Goal: Information Seeking & Learning: Compare options

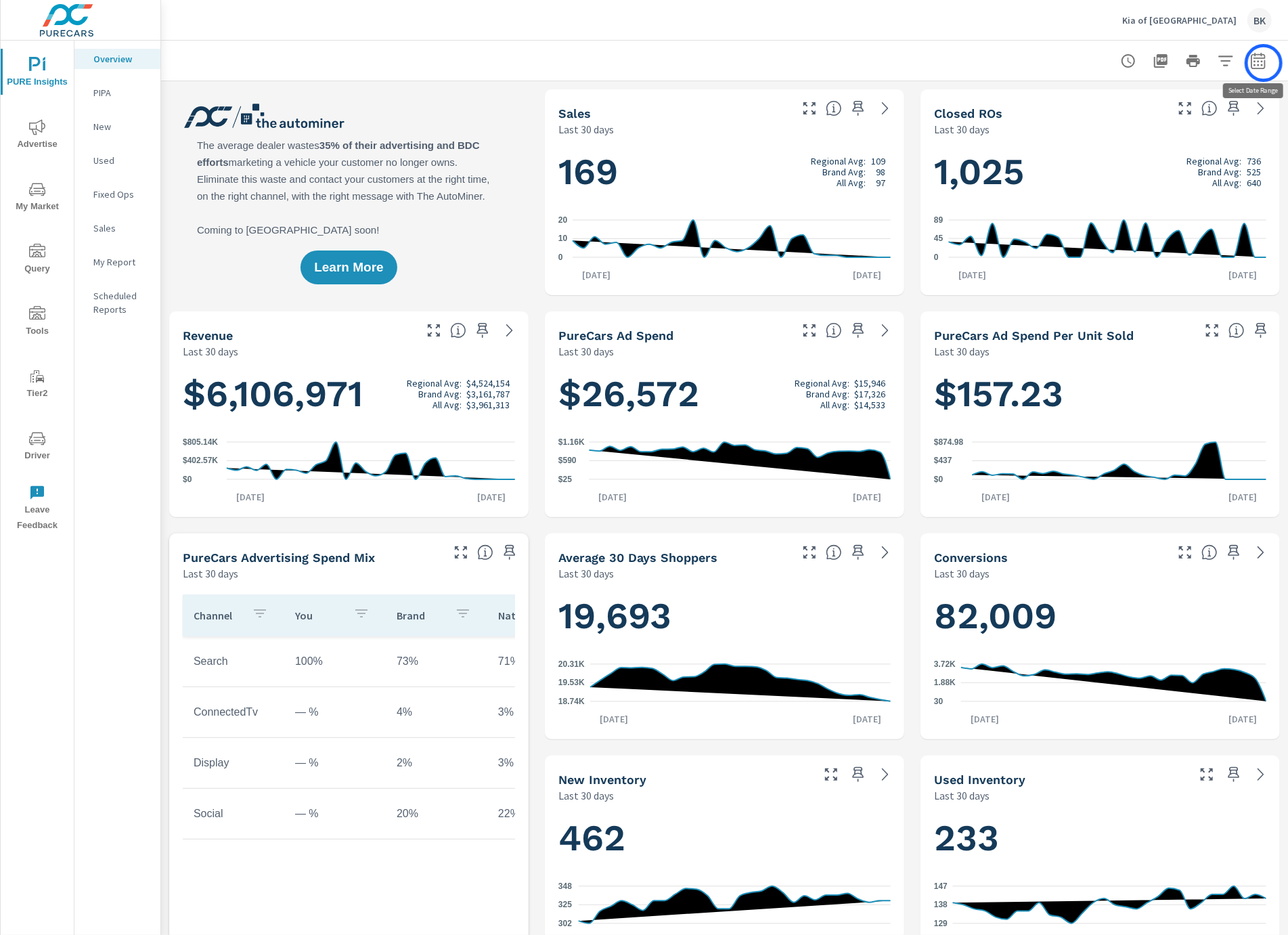
click at [1264, 63] on icon "button" at bounding box center [1258, 60] width 16 height 16
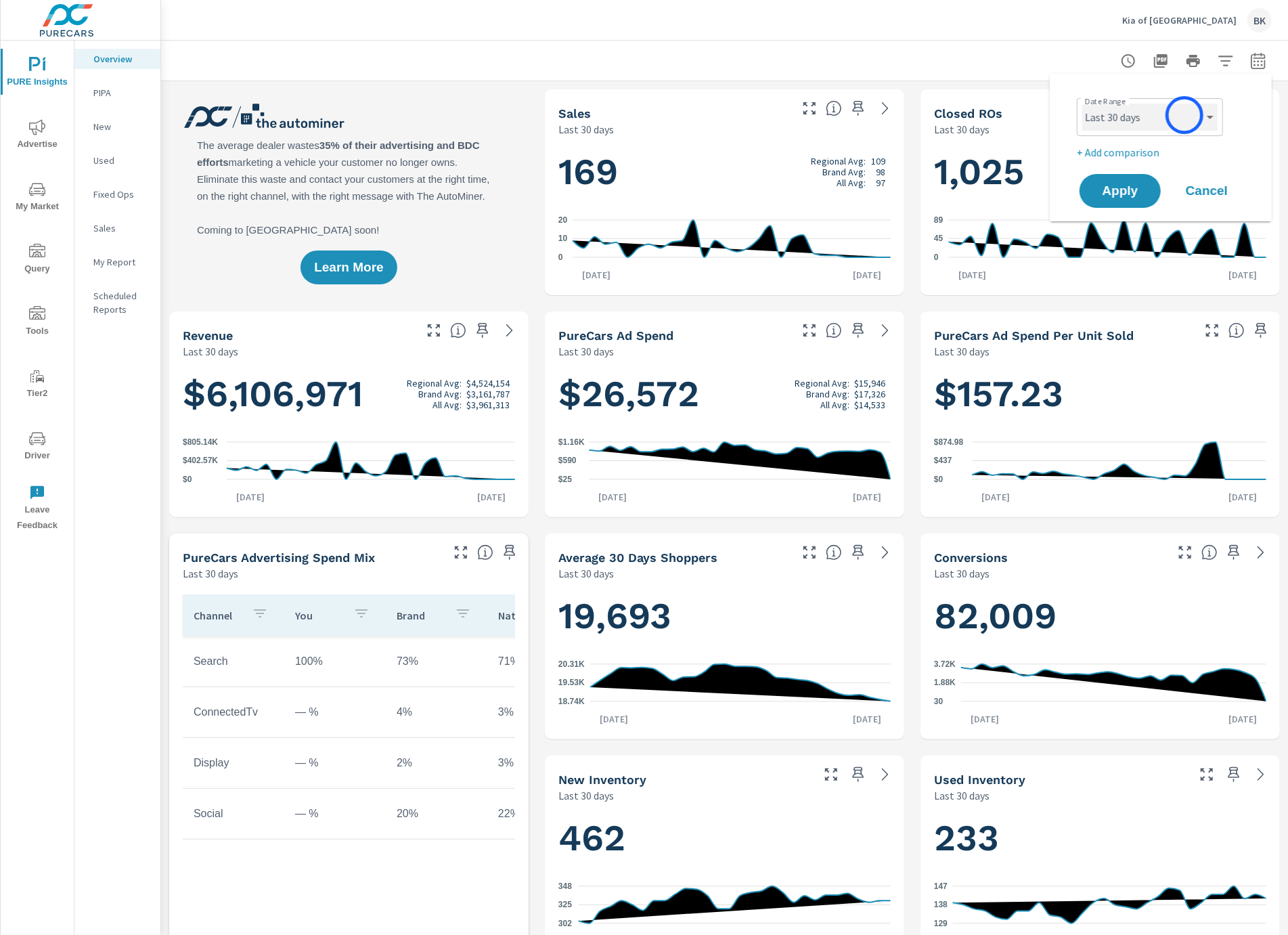
click at [1177, 118] on select "Custom [DATE] Last week Last 7 days Last 14 days Last 30 days Last 45 days Last…" at bounding box center [1150, 117] width 135 height 27
click at [1082, 104] on select "Custom [DATE] Last week Last 7 days Last 14 days Last 30 days Last 45 days Last…" at bounding box center [1150, 117] width 135 height 27
select select "Month to date"
click at [1132, 149] on p "+ Add comparison" at bounding box center [1163, 152] width 173 height 16
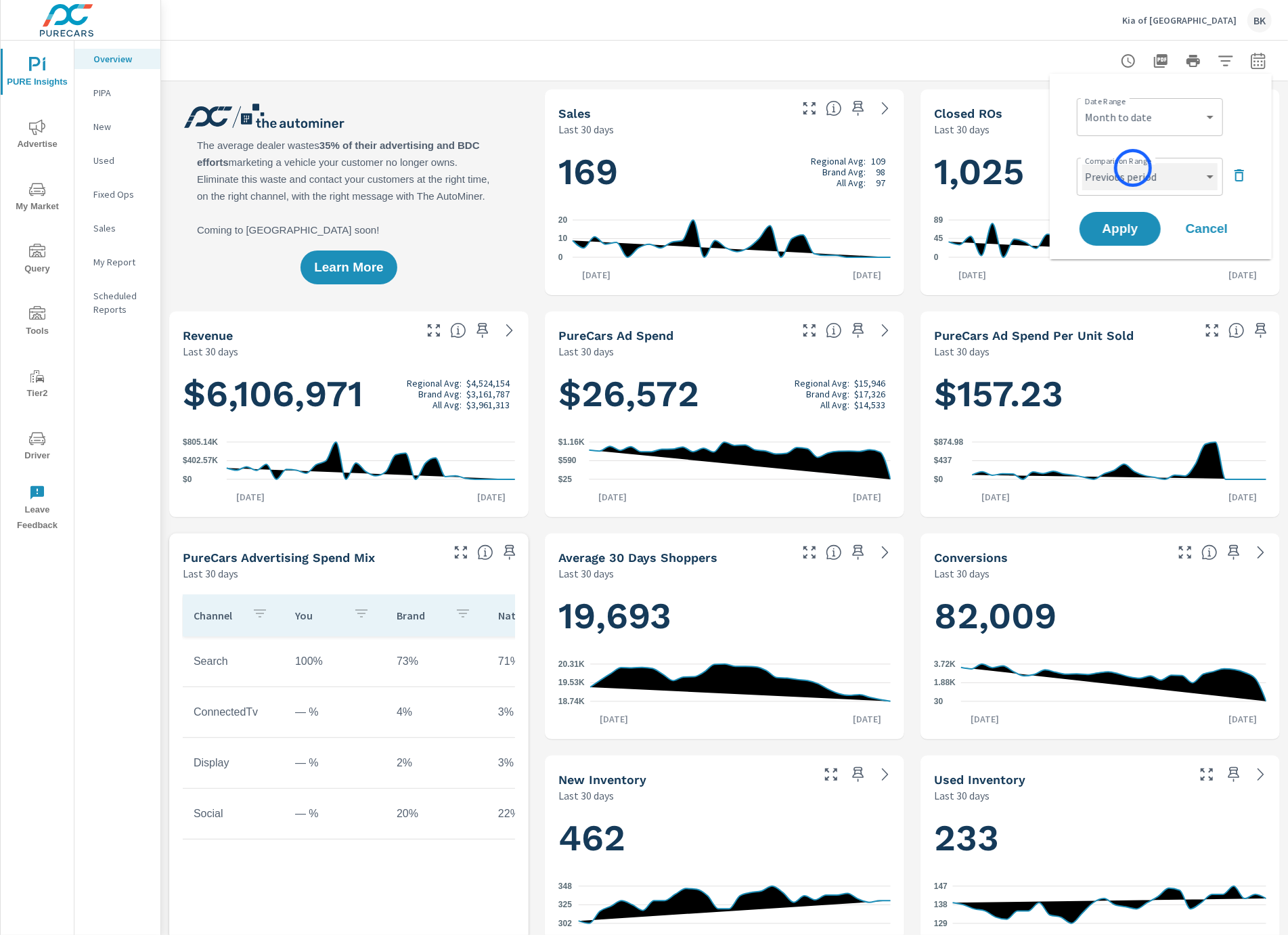
click at [1133, 168] on select "Custom Previous period Previous month Previous year" at bounding box center [1150, 177] width 135 height 27
click at [1082, 163] on select "Custom Previous period Previous month Previous year" at bounding box center [1150, 177] width 135 height 27
select select "Previous year"
click at [1120, 229] on span "Apply" at bounding box center [1120, 229] width 55 height 13
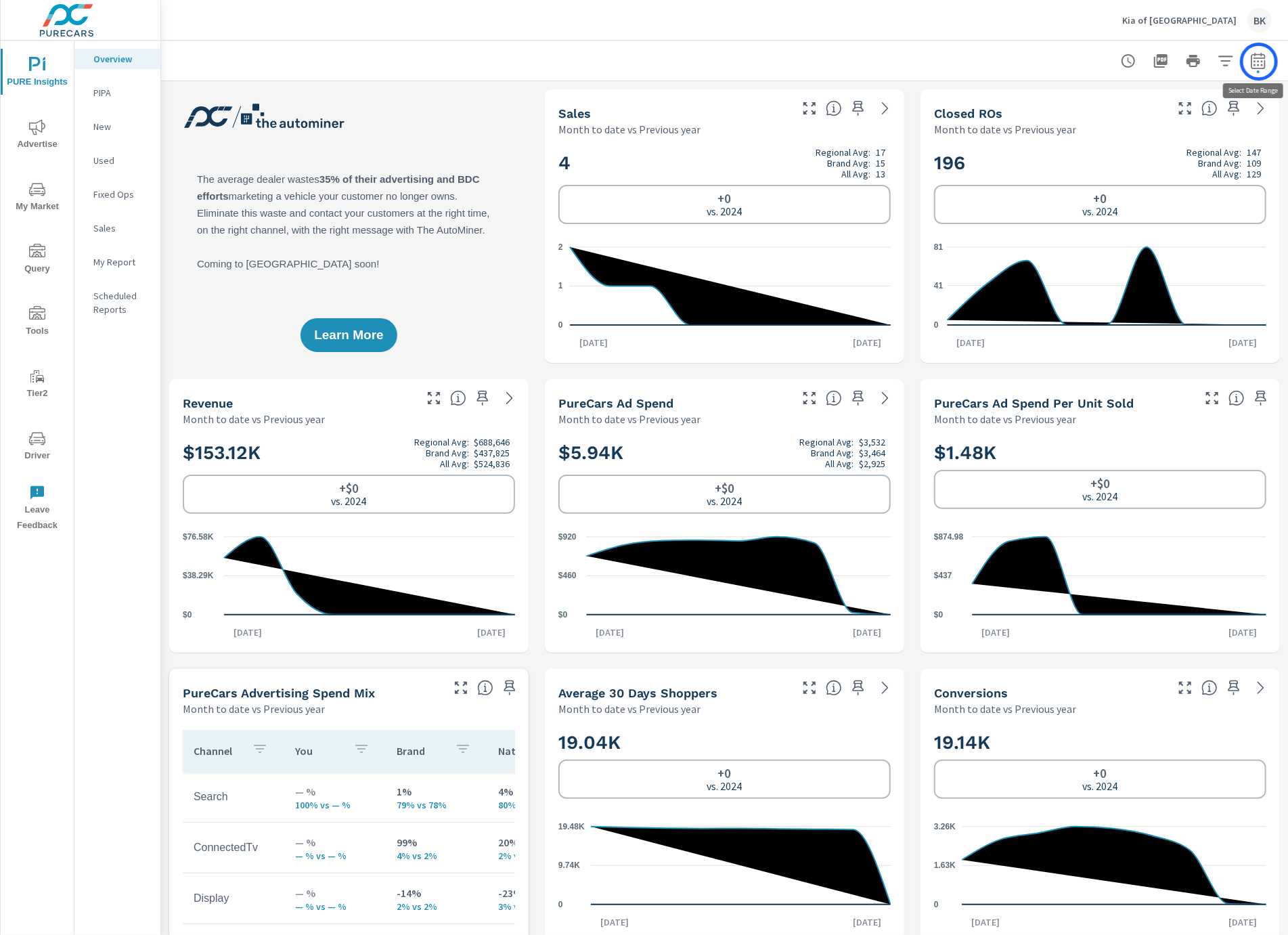
click at [1259, 62] on icon "button" at bounding box center [1258, 63] width 9 height 6
select select "Month to date"
select select "Previous year"
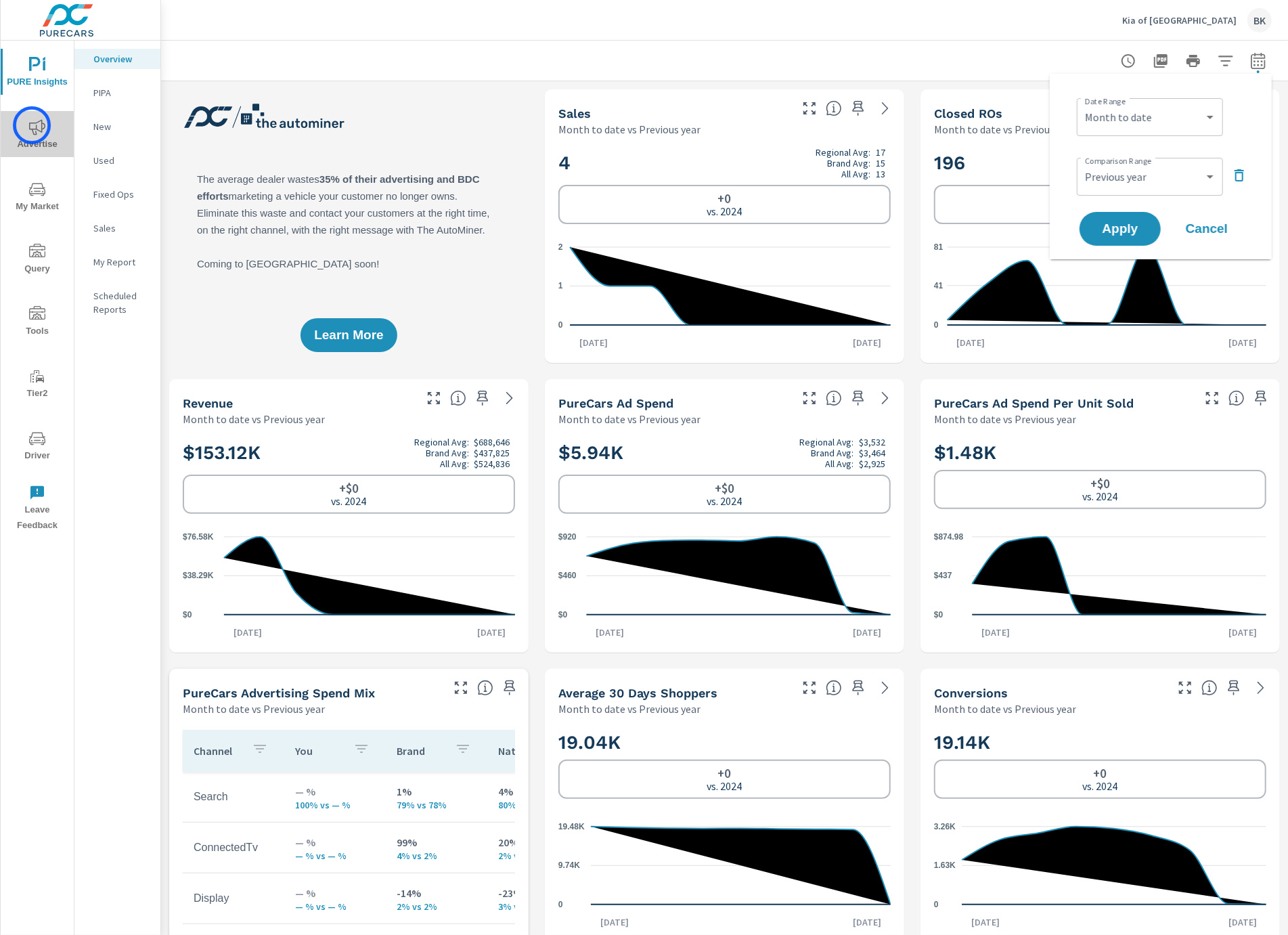
click at [32, 125] on icon "nav menu" at bounding box center [37, 127] width 16 height 16
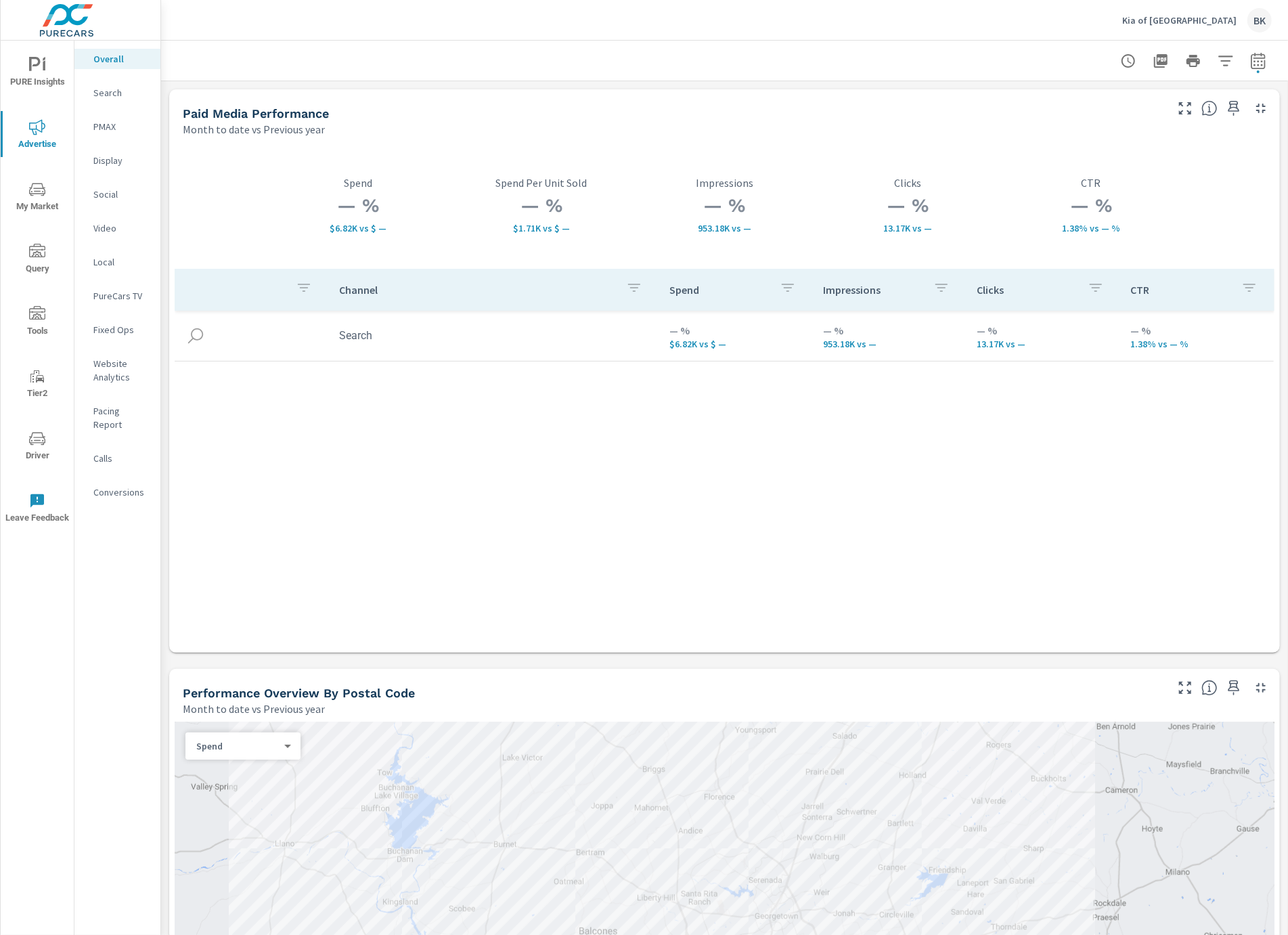
scroll to position [1, 0]
click at [1253, 65] on icon "button" at bounding box center [1258, 60] width 16 height 16
select select "Month to date"
click at [1160, 177] on select "Custom Previous period Previous month Previous year" at bounding box center [1150, 177] width 135 height 27
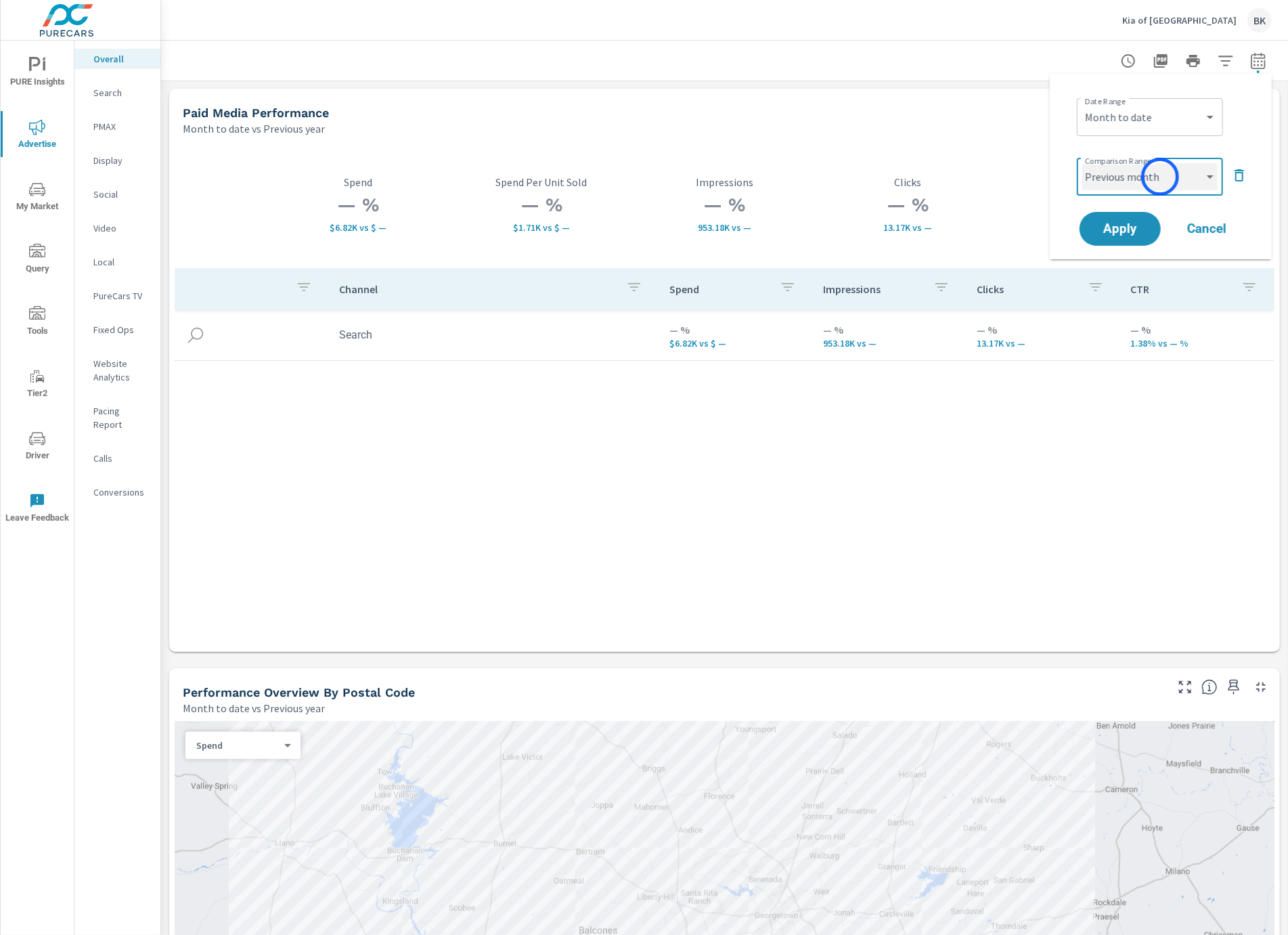
click at [1082, 163] on select "Custom Previous period Previous month Previous year" at bounding box center [1150, 177] width 135 height 27
select select "Previous month"
click at [1130, 228] on span "Apply" at bounding box center [1120, 229] width 55 height 13
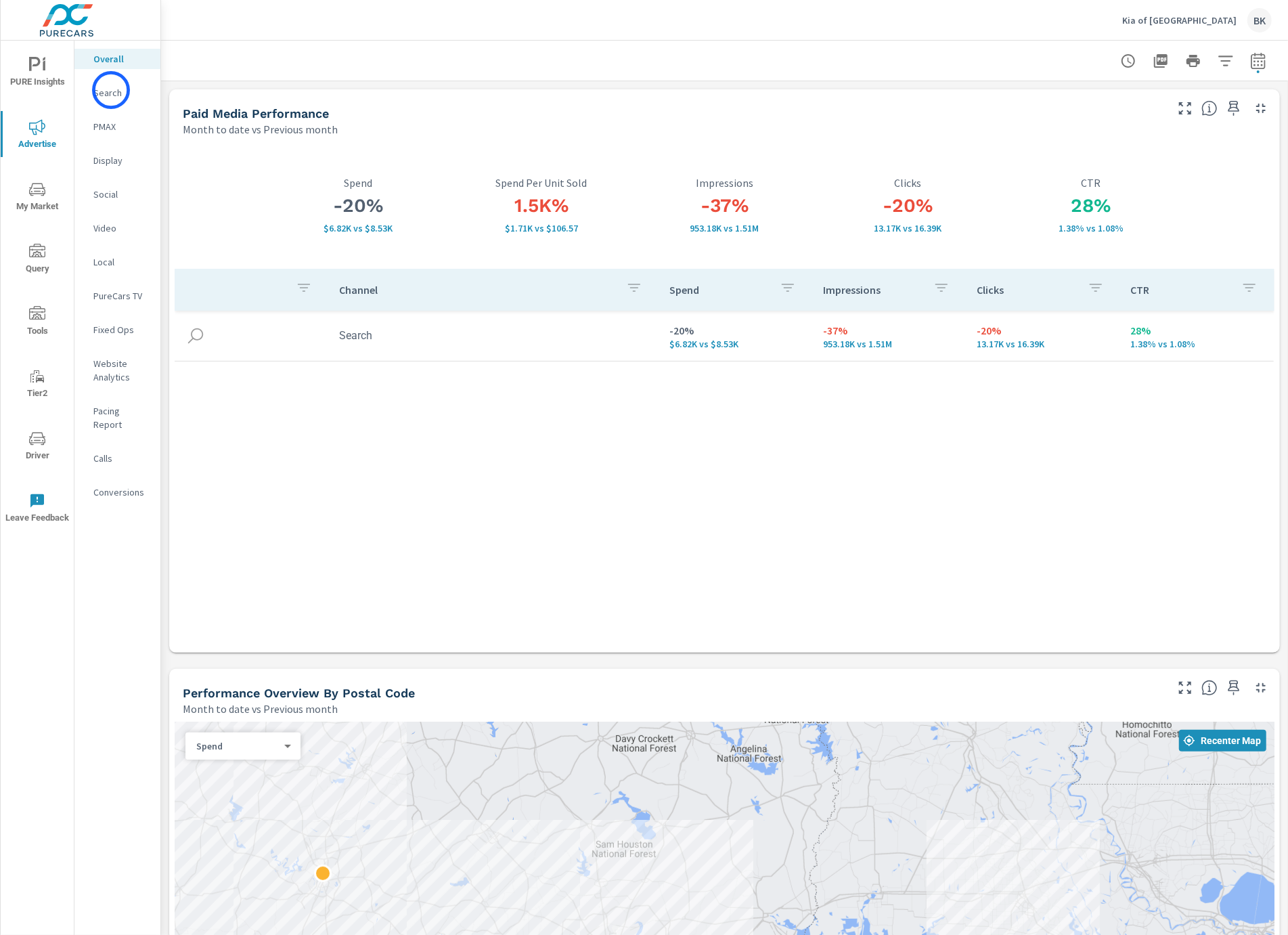
click at [111, 90] on p "Search" at bounding box center [121, 93] width 56 height 14
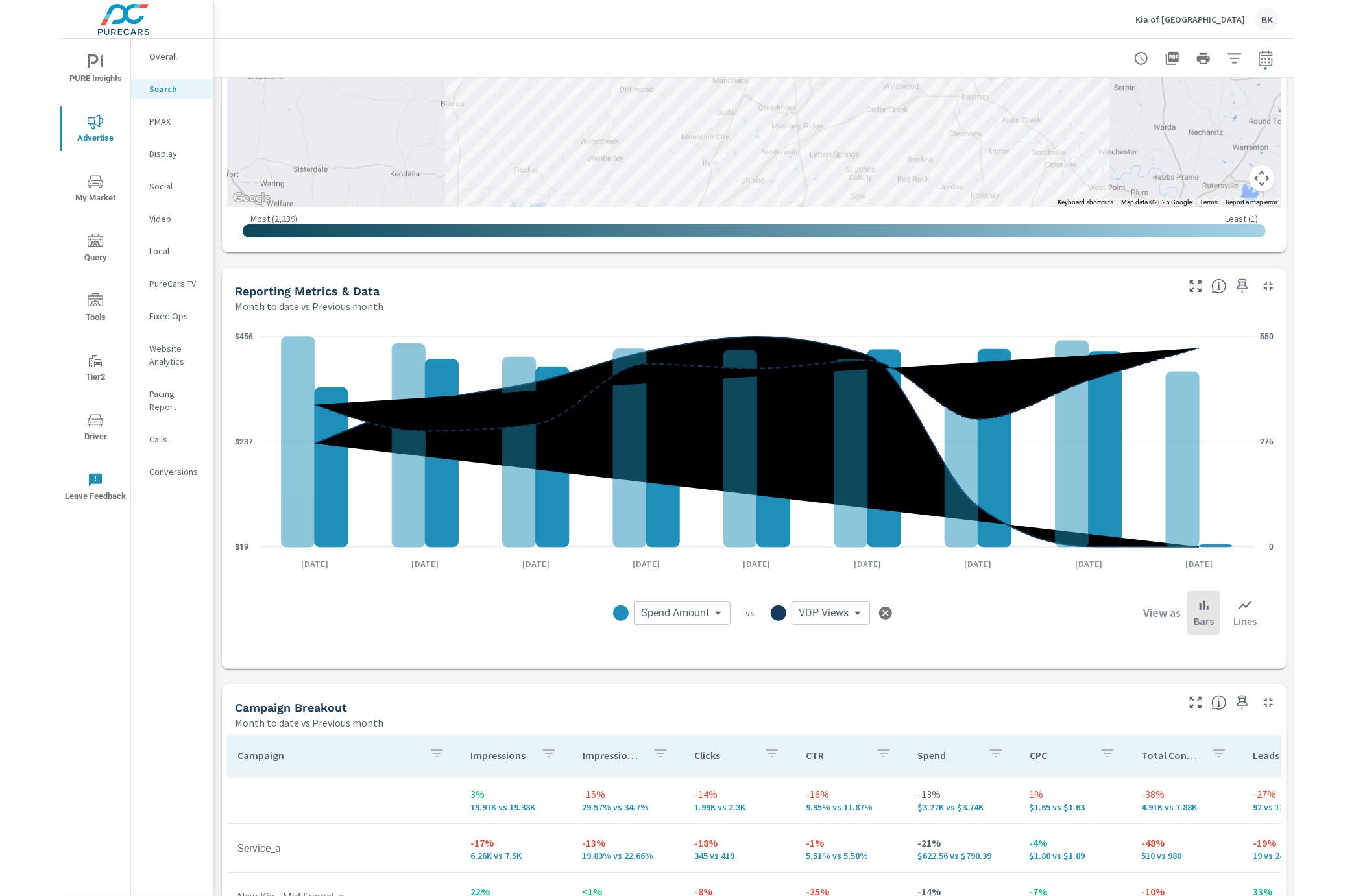
scroll to position [646, 0]
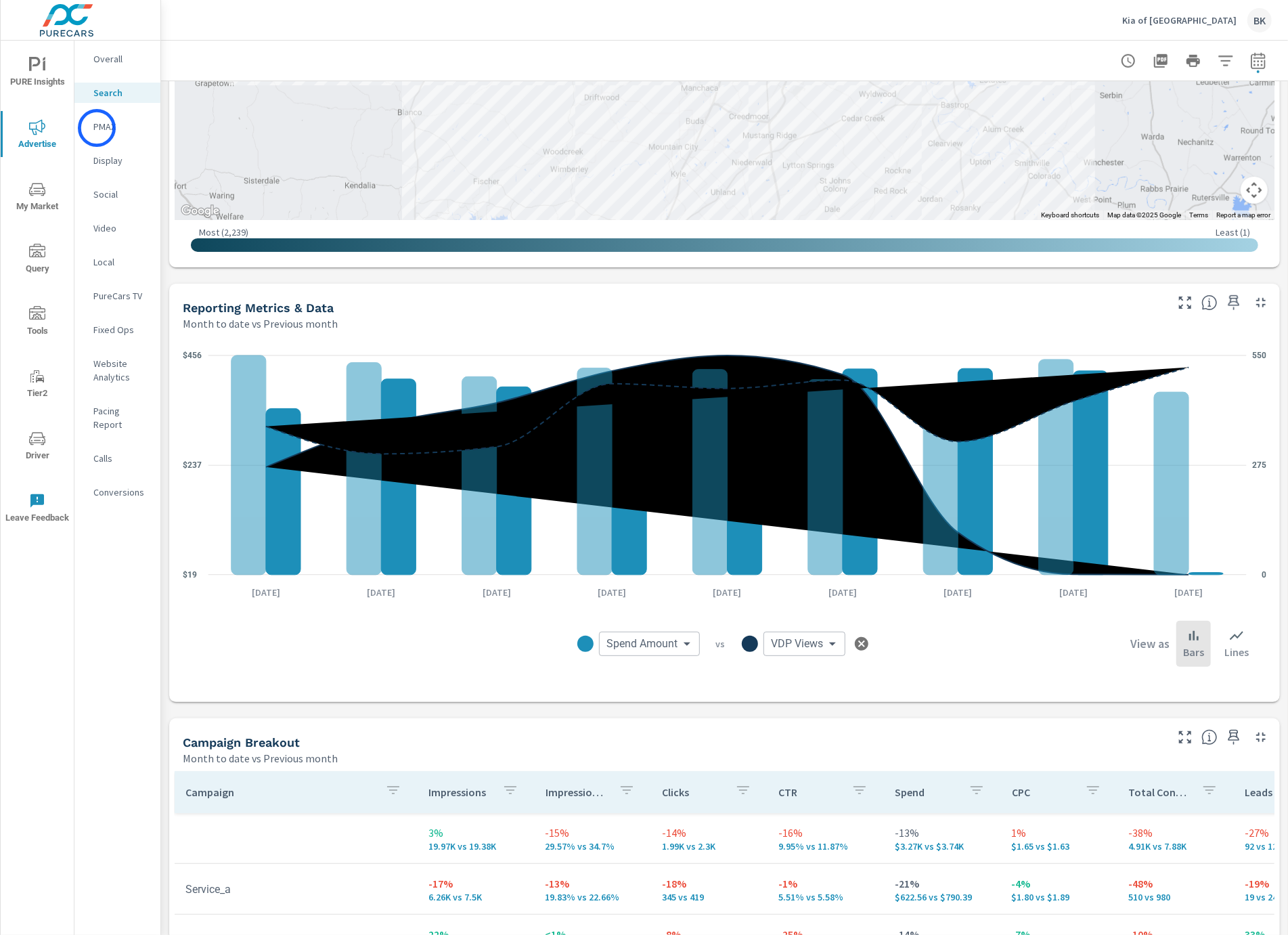
click at [97, 128] on p "PMAX" at bounding box center [121, 127] width 56 height 14
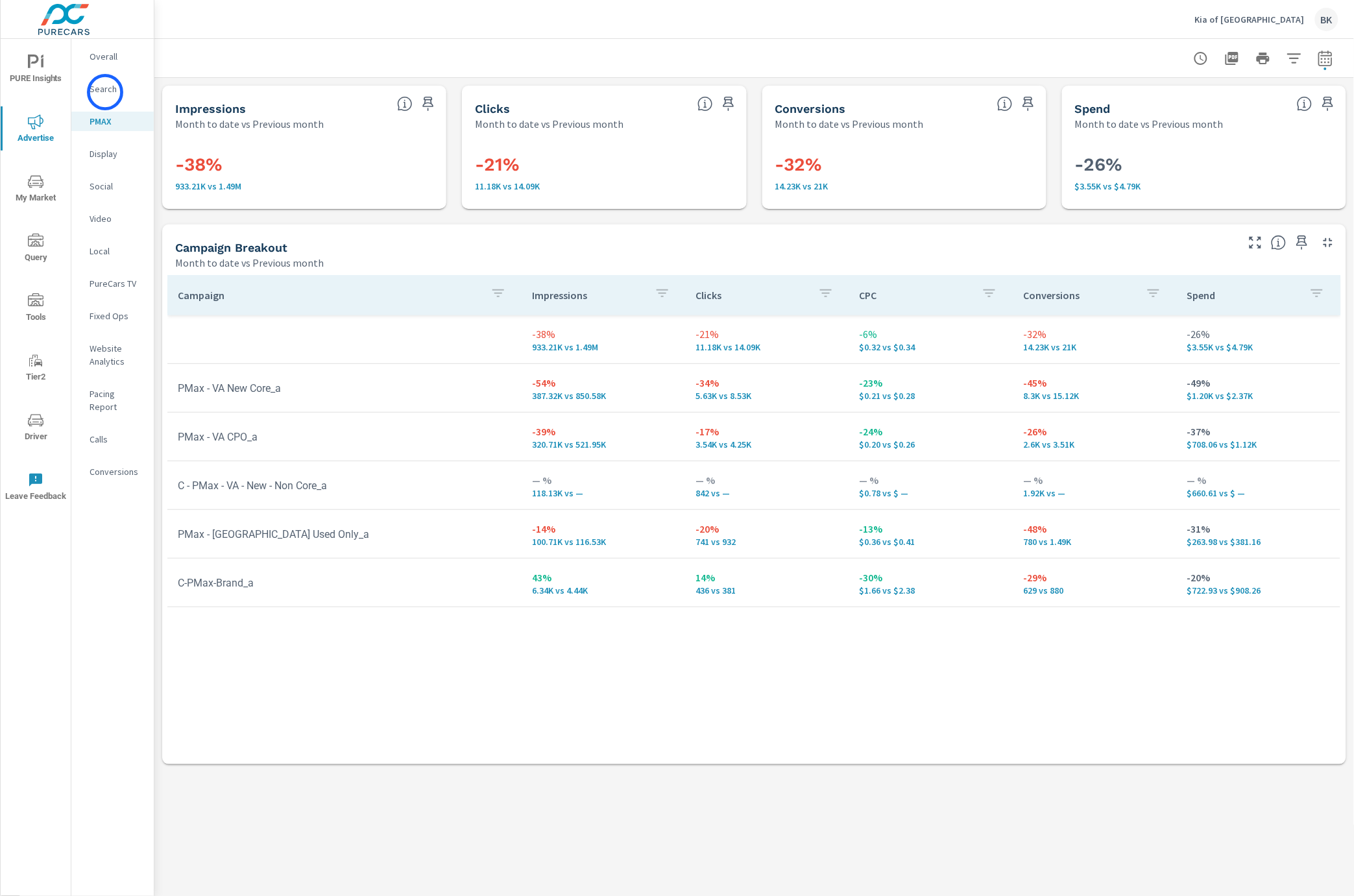
click at [105, 92] on p "Search" at bounding box center [116, 89] width 54 height 13
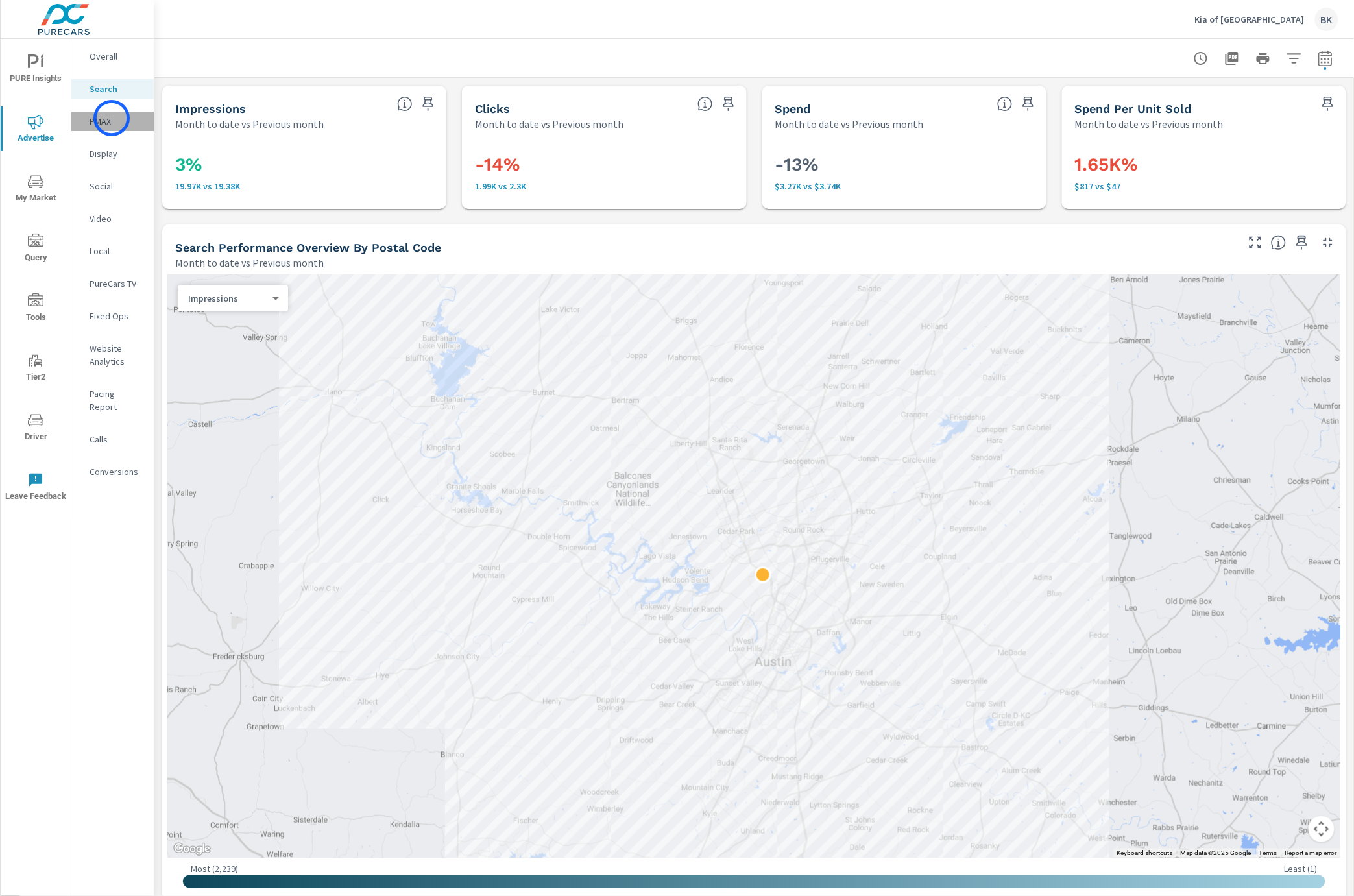
click at [112, 118] on p "PMAX" at bounding box center [116, 121] width 54 height 13
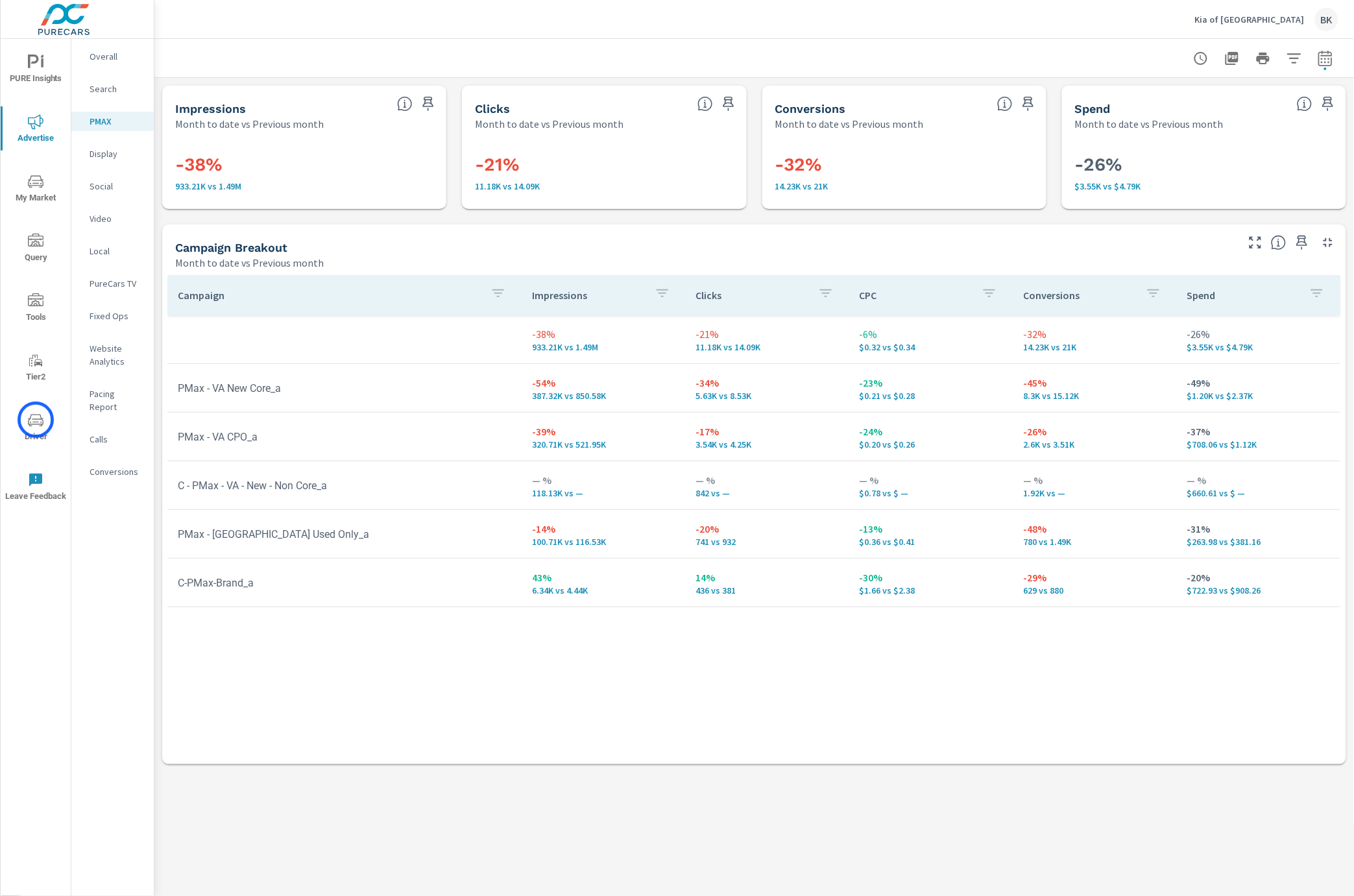
click at [36, 419] on icon "nav menu" at bounding box center [35, 420] width 15 height 15
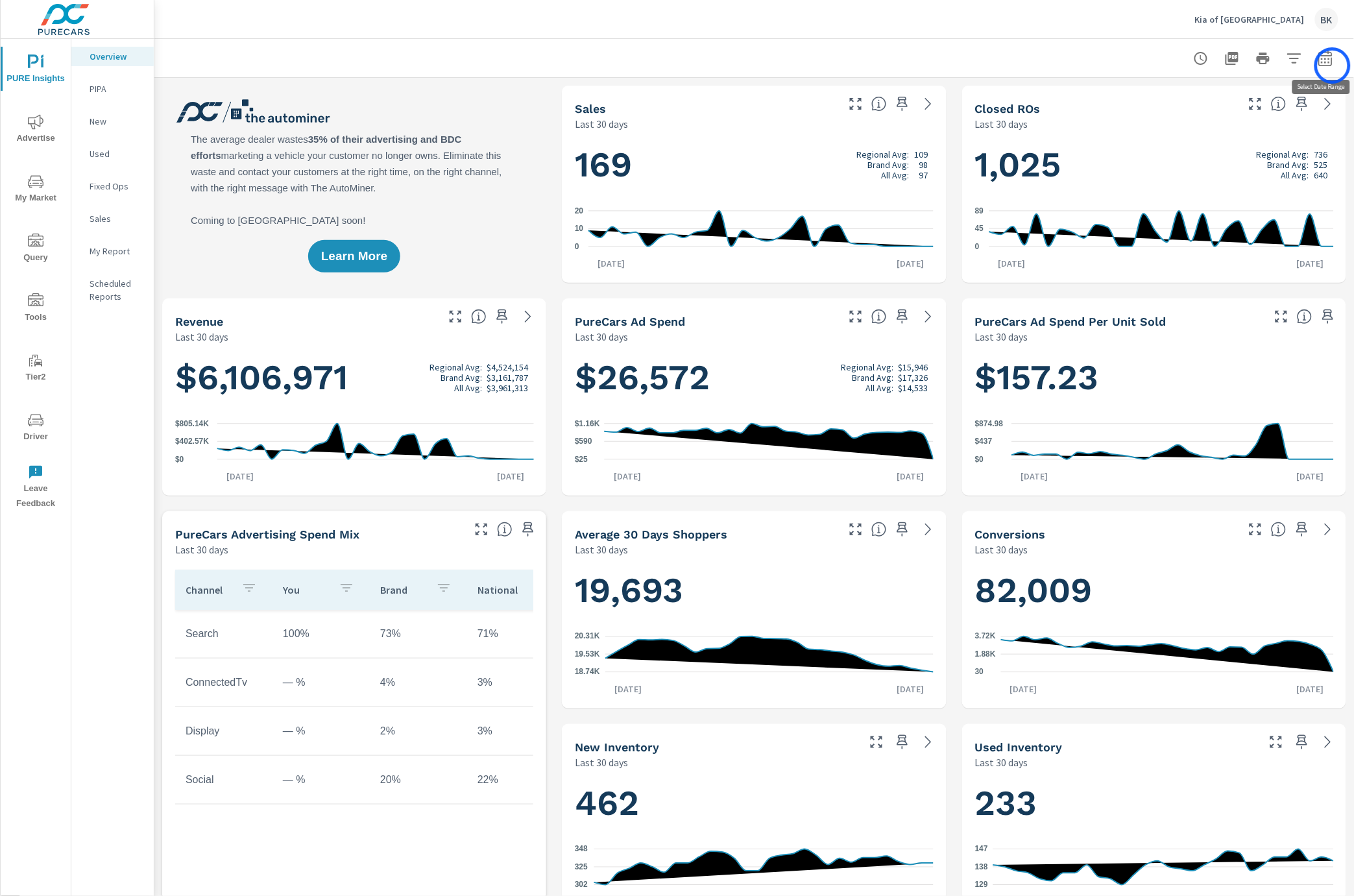
click at [1332, 66] on icon "button" at bounding box center [1325, 58] width 15 height 15
click at [1258, 113] on select "Custom Yesterday Last week Last 7 days Last 14 days Last 30 days Last 45 days L…" at bounding box center [1222, 112] width 129 height 26
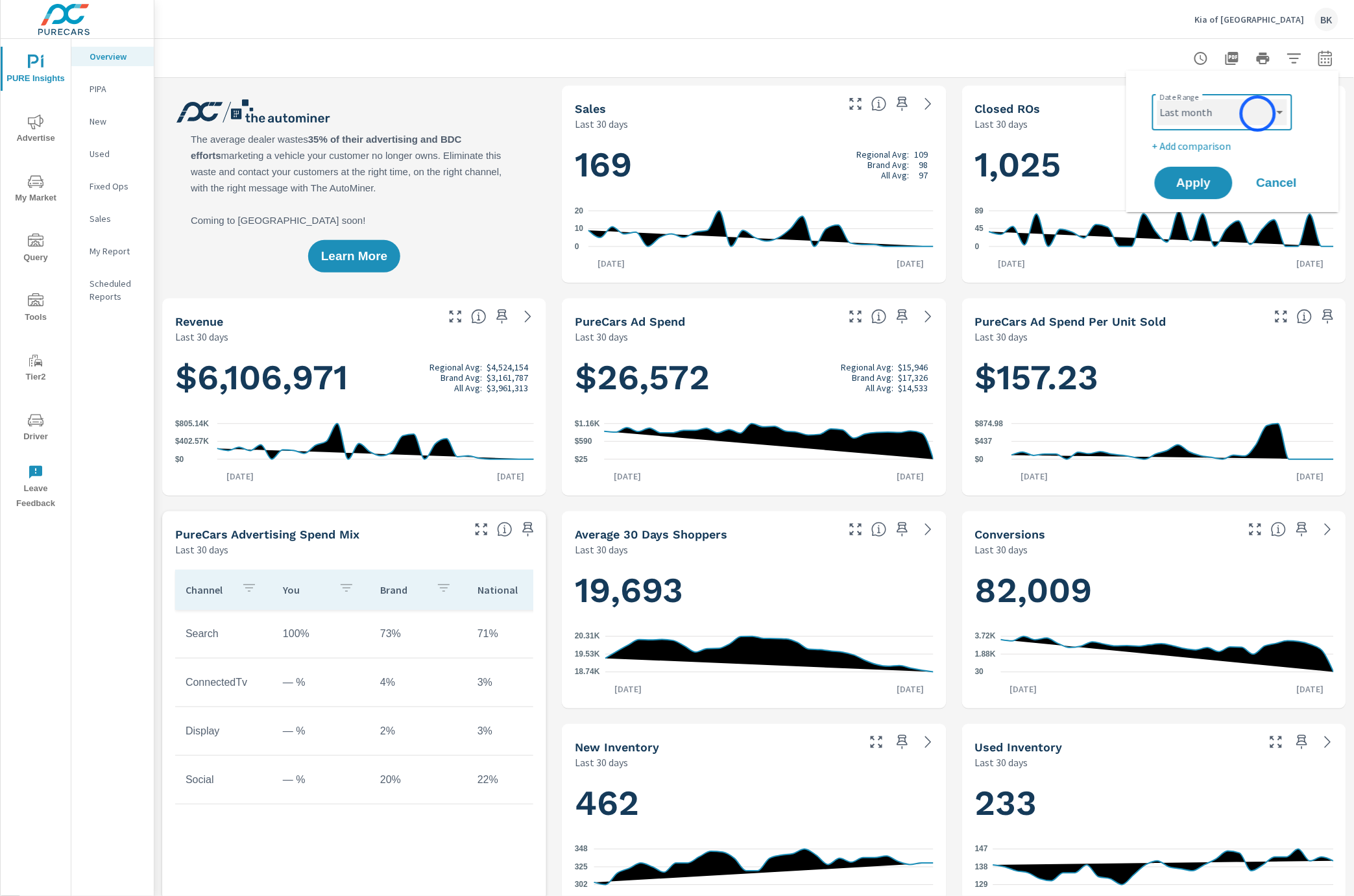
click at [1158, 100] on select "Custom Yesterday Last week Last 7 days Last 14 days Last 30 days Last 45 days L…" at bounding box center [1222, 112] width 129 height 26
select select "Last month"
click at [1189, 150] on p "+ Add comparison" at bounding box center [1235, 145] width 166 height 15
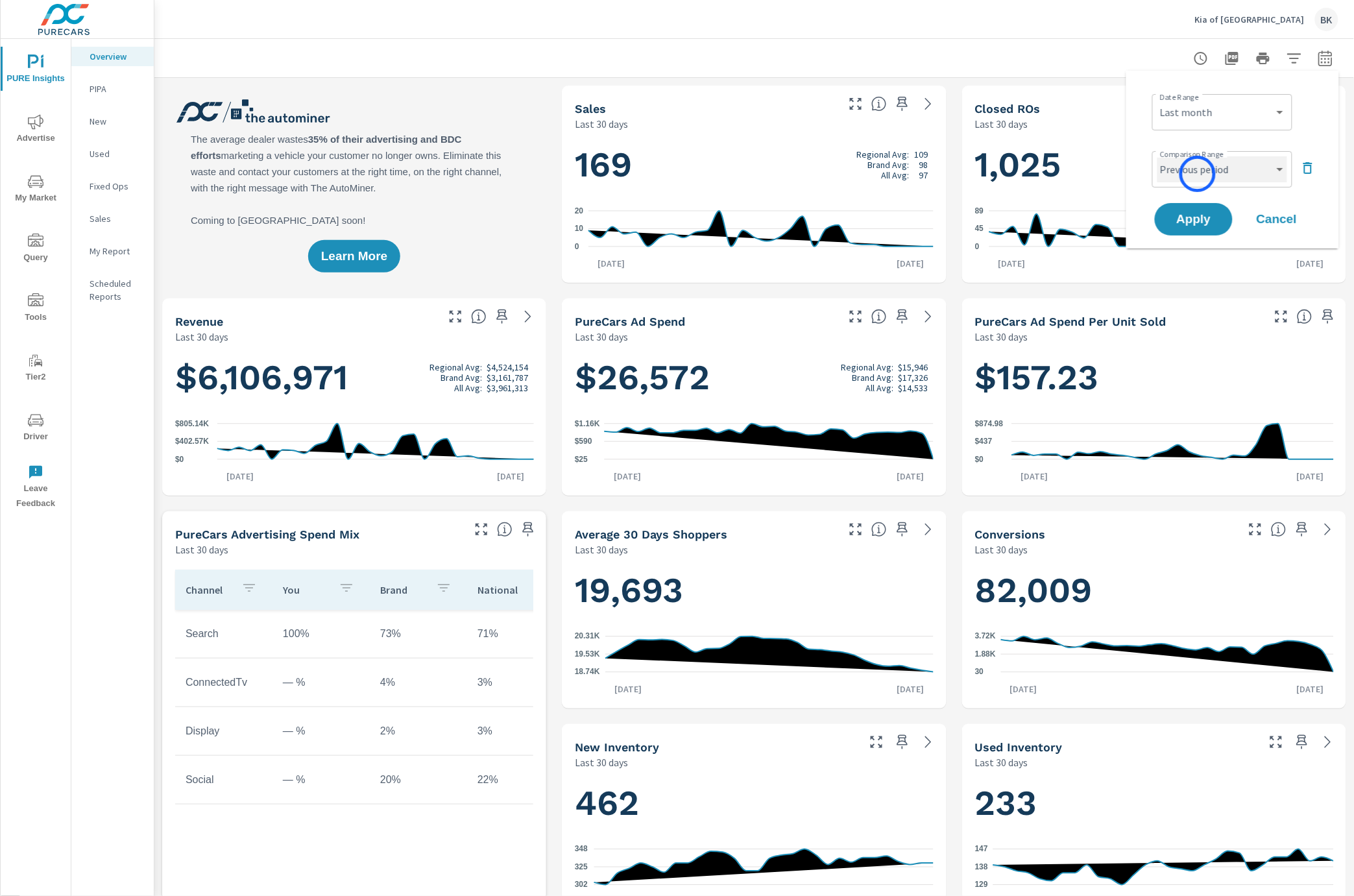
click at [1197, 174] on select "Custom Previous period Previous month Previous year" at bounding box center [1222, 169] width 129 height 26
click at [1158, 157] on select "Custom Previous period Previous month Previous year" at bounding box center [1222, 169] width 129 height 26
select select "Previous year"
click at [1191, 224] on span "Apply" at bounding box center [1193, 220] width 53 height 13
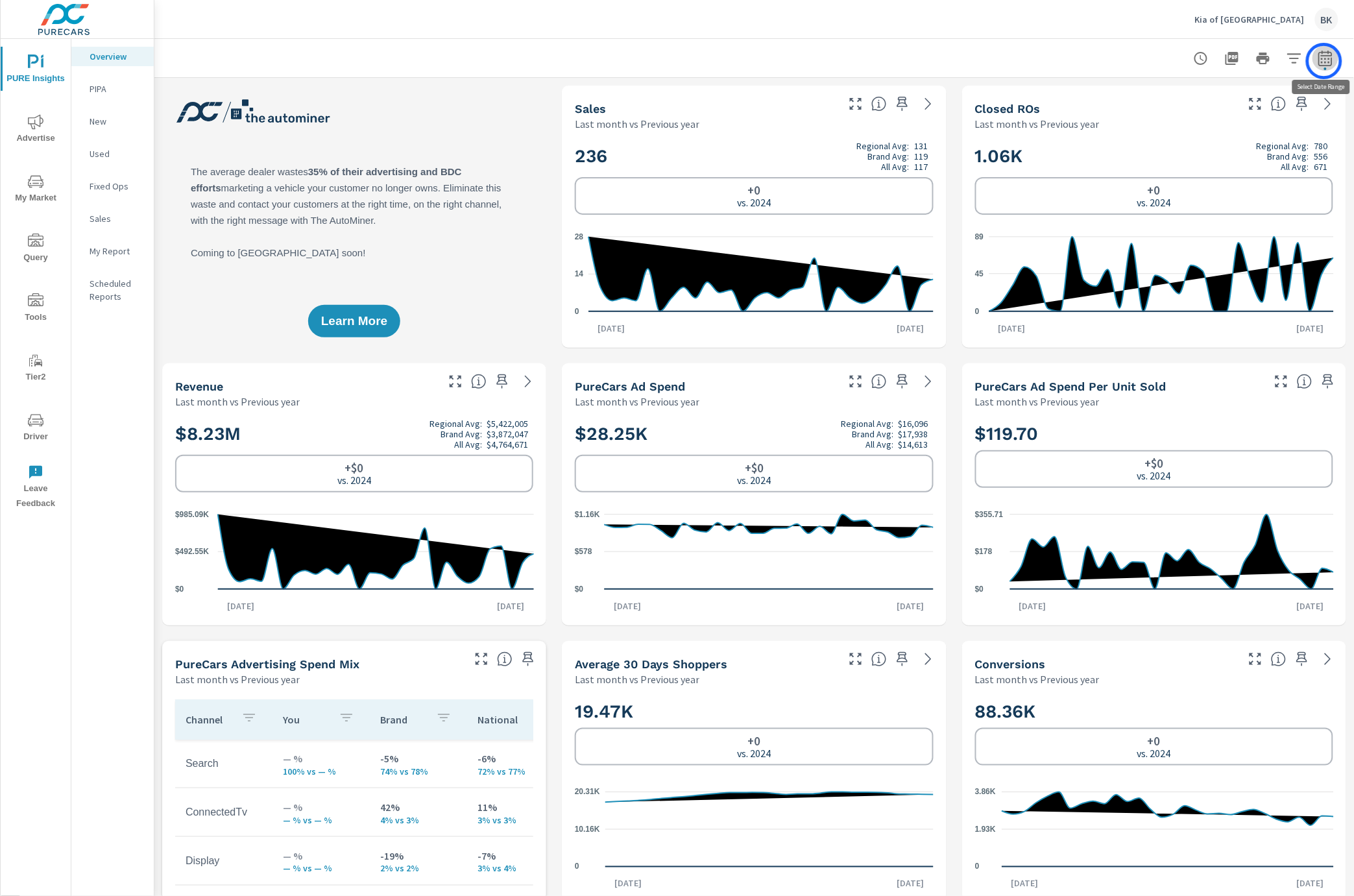
click at [1324, 61] on icon "button" at bounding box center [1325, 58] width 15 height 15
select select "Last month"
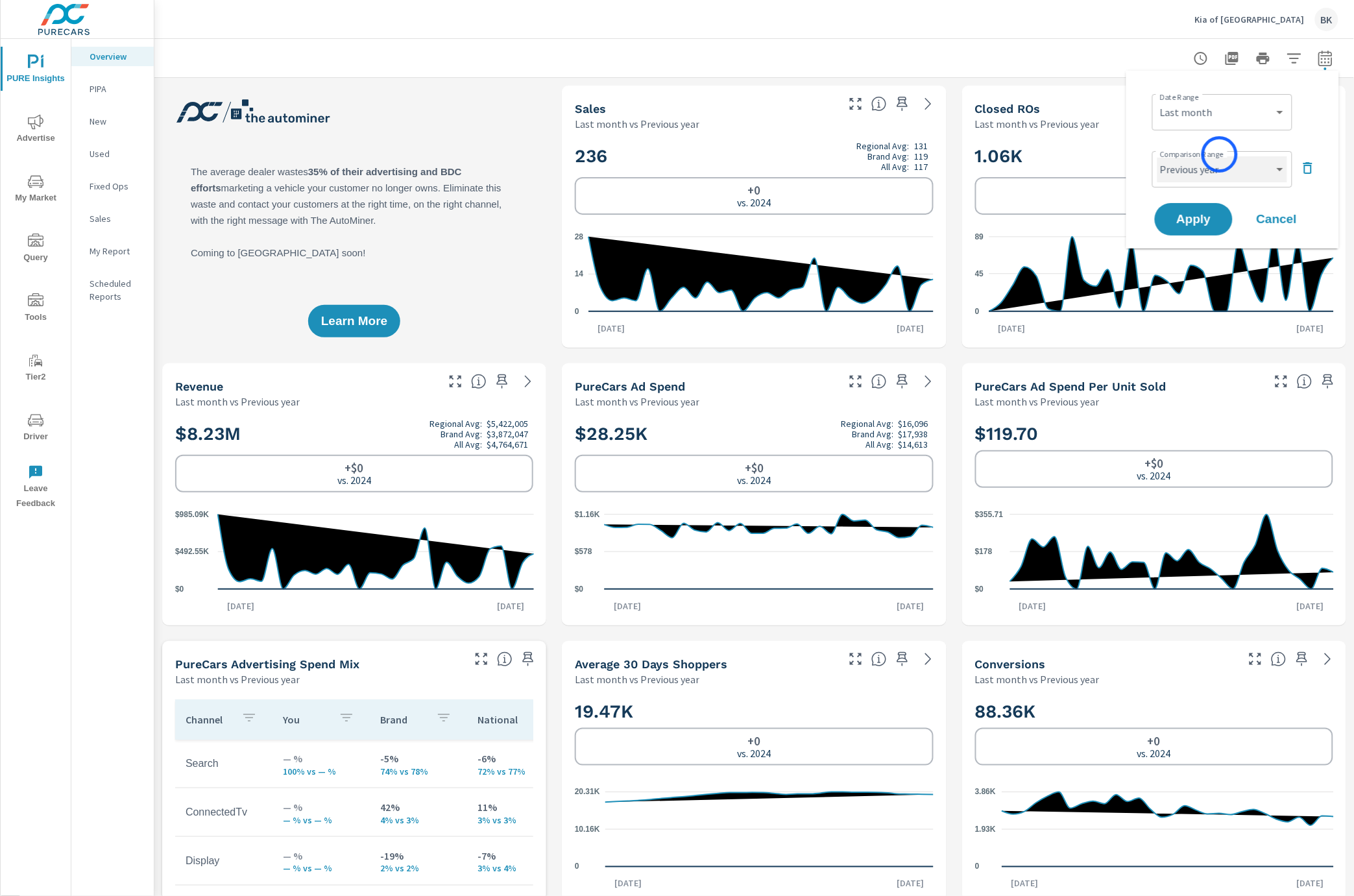
click at [1219, 157] on select "Custom Previous period Previous month Previous year" at bounding box center [1222, 169] width 129 height 26
click at [1158, 157] on select "Custom Previous period Previous month Previous year" at bounding box center [1222, 169] width 129 height 26
select select "Previous month"
click at [1185, 231] on button "Apply" at bounding box center [1193, 219] width 80 height 34
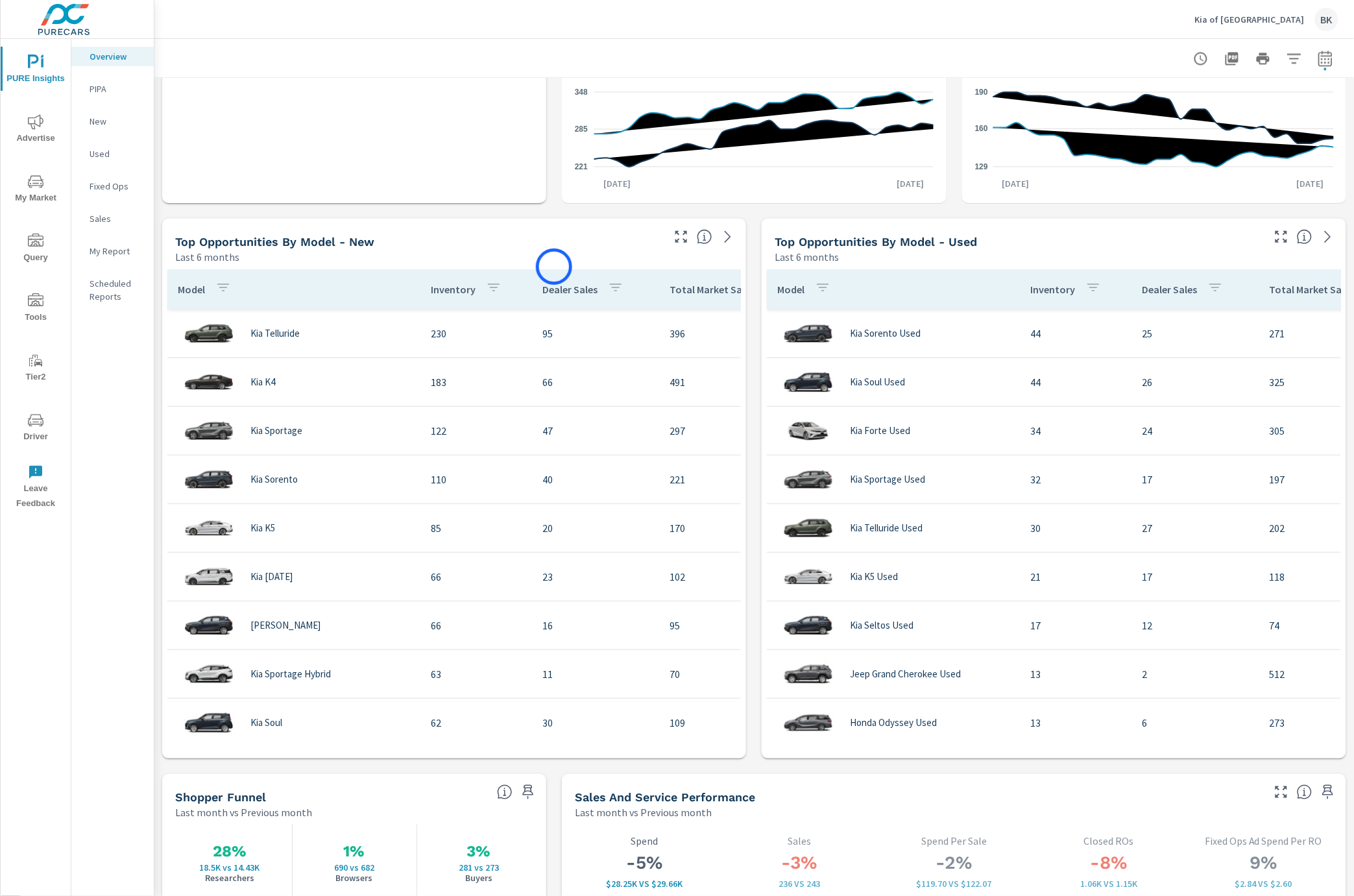
scroll to position [1052, 0]
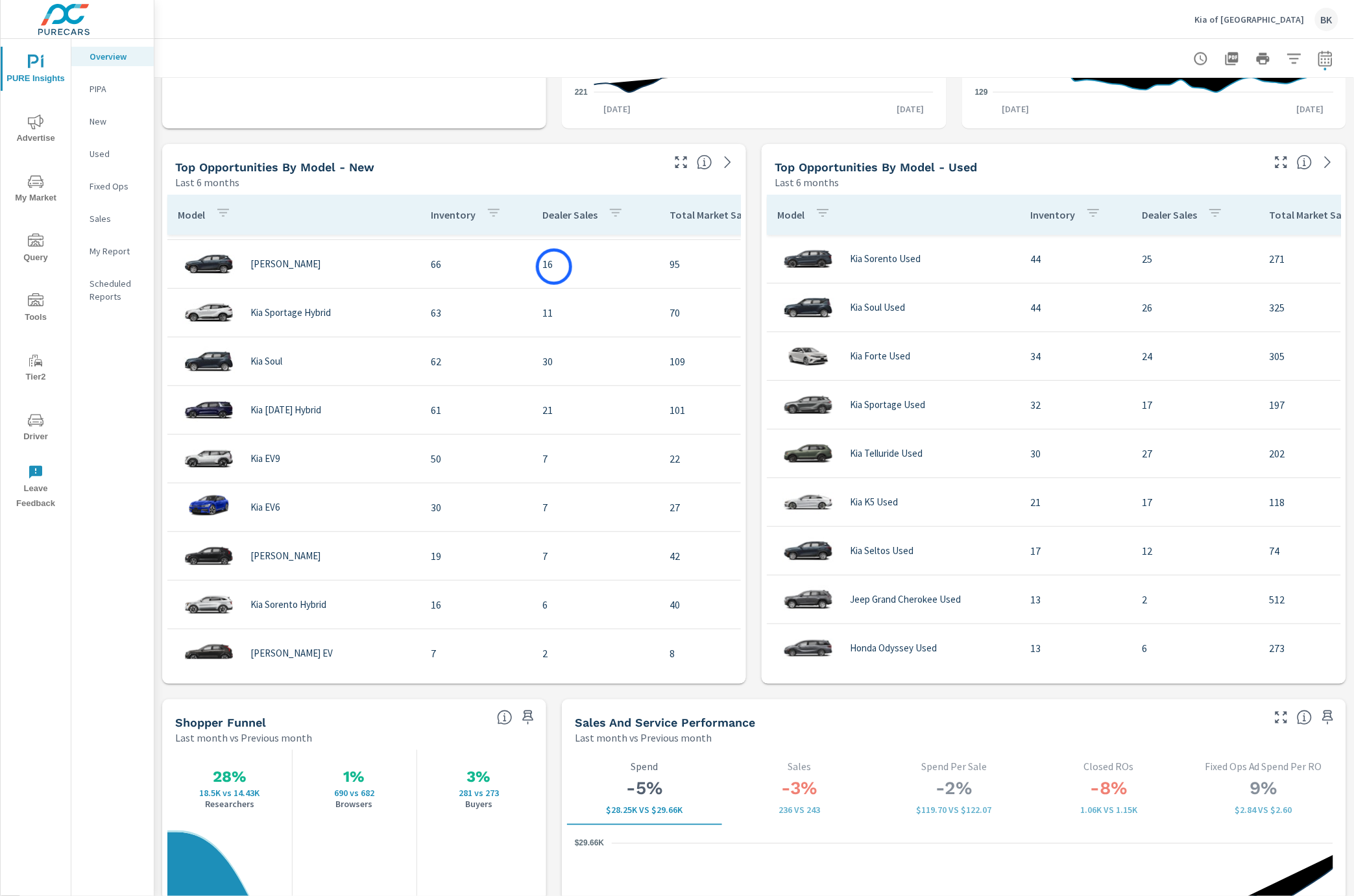
scroll to position [504, 0]
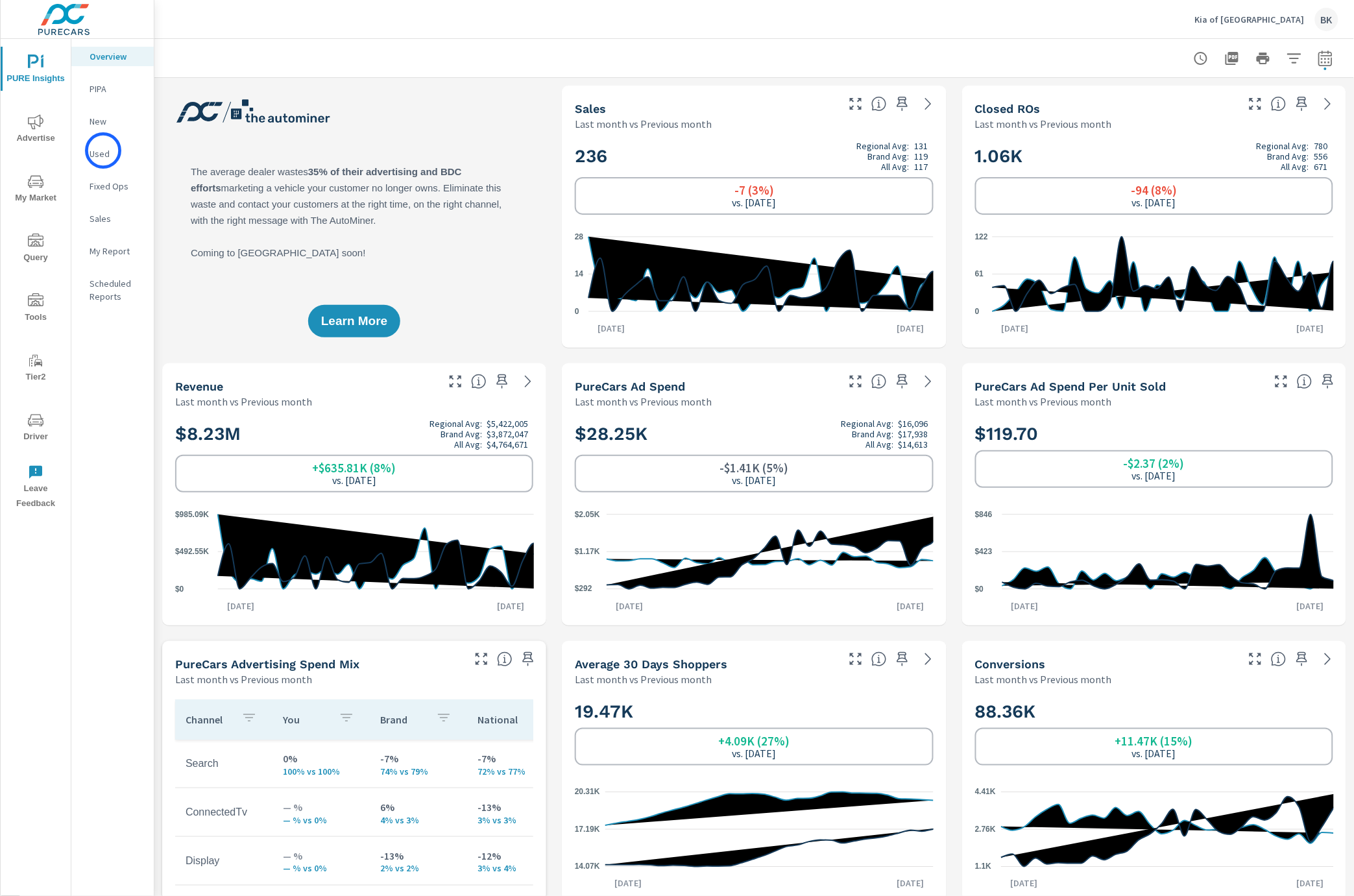
click at [103, 151] on p "Used" at bounding box center [116, 154] width 54 height 13
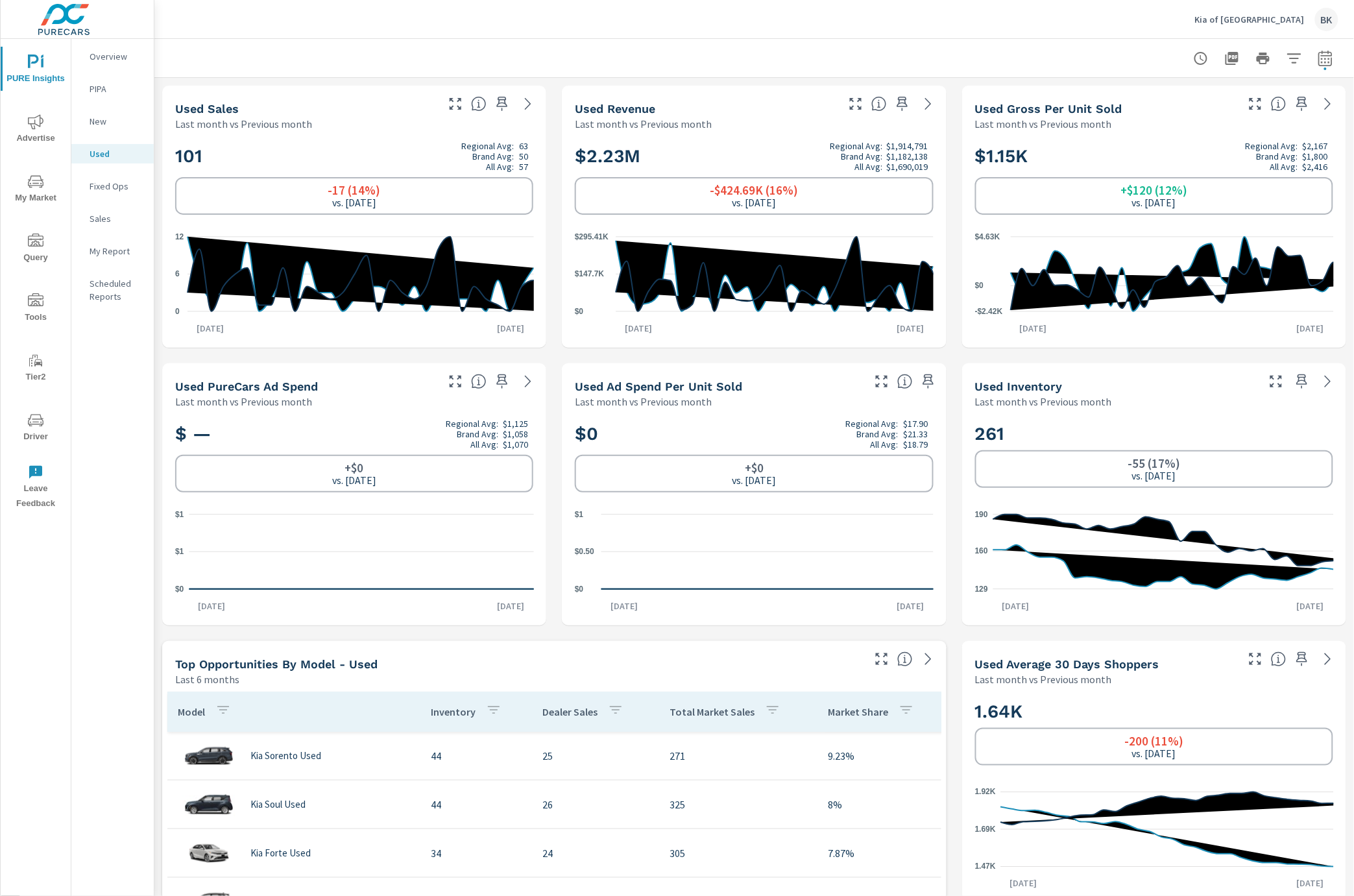
click at [101, 55] on p "Overview" at bounding box center [116, 56] width 54 height 13
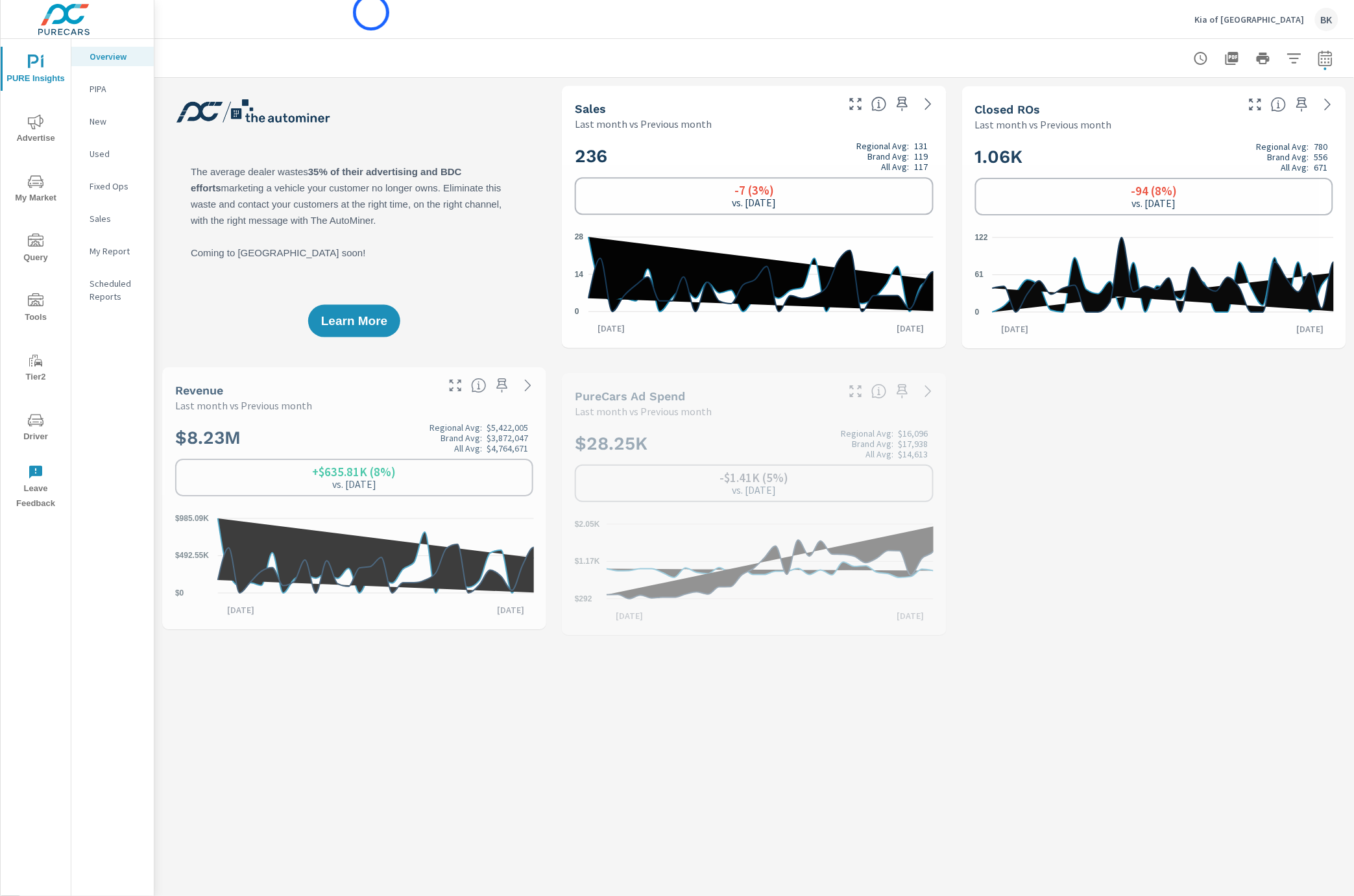
scroll to position [340, 0]
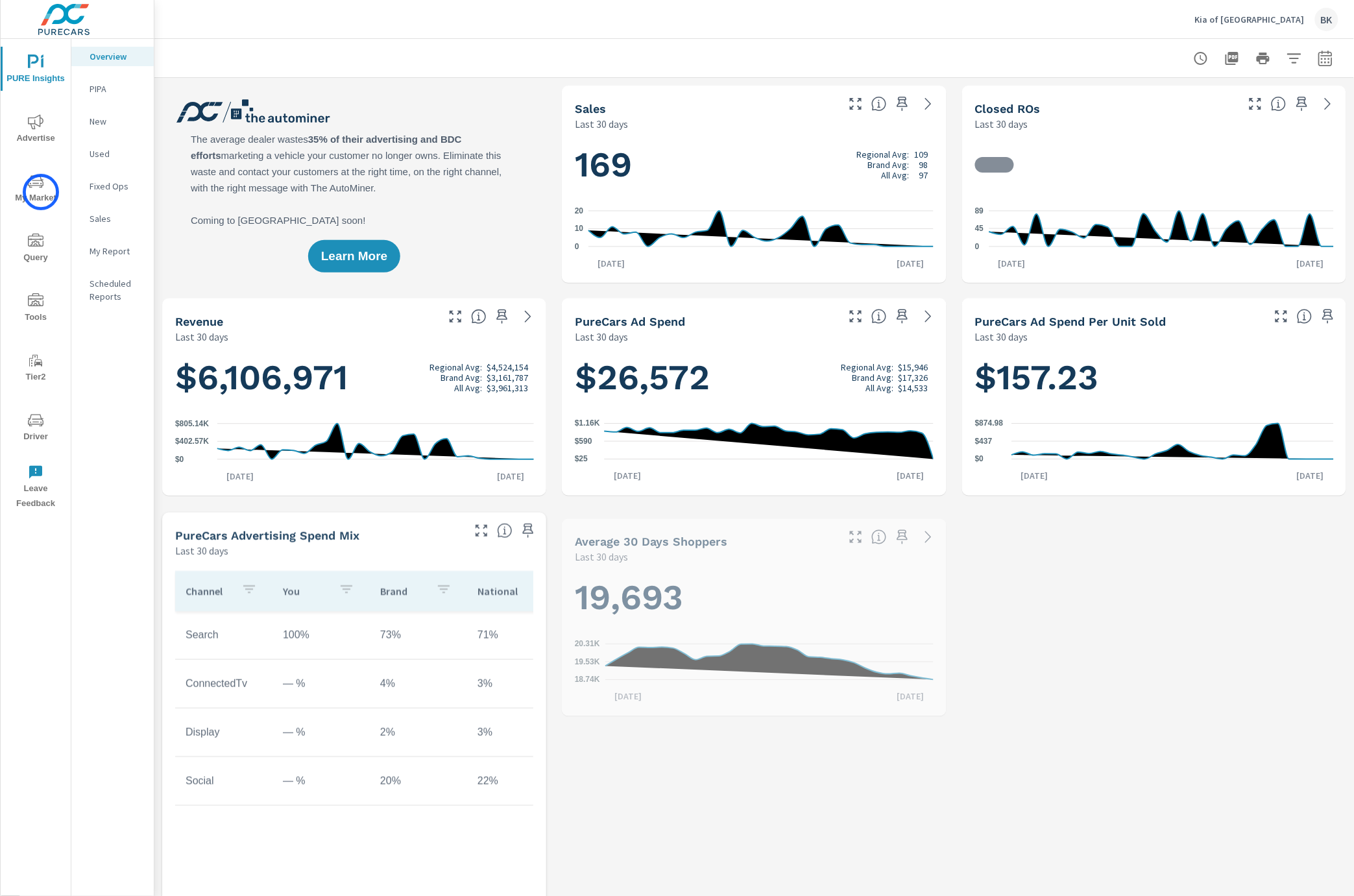
click at [41, 192] on span "My Market" at bounding box center [36, 190] width 62 height 32
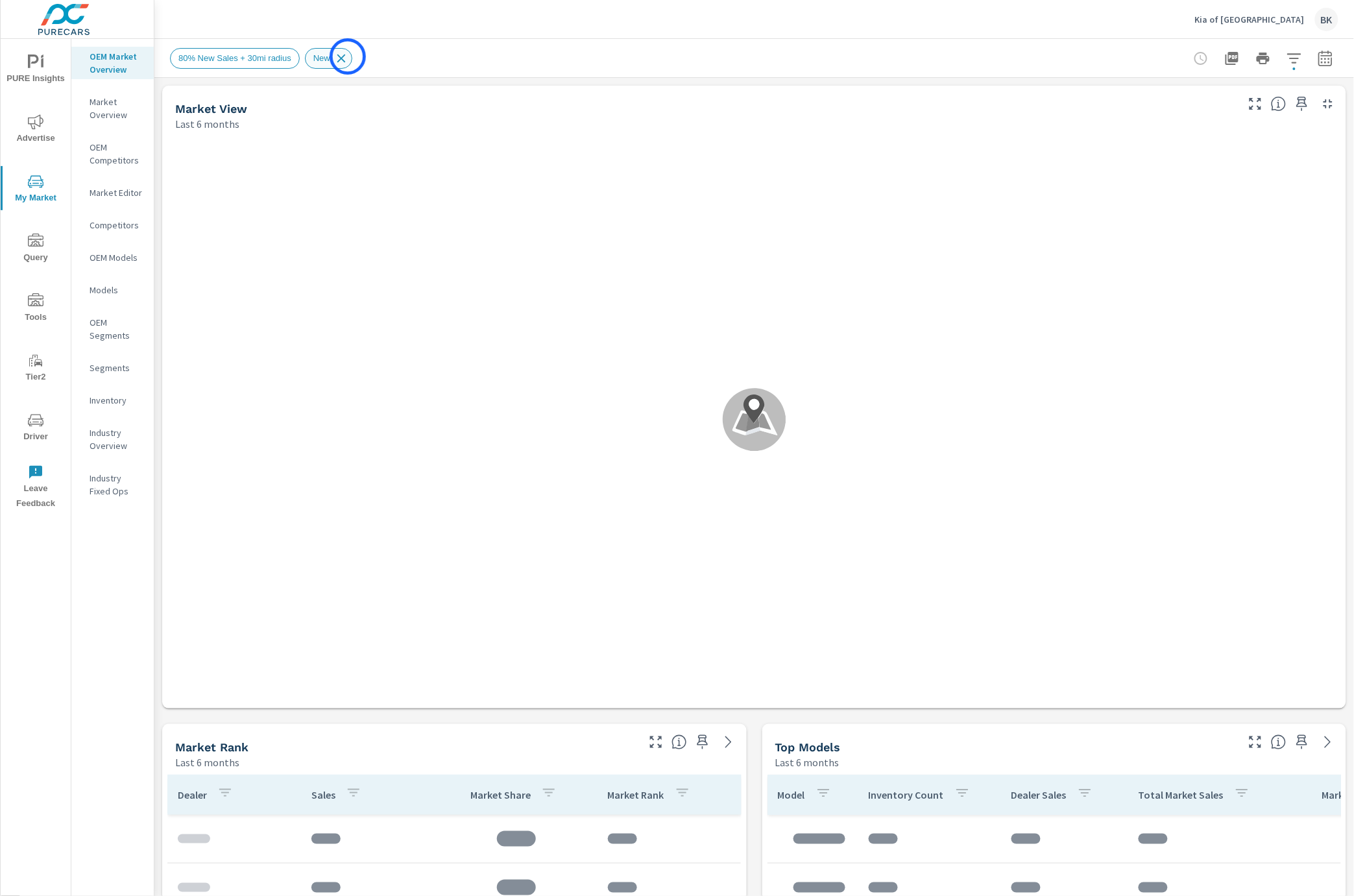
click at [345, 56] on icon at bounding box center [340, 58] width 9 height 9
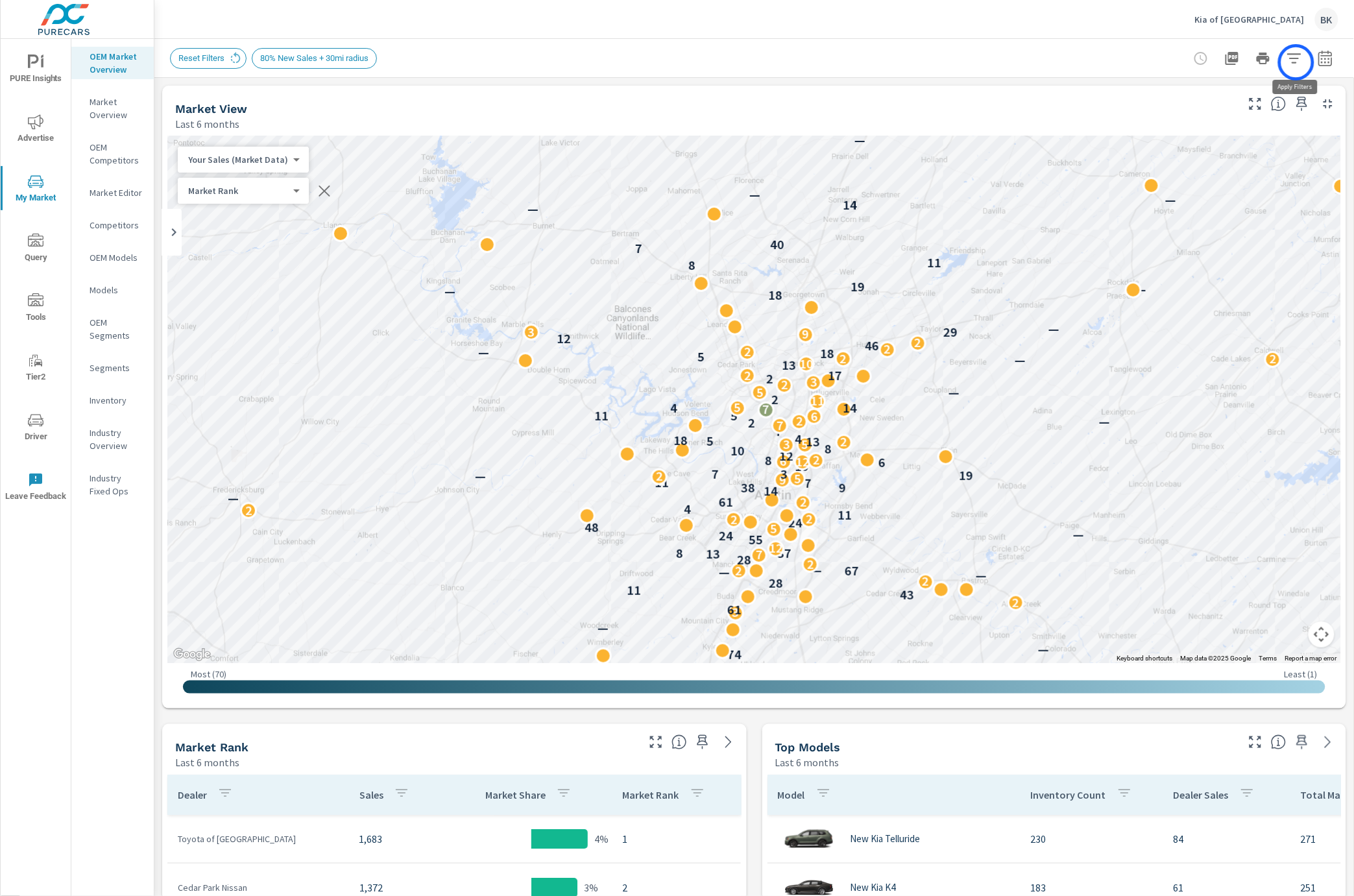
click at [1296, 62] on icon "button" at bounding box center [1294, 58] width 14 height 10
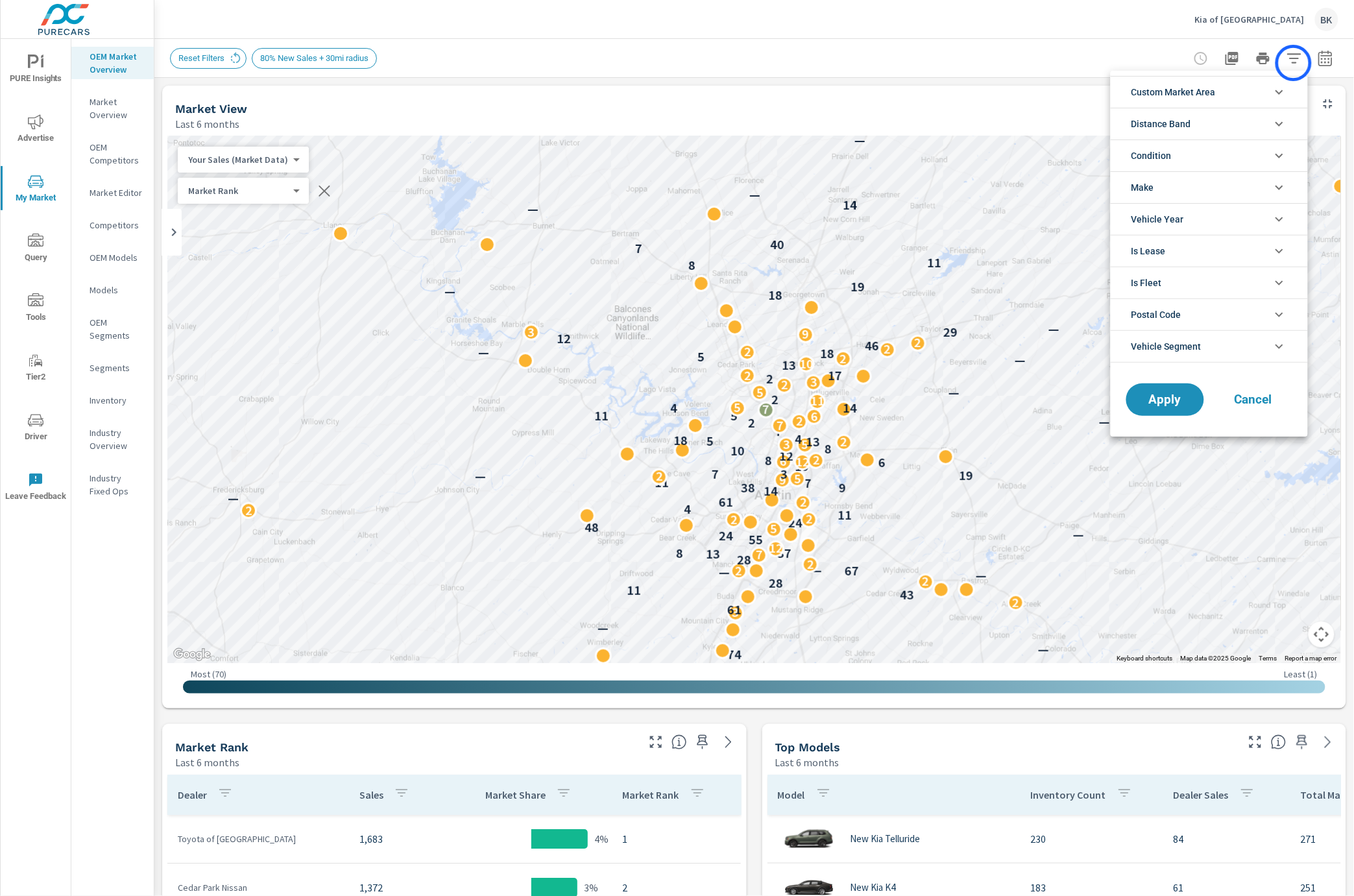
scroll to position [87, 0]
click at [1278, 151] on icon "filter options" at bounding box center [1279, 155] width 15 height 15
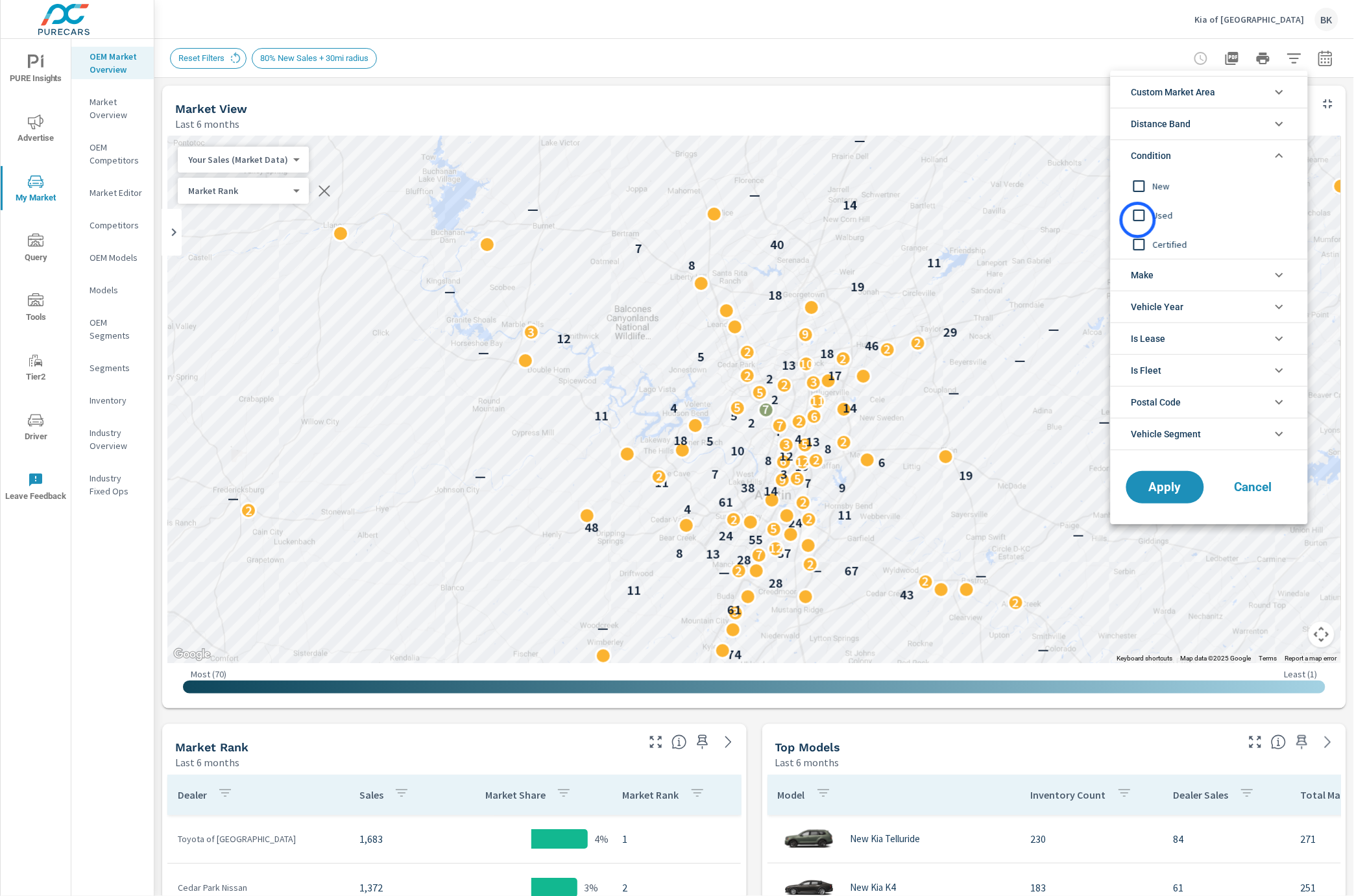
click at [1138, 220] on input "filter options" at bounding box center [1139, 215] width 27 height 27
click at [1139, 242] on input "filter options" at bounding box center [1139, 244] width 27 height 27
click at [1164, 485] on span "Apply" at bounding box center [1165, 487] width 53 height 13
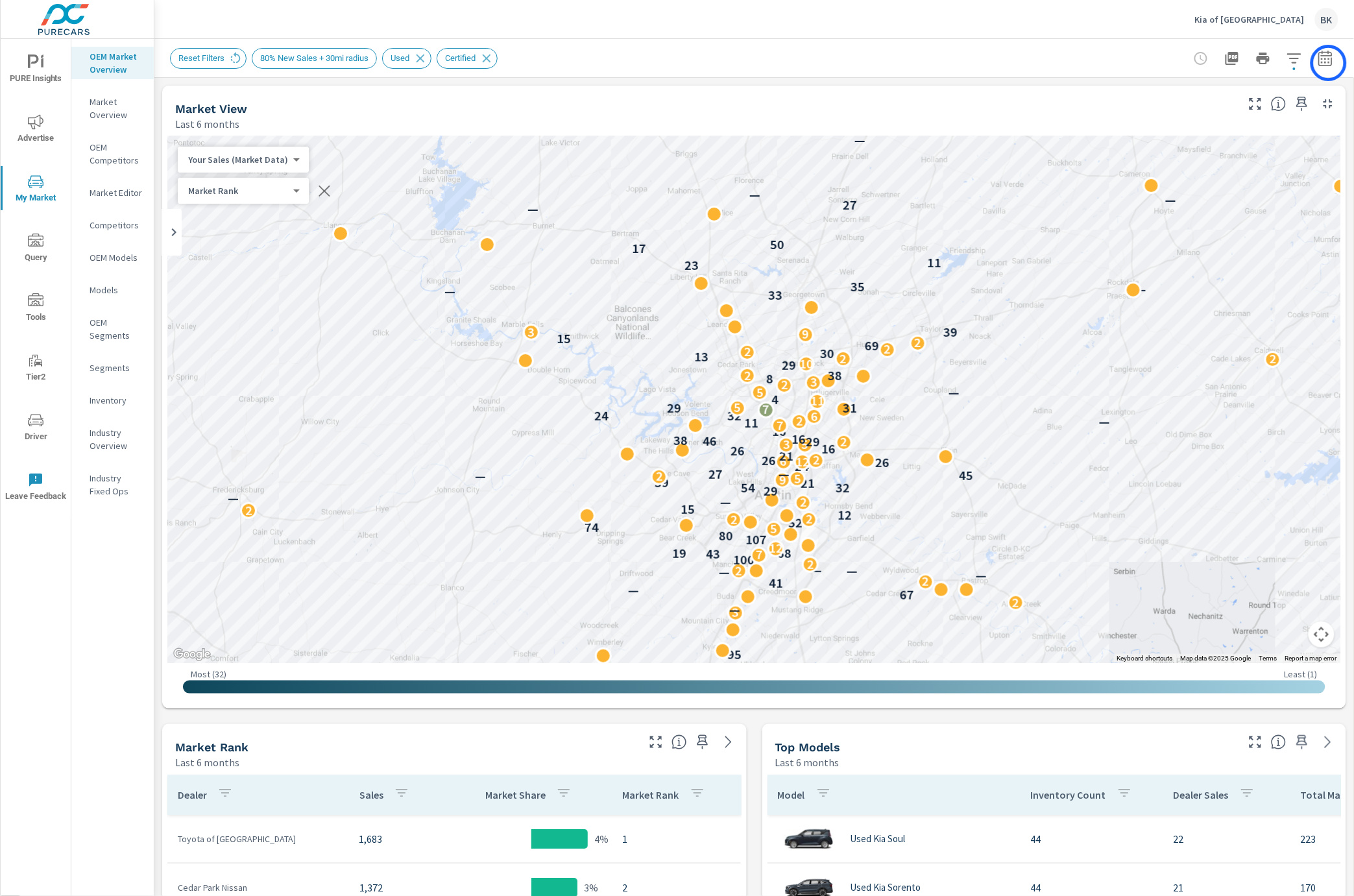
click at [1329, 63] on icon "button" at bounding box center [1325, 58] width 15 height 15
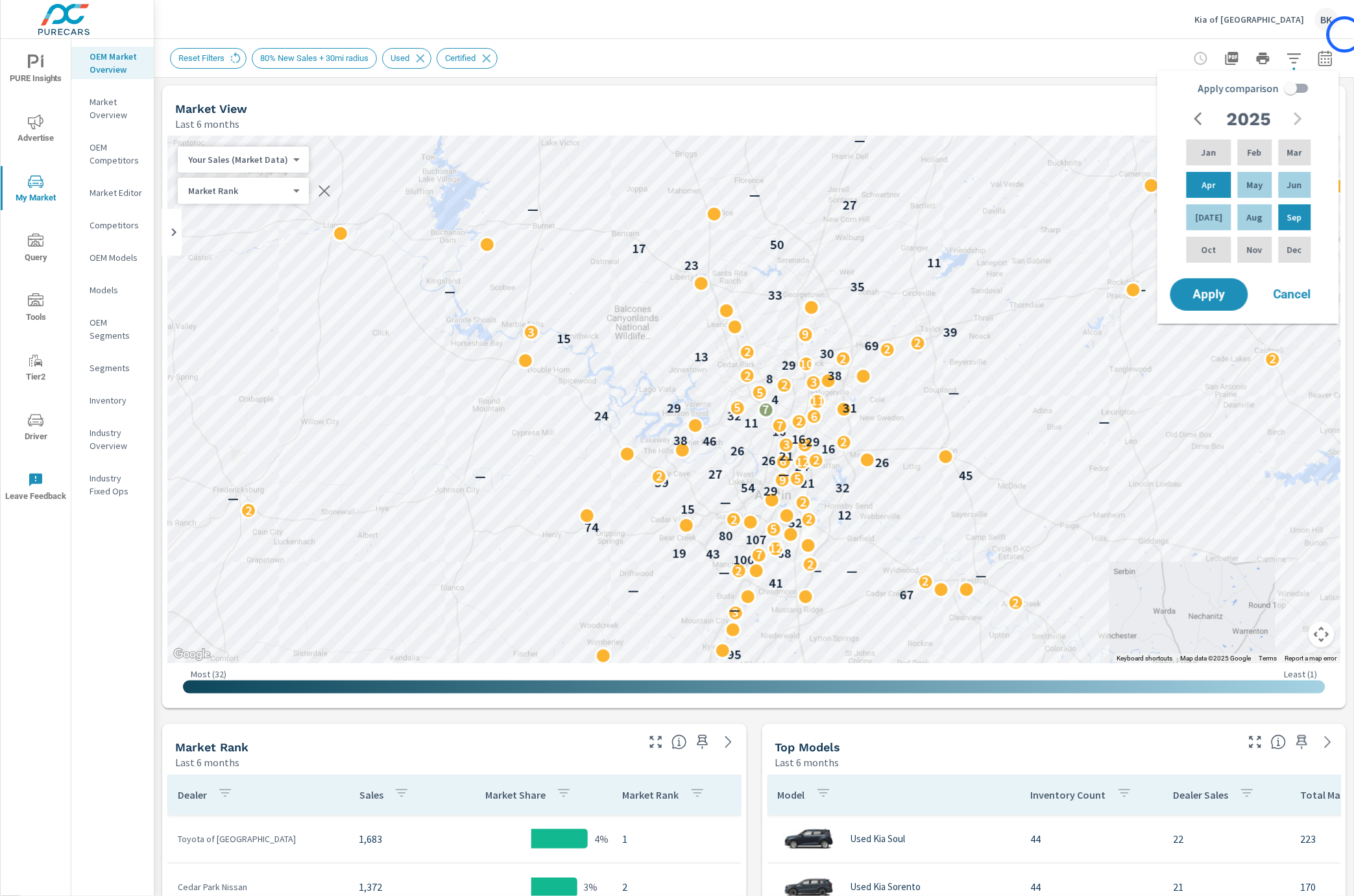
click at [1345, 35] on div "Kia of North Austin BK" at bounding box center [754, 19] width 1199 height 38
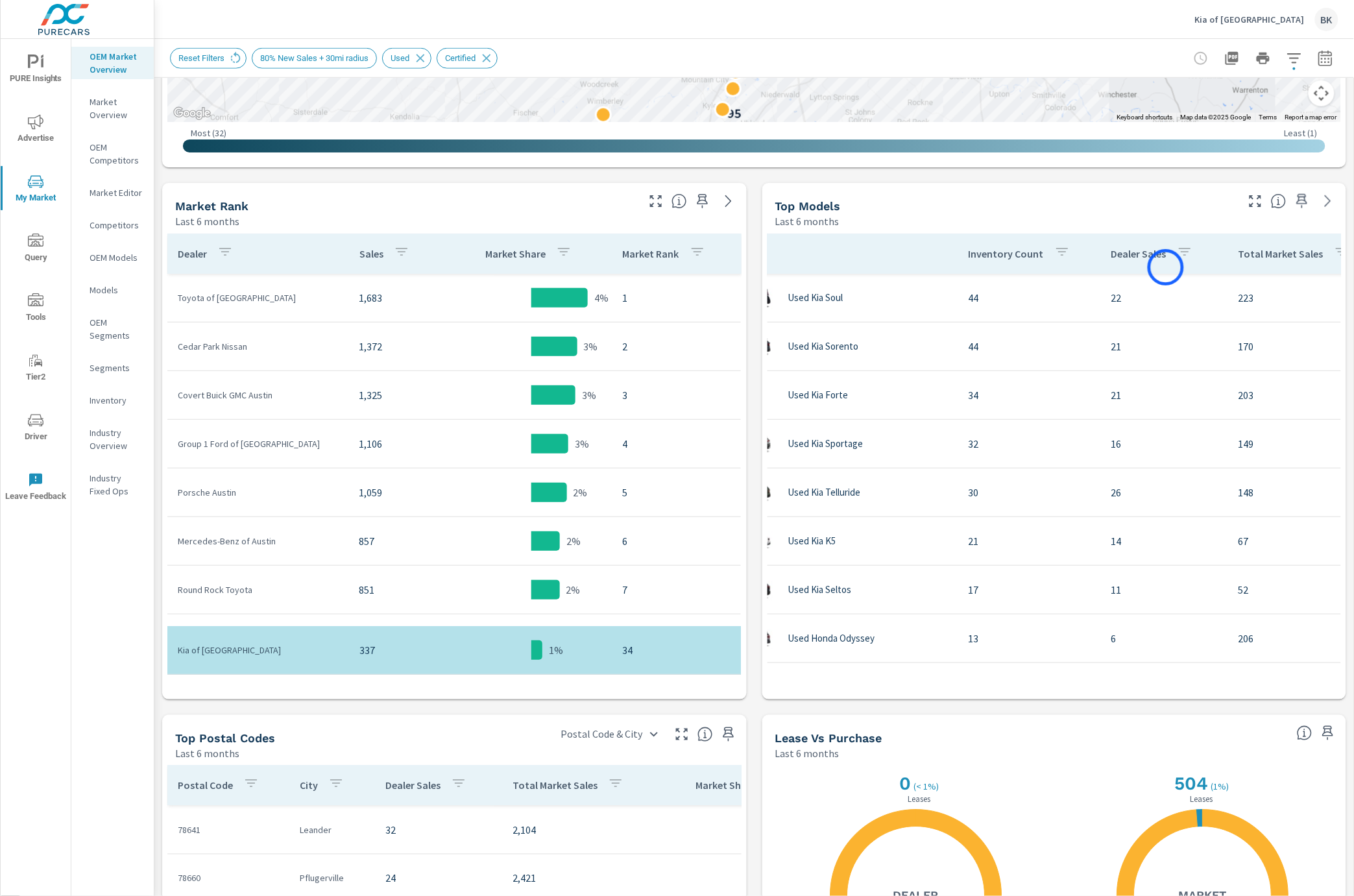
scroll to position [0, 119]
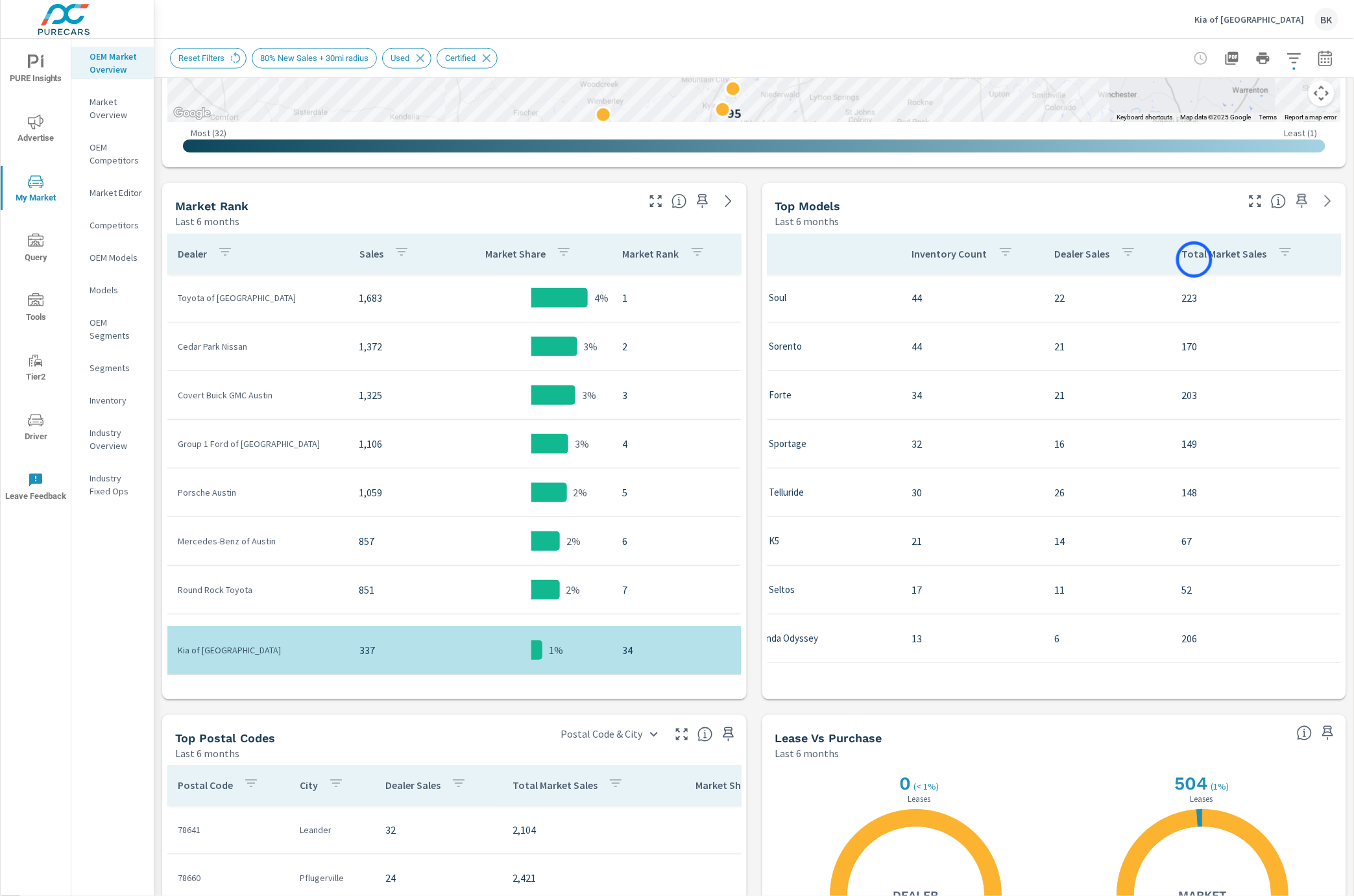
click at [1194, 260] on p "Total Market Sales" at bounding box center [1225, 254] width 85 height 13
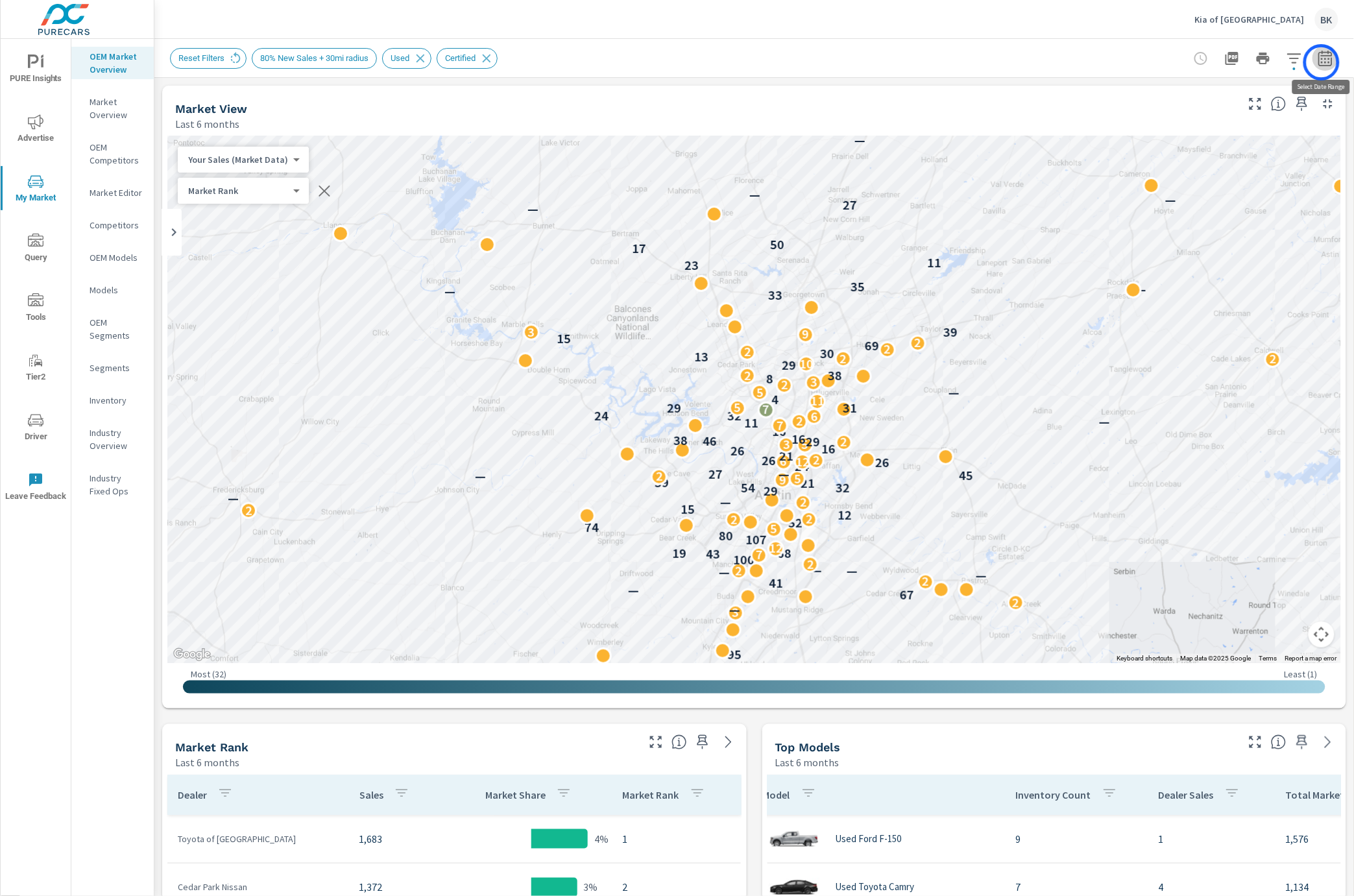
click at [1321, 62] on icon "button" at bounding box center [1325, 58] width 15 height 15
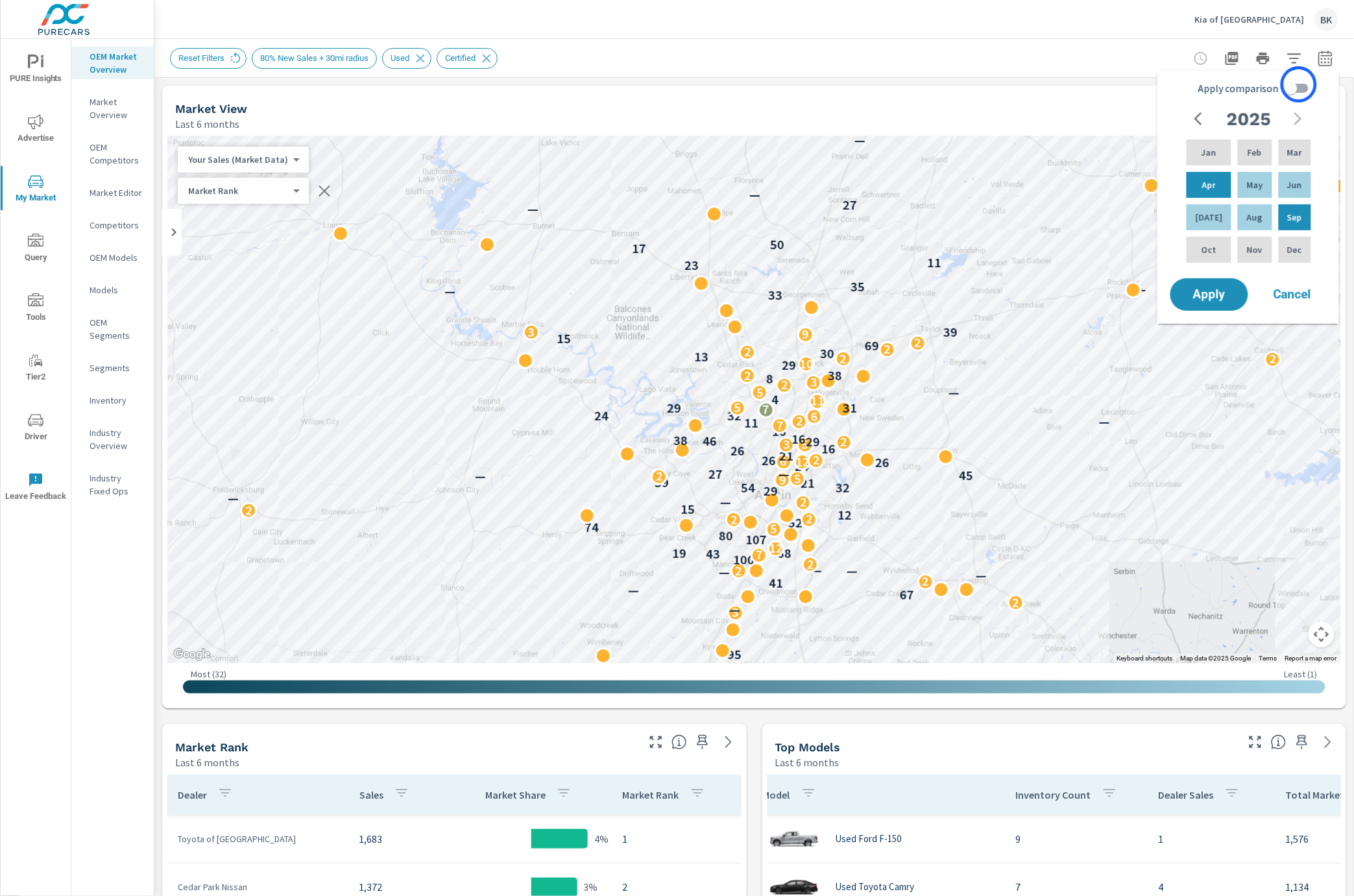
click at [1299, 84] on input "Apply comparison" at bounding box center [1290, 88] width 74 height 25
checkbox input "true"
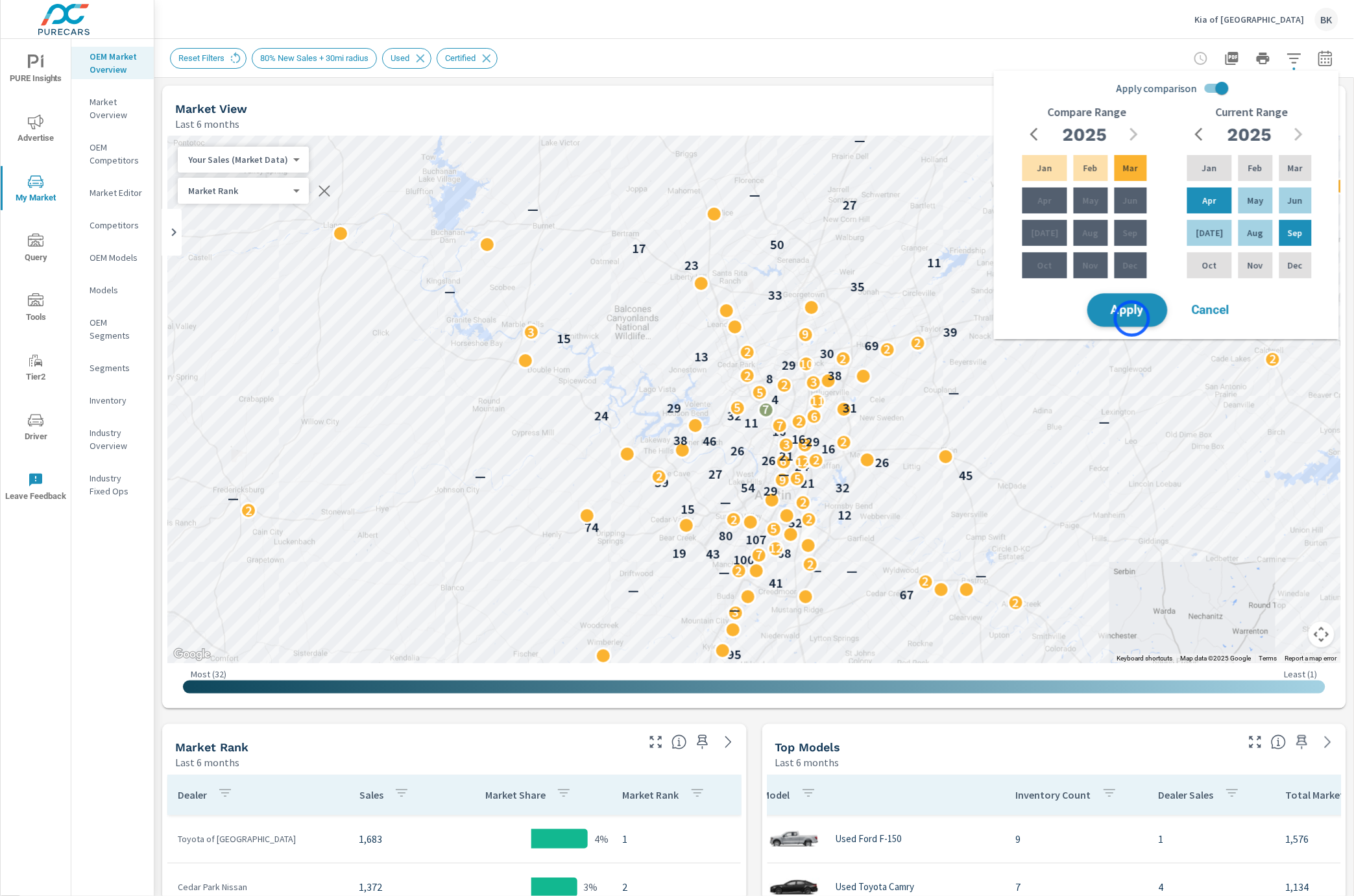
click at [1132, 319] on button "Apply" at bounding box center [1127, 310] width 80 height 34
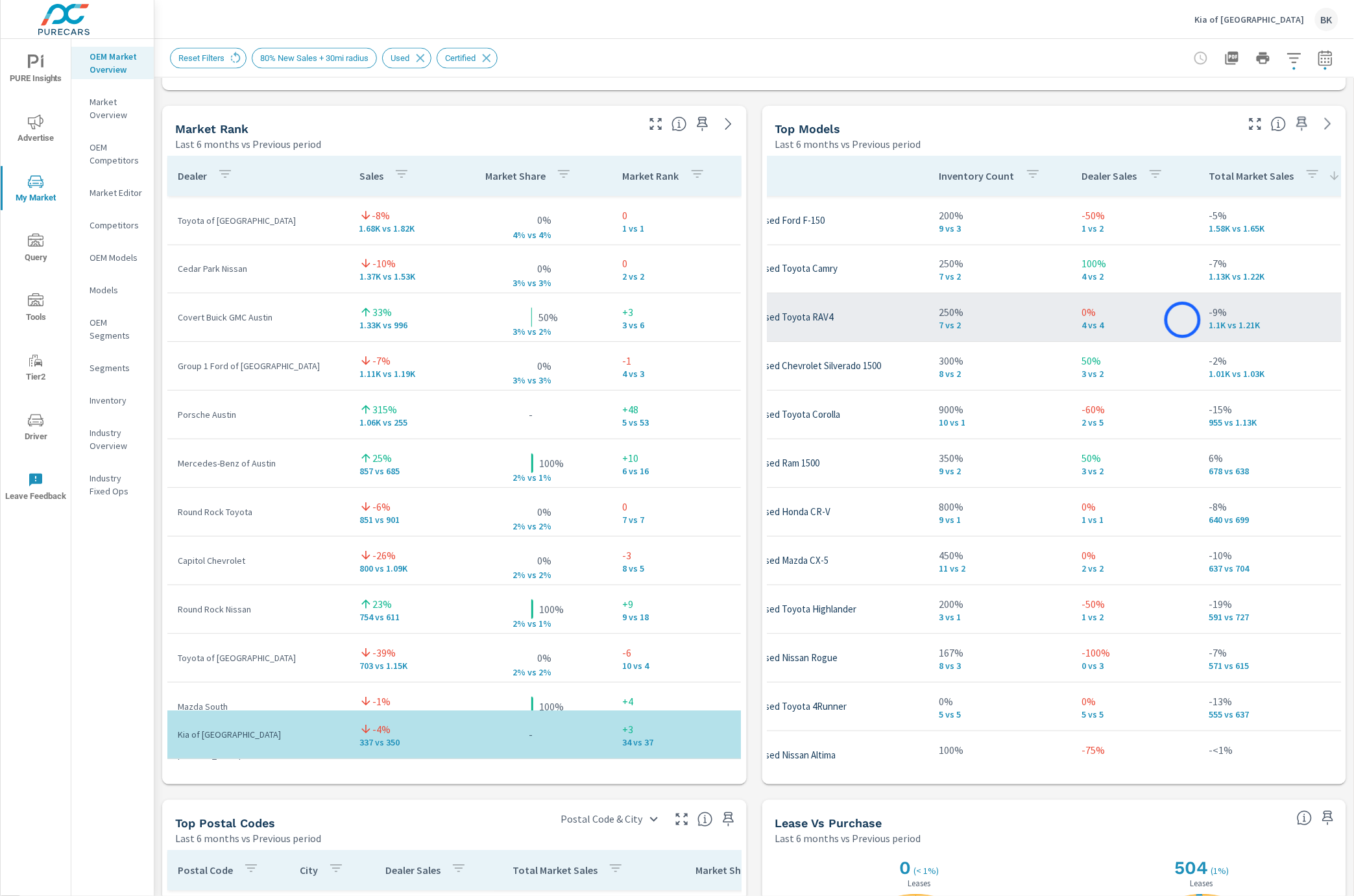
scroll to position [0, 106]
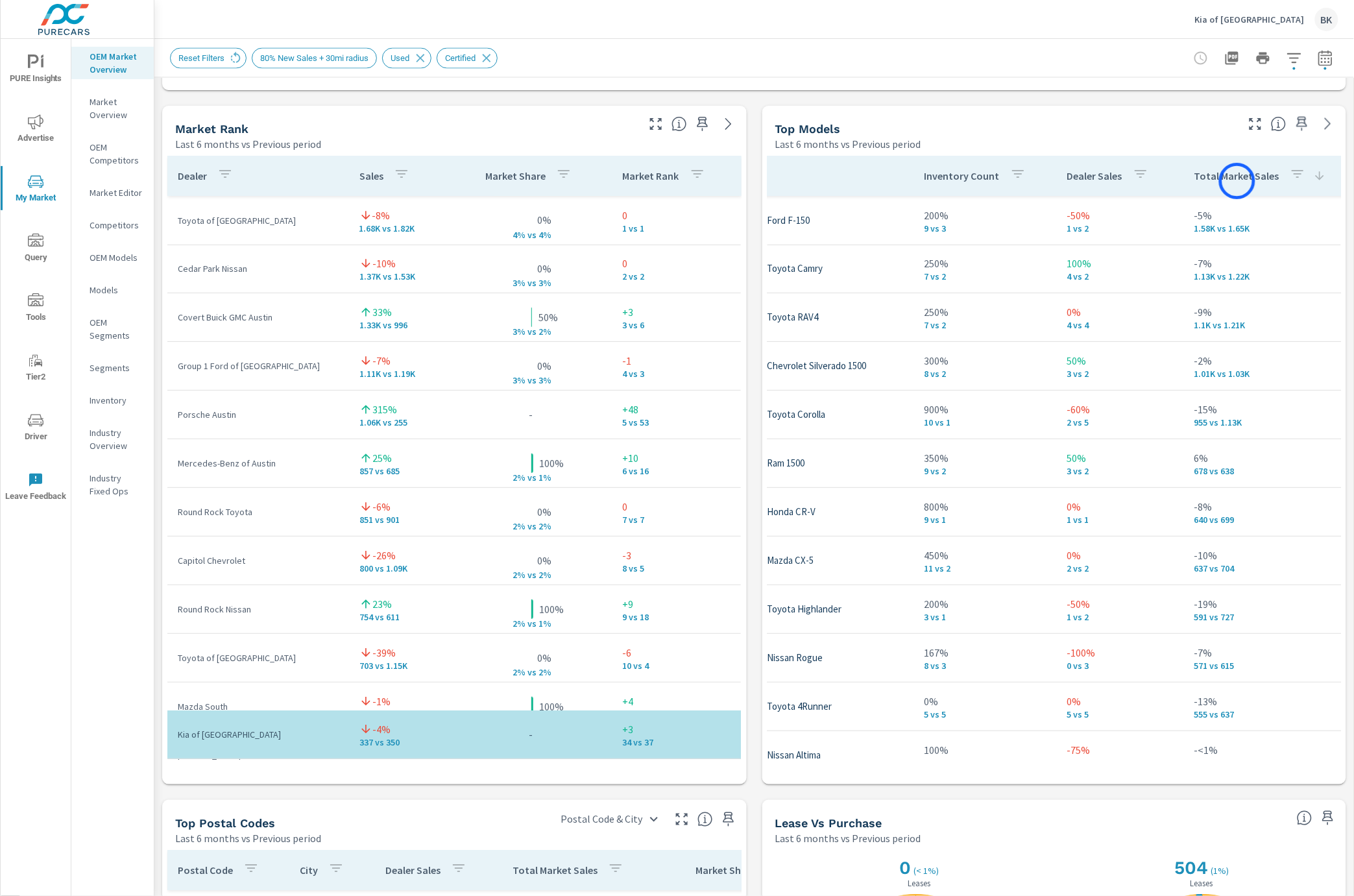
click at [1237, 181] on p "Total Market Sales" at bounding box center [1237, 177] width 85 height 13
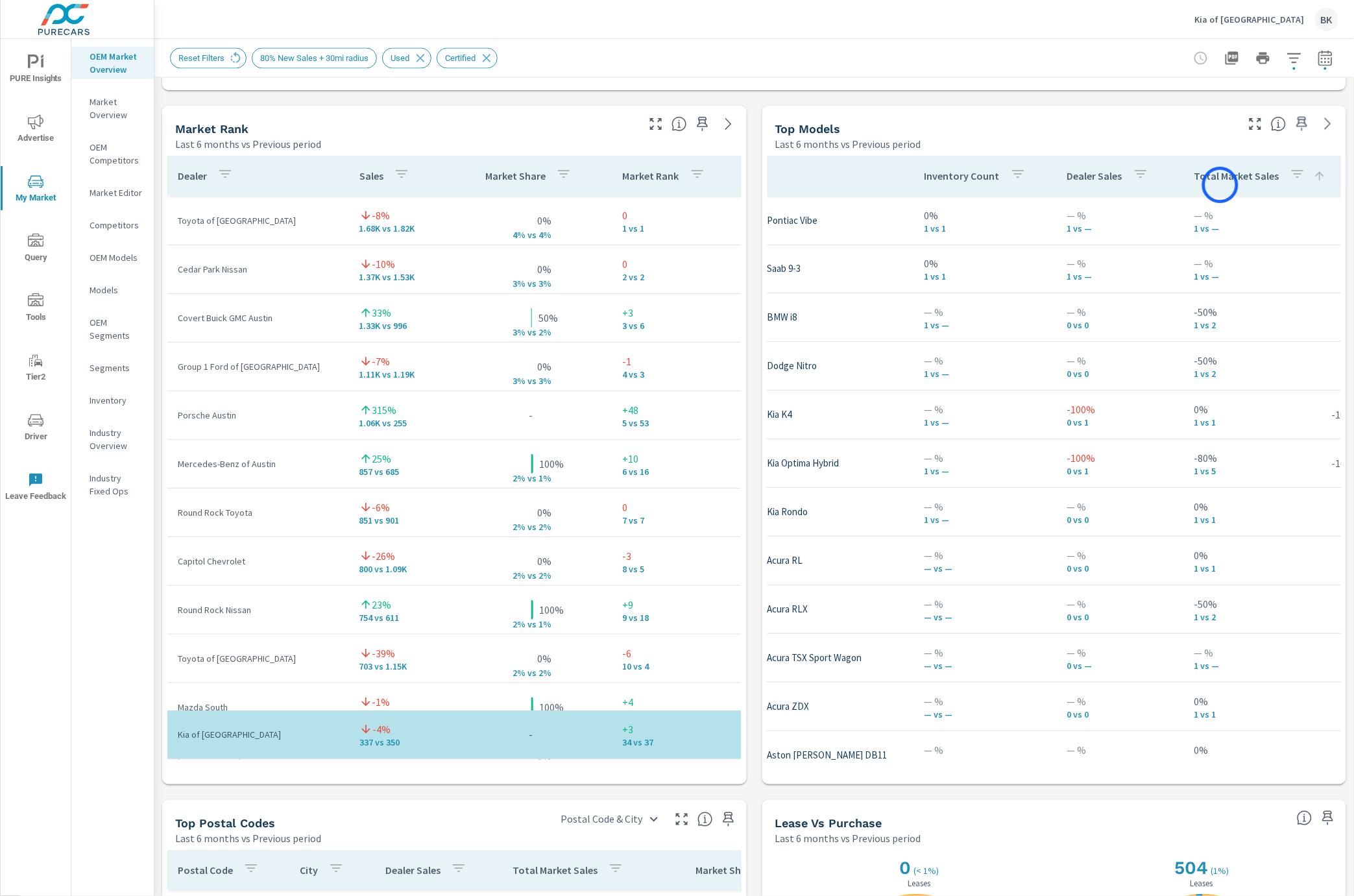
click at [1220, 185] on div "Total Market Sales" at bounding box center [1260, 176] width 131 height 30
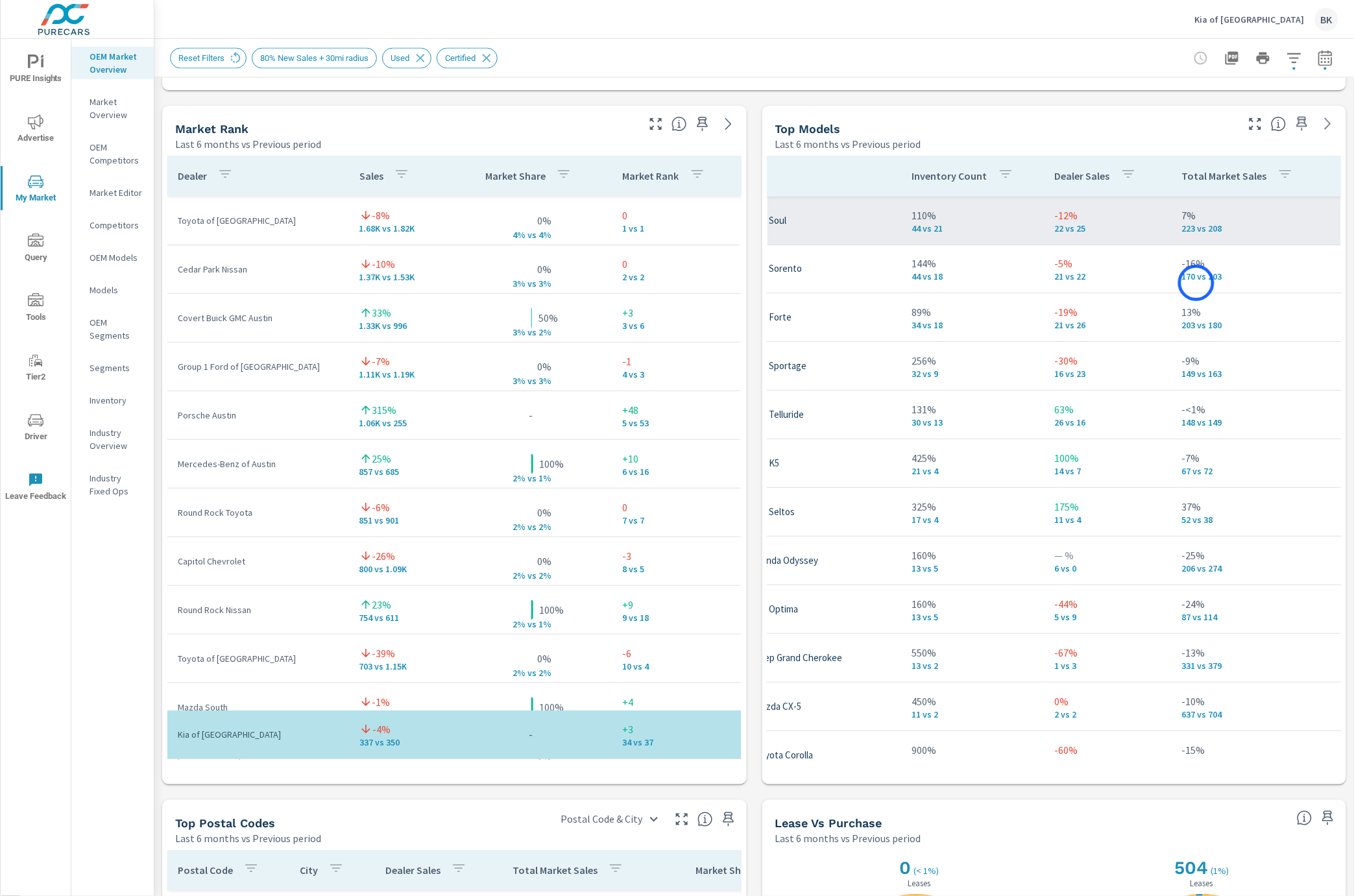
scroll to position [0, 123]
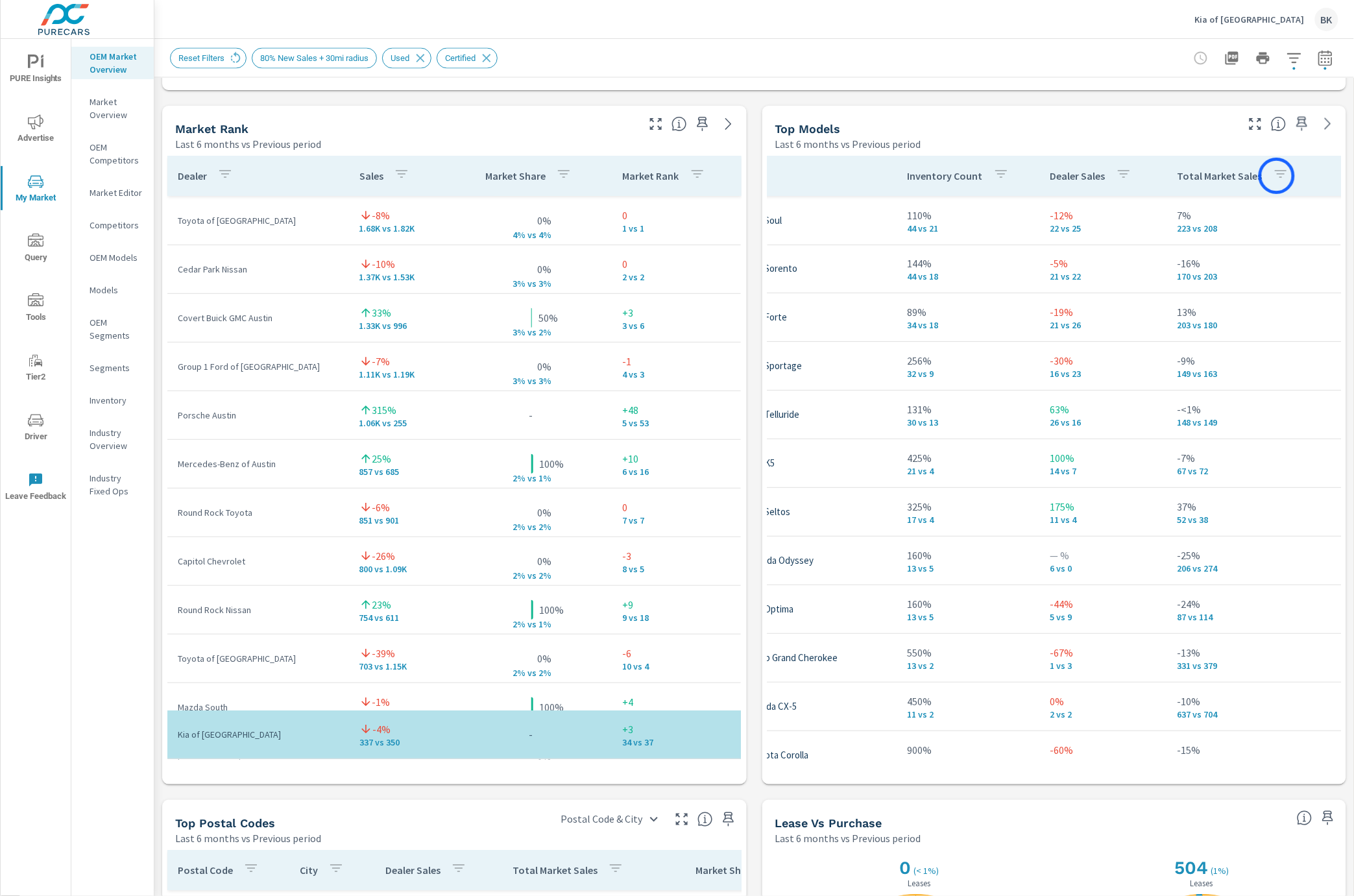
click at [1276, 176] on icon "button" at bounding box center [1280, 174] width 15 height 15
click at [1312, 336] on p "DIFF" at bounding box center [1319, 336] width 16 height 13
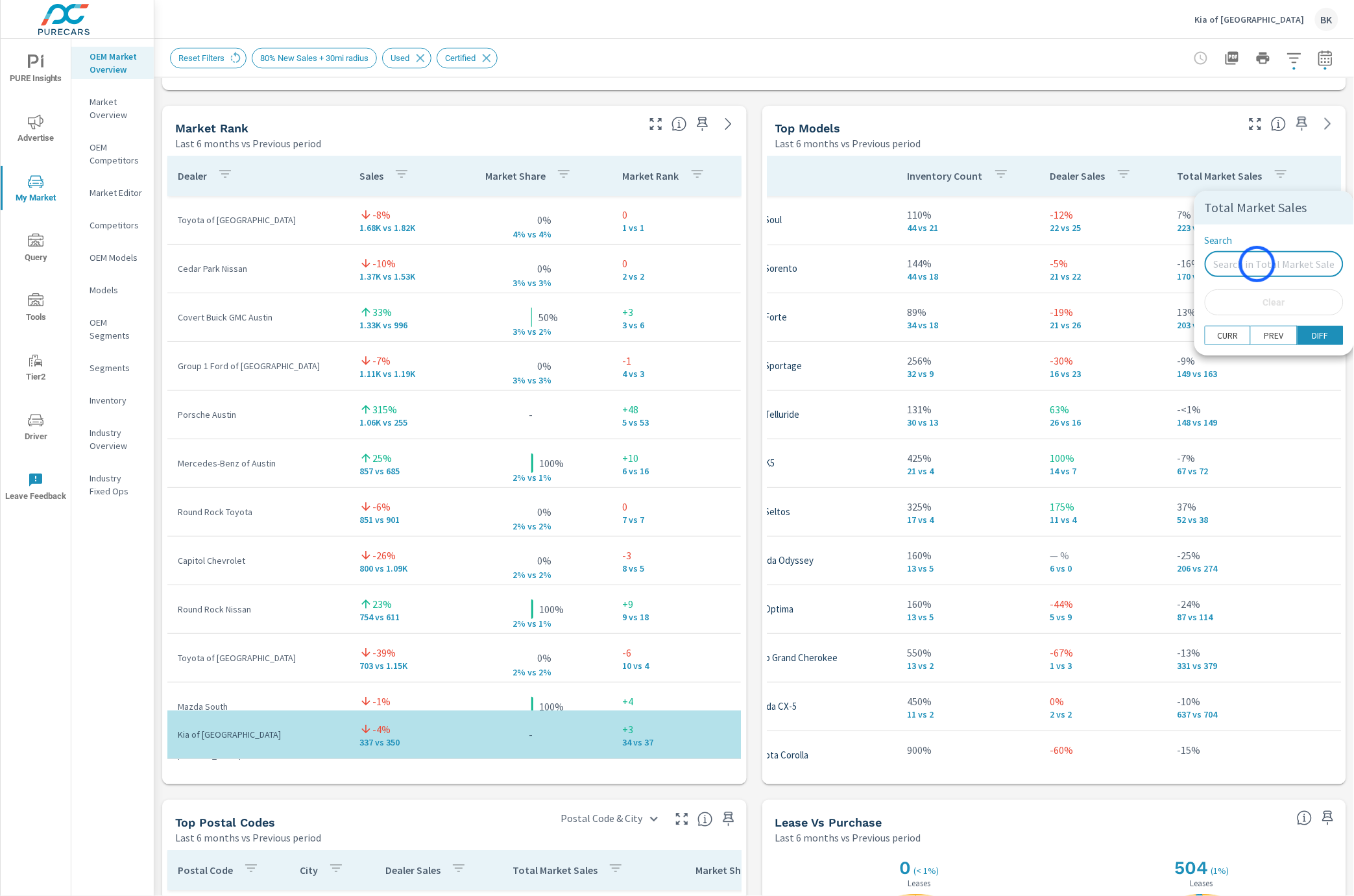
click at [1257, 264] on input "Search" at bounding box center [1274, 263] width 139 height 26
click at [1286, 425] on div at bounding box center [677, 448] width 1354 height 896
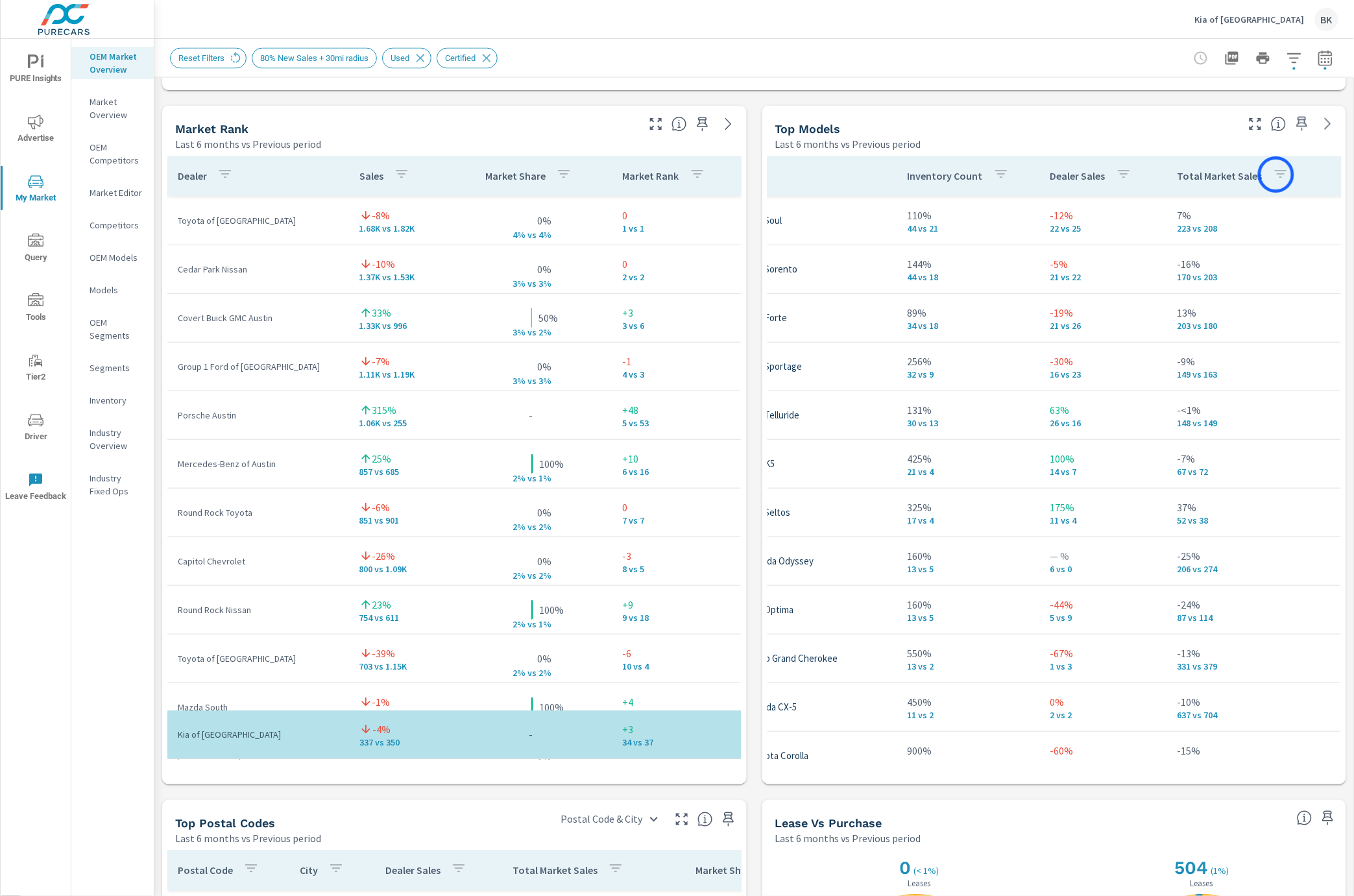
click at [1276, 175] on icon "button" at bounding box center [1280, 175] width 12 height 8
click at [1166, 179] on div at bounding box center [677, 448] width 1354 height 896
click at [1221, 175] on p "Total Market Sales" at bounding box center [1220, 177] width 85 height 13
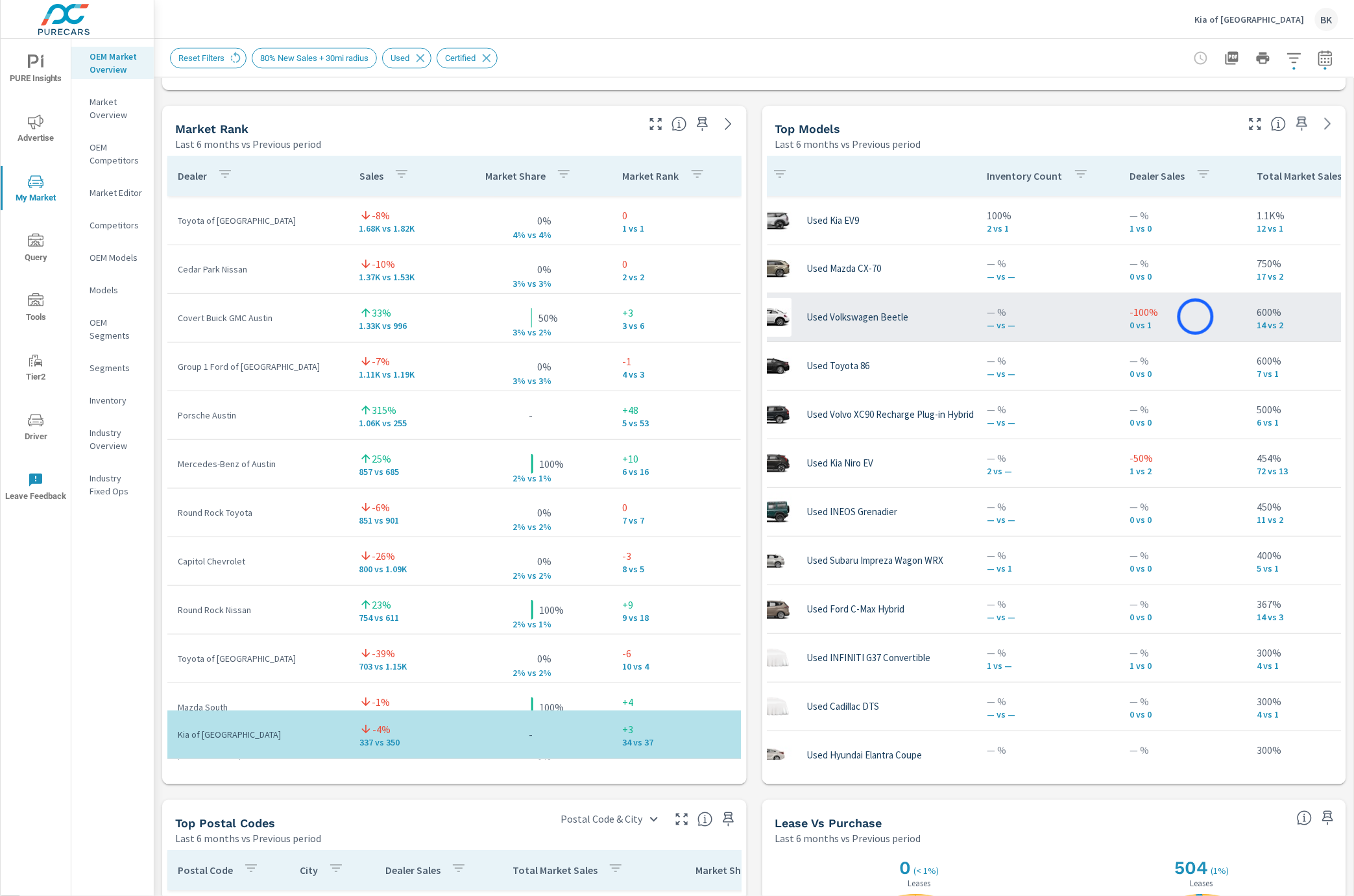
scroll to position [0, 52]
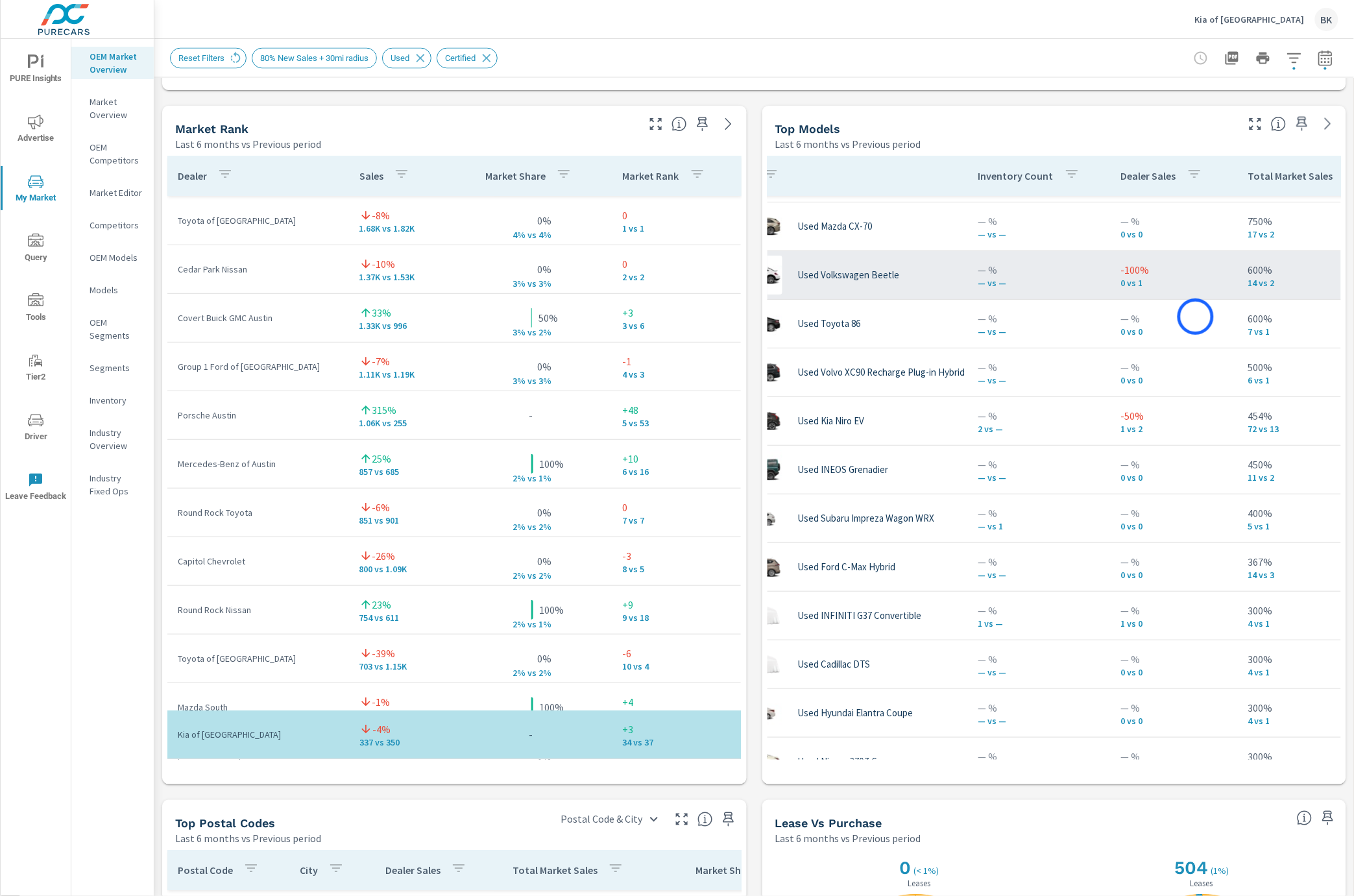
scroll to position [92, 52]
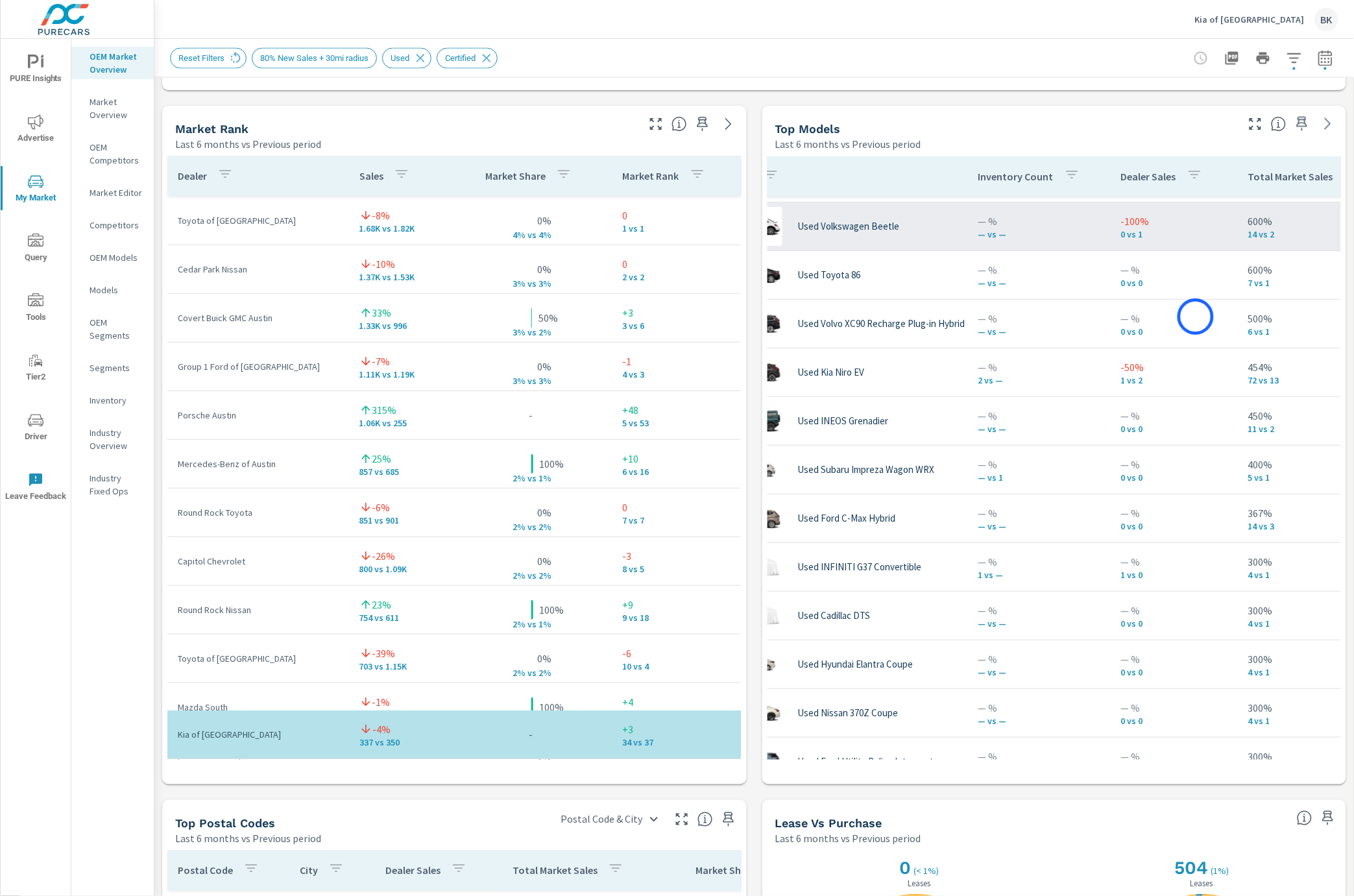
scroll to position [147, 52]
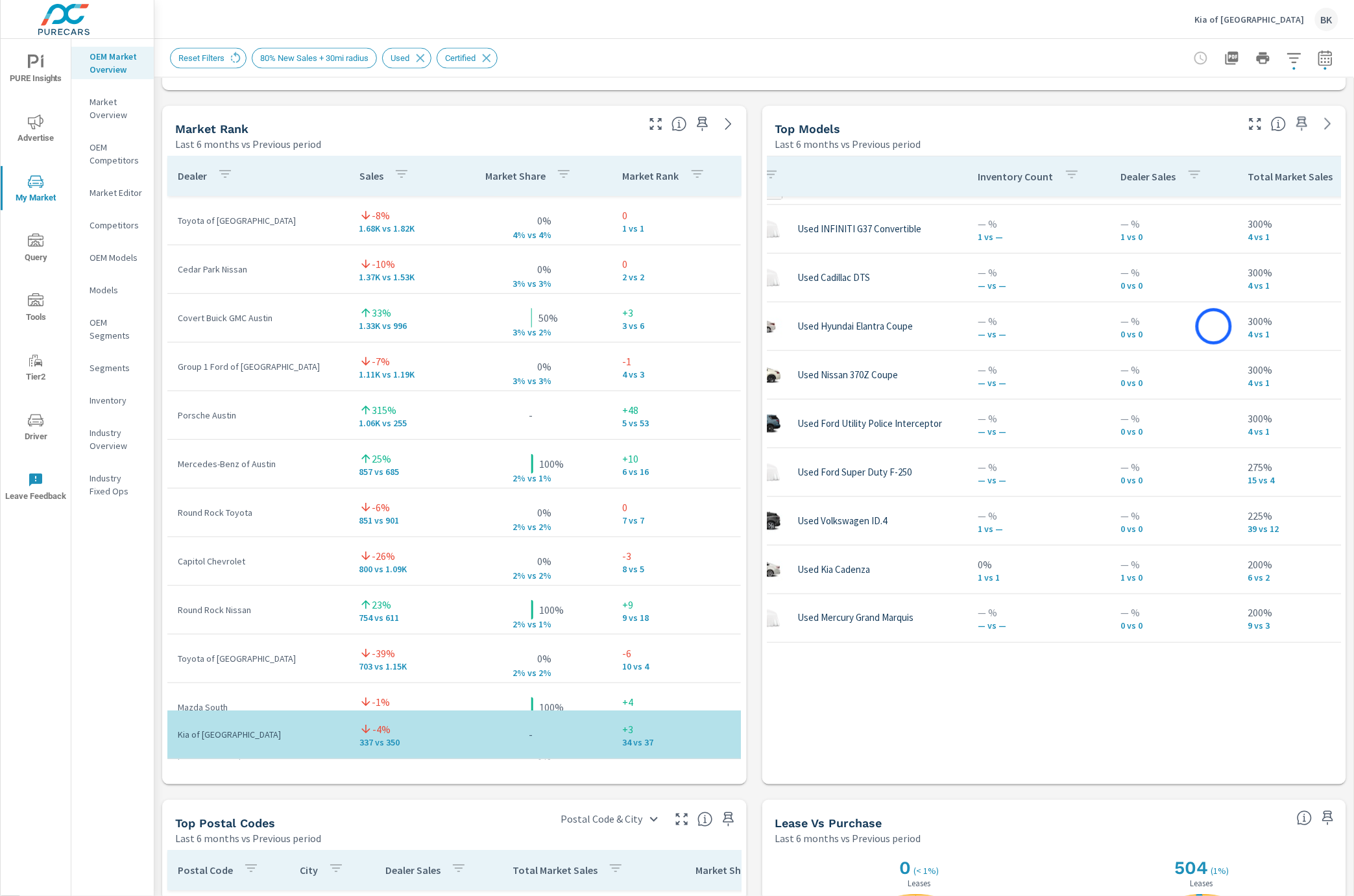
scroll to position [0, 52]
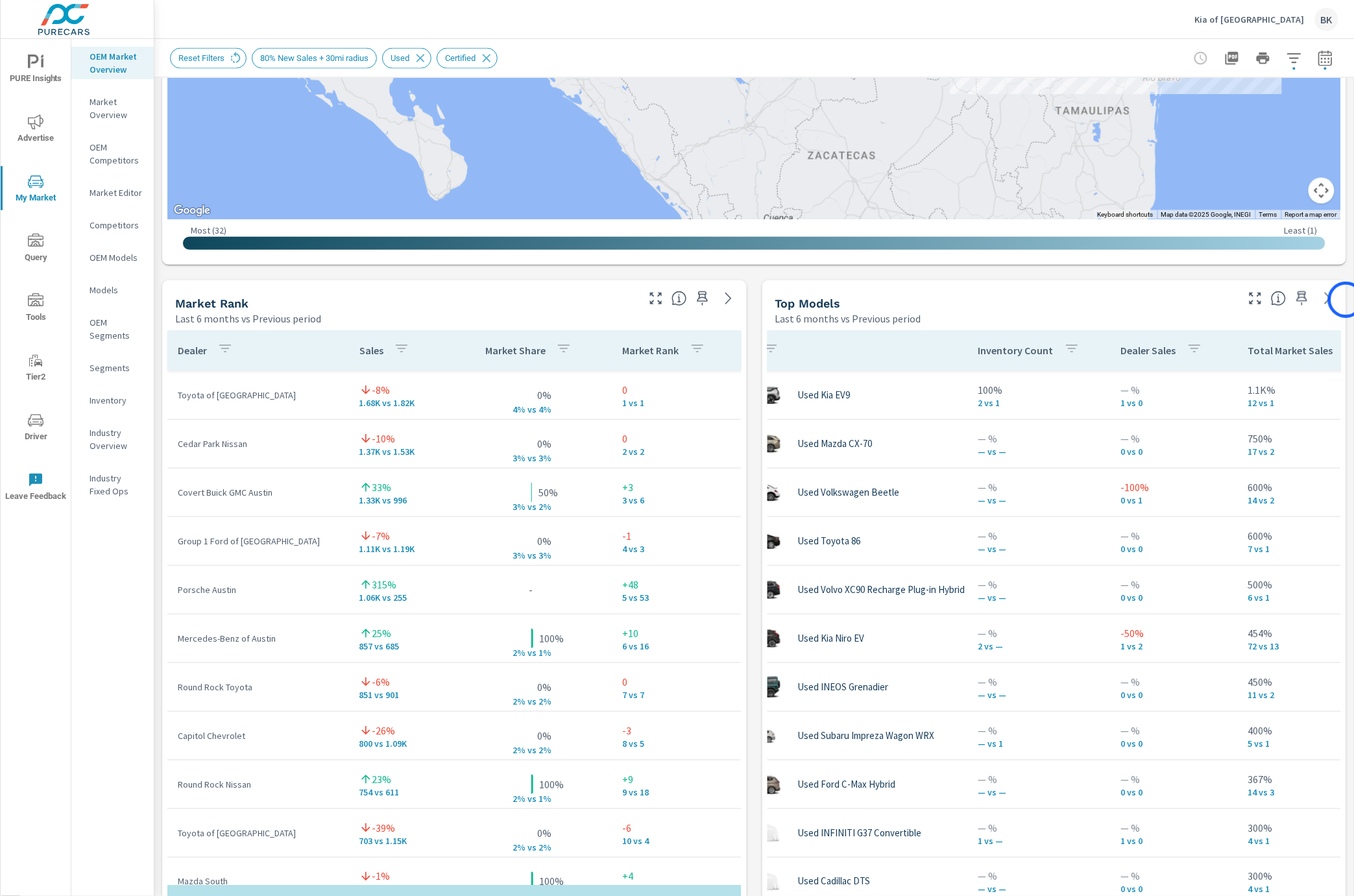
scroll to position [673, 0]
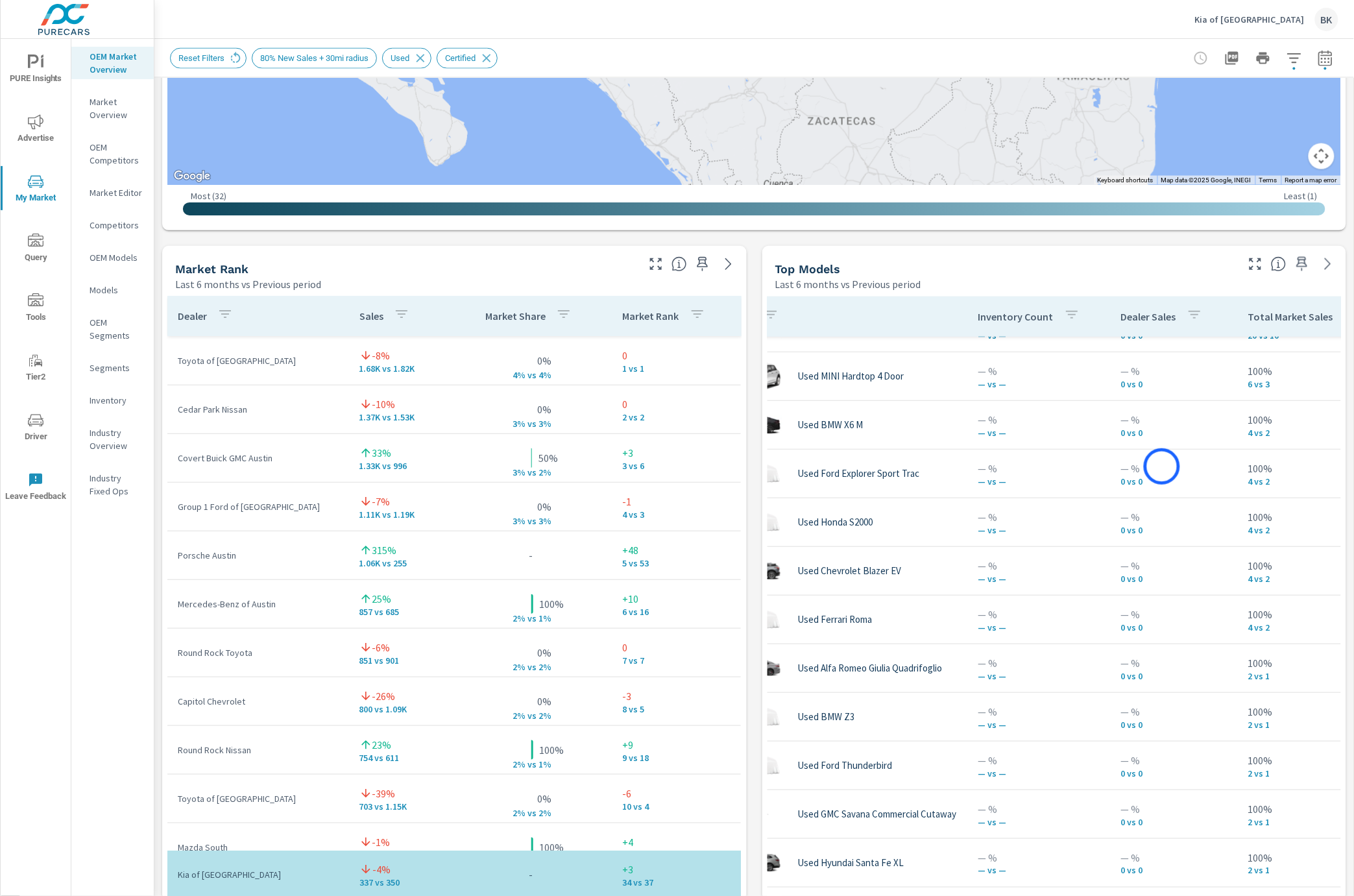
scroll to position [2597, 52]
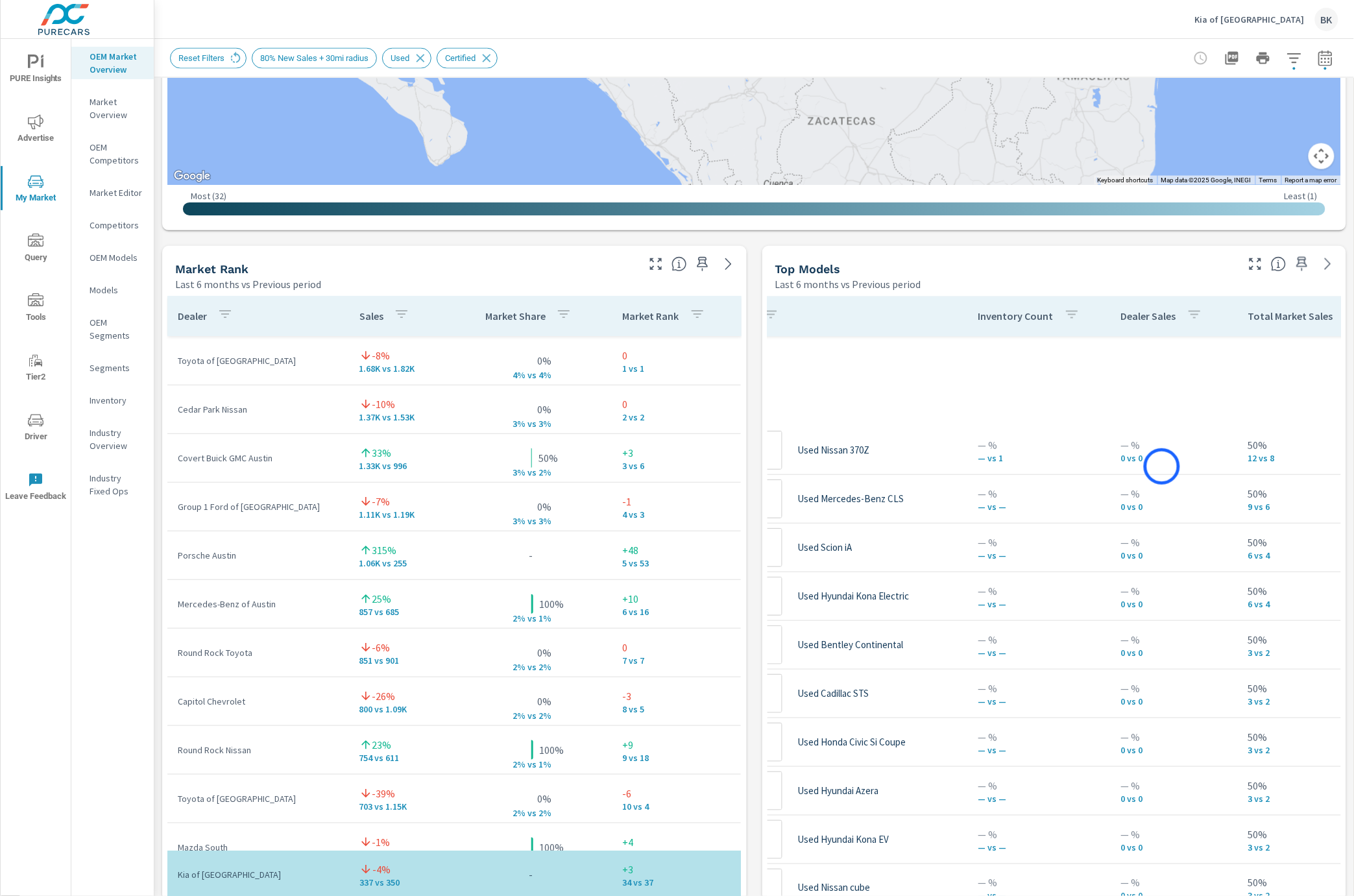
scroll to position [5332, 52]
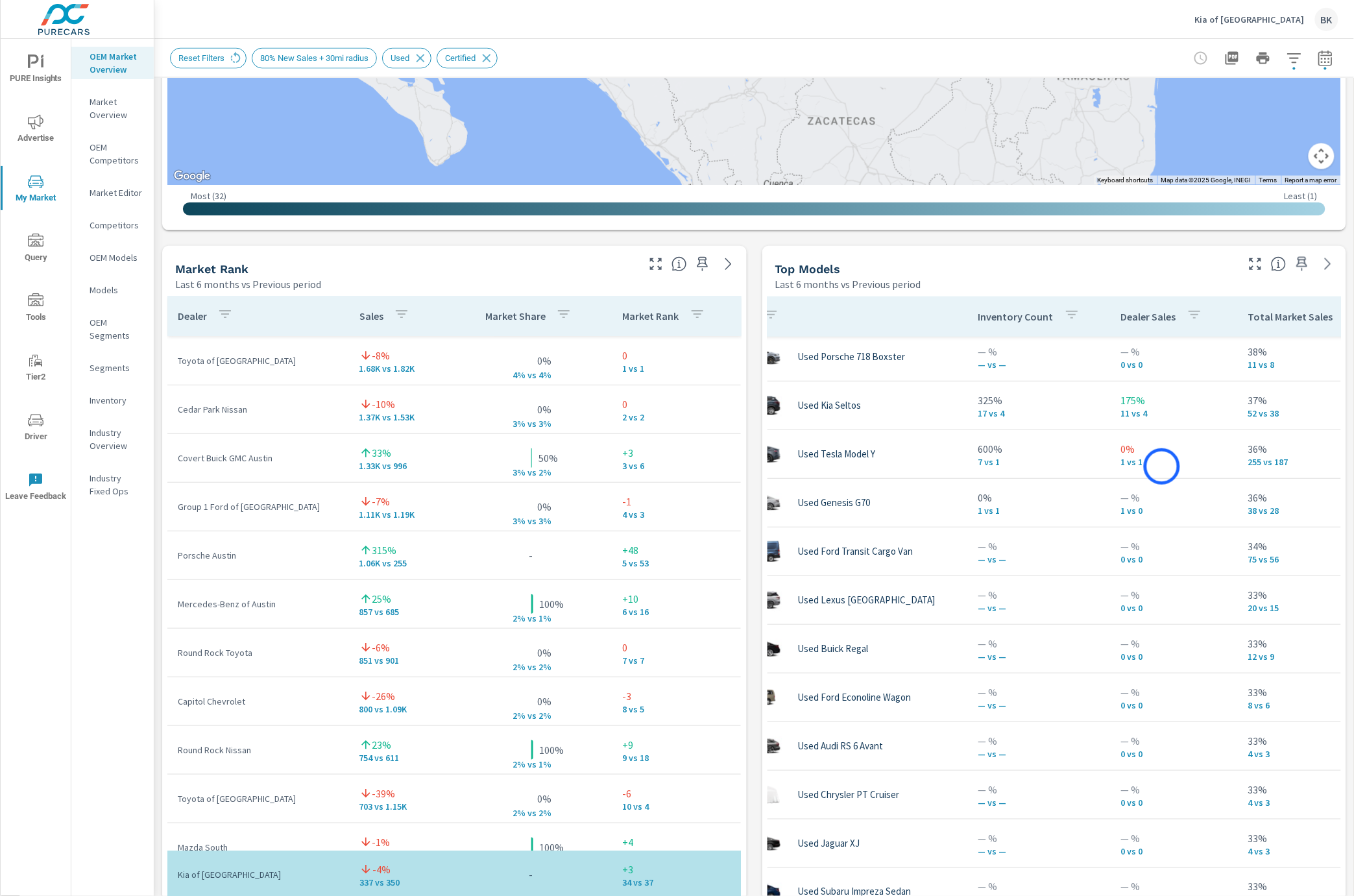
scroll to position [5819, 52]
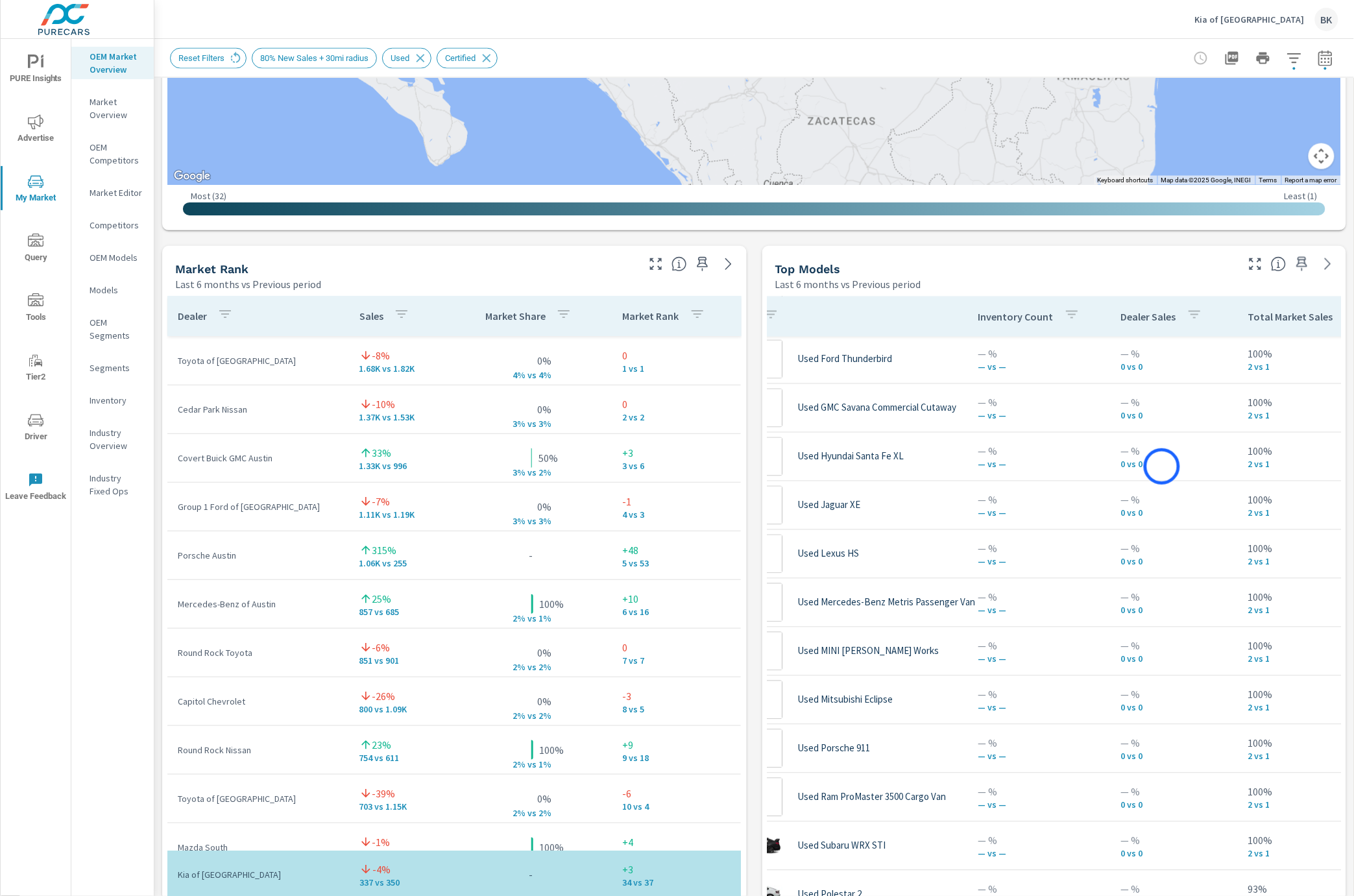
scroll to position [2430, 52]
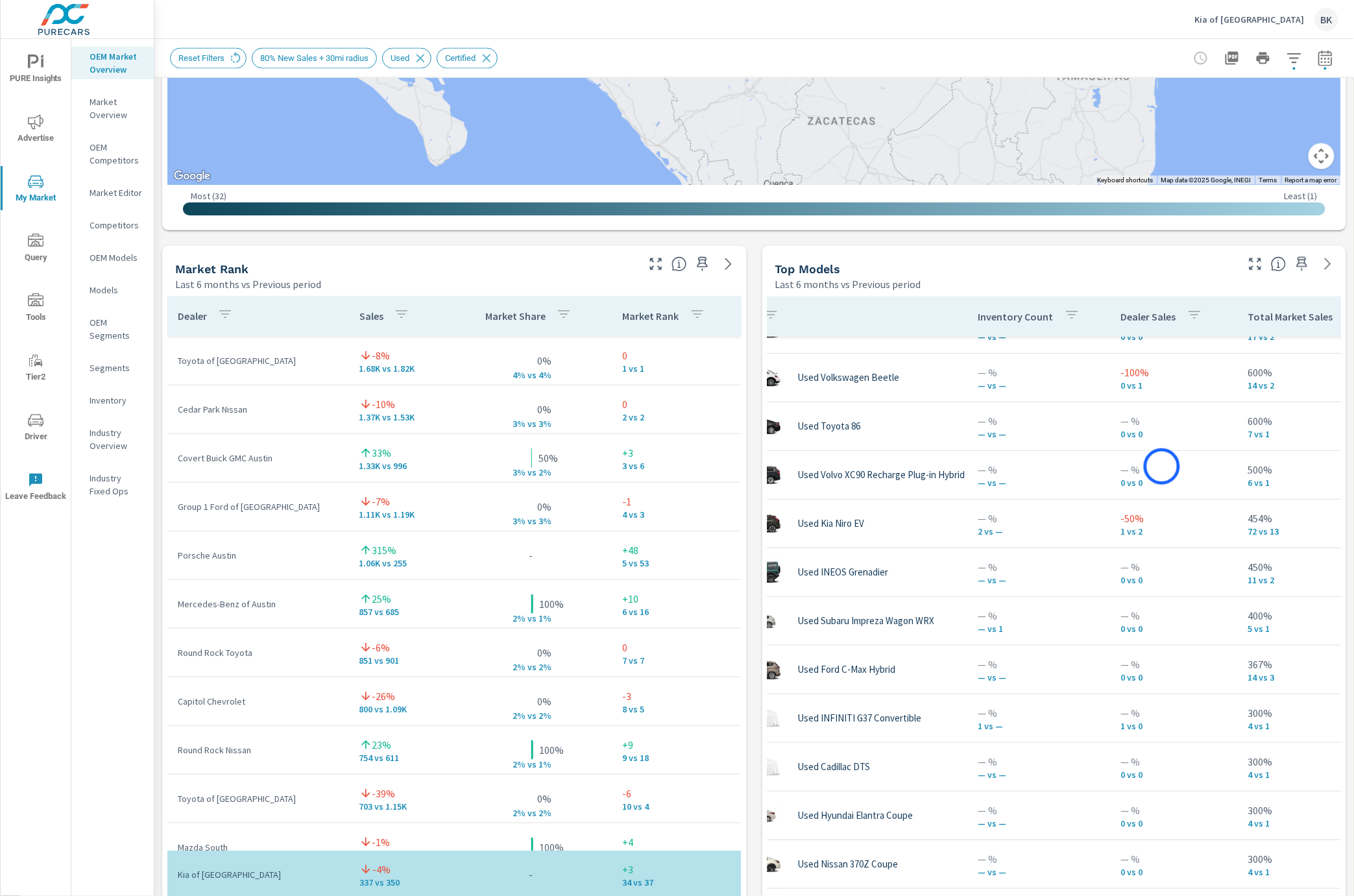
scroll to position [0, 52]
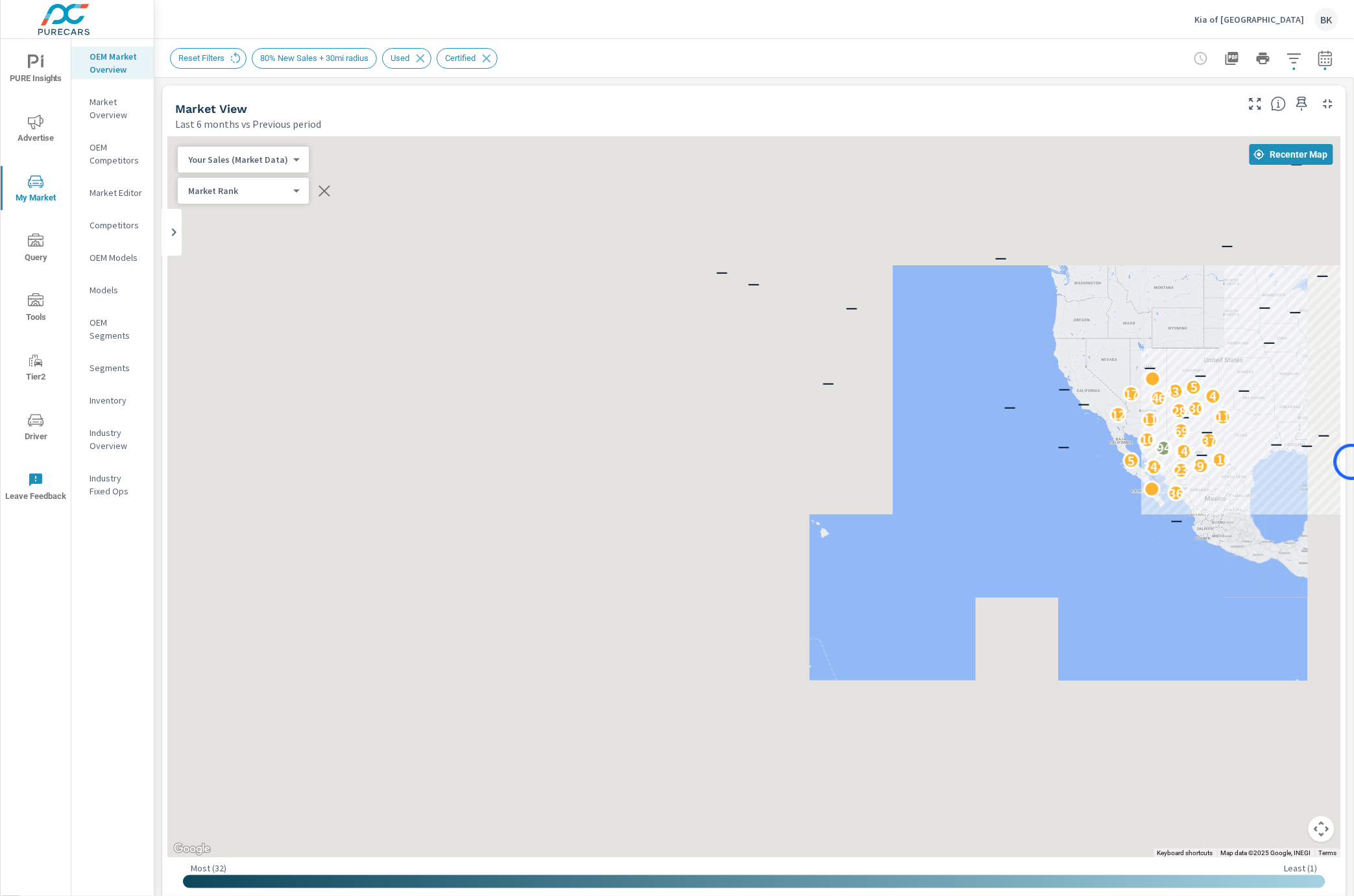
scroll to position [37, 0]
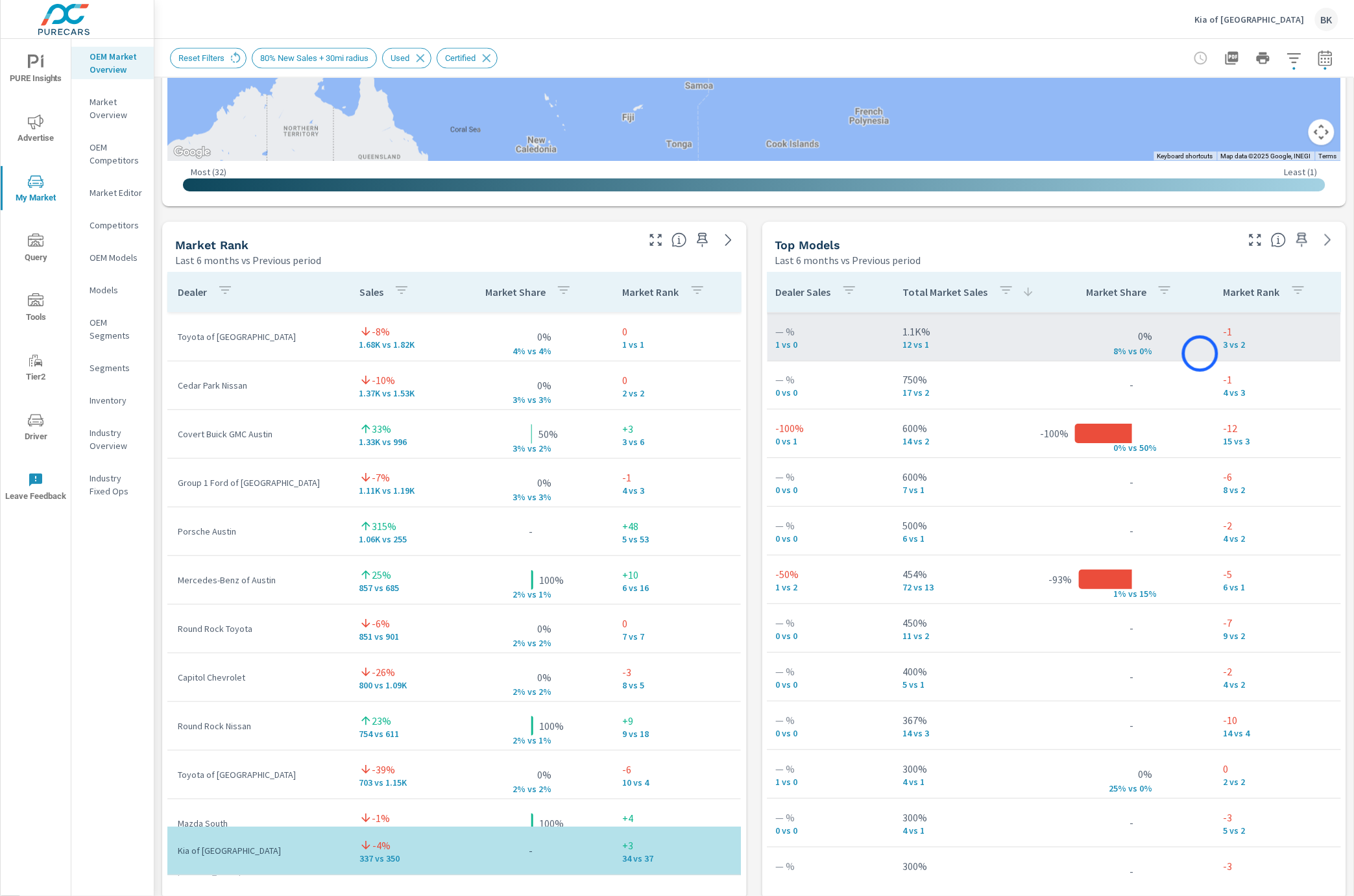
scroll to position [0, 373]
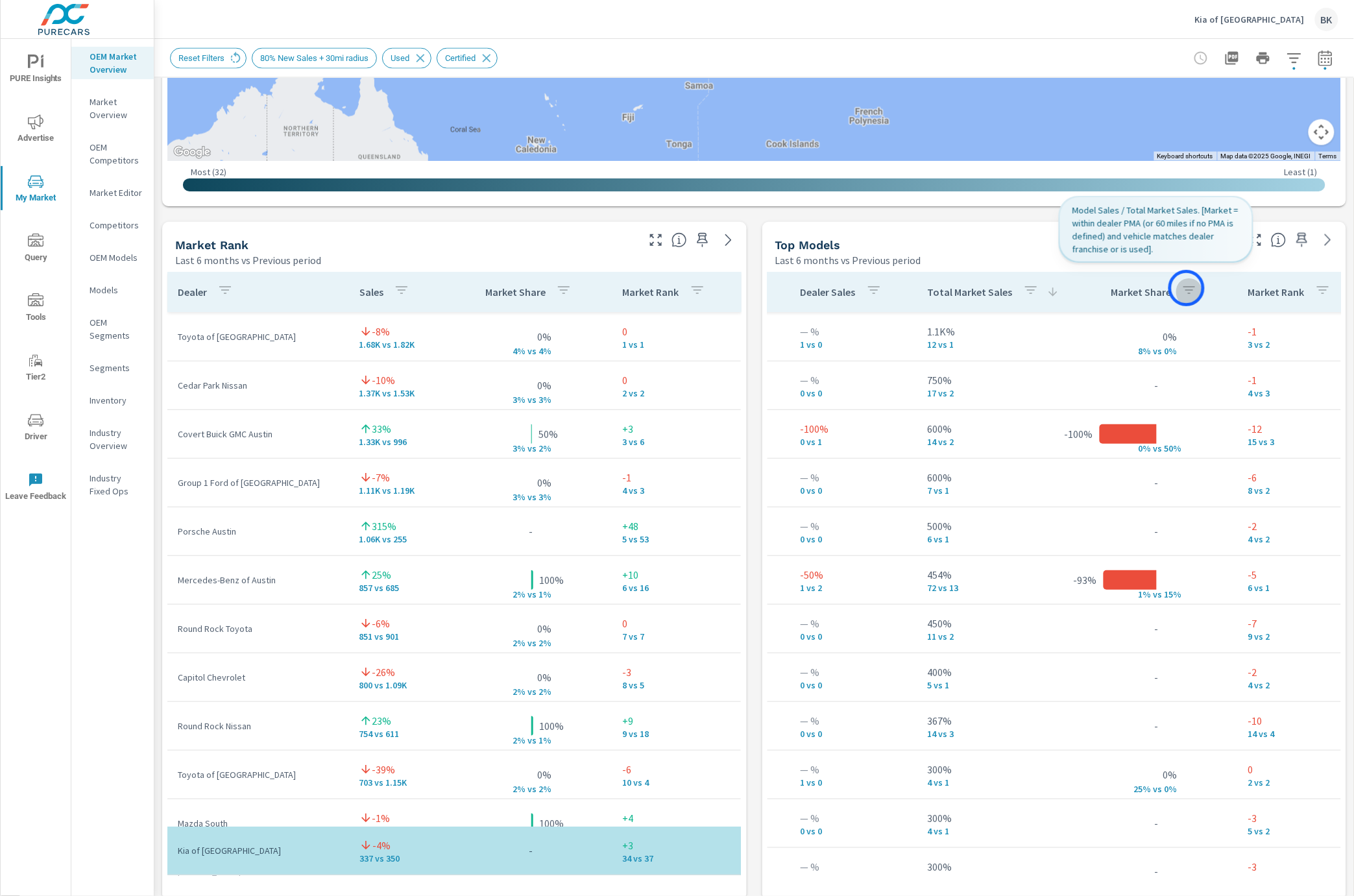
click at [1187, 288] on icon "button" at bounding box center [1189, 290] width 15 height 15
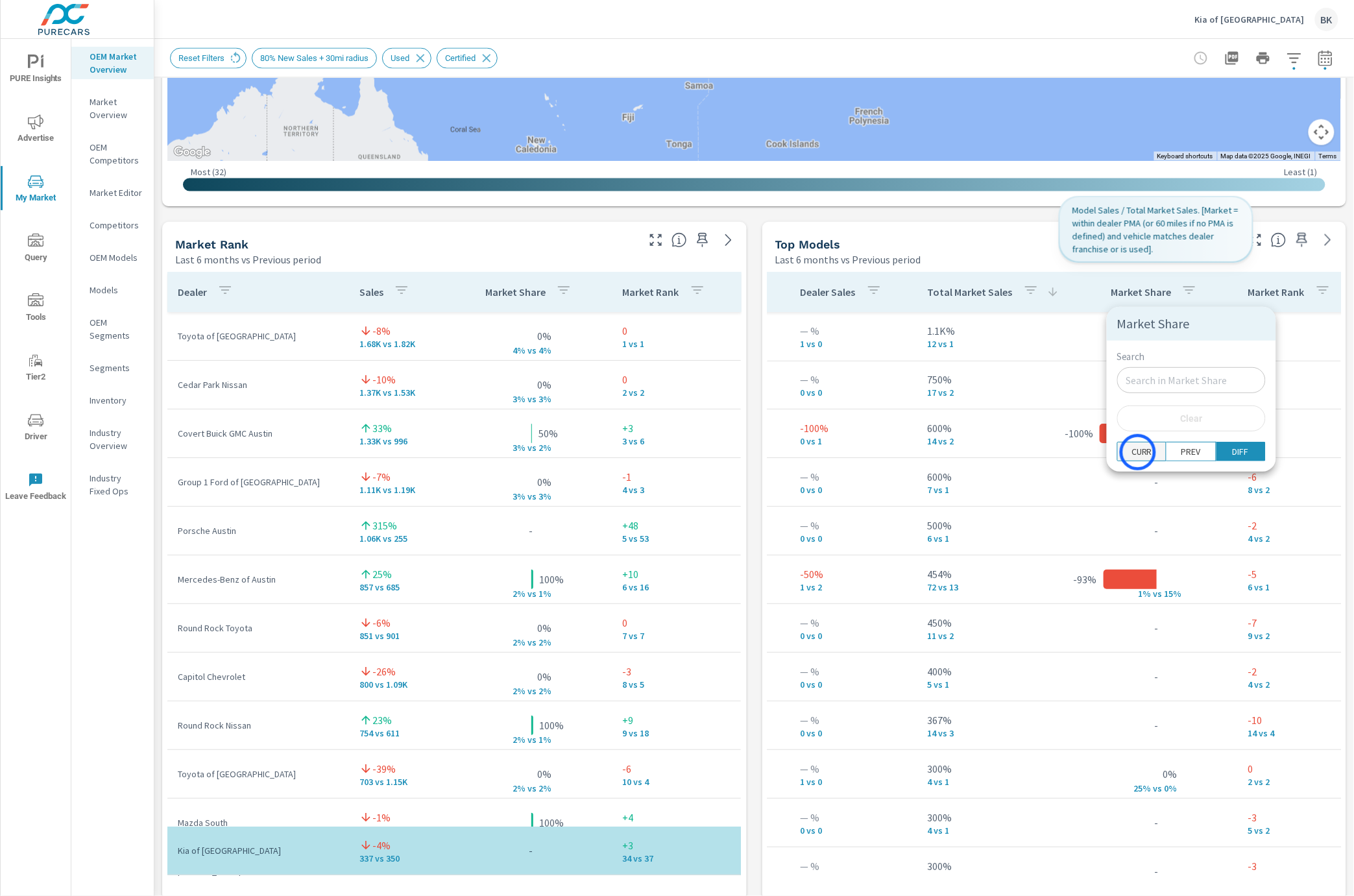
click at [1138, 452] on p "CURR" at bounding box center [1142, 451] width 21 height 13
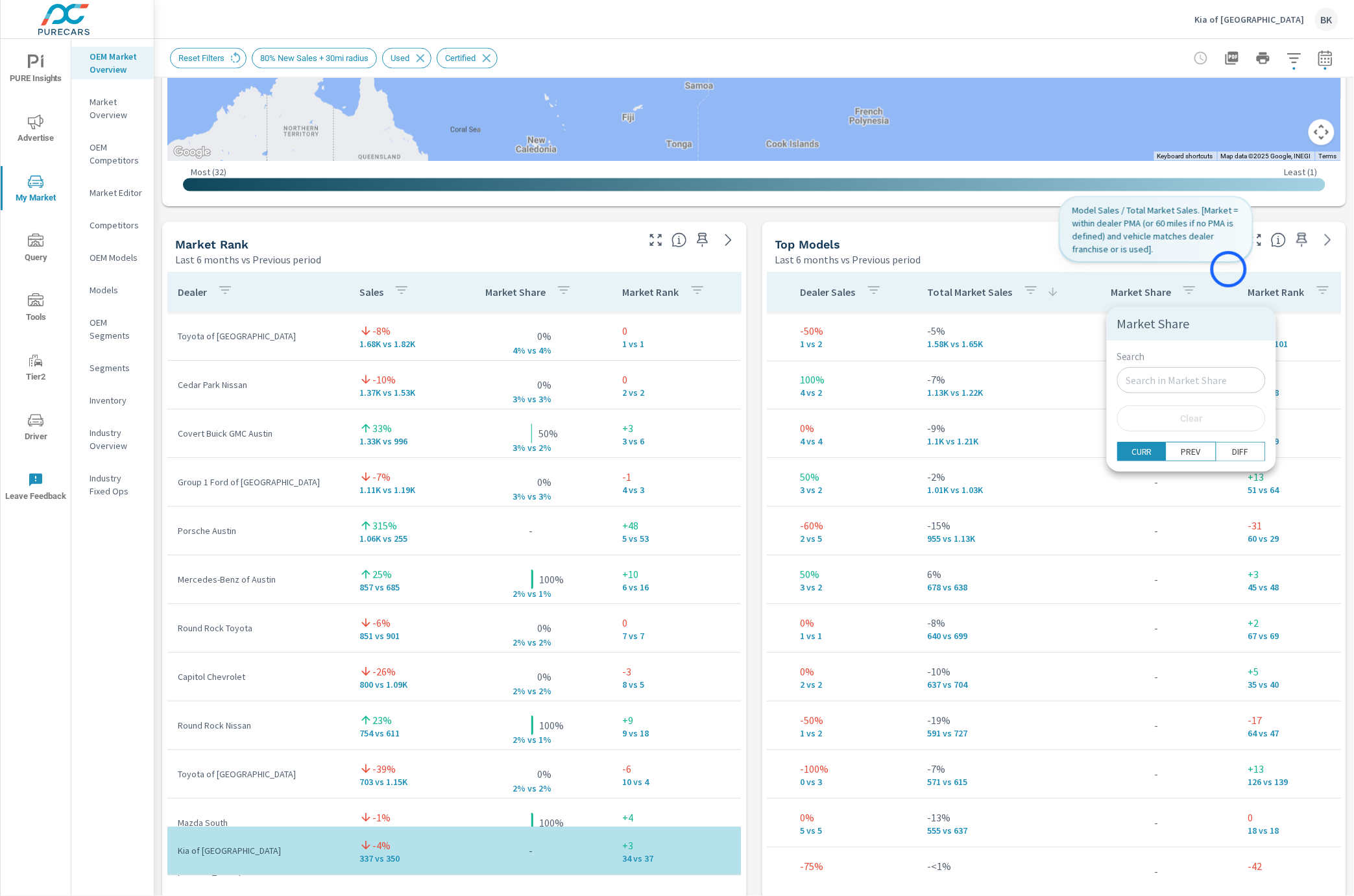
click at [1231, 269] on div at bounding box center [677, 448] width 1354 height 896
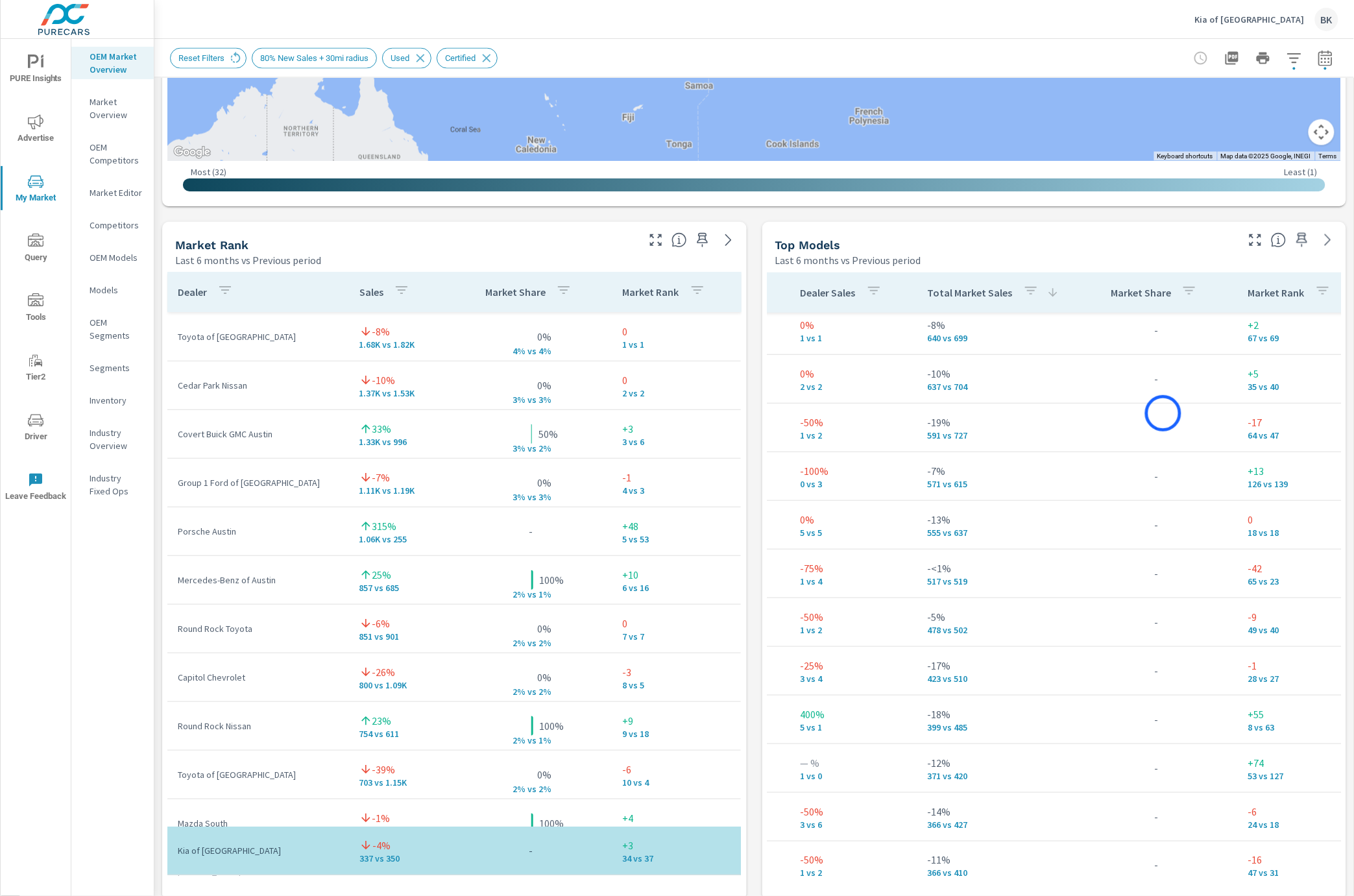
scroll to position [0, 373]
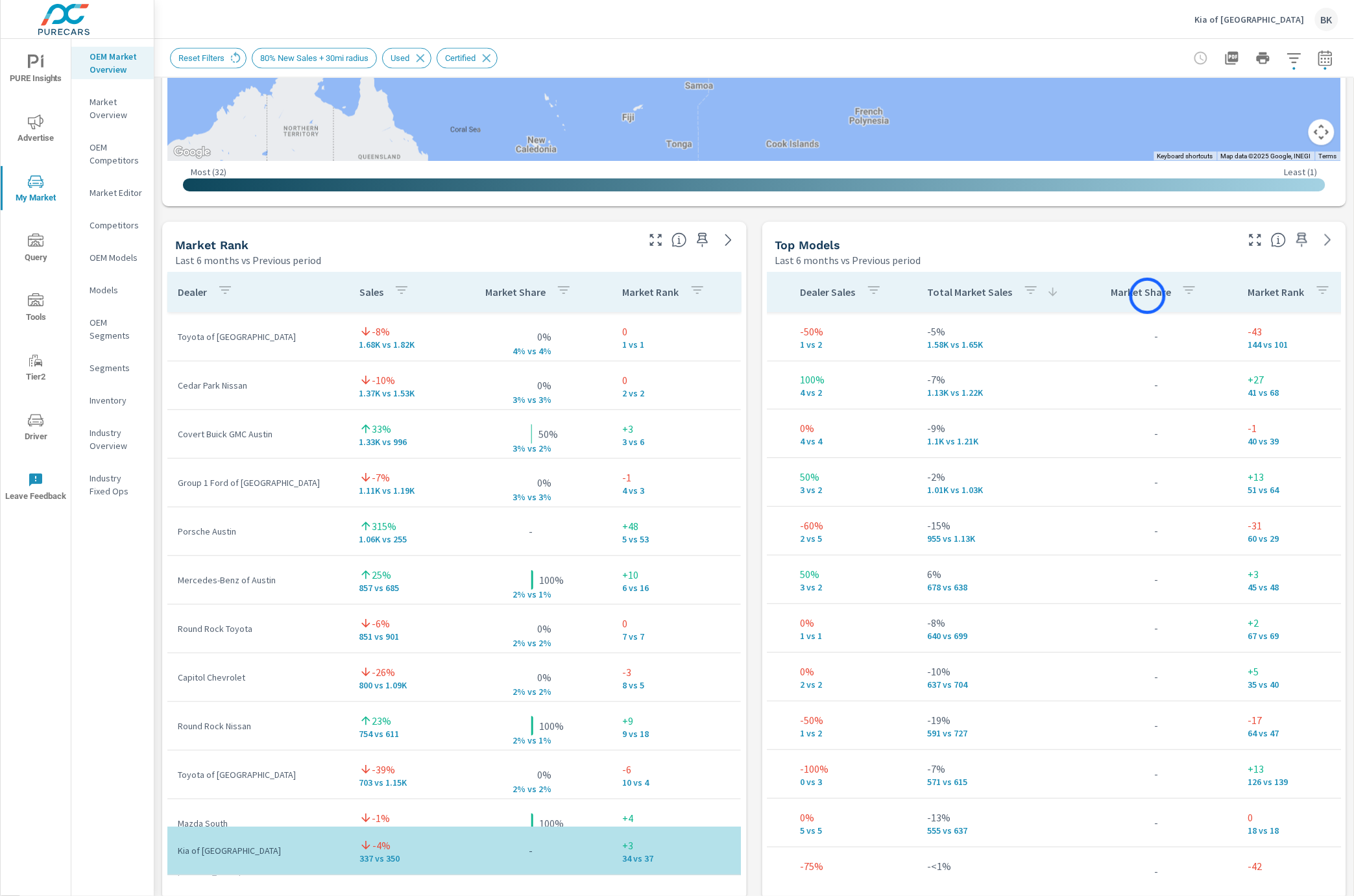
click at [1148, 296] on p "Market Share" at bounding box center [1140, 293] width 60 height 13
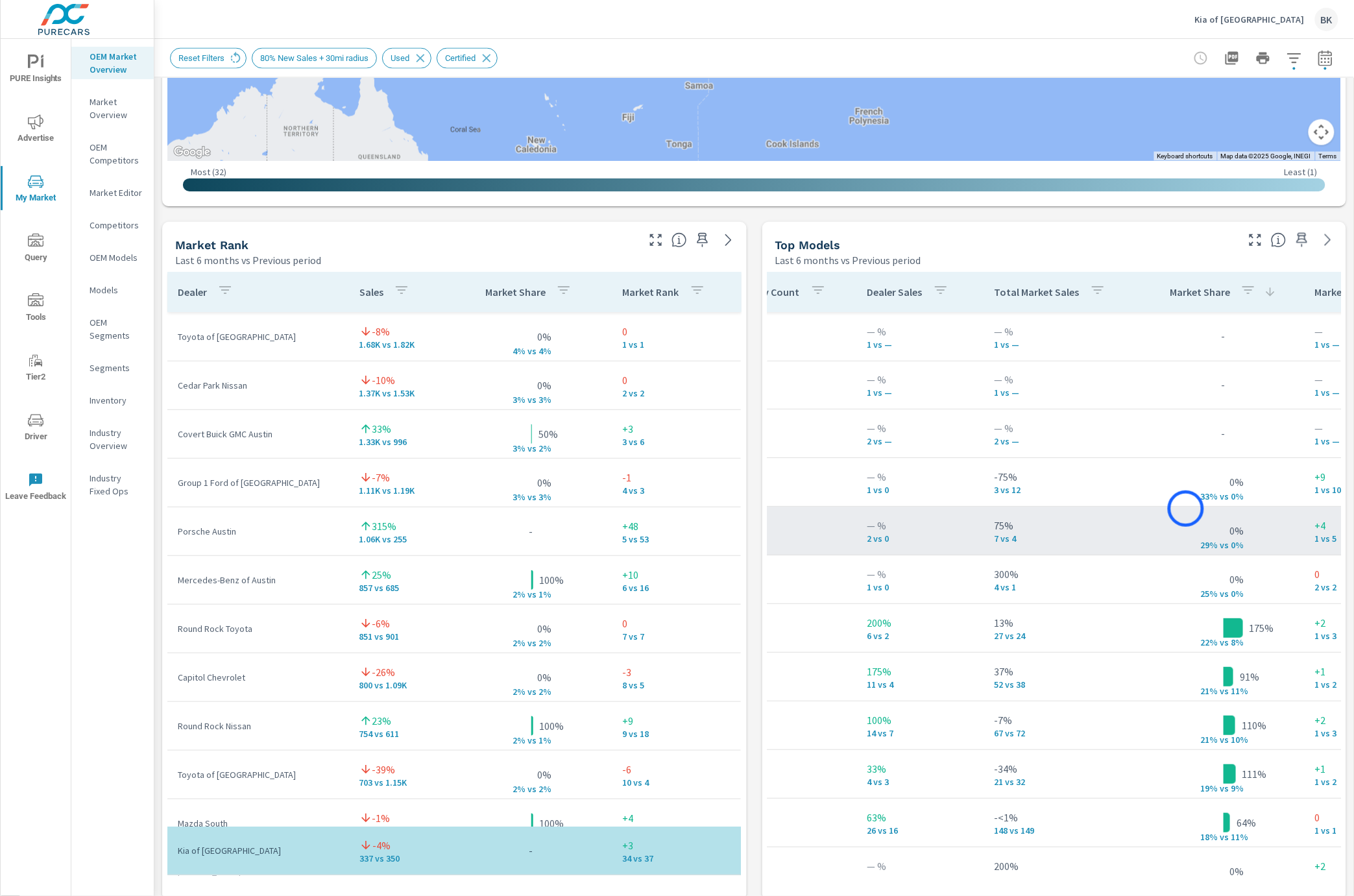
scroll to position [0, 307]
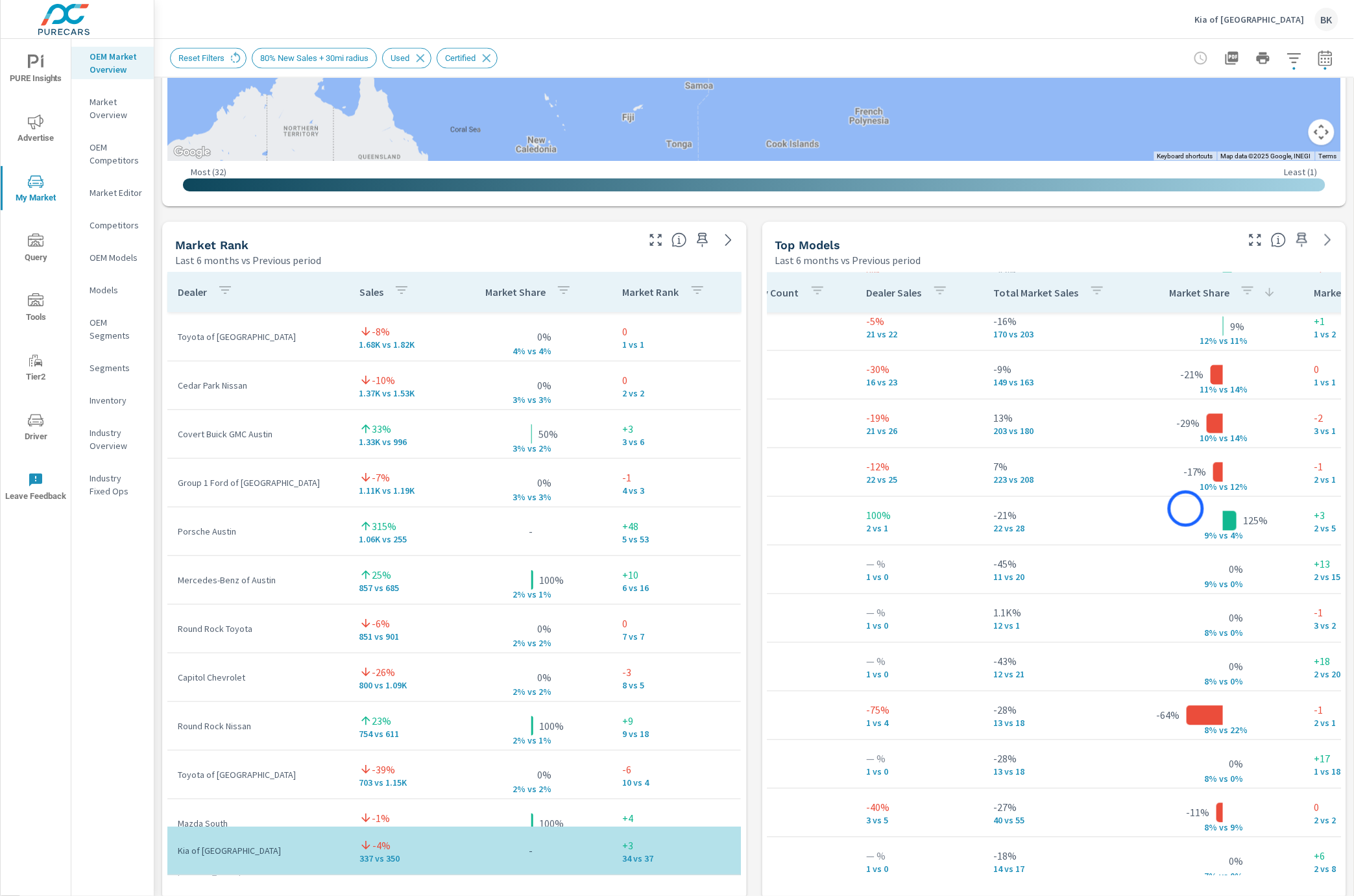
scroll to position [621, 307]
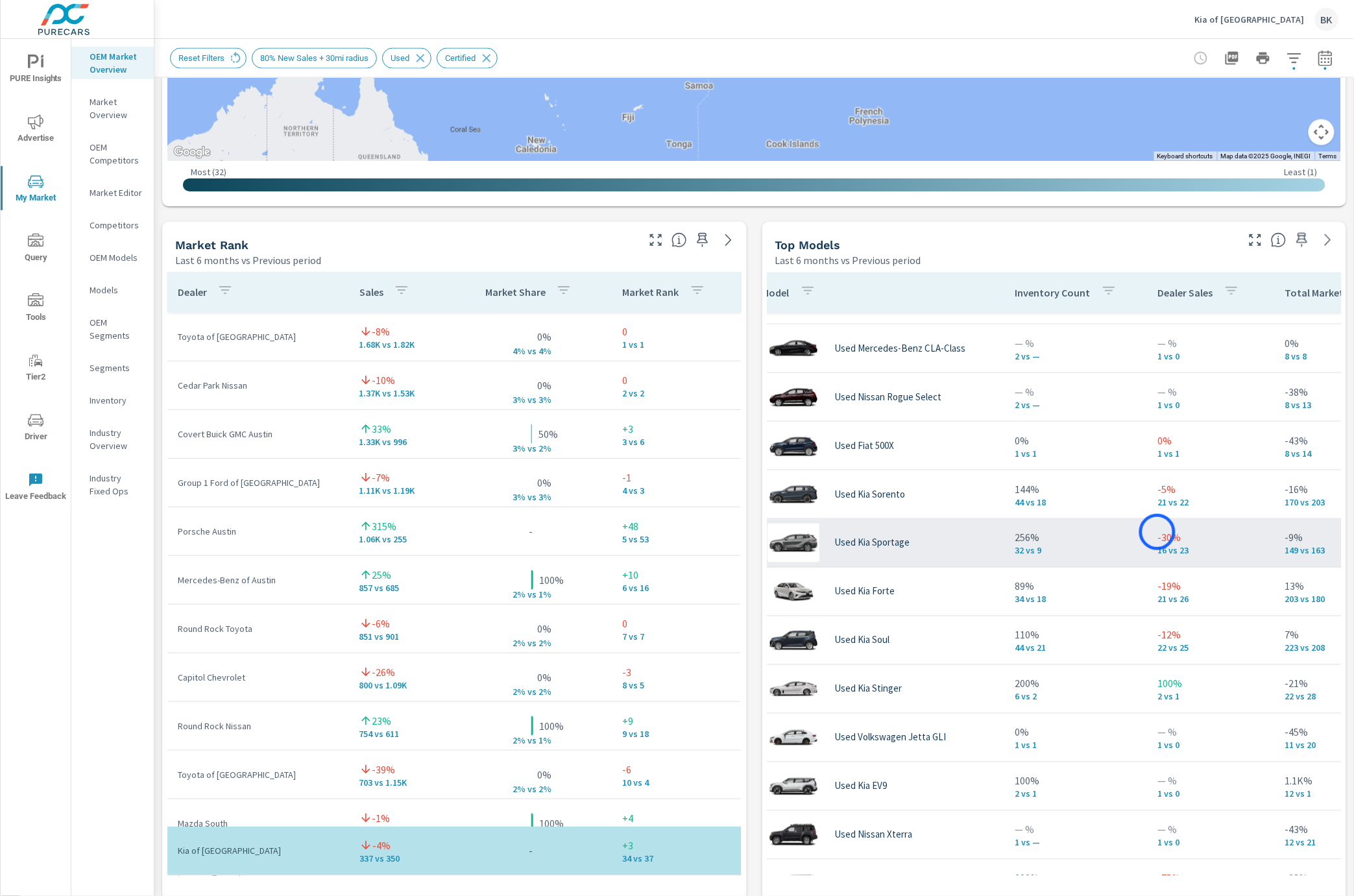
scroll to position [621, 0]
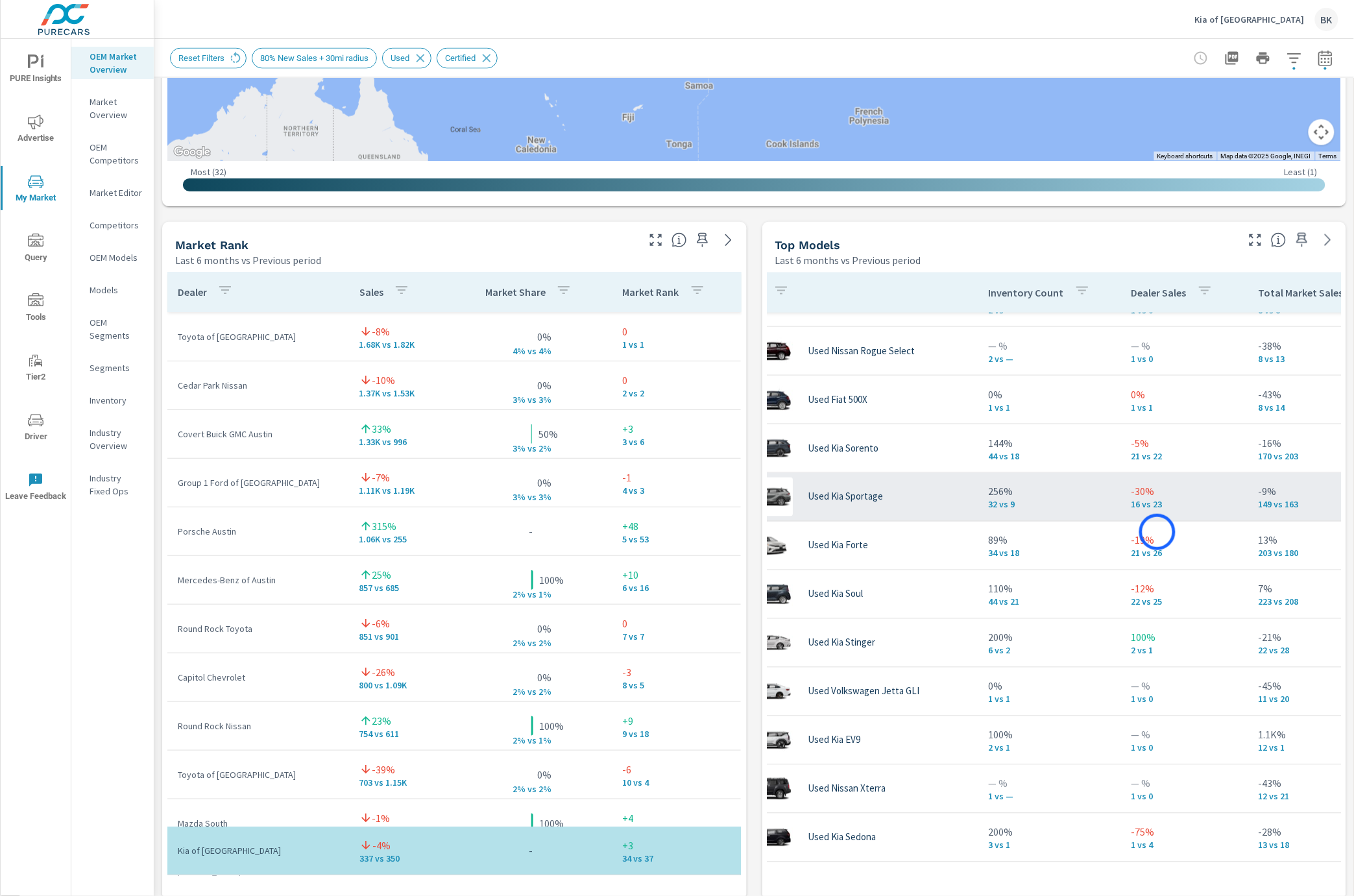
scroll to position [672, 42]
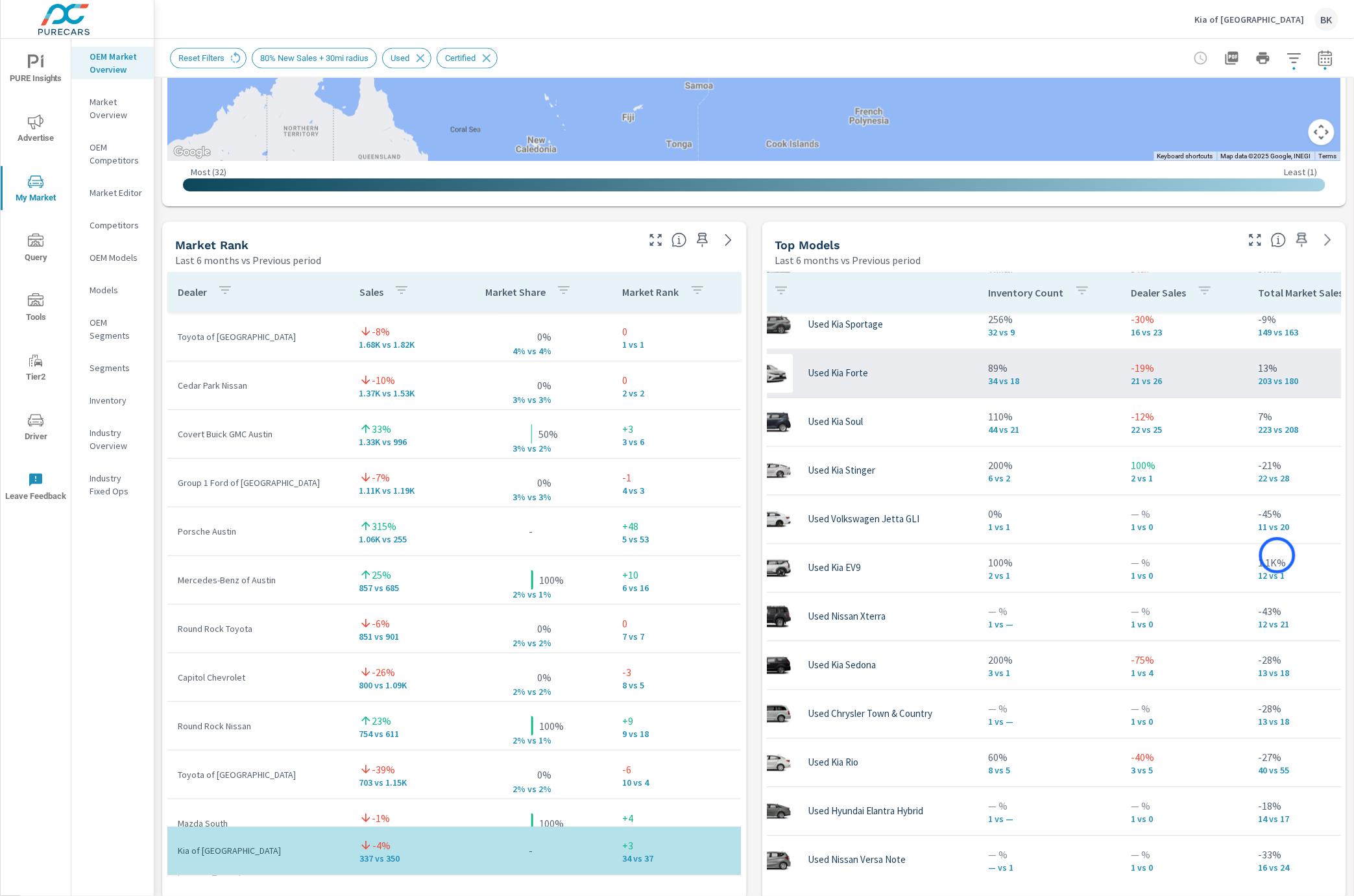
scroll to position [839, 200]
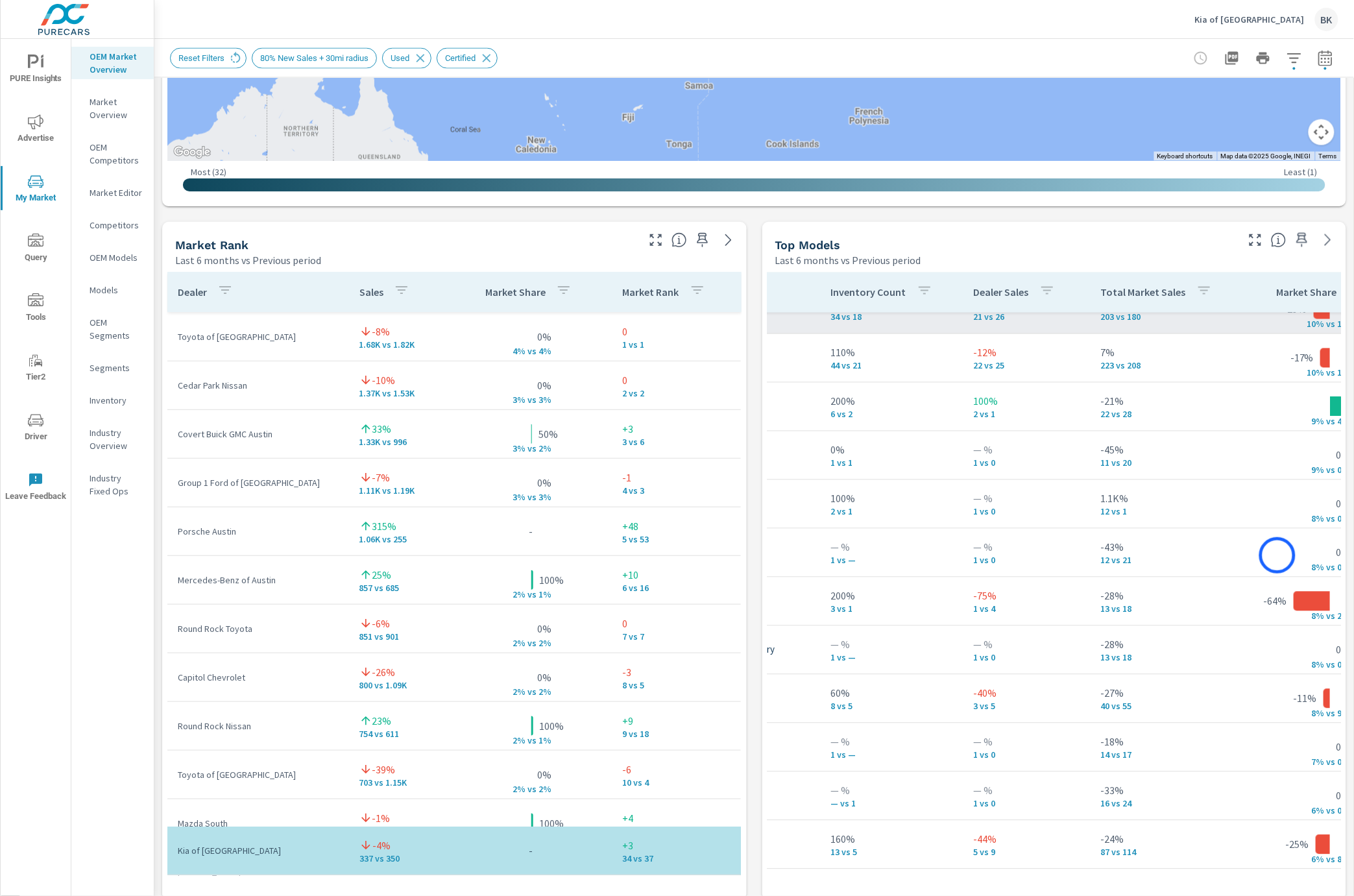
scroll to position [952, 200]
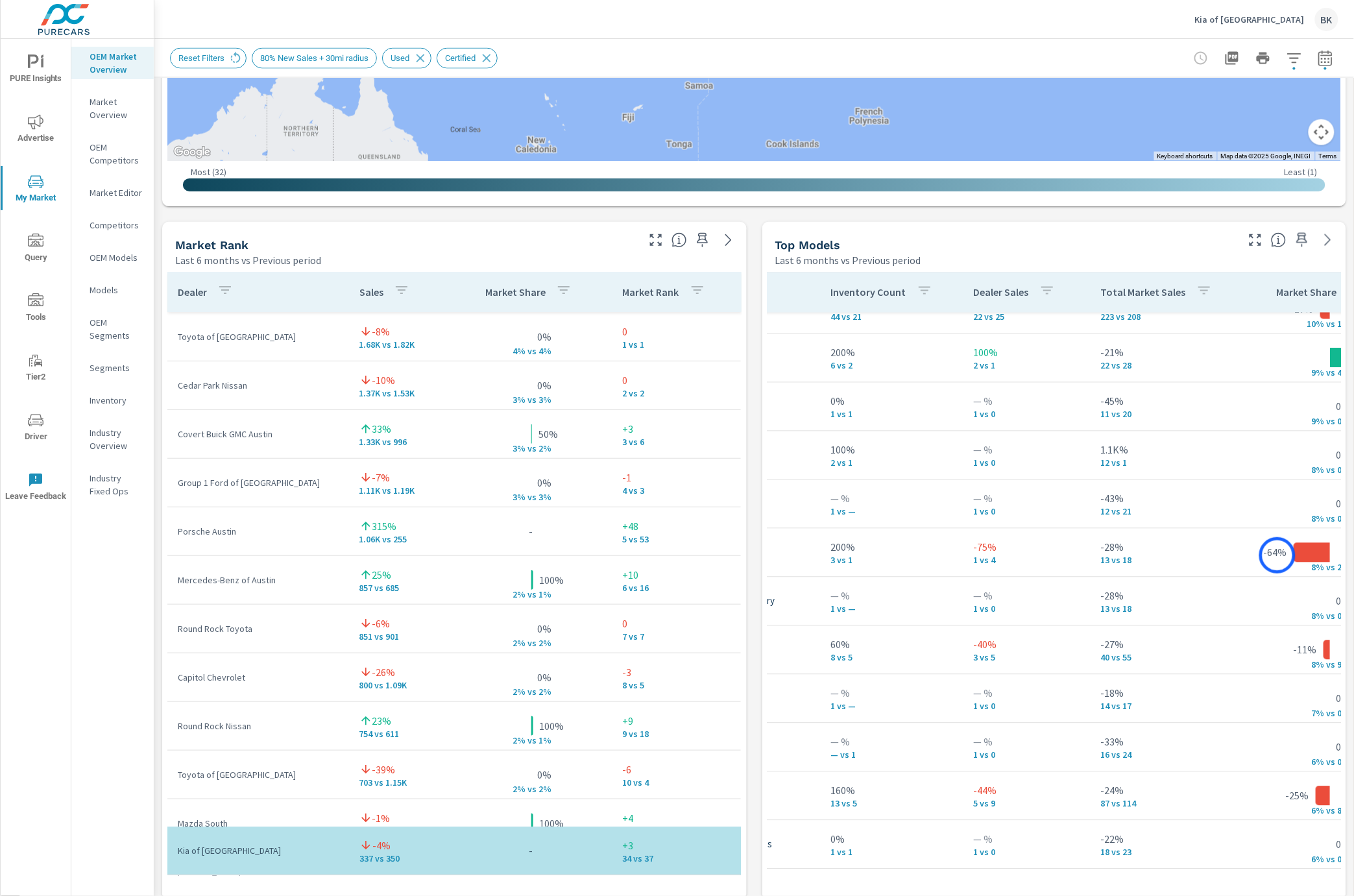
scroll to position [952, 0]
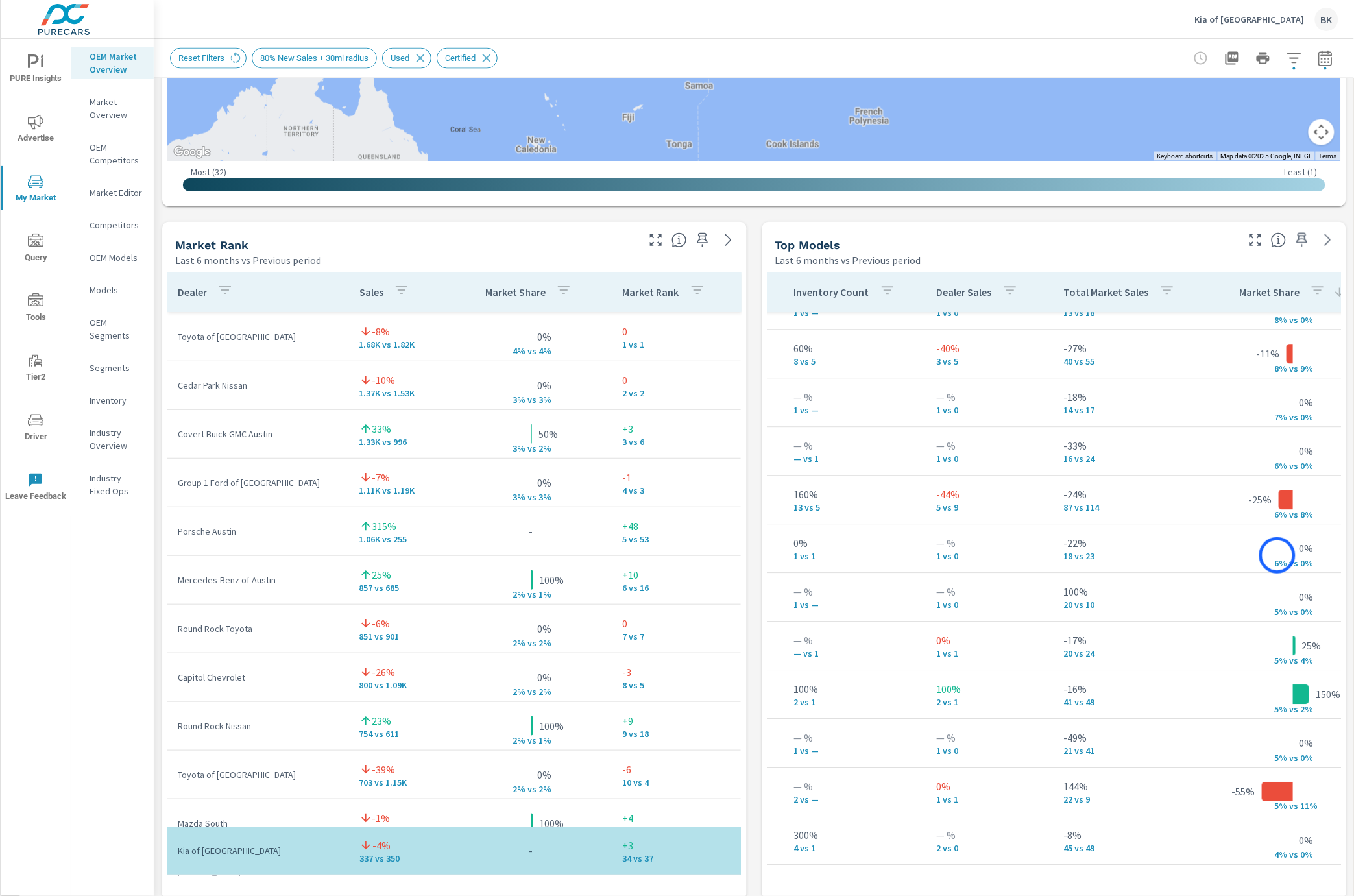
scroll to position [1216, 237]
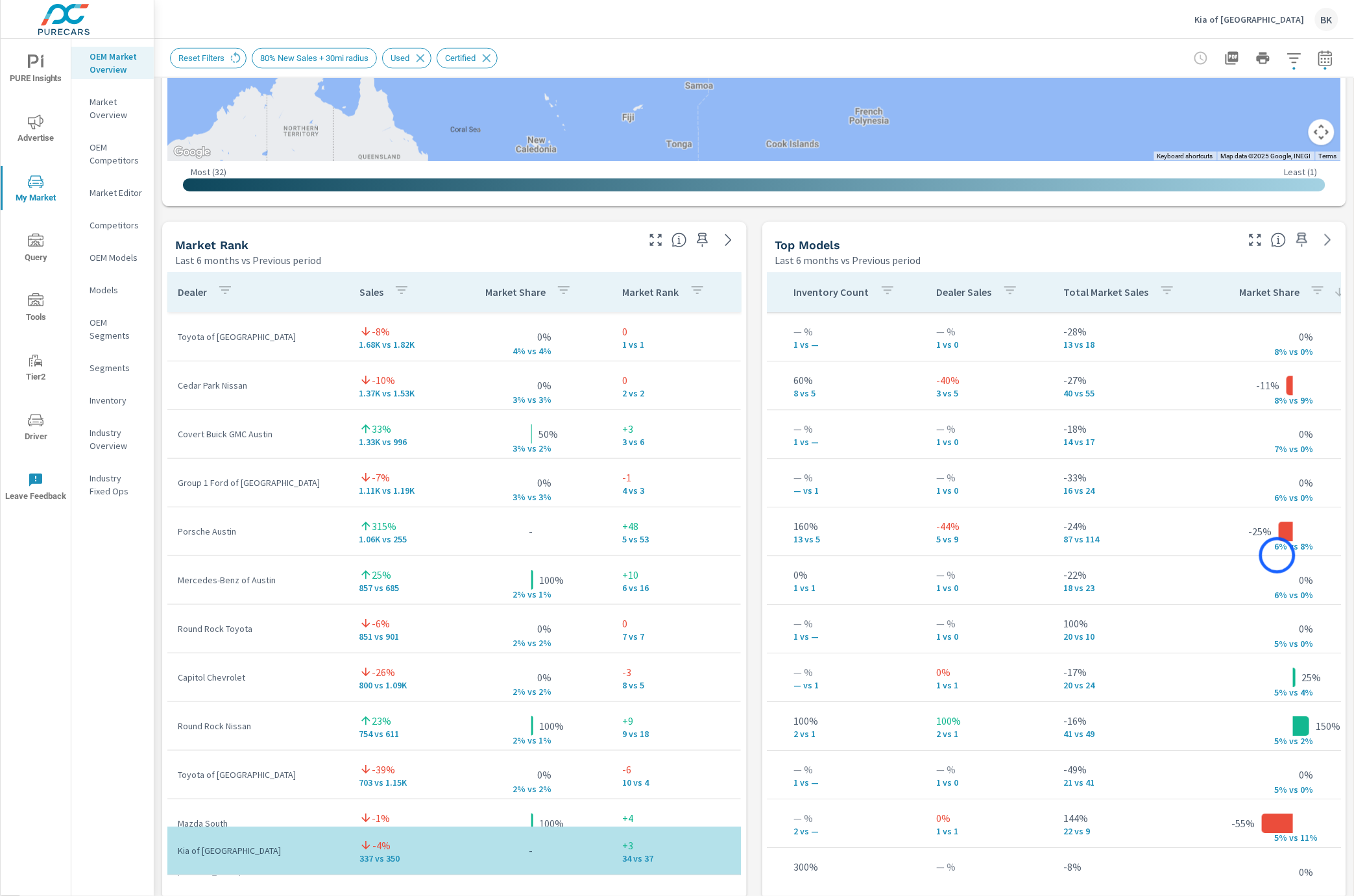
scroll to position [1216, 0]
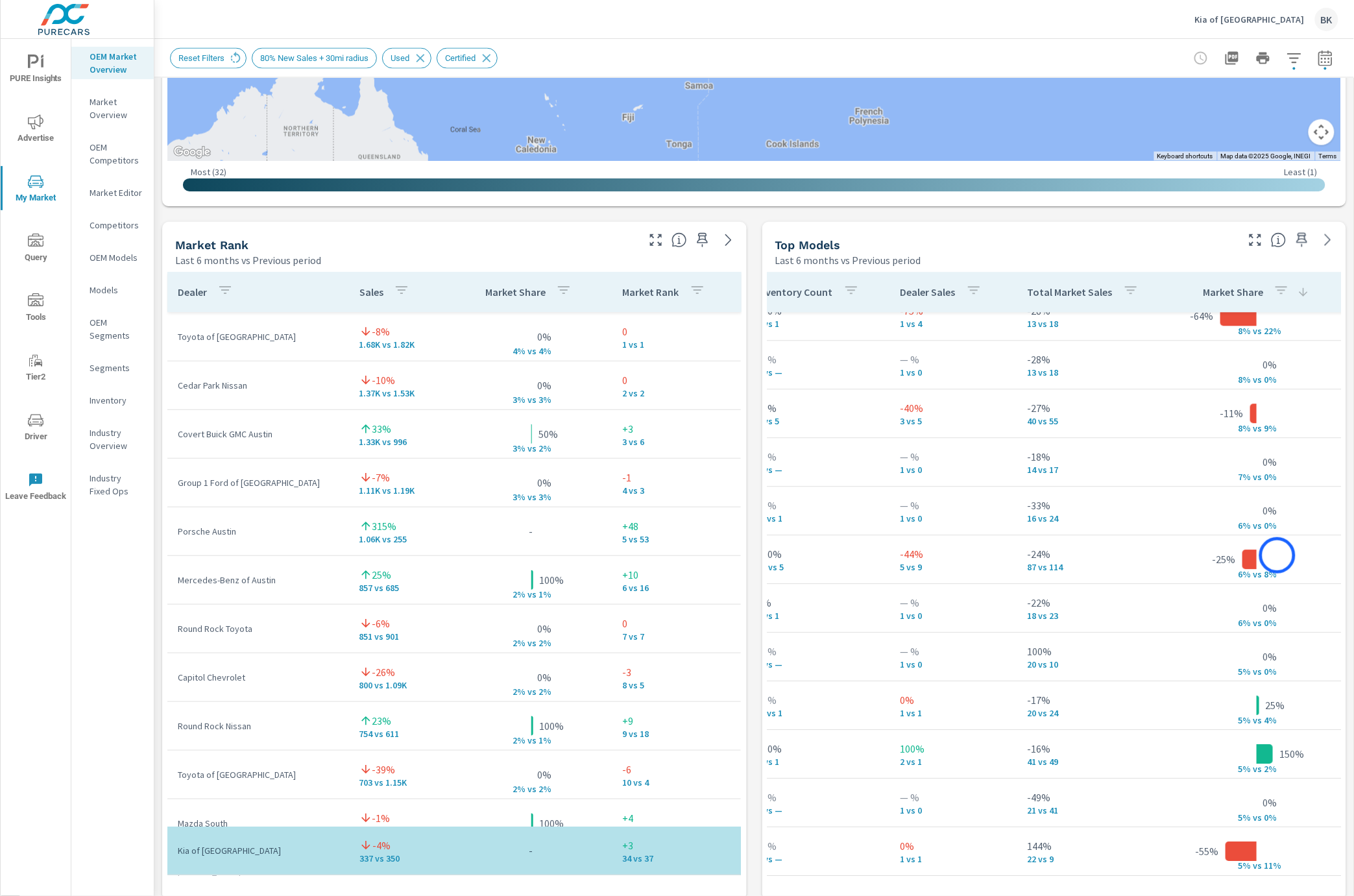
scroll to position [1461, 273]
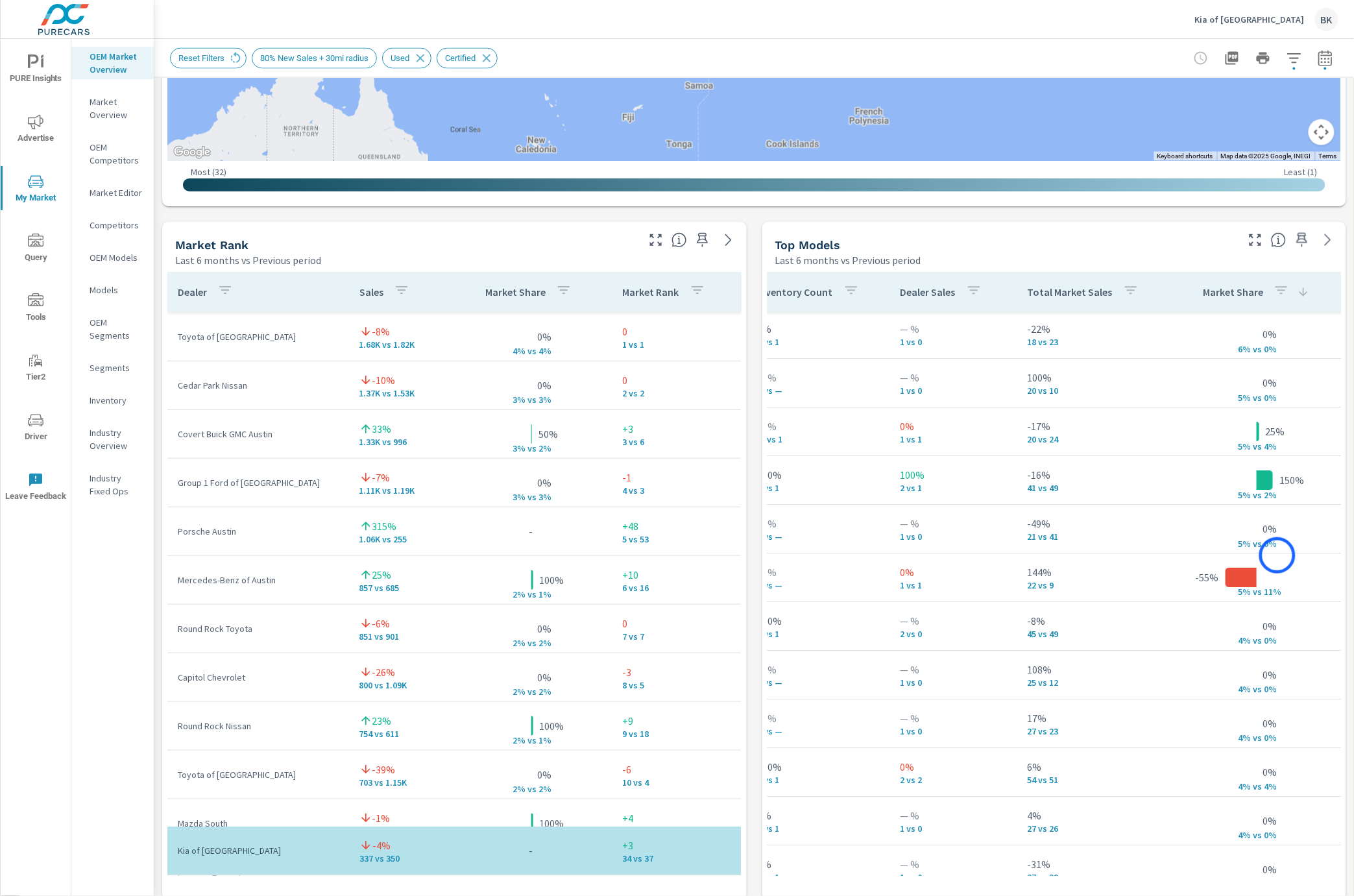
scroll to position [1461, 0]
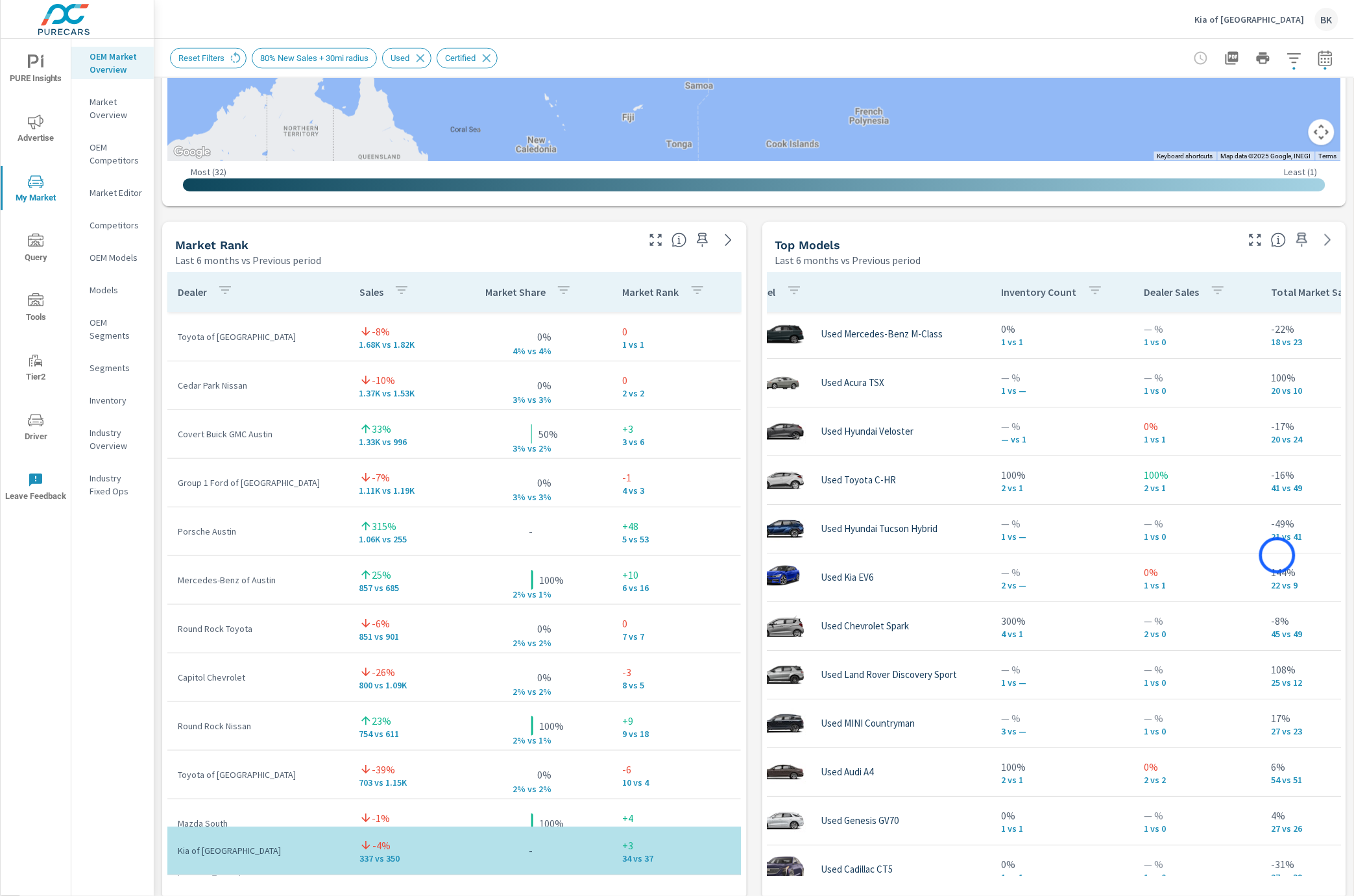
scroll to position [82, 29]
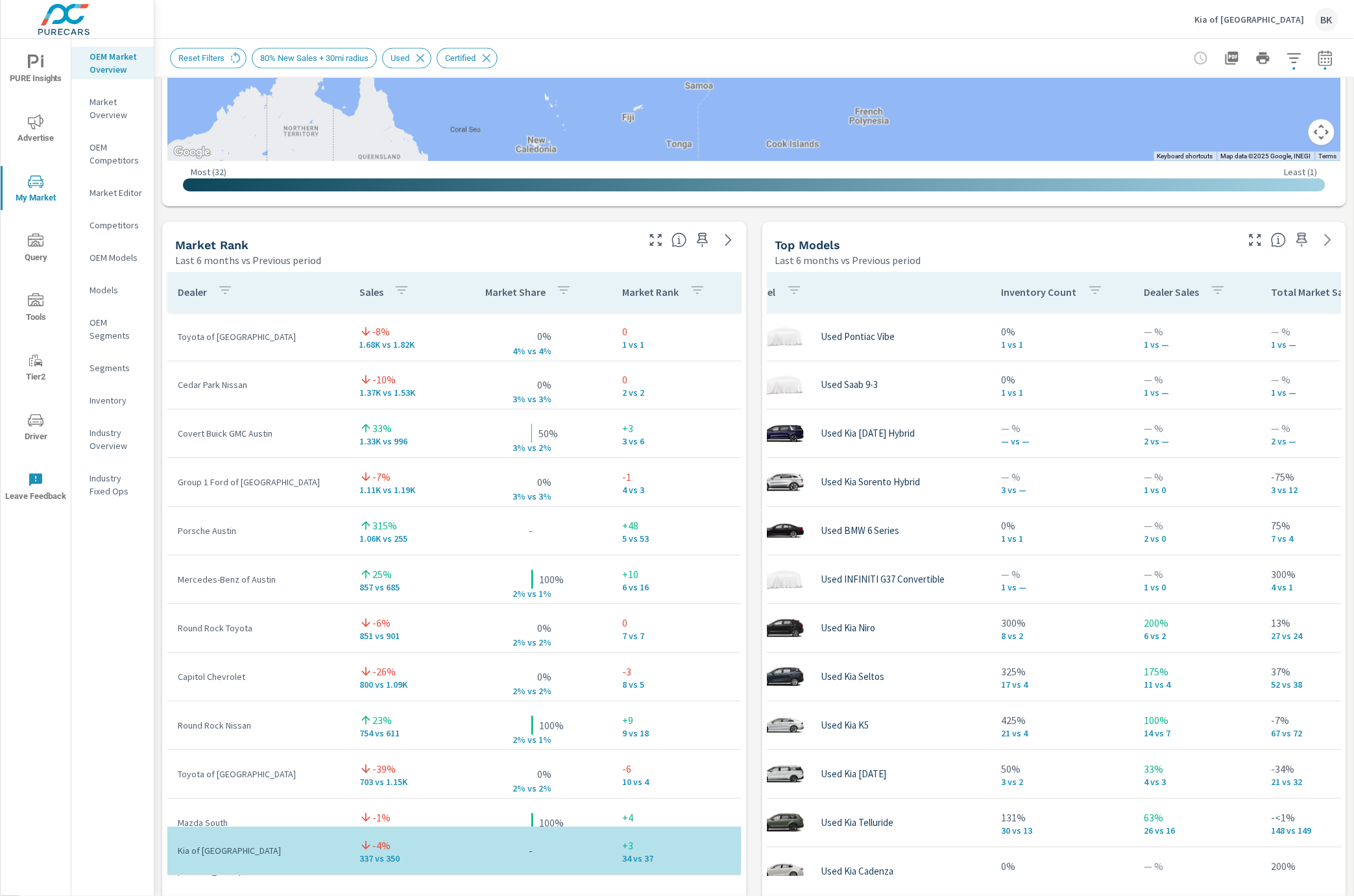
scroll to position [698, 0]
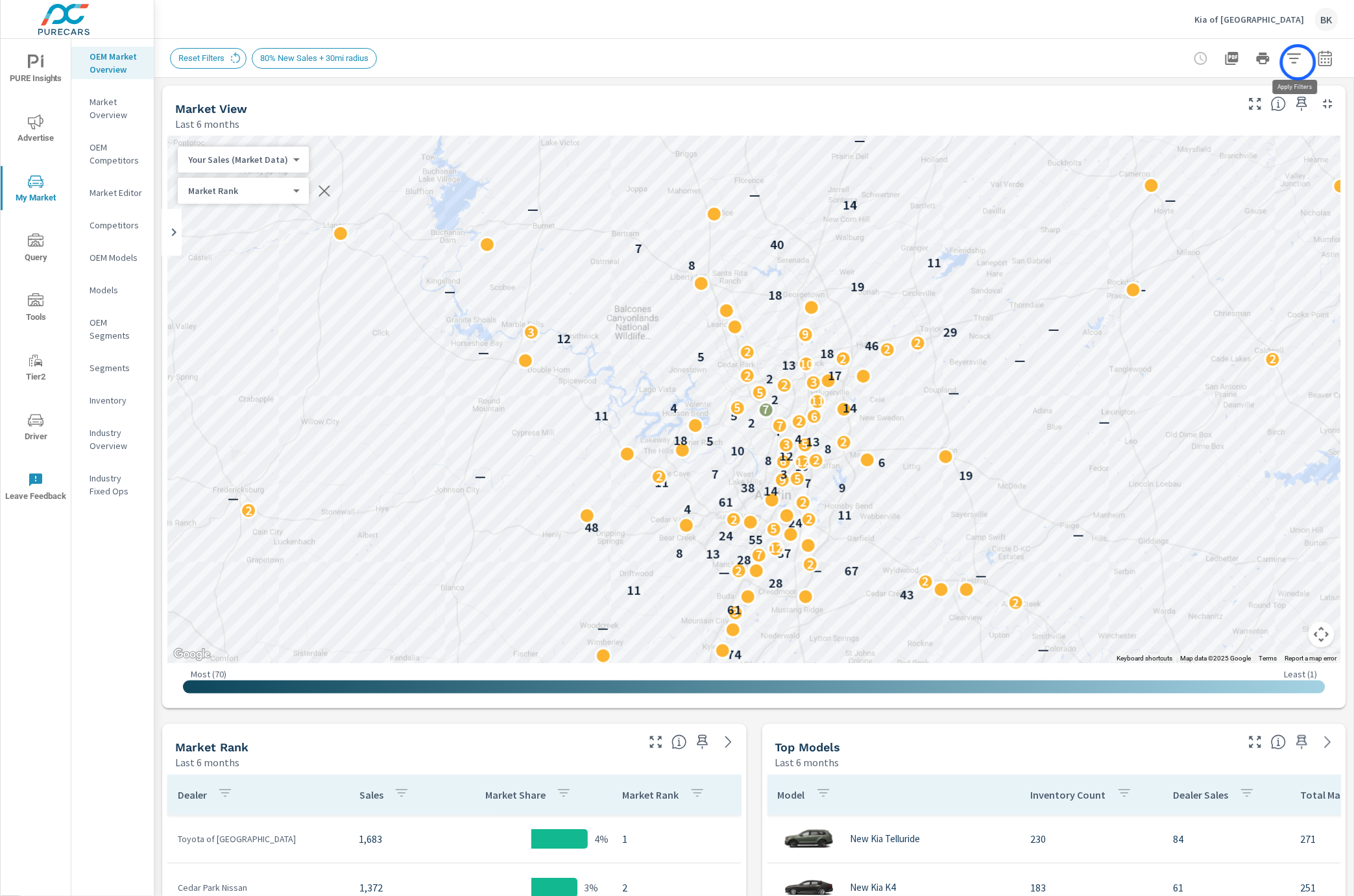
click at [1298, 62] on icon "button" at bounding box center [1294, 58] width 15 height 15
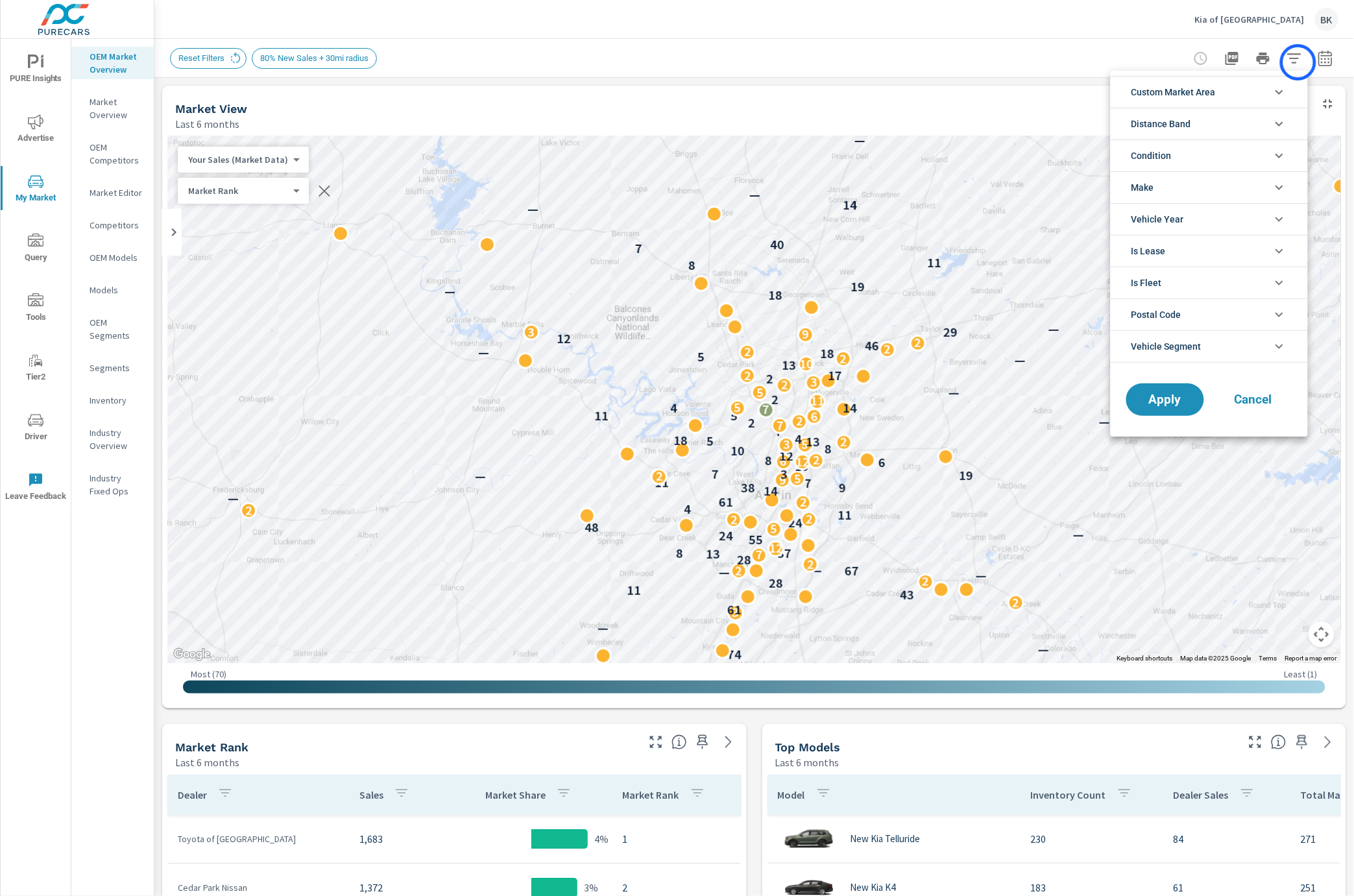
scroll to position [87, 0]
click at [1217, 159] on li "Condition" at bounding box center [1209, 155] width 197 height 32
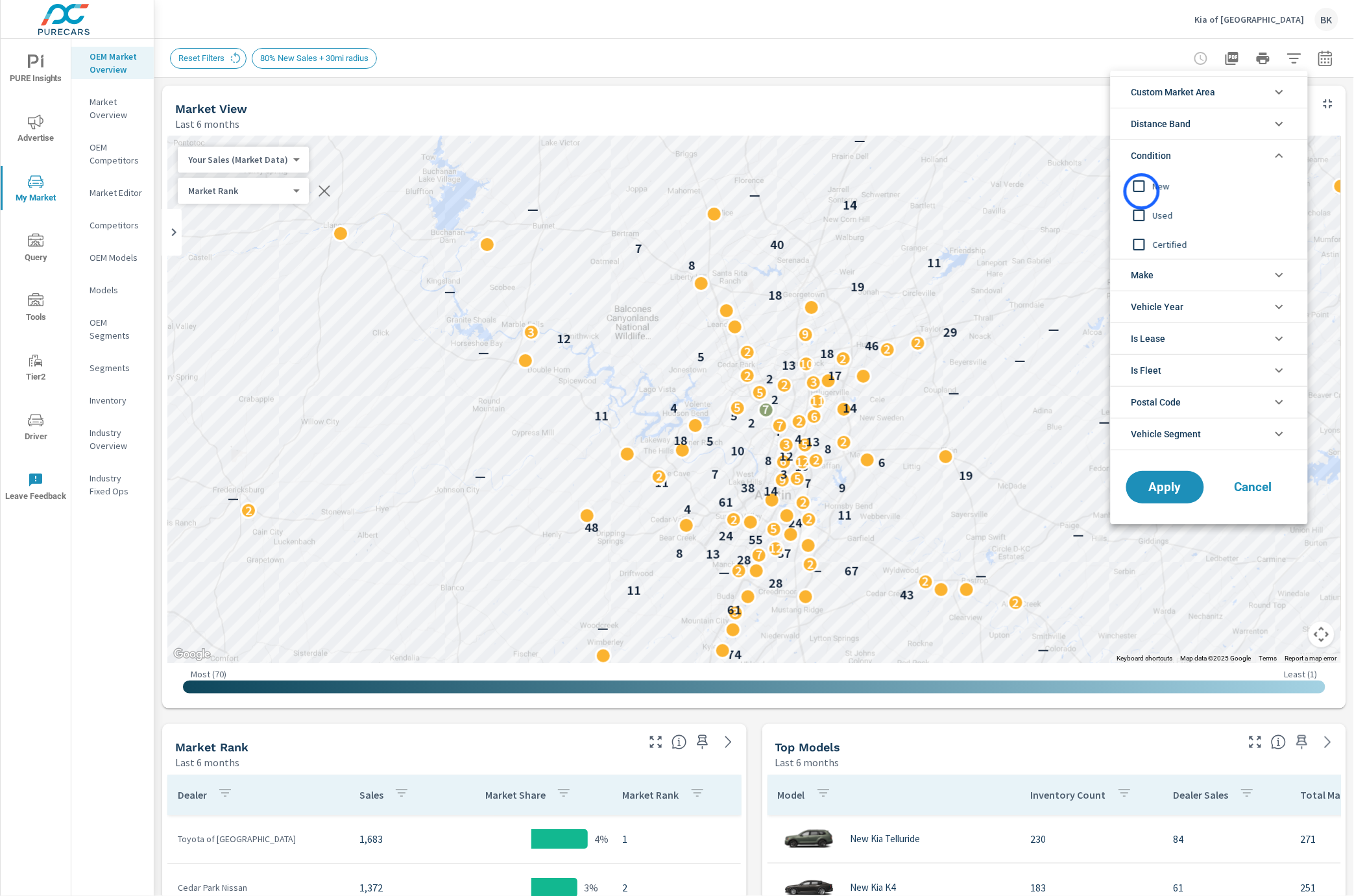
click at [1142, 191] on input "filter options" at bounding box center [1139, 186] width 27 height 27
click at [1163, 495] on button "Apply" at bounding box center [1165, 487] width 80 height 34
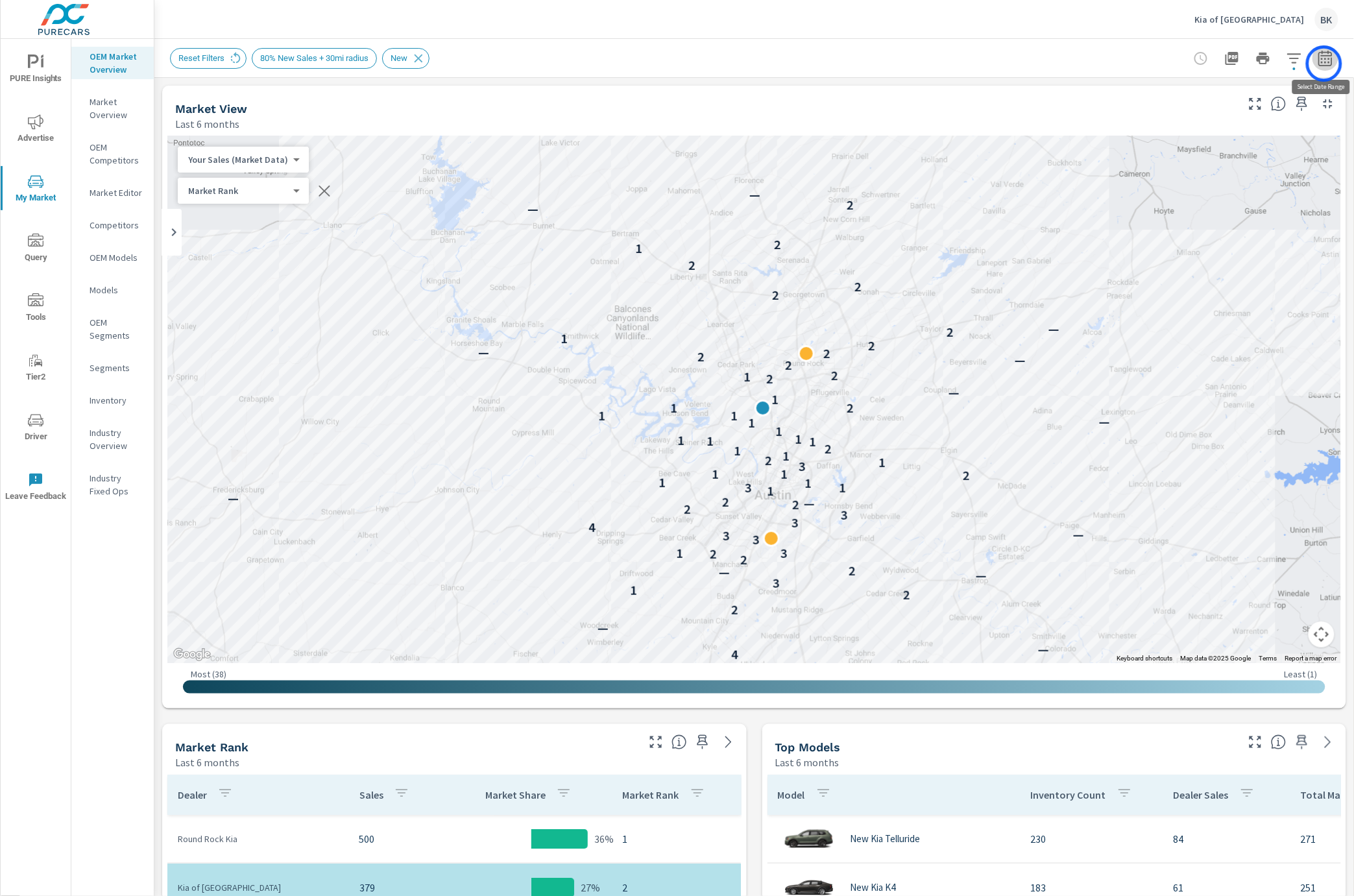
click at [1324, 64] on icon "button" at bounding box center [1325, 58] width 15 height 15
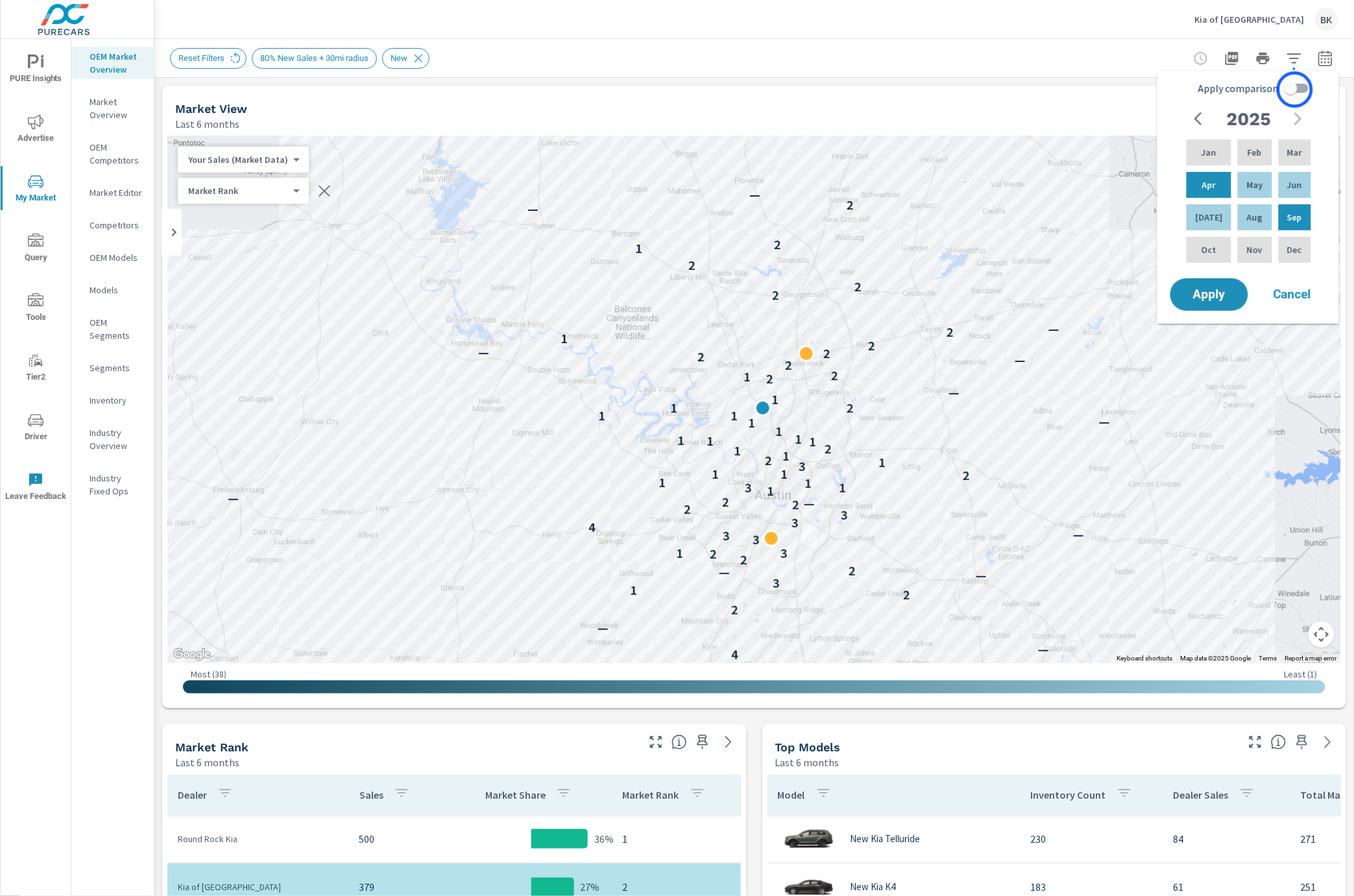
click at [1297, 90] on input "Apply comparison" at bounding box center [1290, 88] width 74 height 25
checkbox input "true"
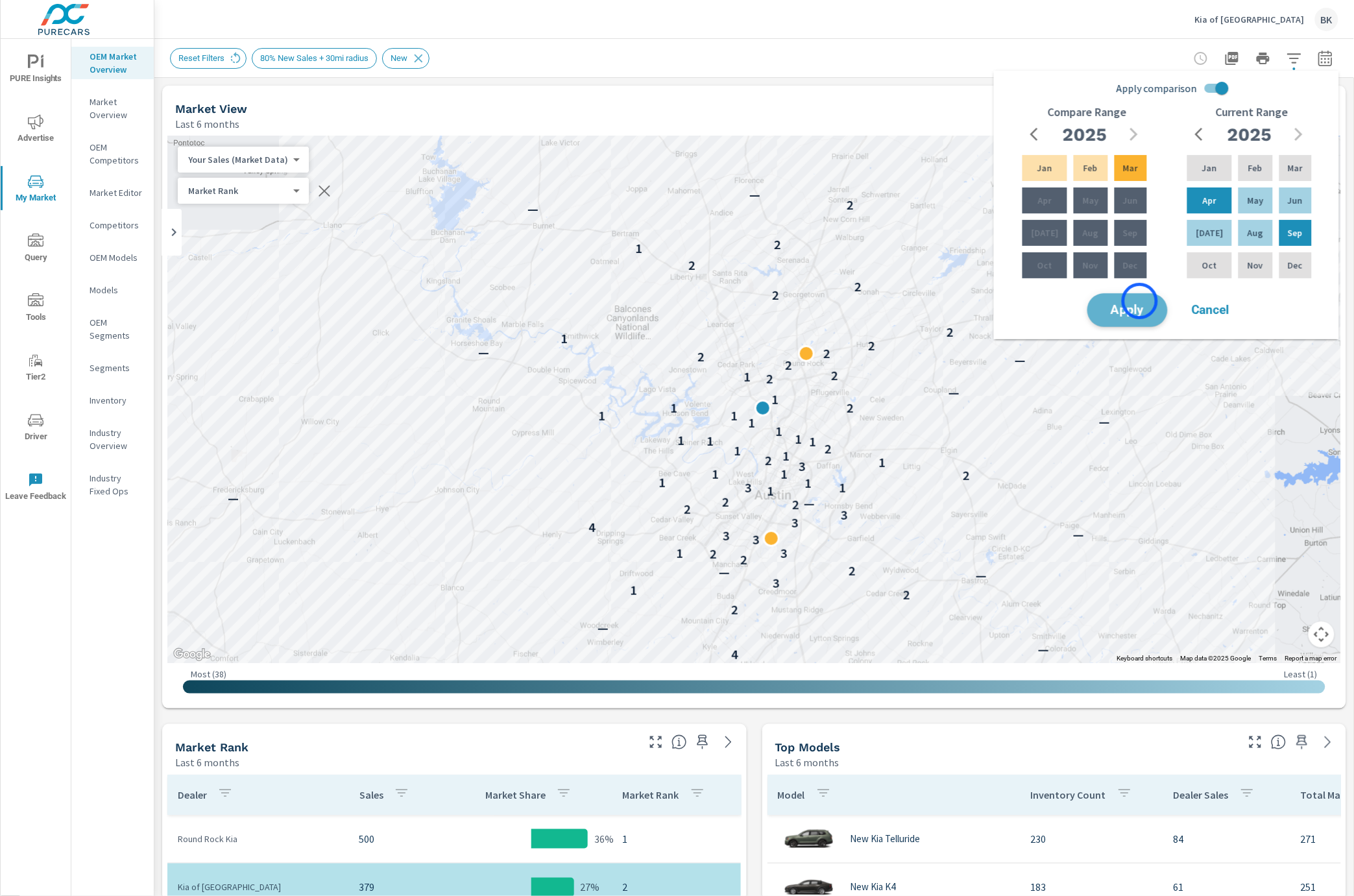
click at [1140, 304] on span "Apply" at bounding box center [1128, 310] width 53 height 13
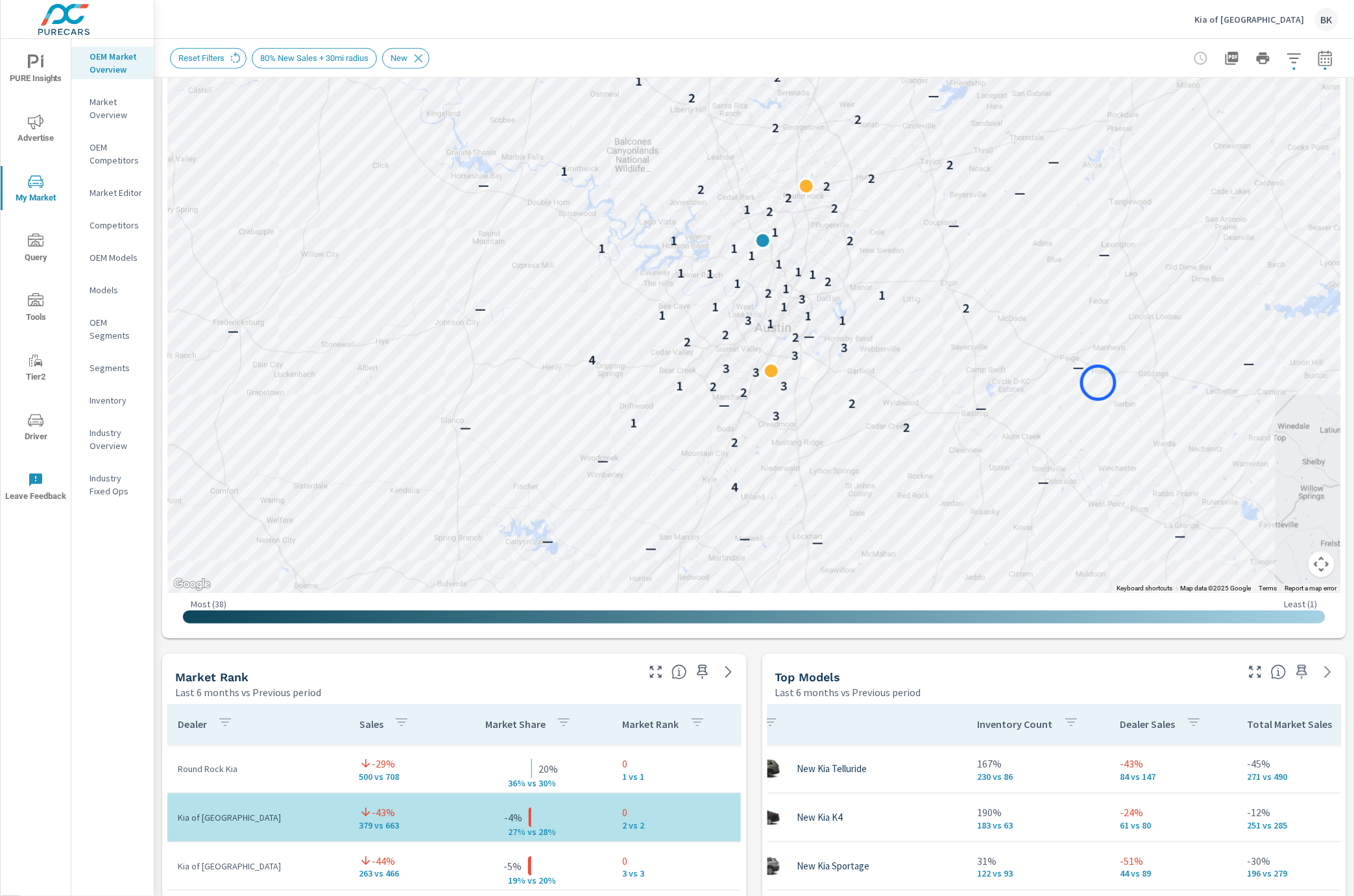
scroll to position [264, 0]
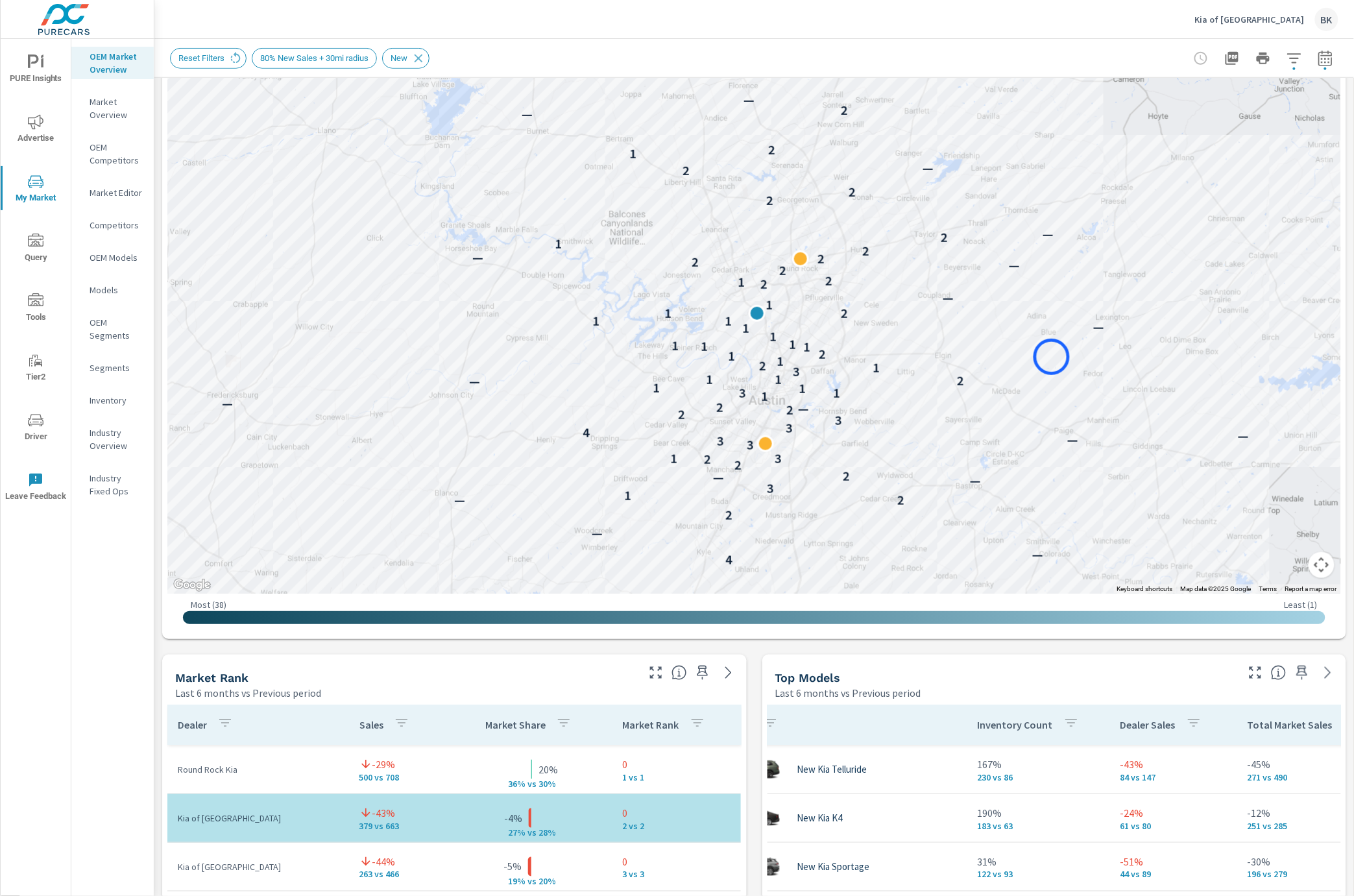
drag, startPoint x: 1057, startPoint y: 277, endPoint x: 1051, endPoint y: 357, distance: 80.2
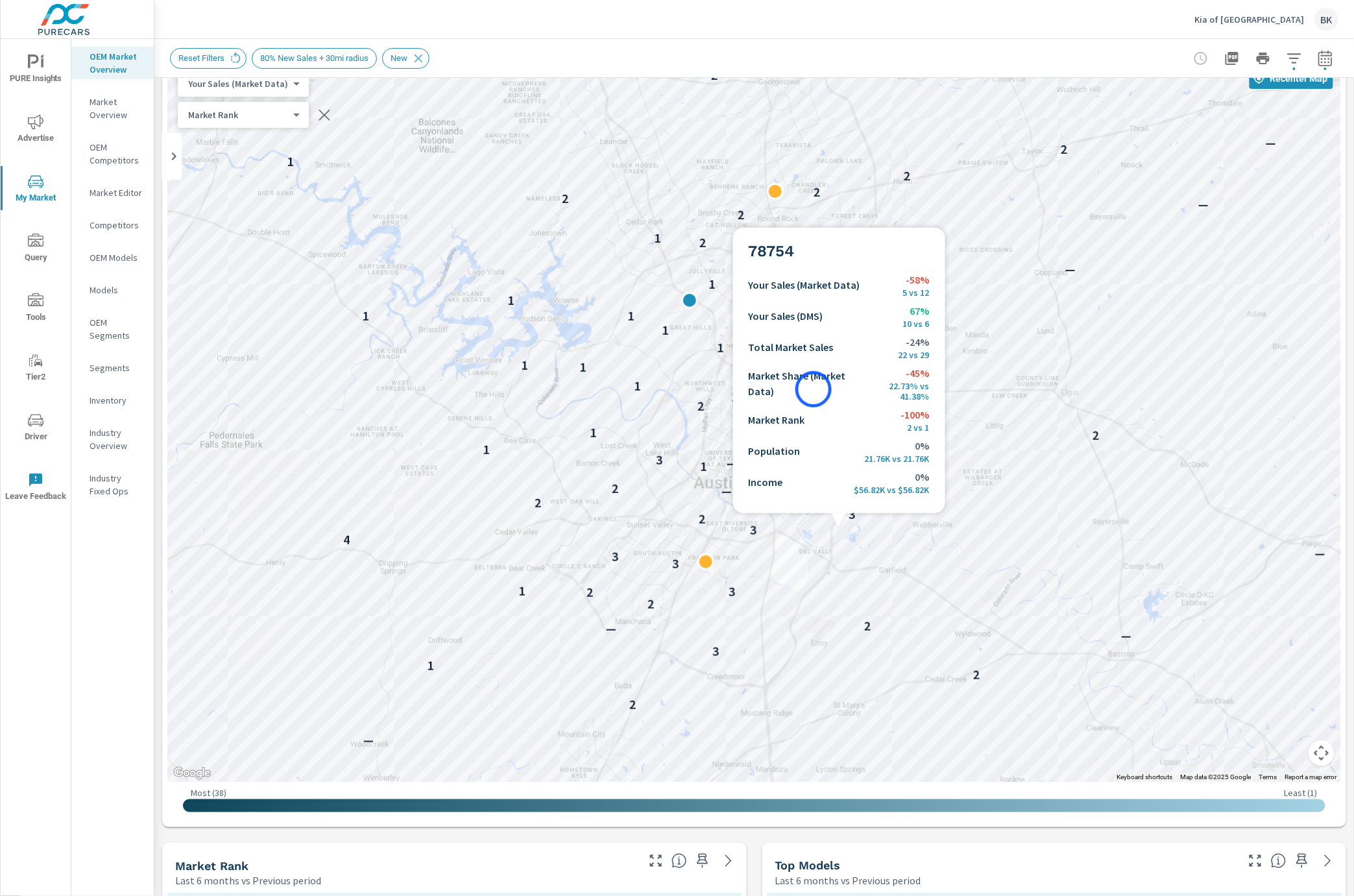
drag, startPoint x: 798, startPoint y: 493, endPoint x: 814, endPoint y: 389, distance: 105.2
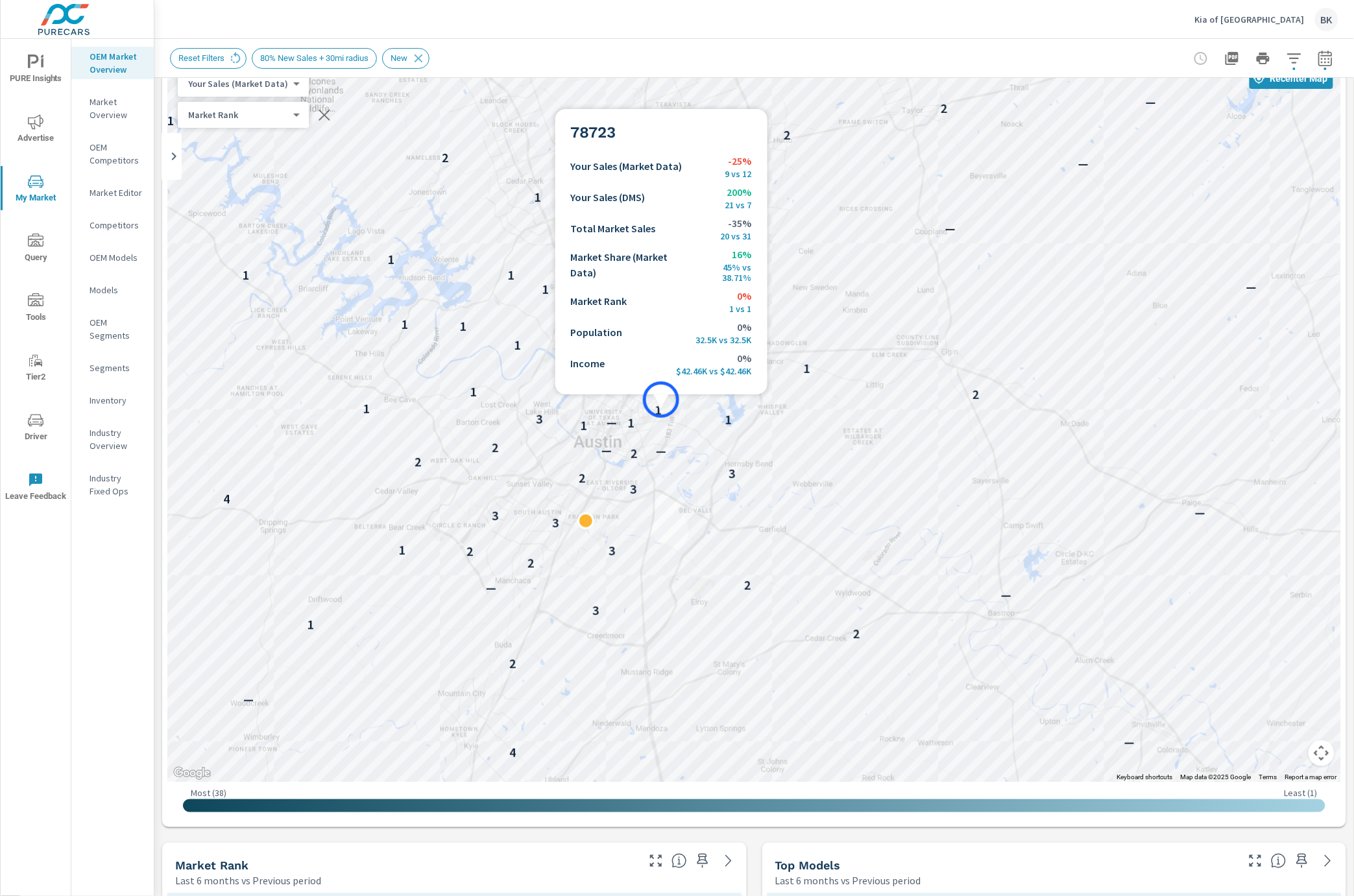
click at [661, 402] on p "1" at bounding box center [658, 410] width 7 height 15
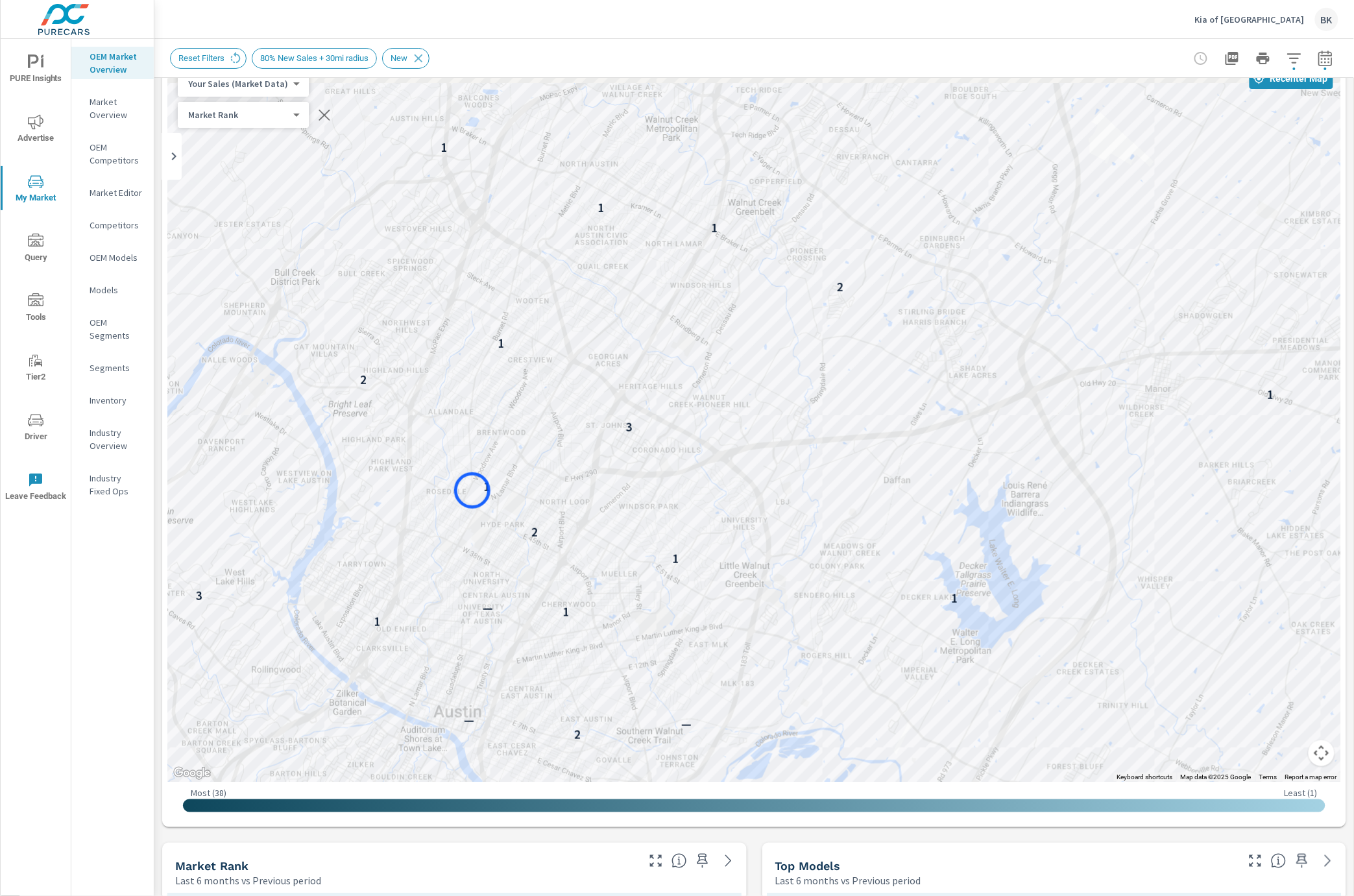
drag, startPoint x: 575, startPoint y: 301, endPoint x: 472, endPoint y: 490, distance: 215.2
click at [472, 490] on div "2 2 2 3 3 3 3 2 3 2 — — 2 1 1 — 1 3 1 2 1 1 3 1 2 1 1 2 1 1 1 1 1 1 2 2 2 1" at bounding box center [754, 421] width 1173 height 721
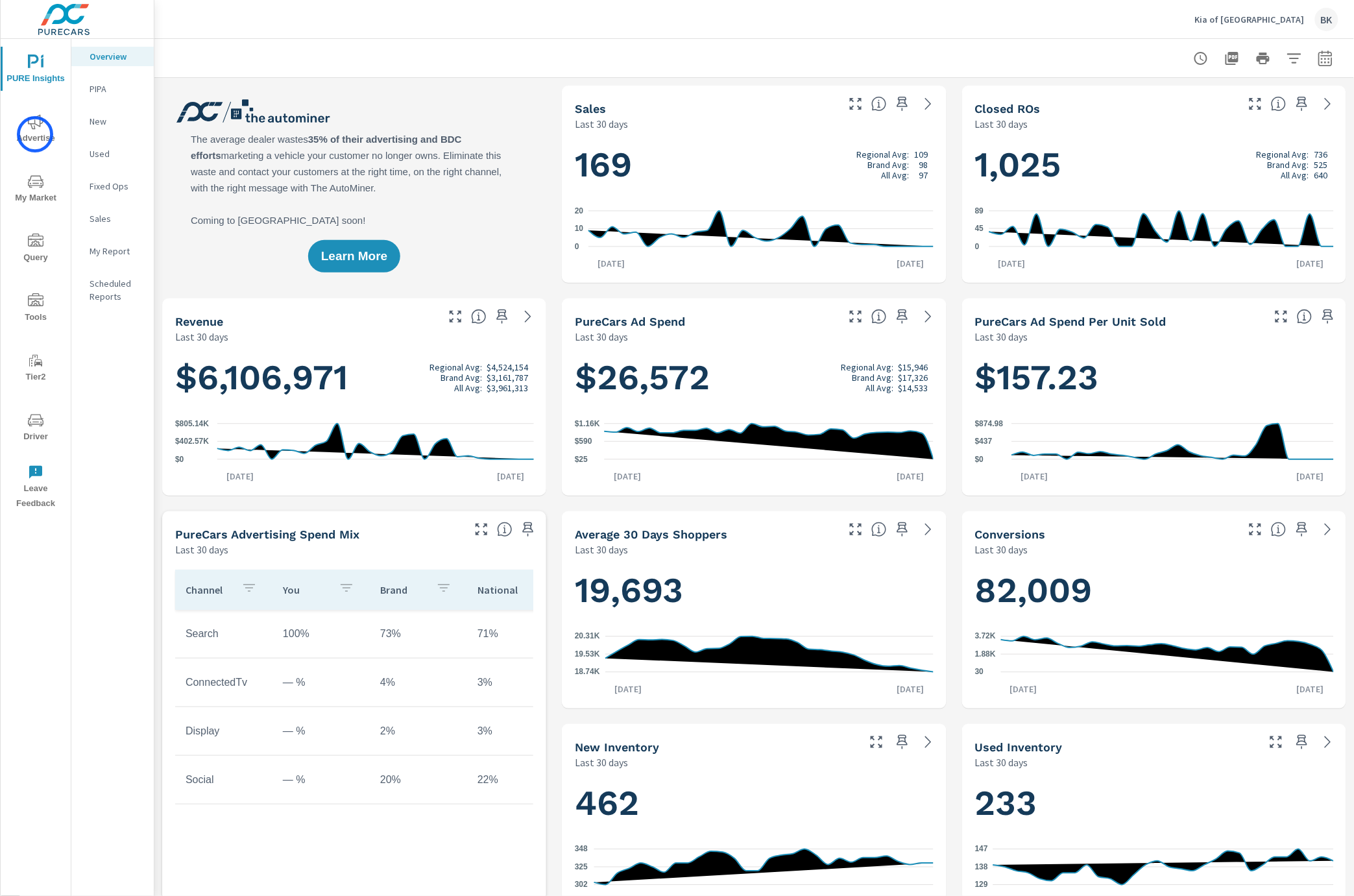
click at [35, 134] on span "Advertise" at bounding box center [36, 130] width 62 height 32
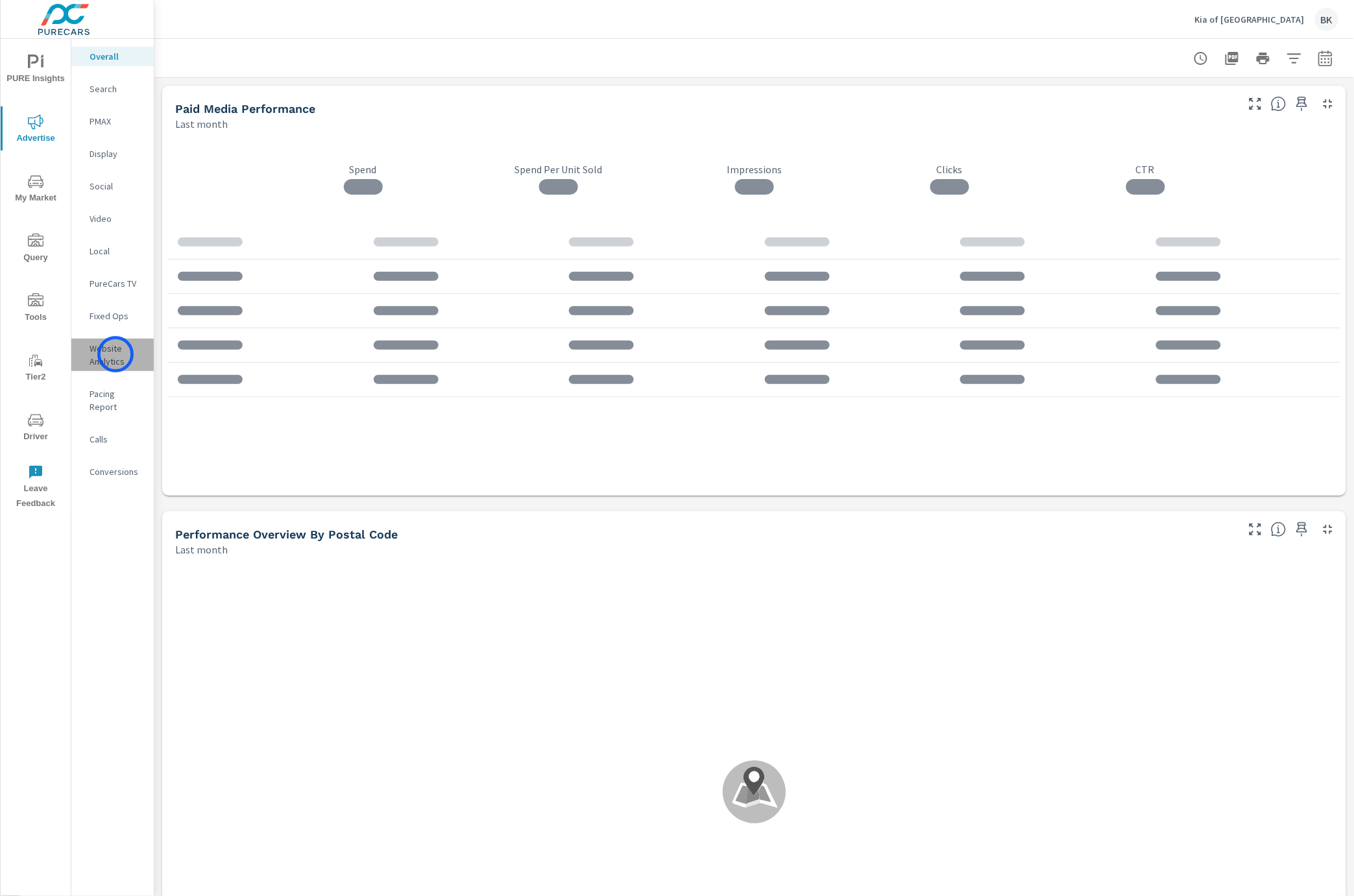
click at [115, 354] on p "Website Analytics" at bounding box center [116, 354] width 54 height 26
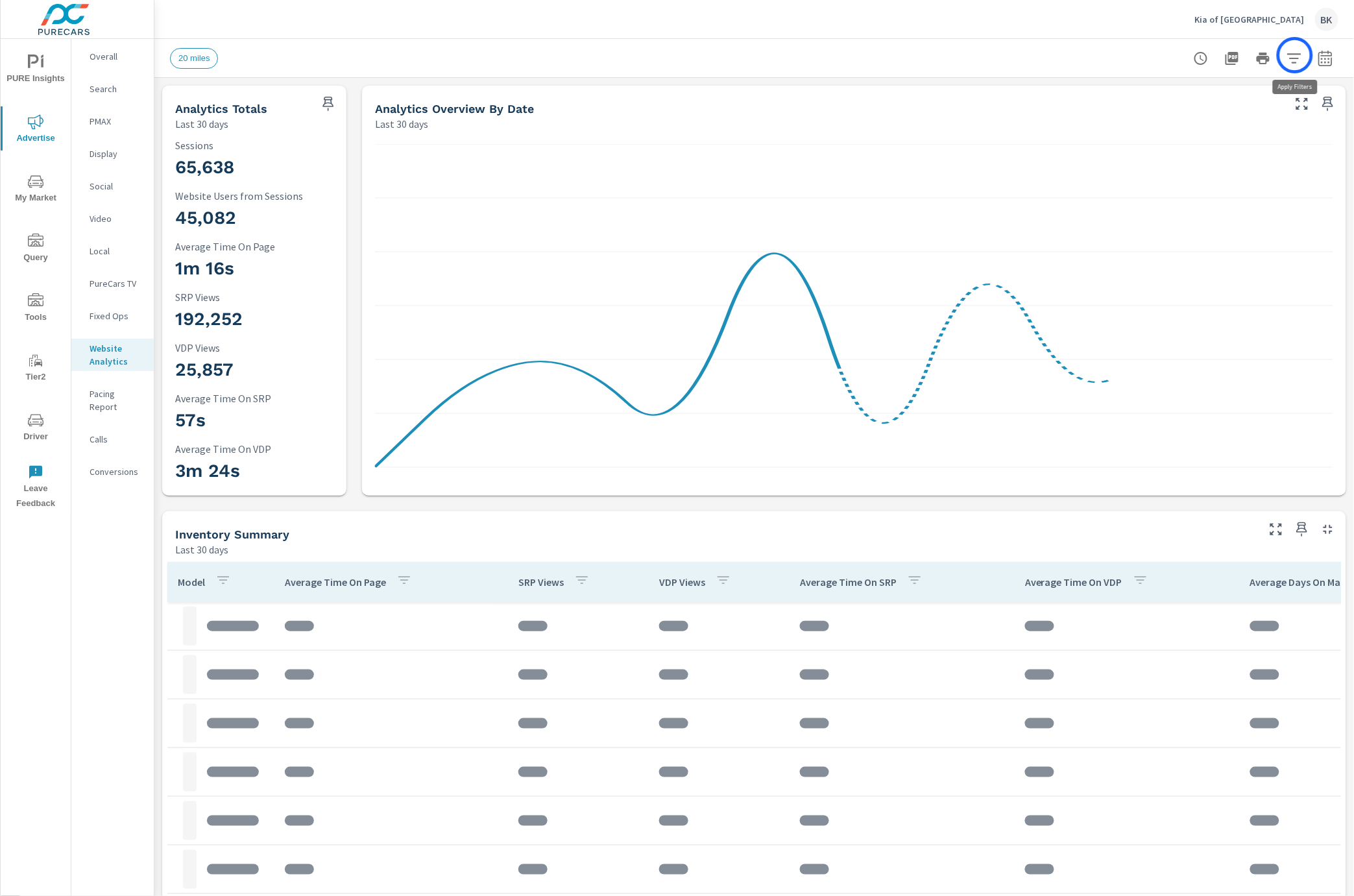
click at [1295, 55] on icon "button" at bounding box center [1294, 58] width 15 height 15
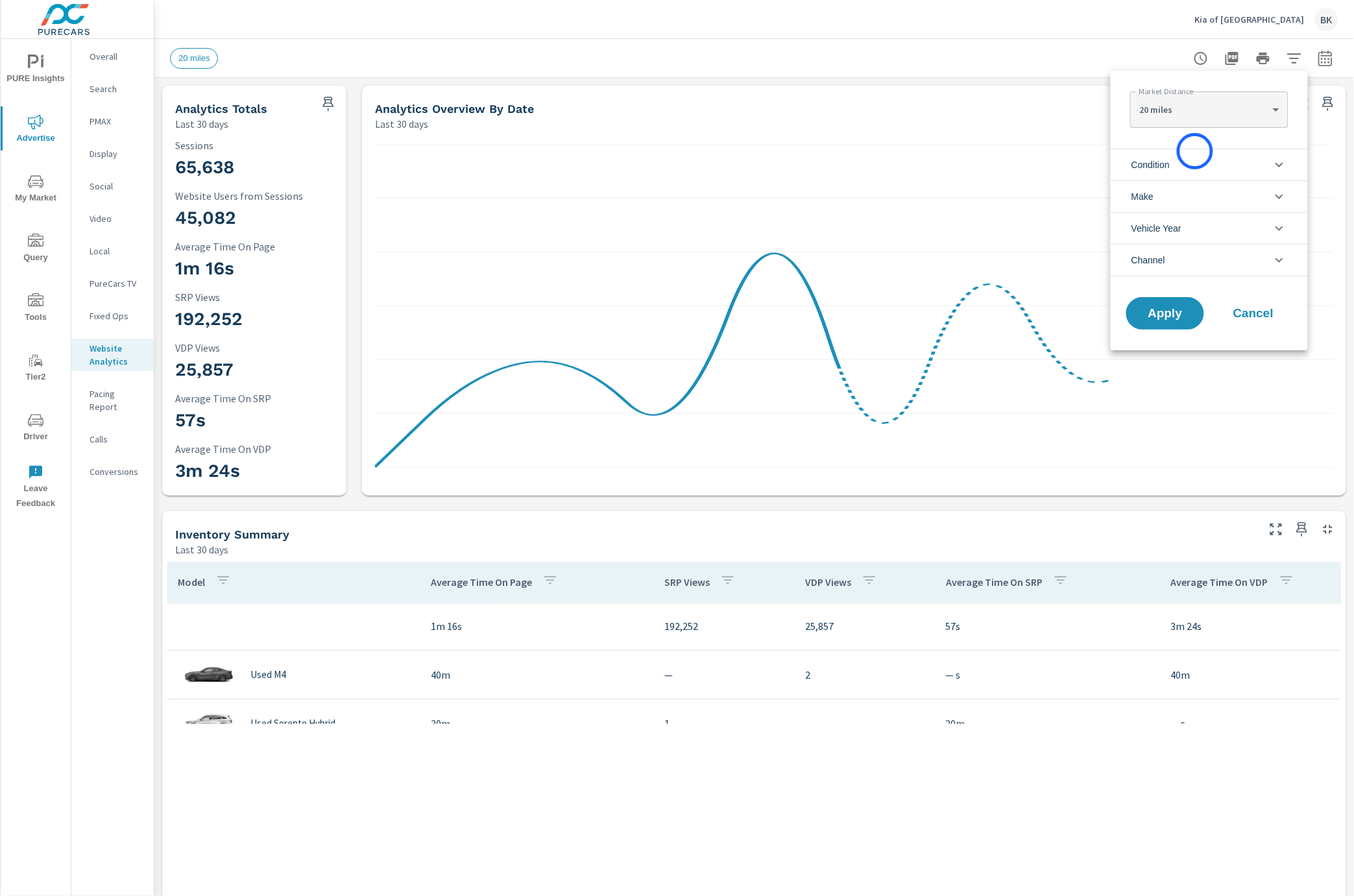
scroll to position [48, 0]
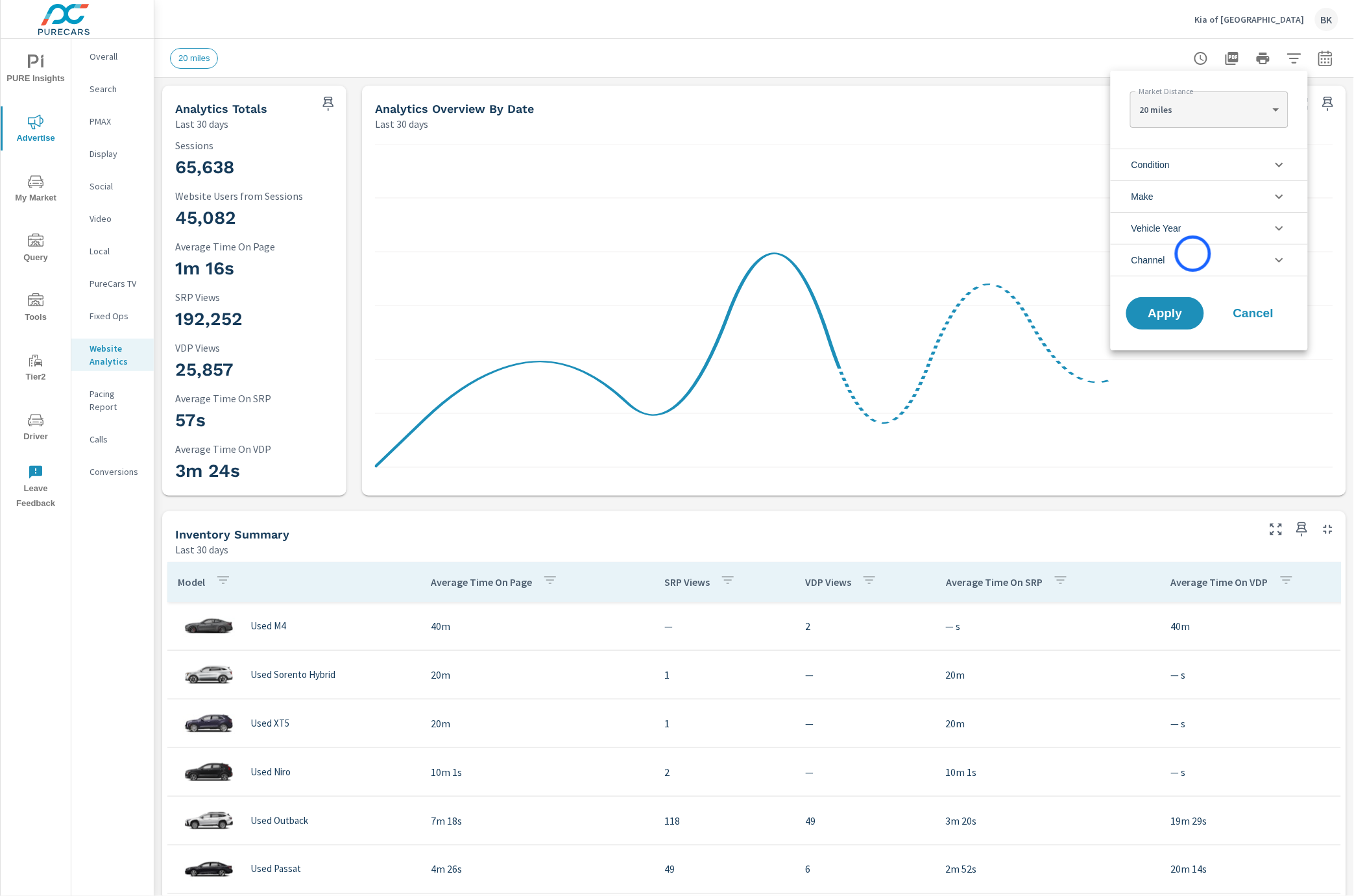
click at [1193, 255] on li "Channel" at bounding box center [1209, 260] width 197 height 33
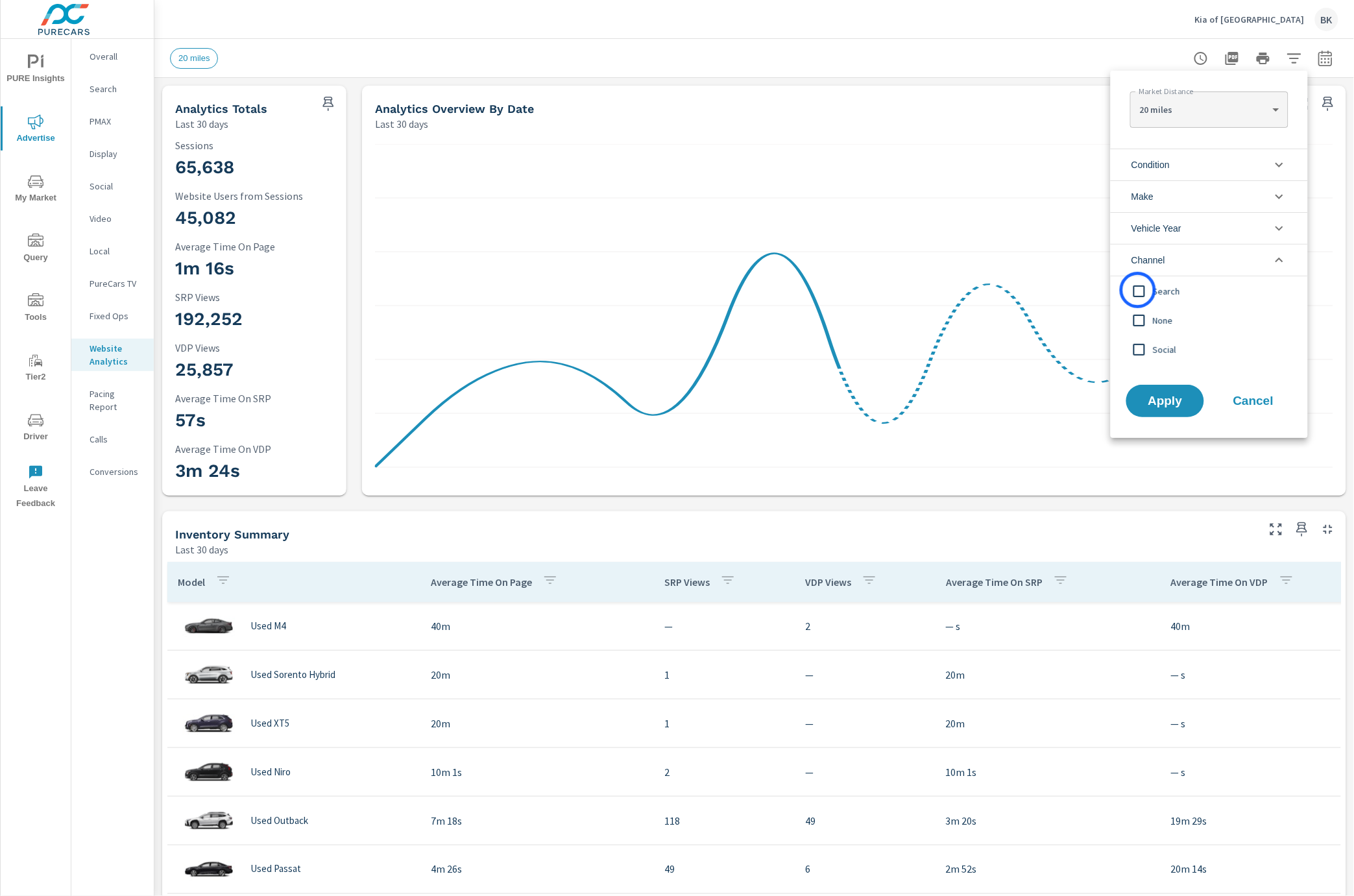
click at [1138, 290] on input "filter options" at bounding box center [1139, 291] width 27 height 27
click at [1172, 405] on span "Apply" at bounding box center [1165, 401] width 53 height 13
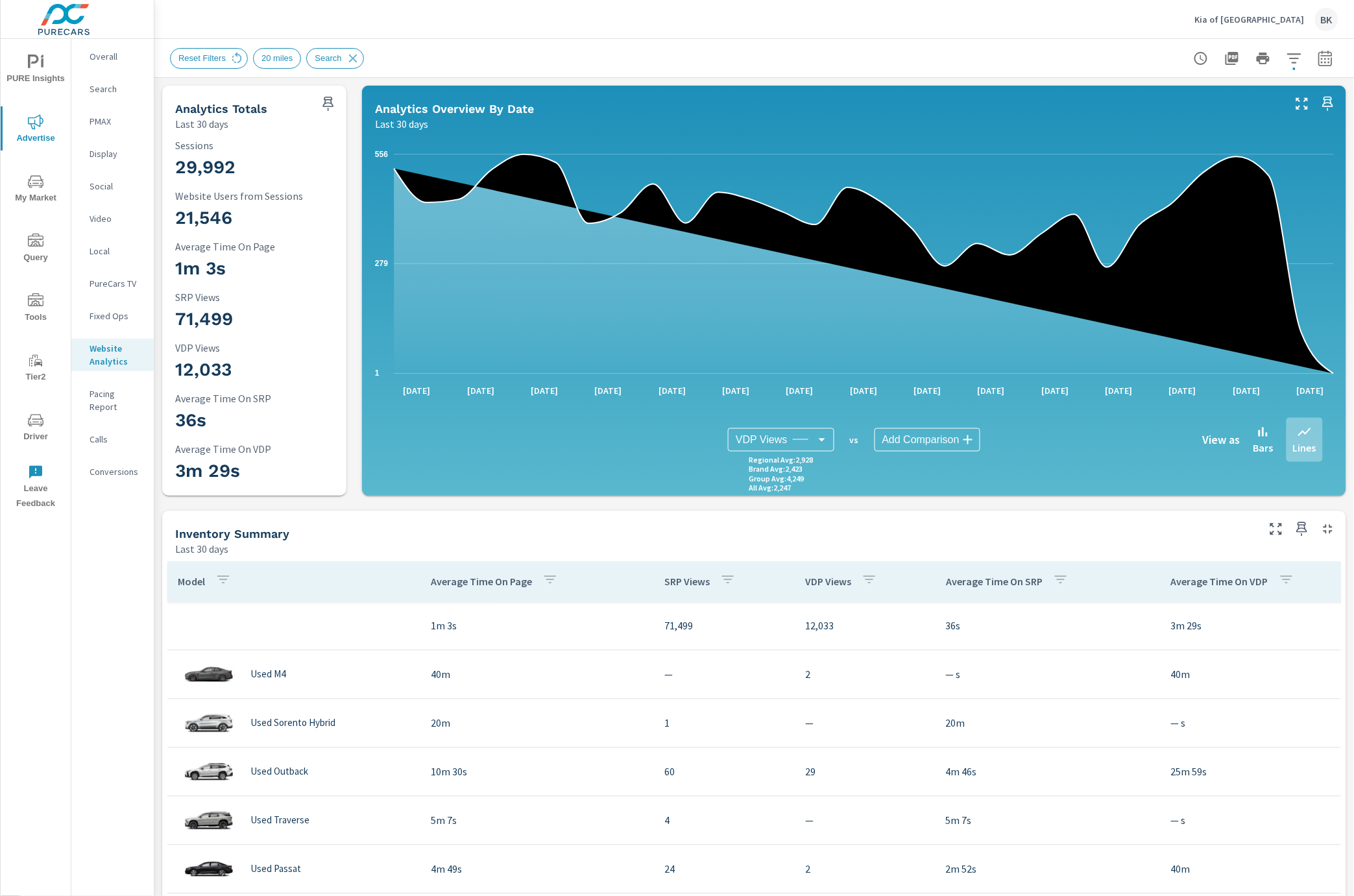
scroll to position [48, 0]
click at [1331, 54] on icon "button" at bounding box center [1325, 57] width 14 height 15
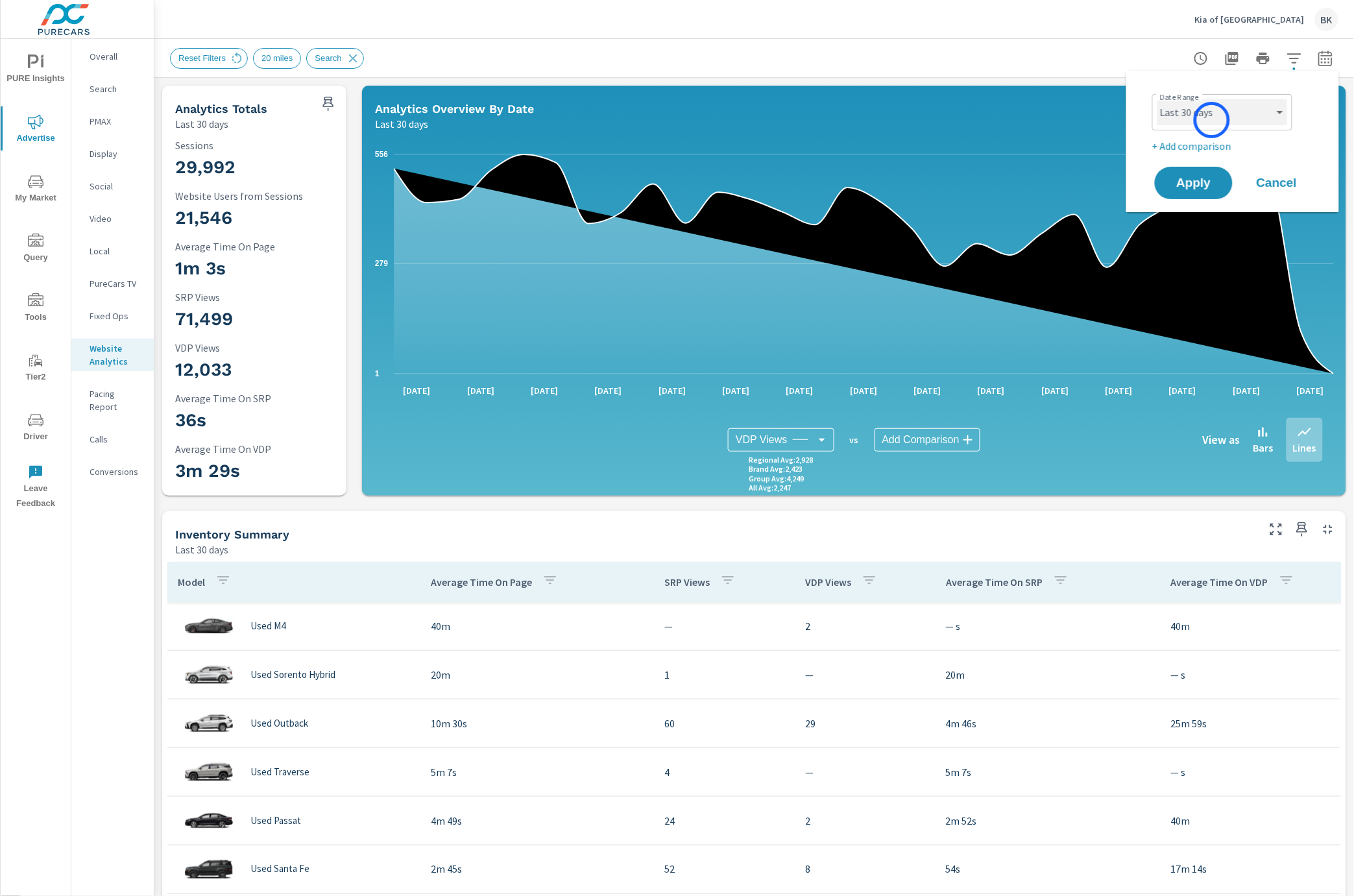
click at [1213, 119] on select "Custom [DATE] Last week Last 7 days Last 14 days Last 30 days Last 45 days Last…" at bounding box center [1222, 112] width 129 height 26
click at [1158, 100] on select "Custom [DATE] Last week Last 7 days Last 14 days Last 30 days Last 45 days Last…" at bounding box center [1222, 112] width 129 height 26
select select "Last month"
click at [1186, 147] on p "+ Add comparison" at bounding box center [1235, 145] width 166 height 15
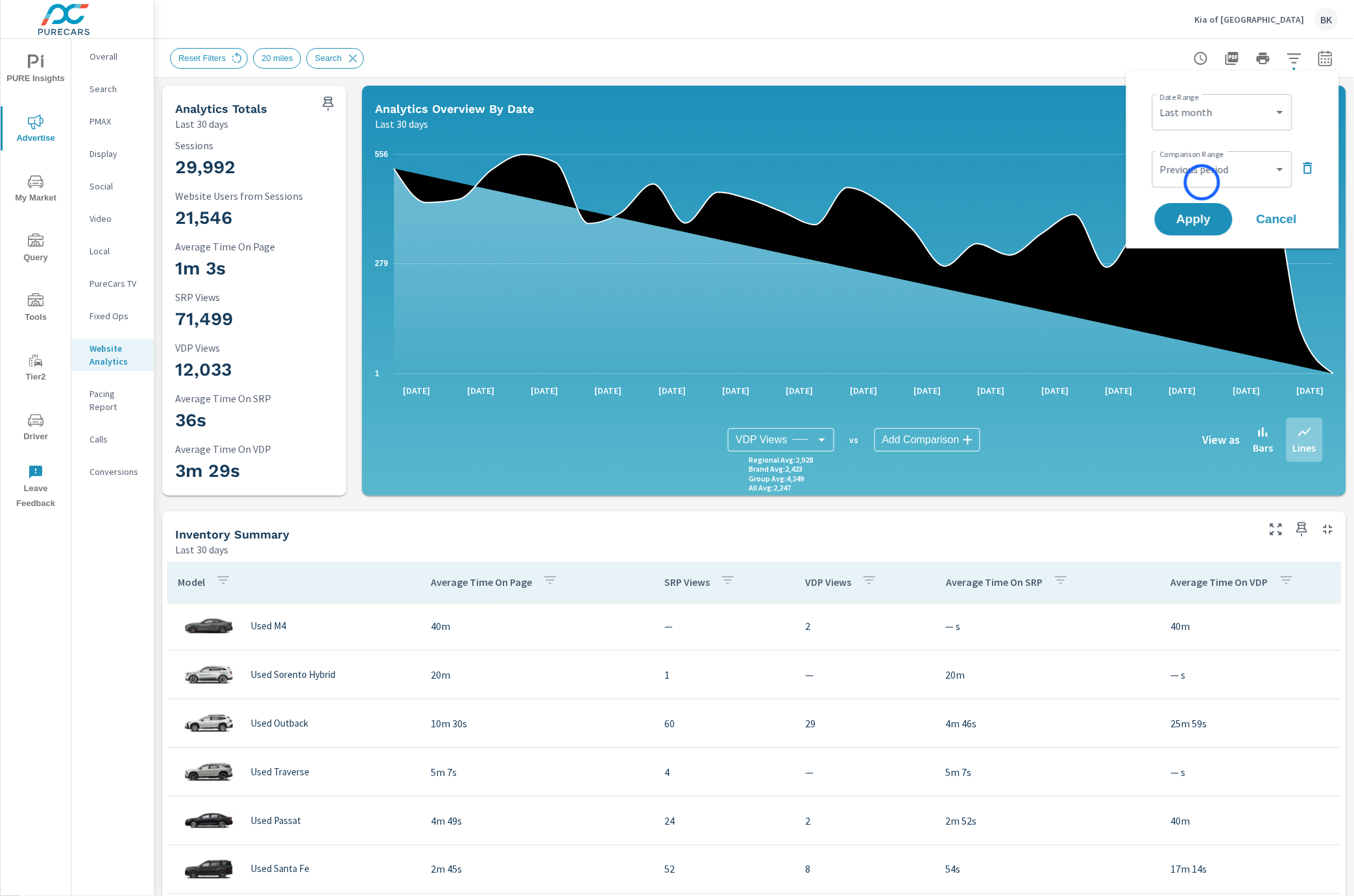
click at [1202, 179] on div "Custom Previous period Previous month Previous year ​" at bounding box center [1222, 169] width 140 height 37
click at [1201, 174] on select "Custom Previous period Previous month Previous year" at bounding box center [1222, 169] width 129 height 26
click at [1158, 157] on select "Custom Previous period Previous month Previous year" at bounding box center [1222, 169] width 129 height 26
select select "Previous month"
click at [1193, 226] on button "Apply" at bounding box center [1193, 219] width 80 height 34
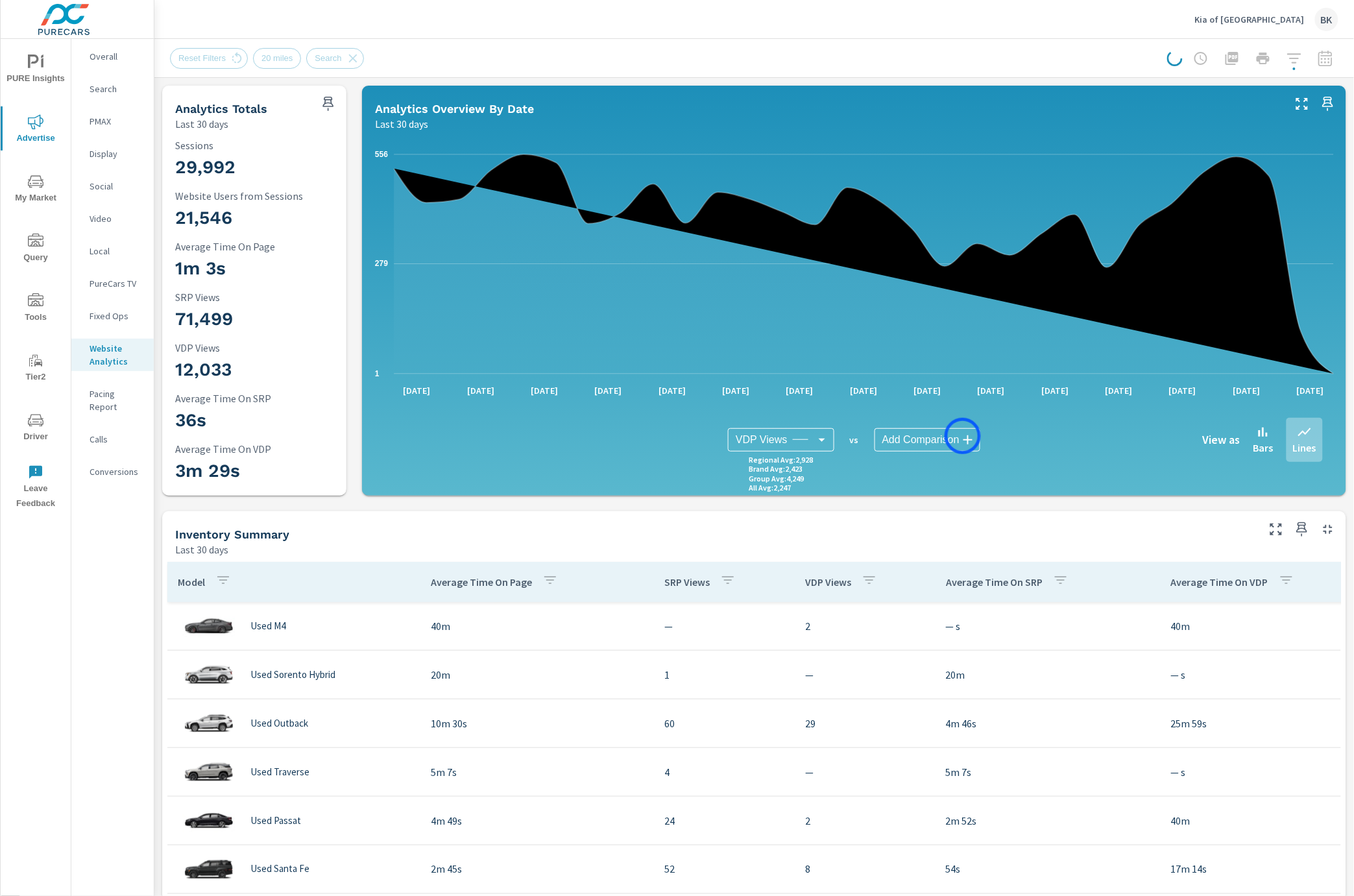
click at [962, 436] on body "PURE Insights Advertise My Market Query Tools Tier2 Driver Leave Feedback Overa…" at bounding box center [677, 455] width 1354 height 910
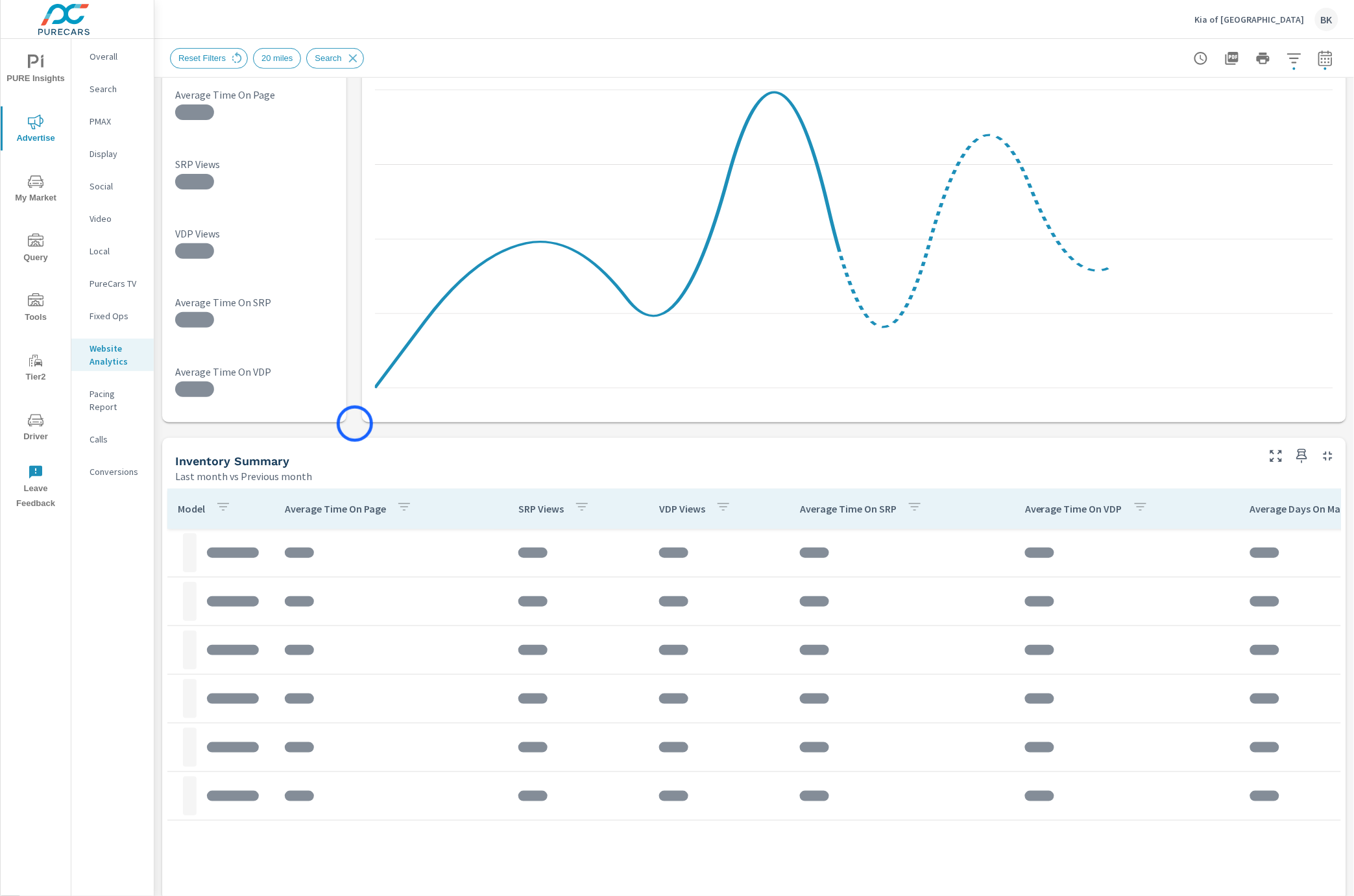
scroll to position [135, 0]
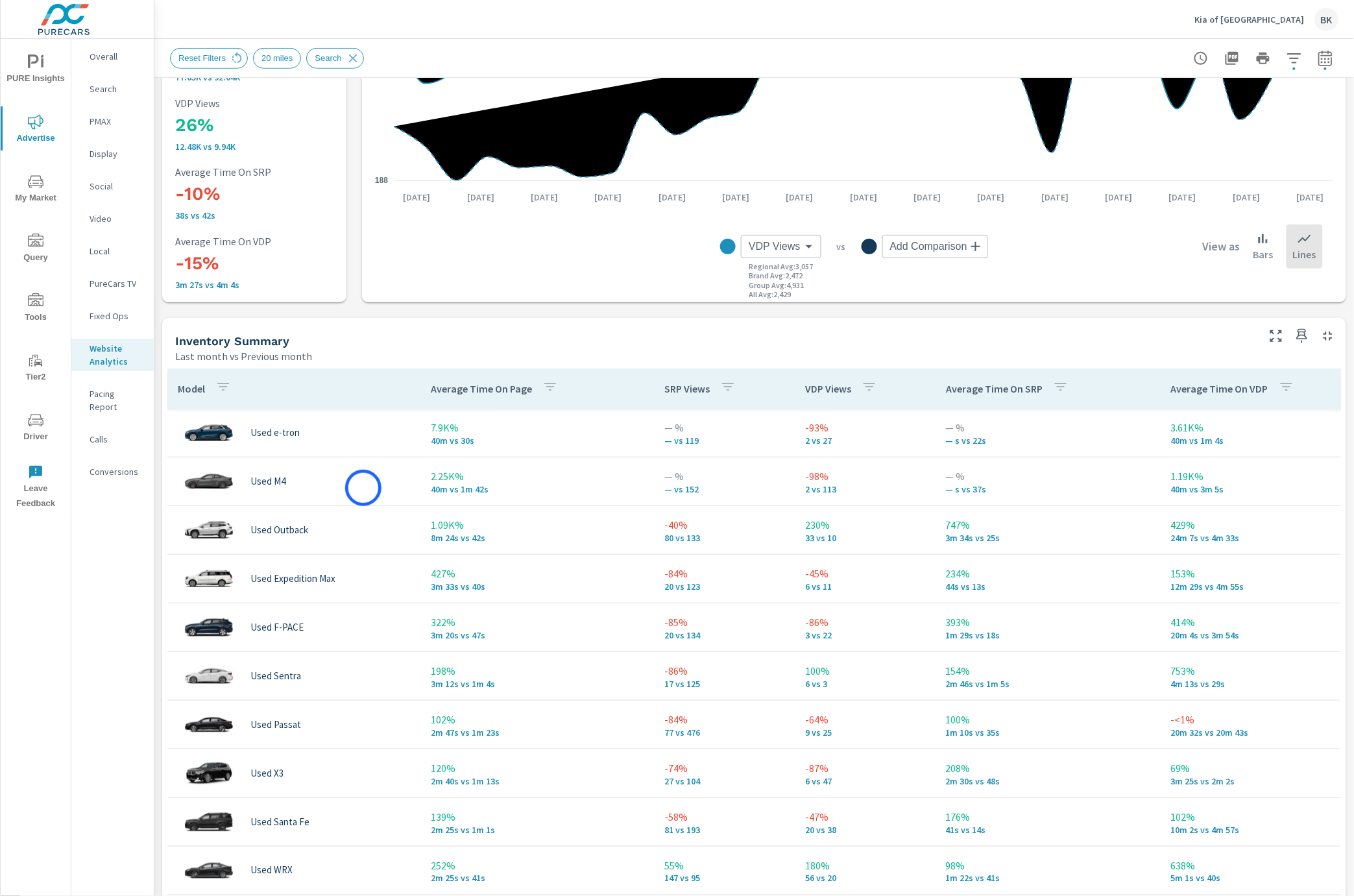
scroll to position [391, 0]
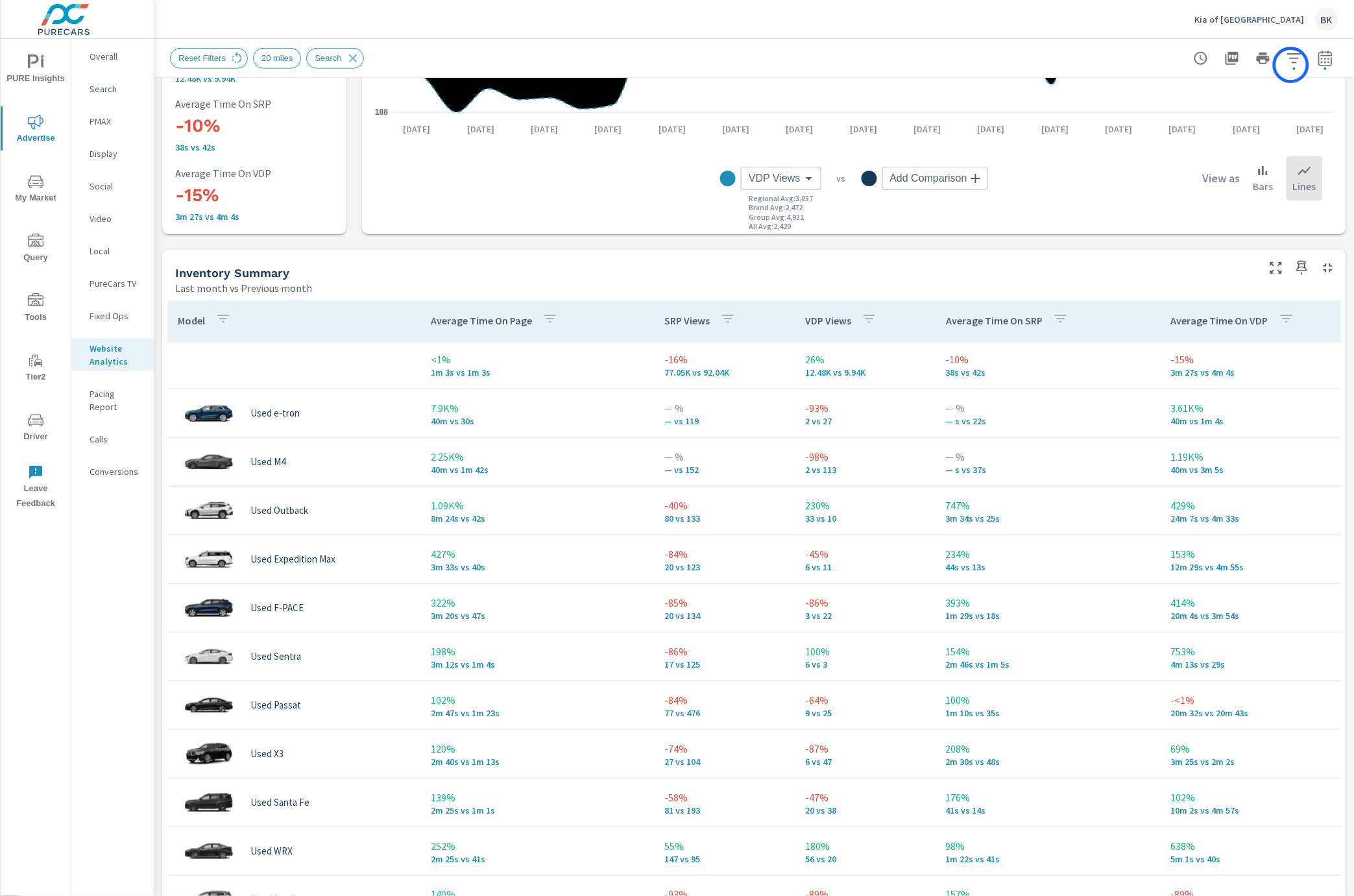
click at [1291, 65] on icon "button" at bounding box center [1294, 58] width 15 height 15
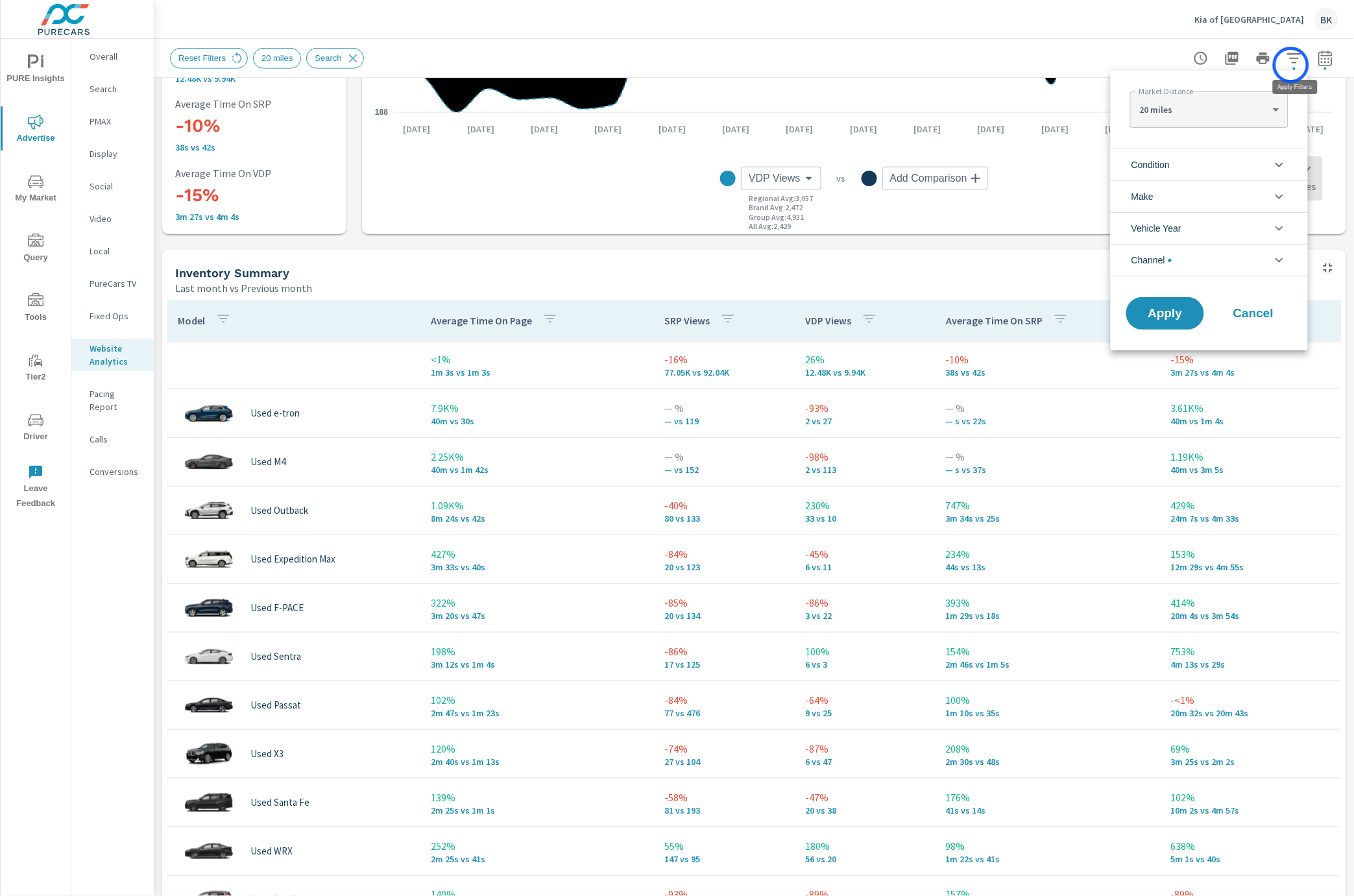
scroll to position [29, 0]
click at [1203, 164] on li "Condition" at bounding box center [1209, 165] width 197 height 32
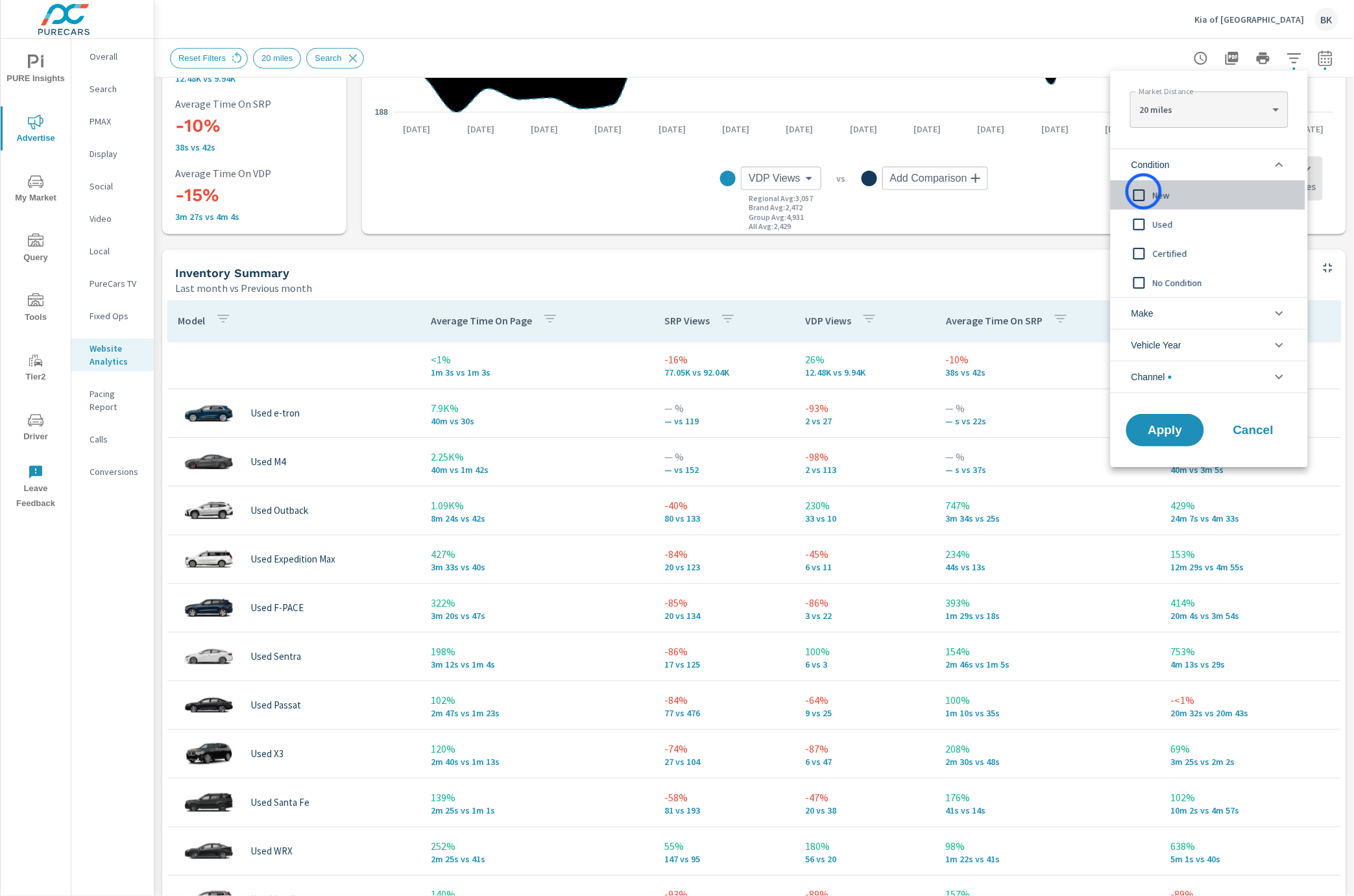
click at [1144, 191] on input "filter options" at bounding box center [1139, 195] width 27 height 27
click at [1165, 430] on span "Apply" at bounding box center [1165, 430] width 53 height 13
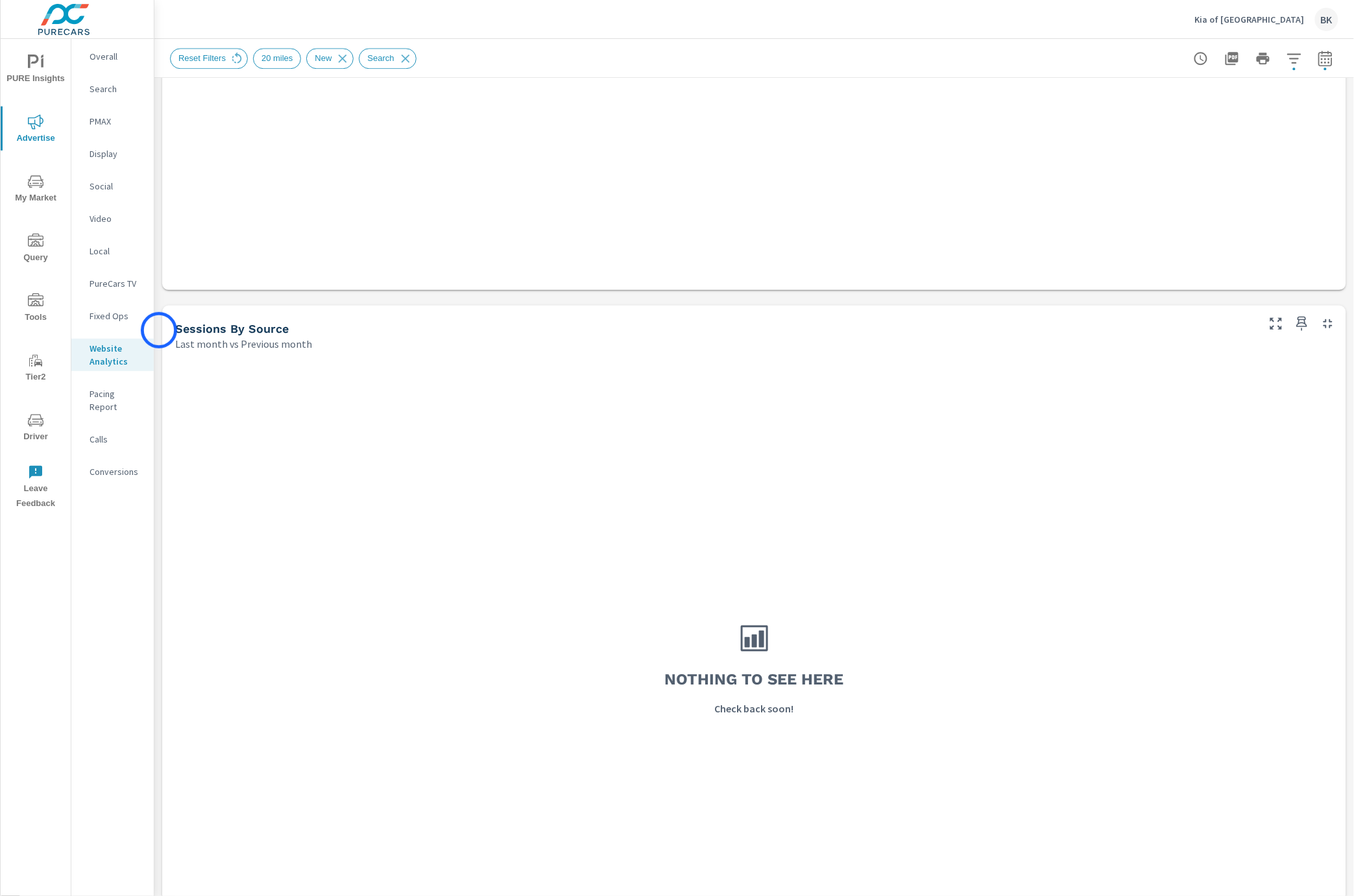
scroll to position [1156, 0]
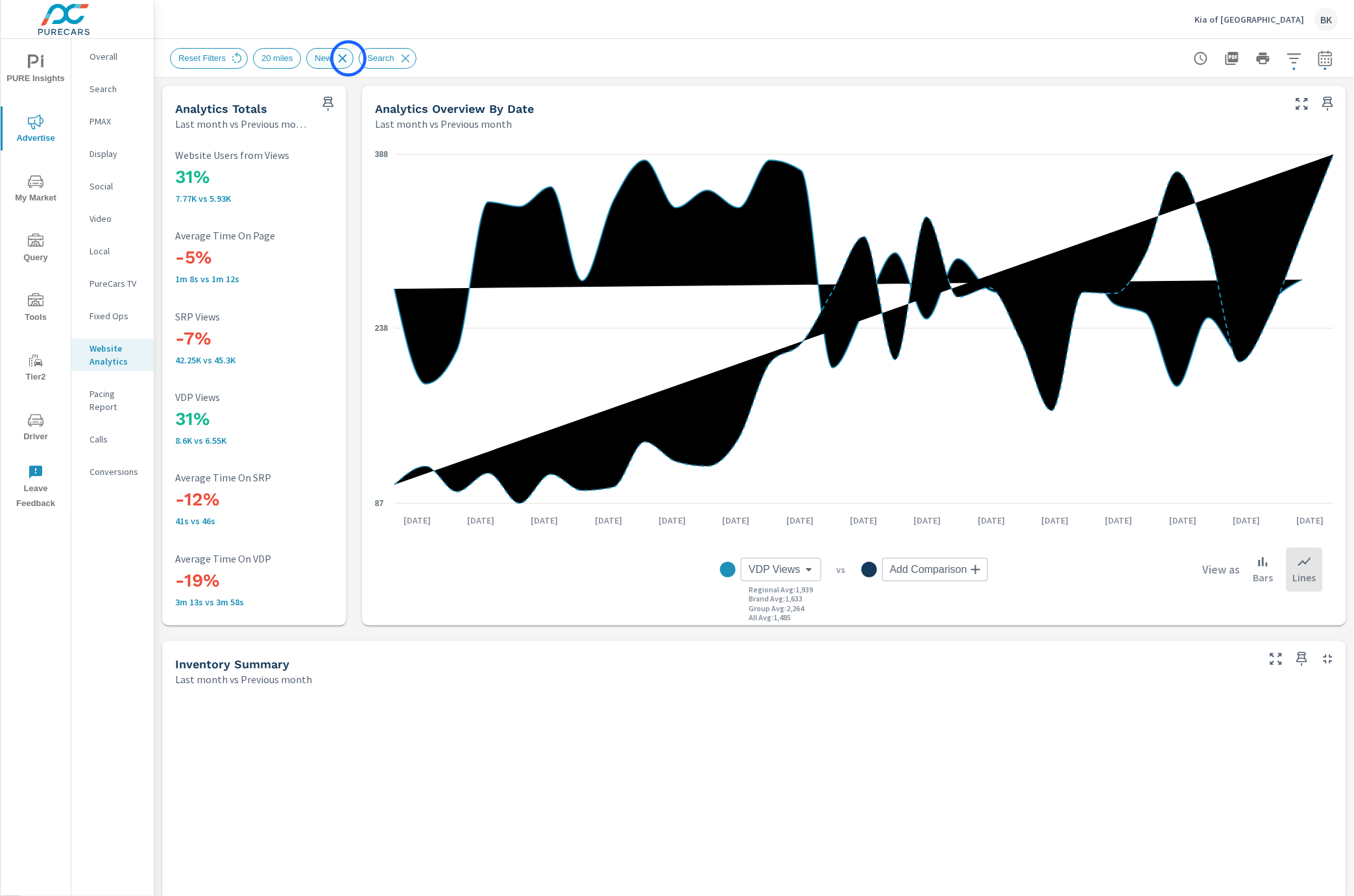
click at [348, 58] on icon at bounding box center [342, 58] width 15 height 15
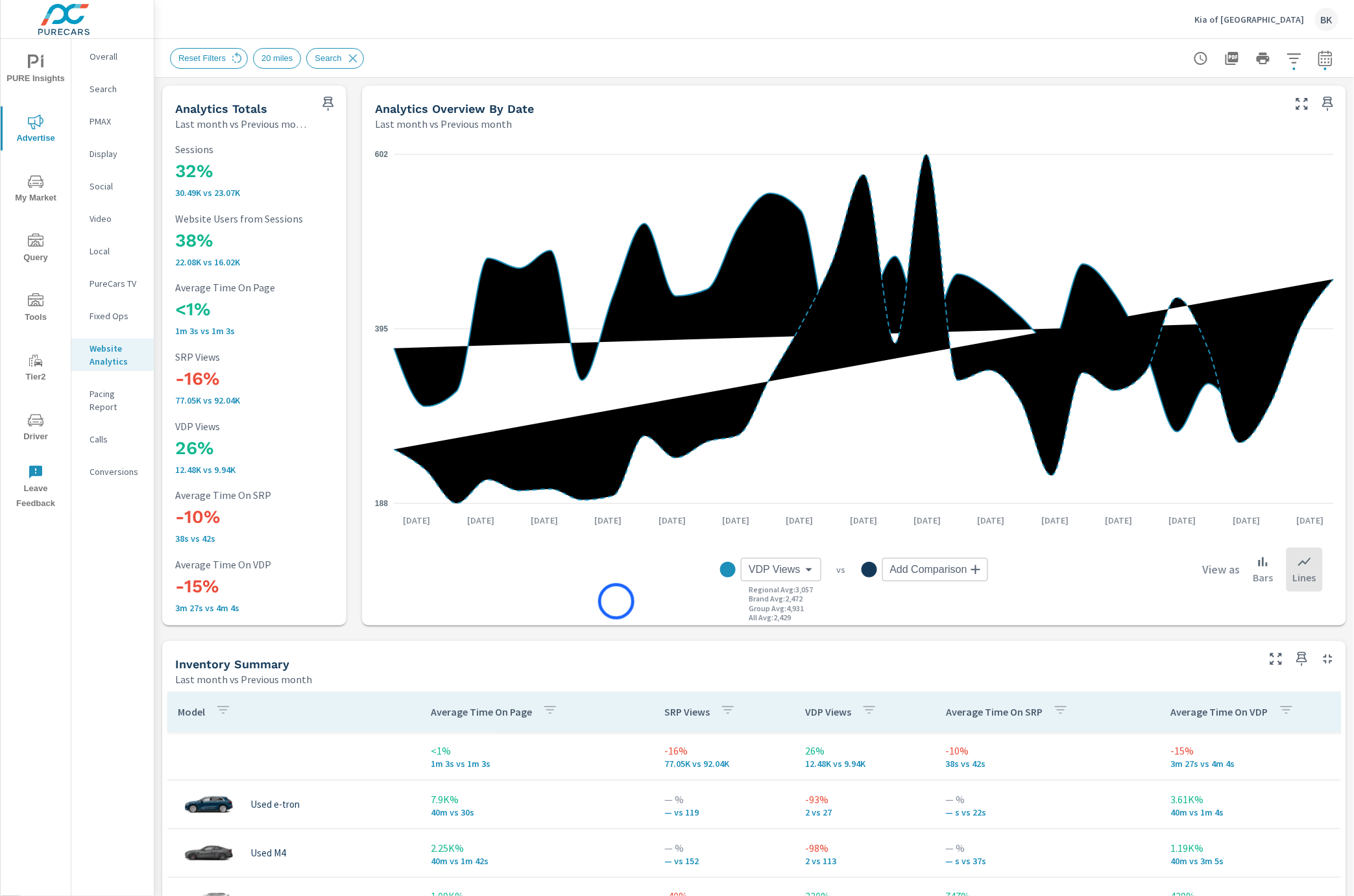
scroll to position [215, 0]
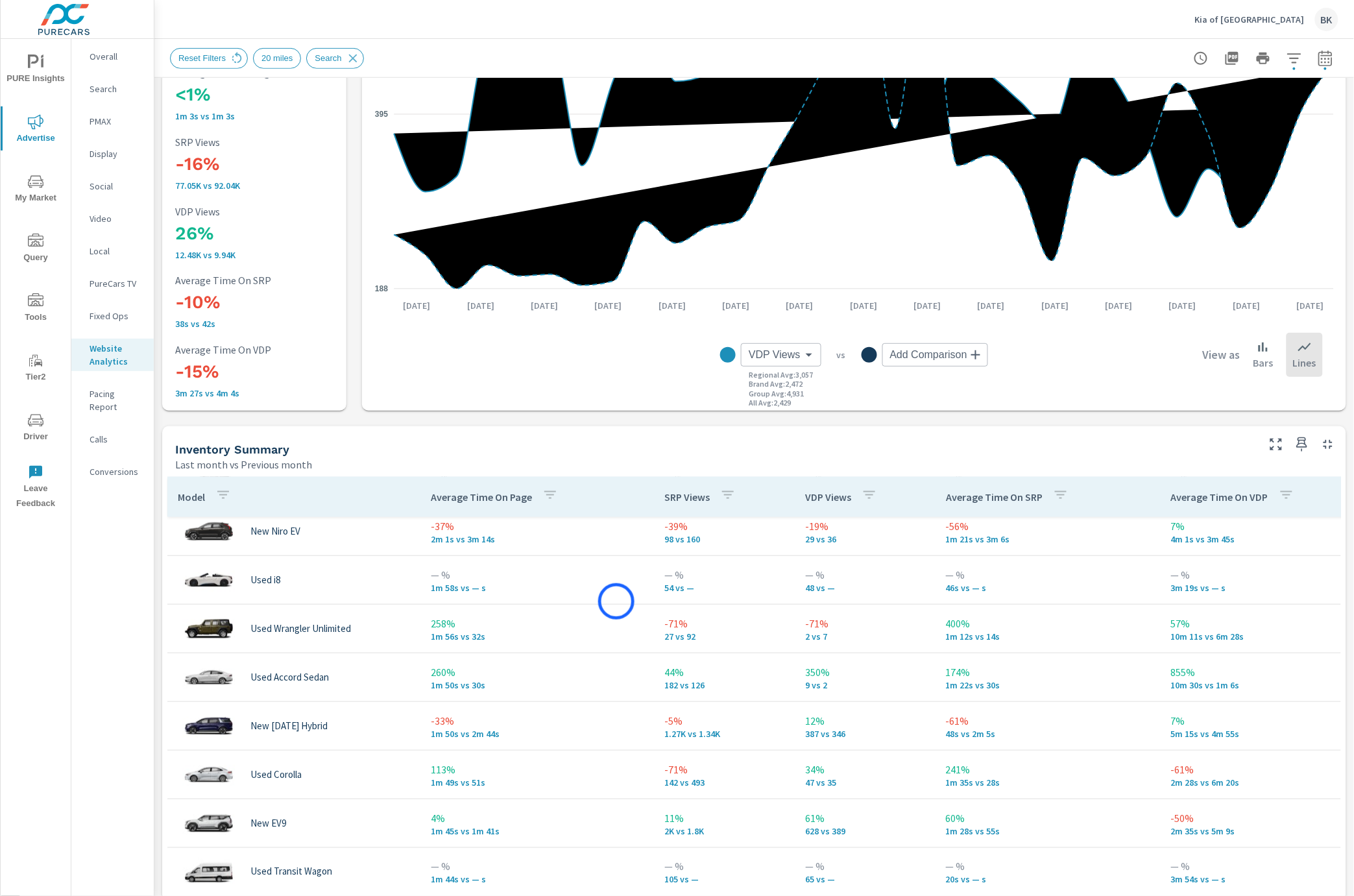
scroll to position [1051, 0]
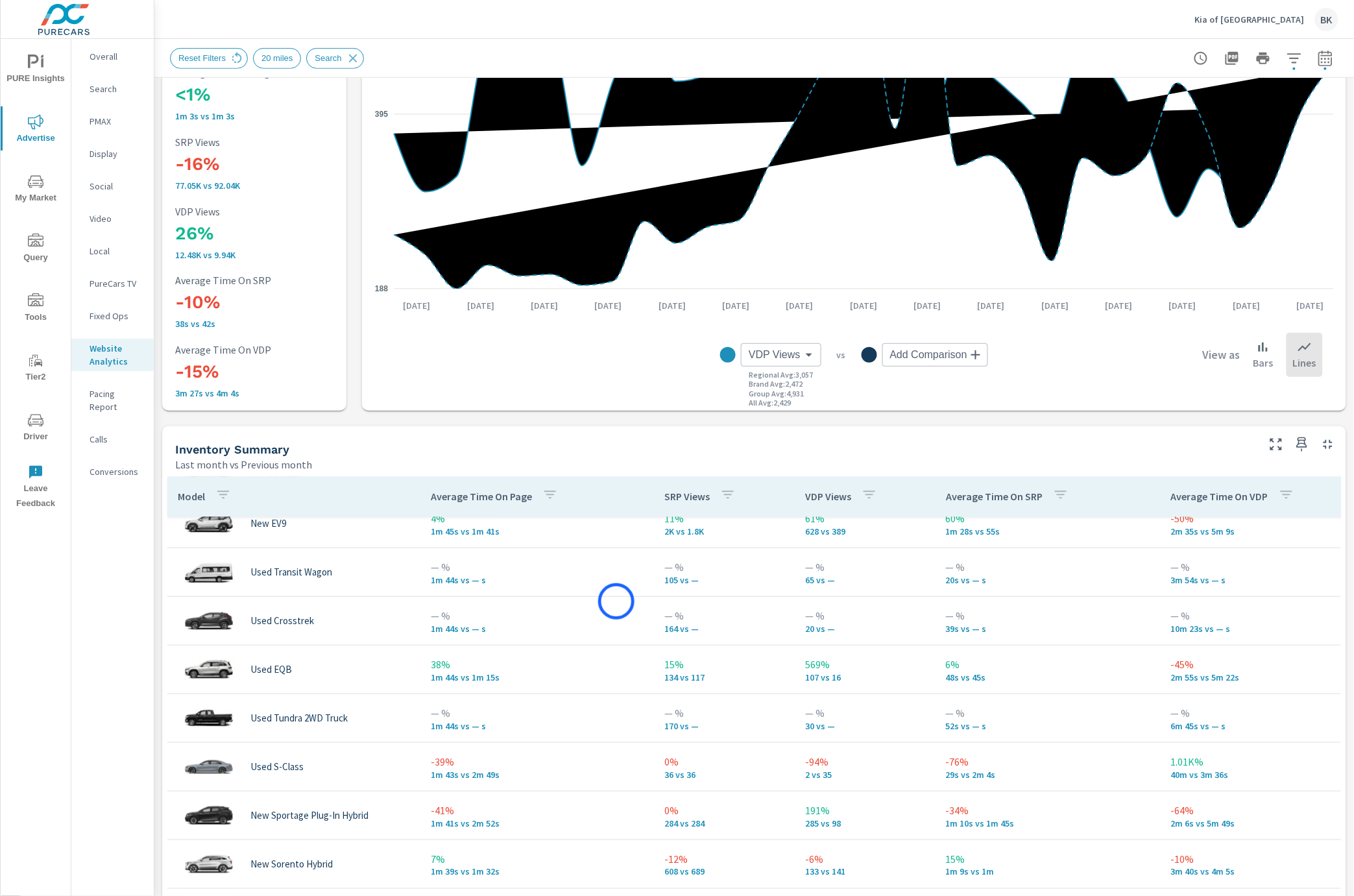
scroll to position [1138, 0]
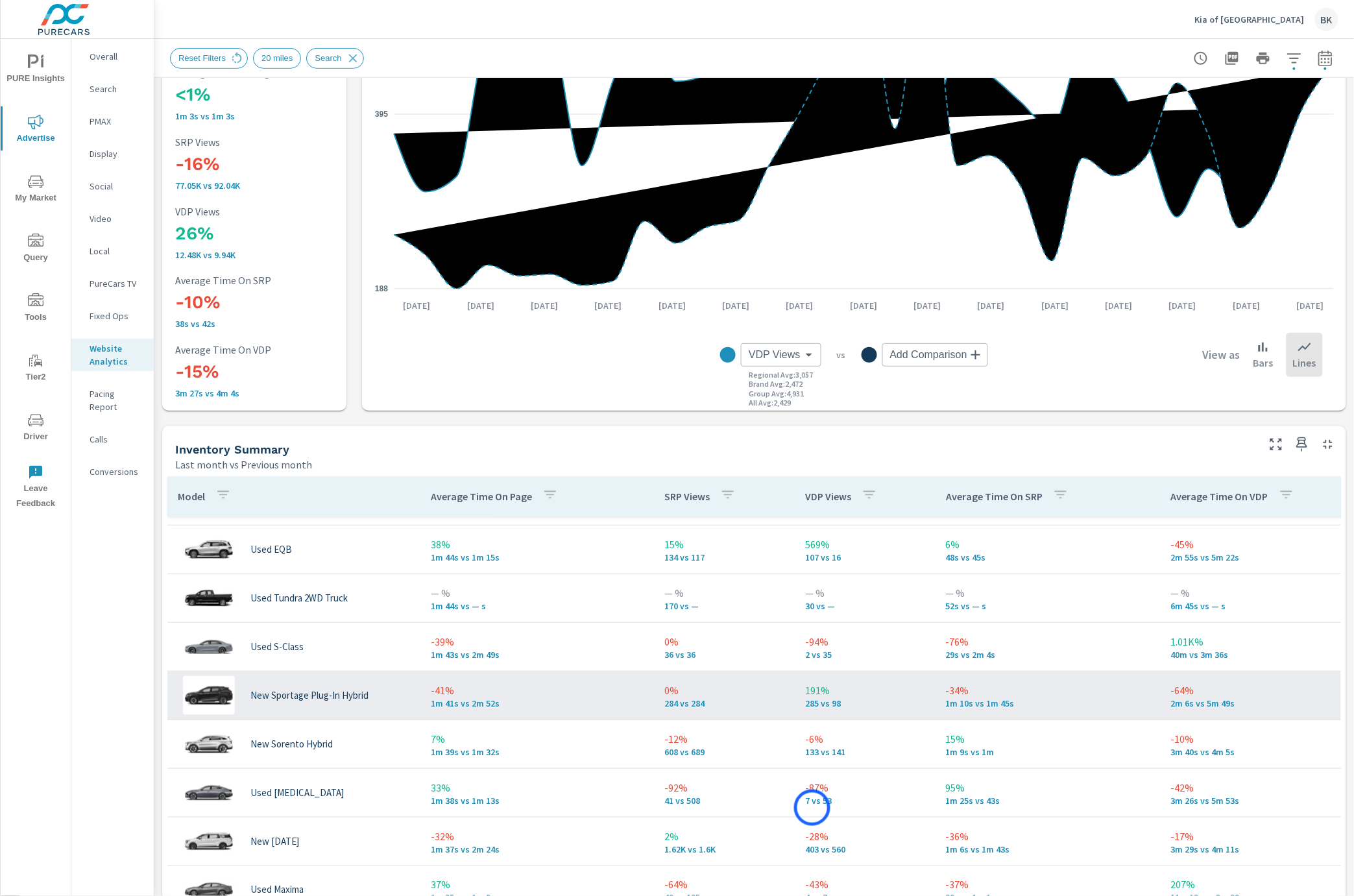
scroll to position [1260, 0]
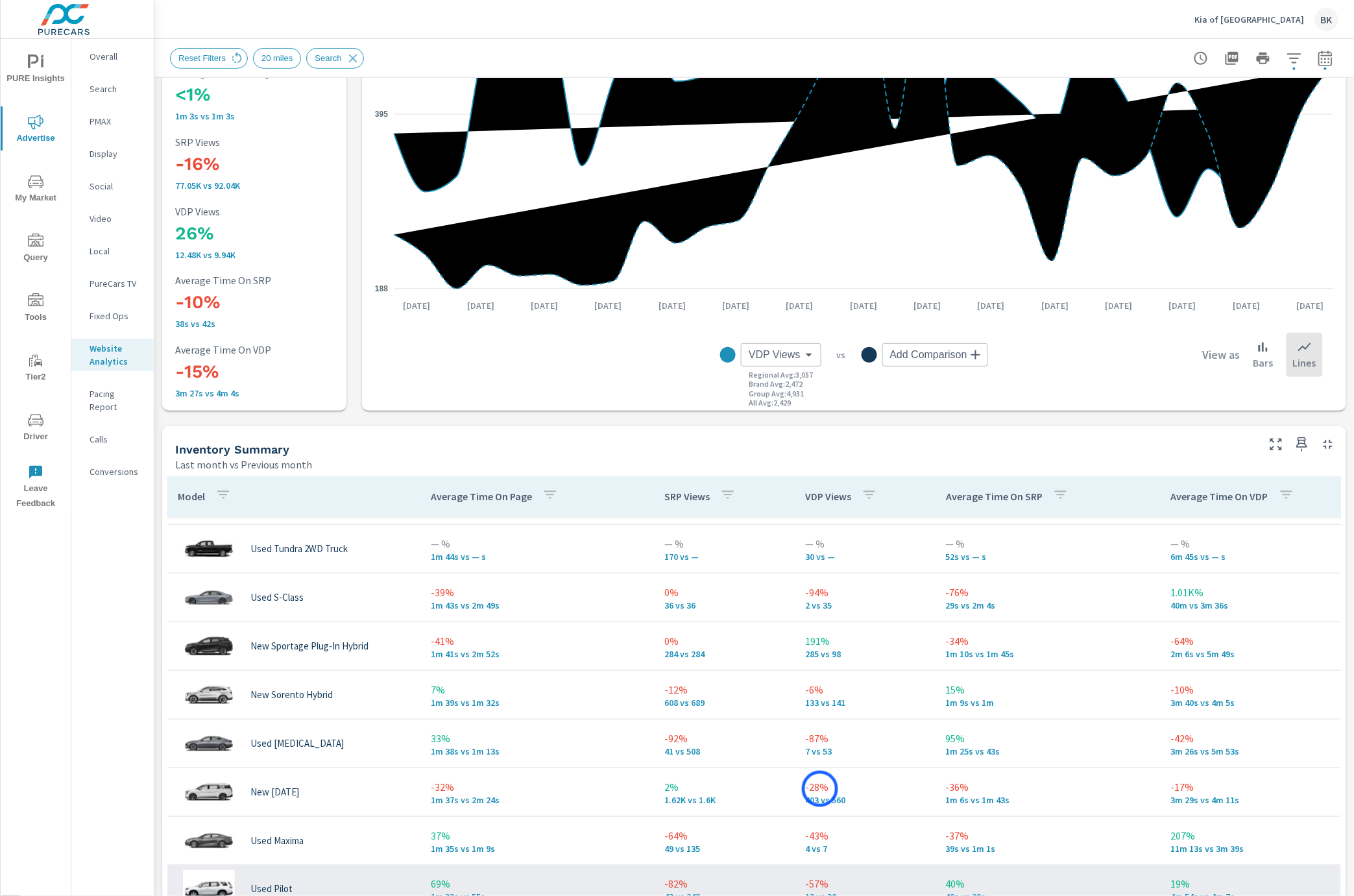
scroll to position [1439, 0]
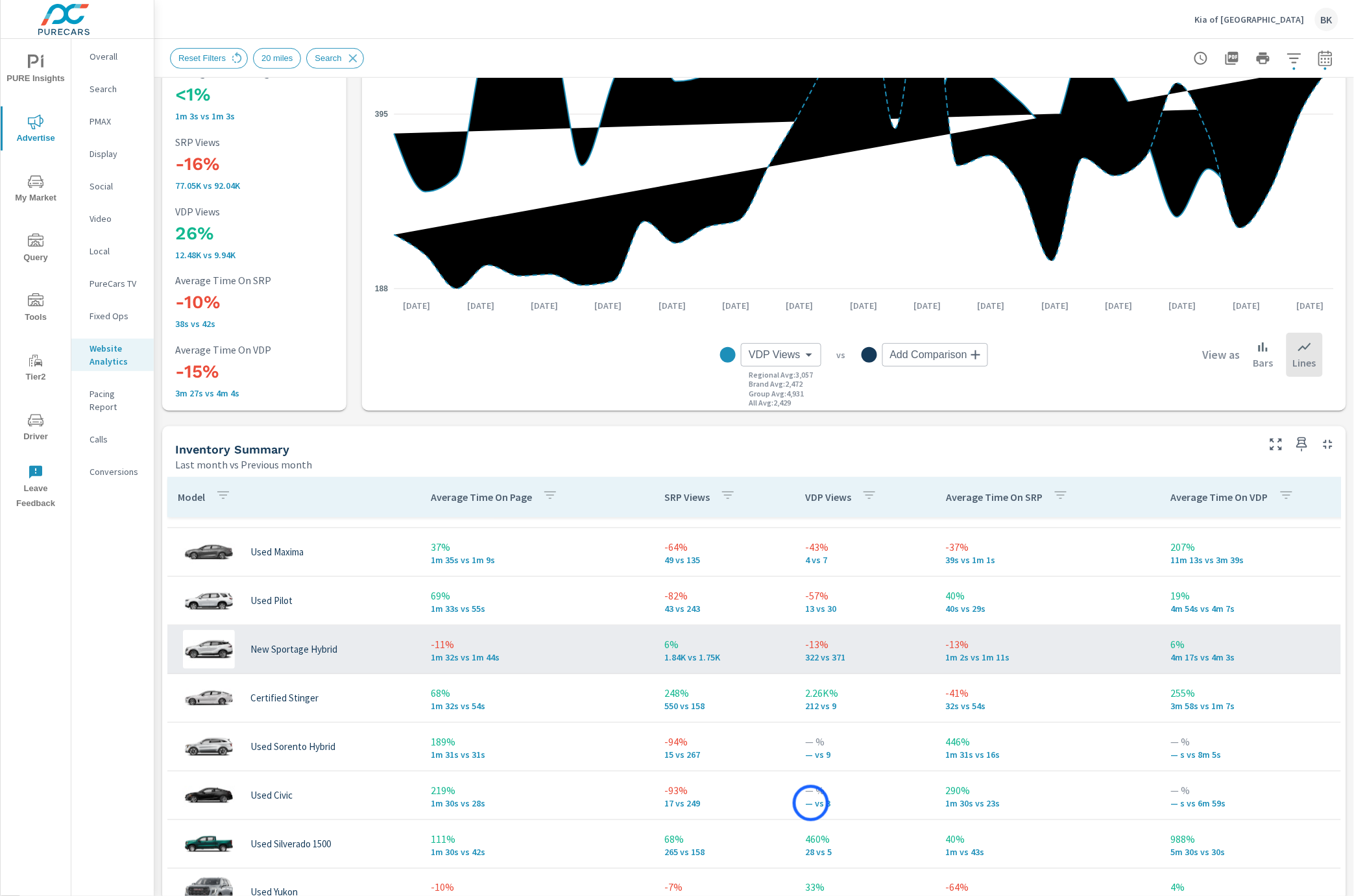
scroll to position [1640, 0]
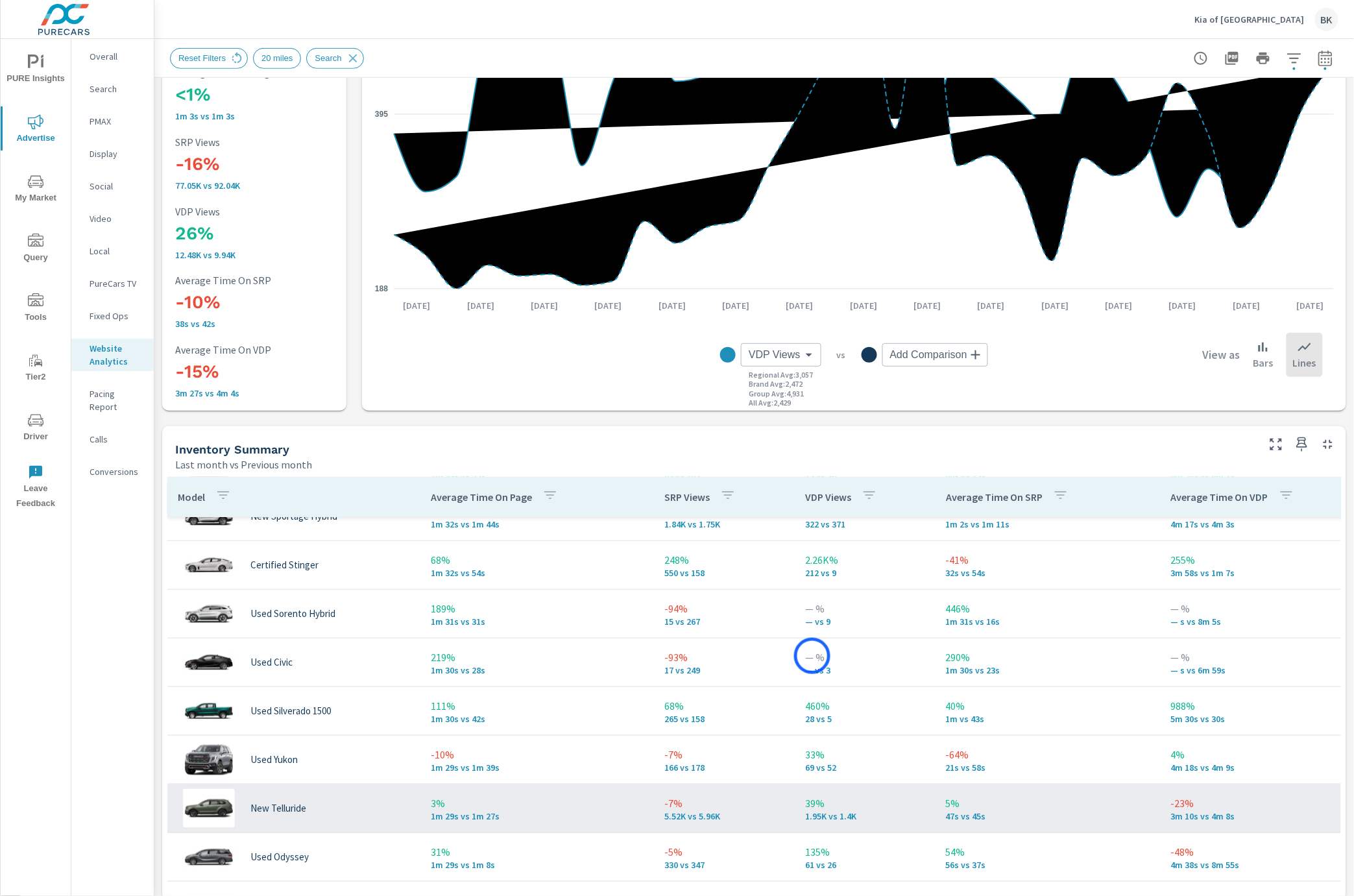
scroll to position [1879, 0]
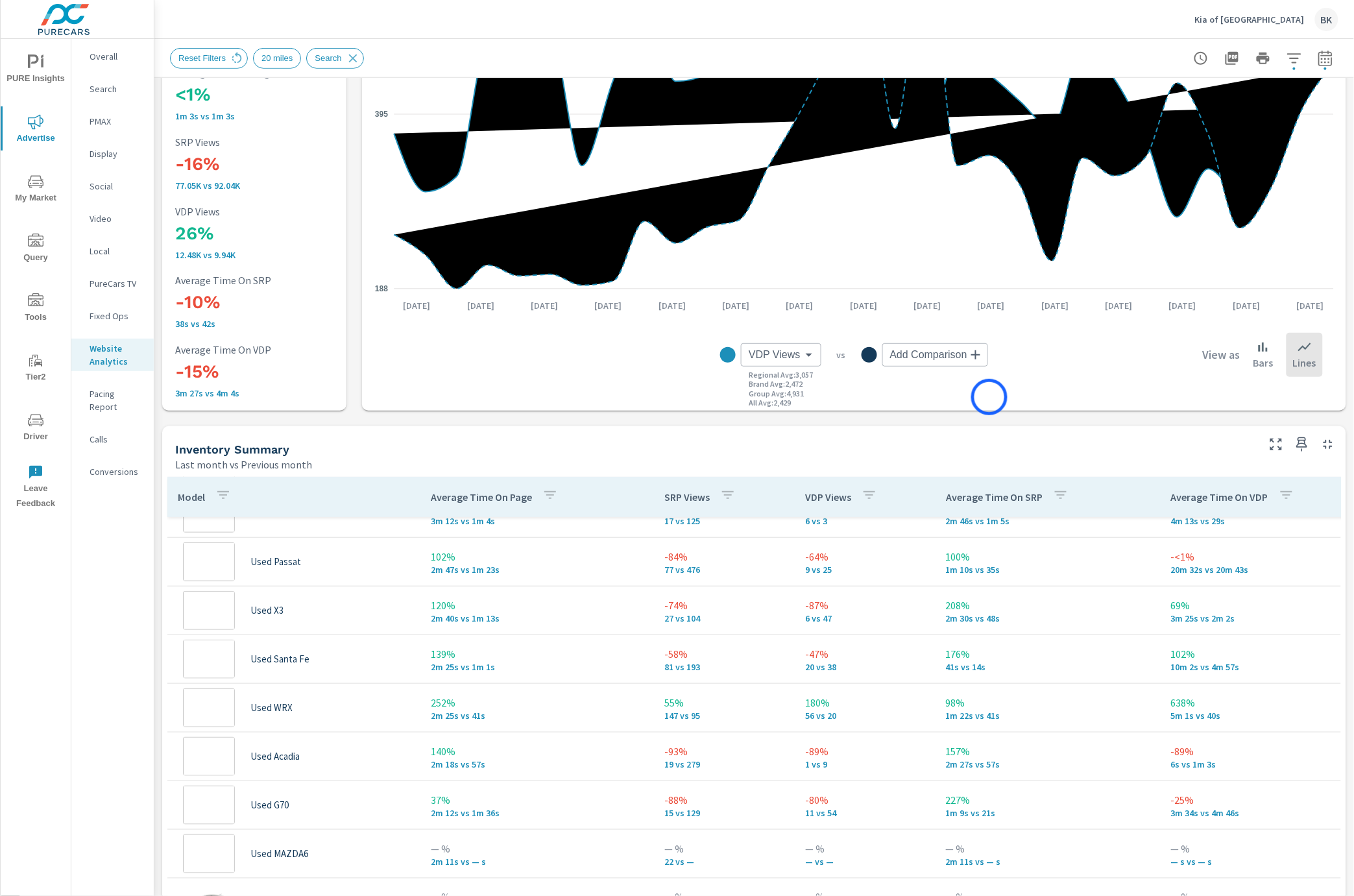
scroll to position [58, 0]
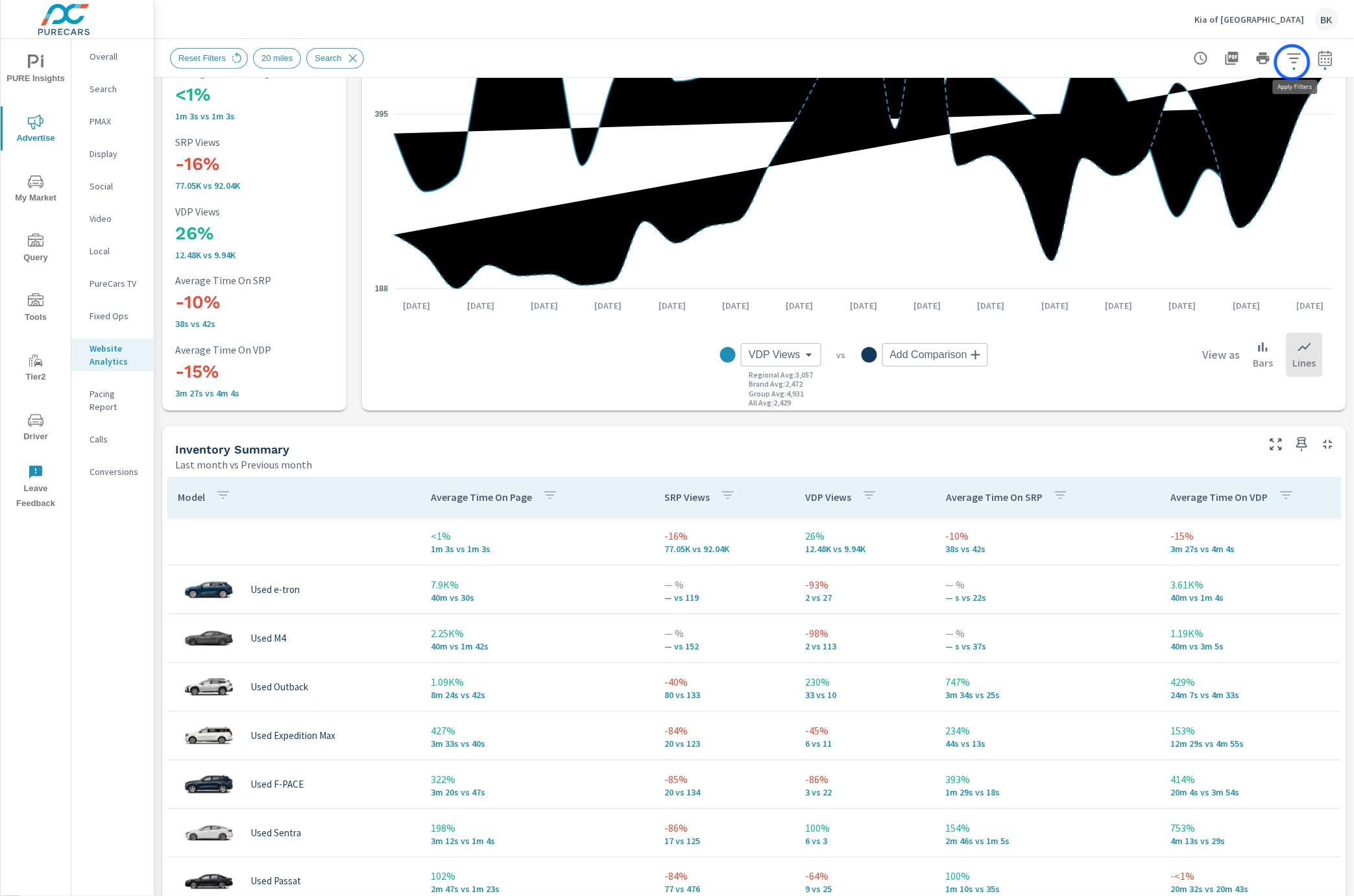
click at [1292, 62] on icon "button" at bounding box center [1294, 58] width 14 height 10
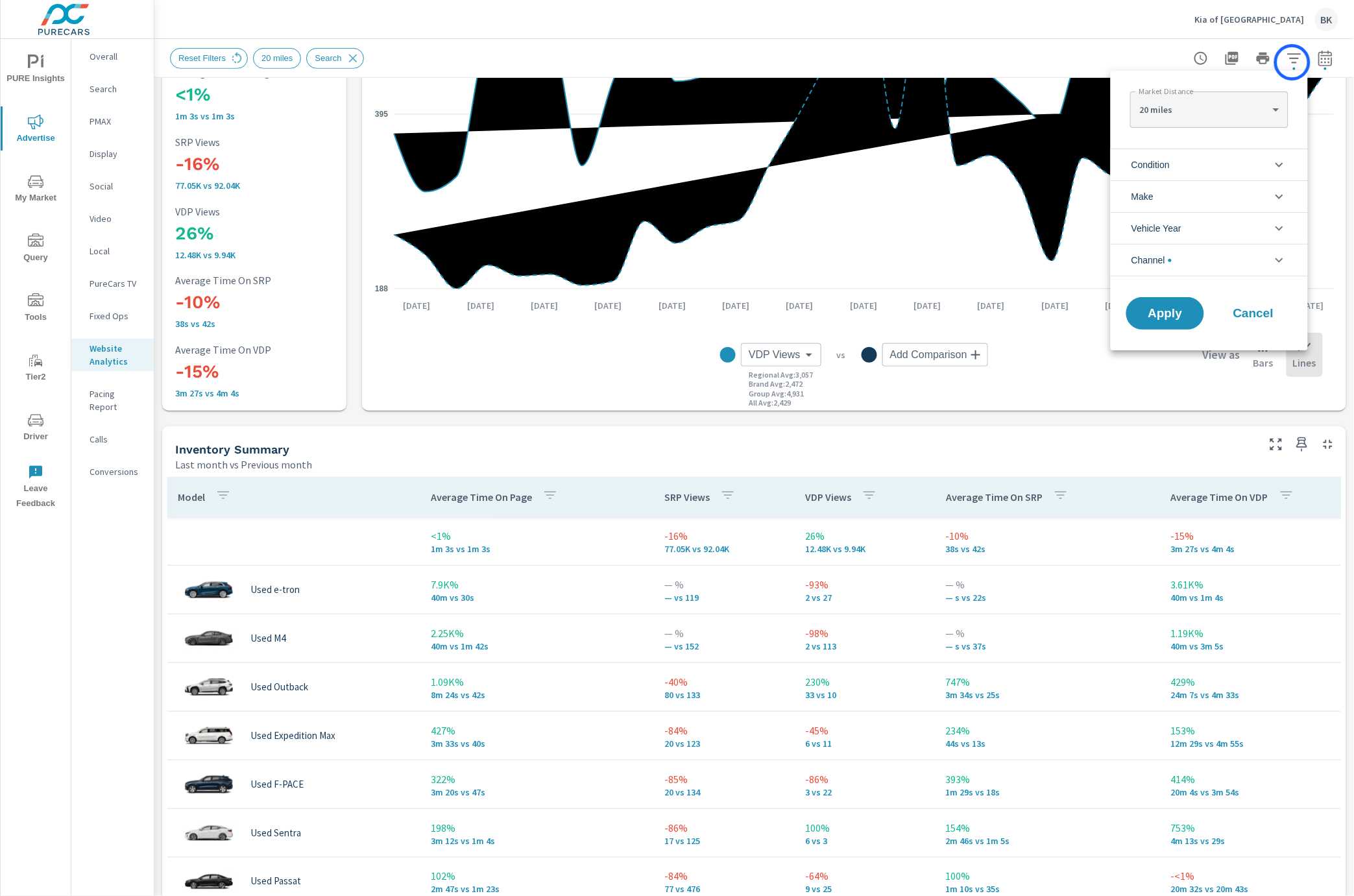
scroll to position [29, 0]
click at [1199, 159] on li "Condition" at bounding box center [1209, 165] width 197 height 32
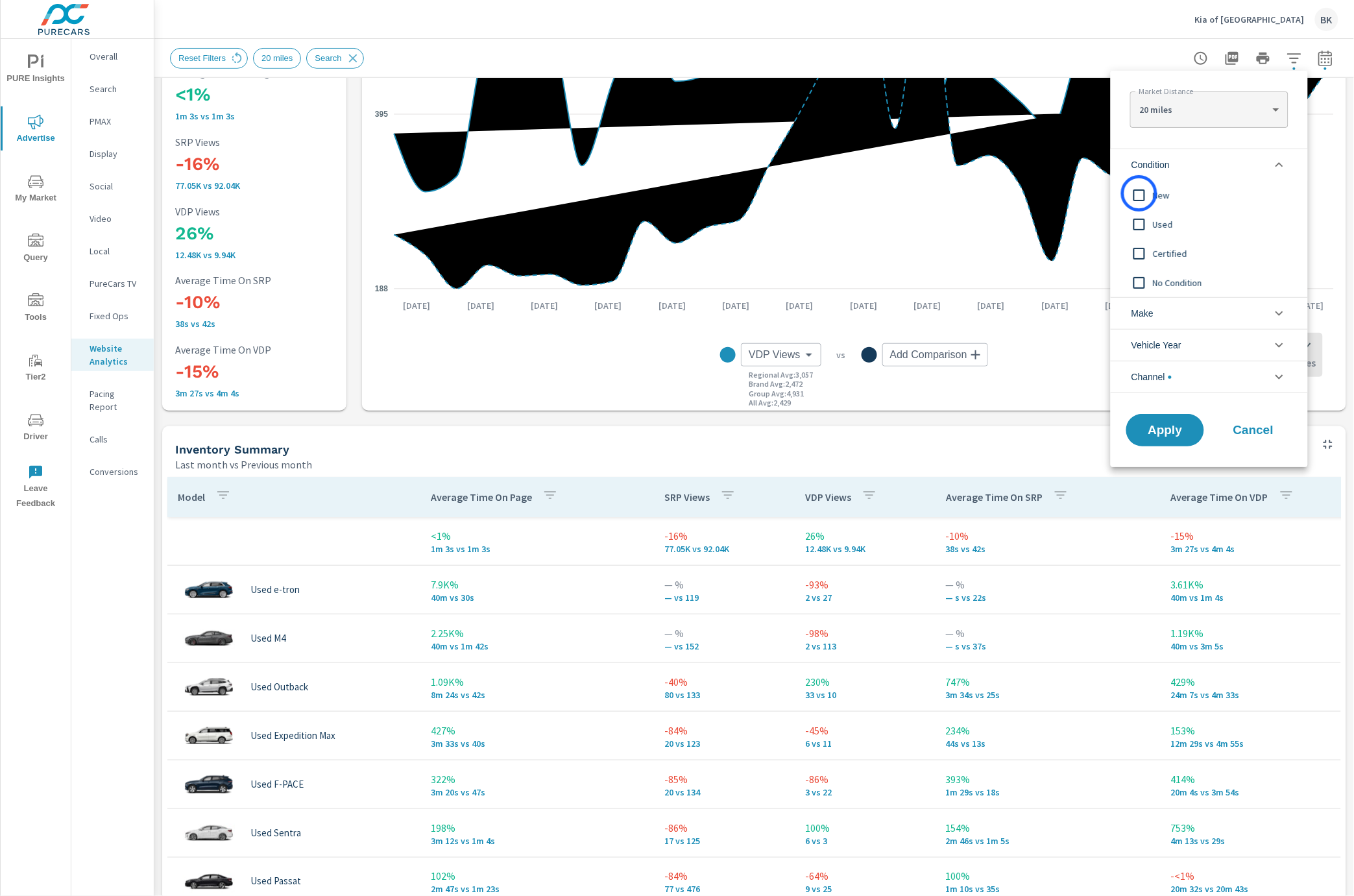
click at [1139, 193] on input "filter options" at bounding box center [1139, 195] width 27 height 27
click at [1139, 192] on input "filter options" at bounding box center [1139, 195] width 27 height 27
click at [1215, 312] on li "Make" at bounding box center [1209, 313] width 197 height 32
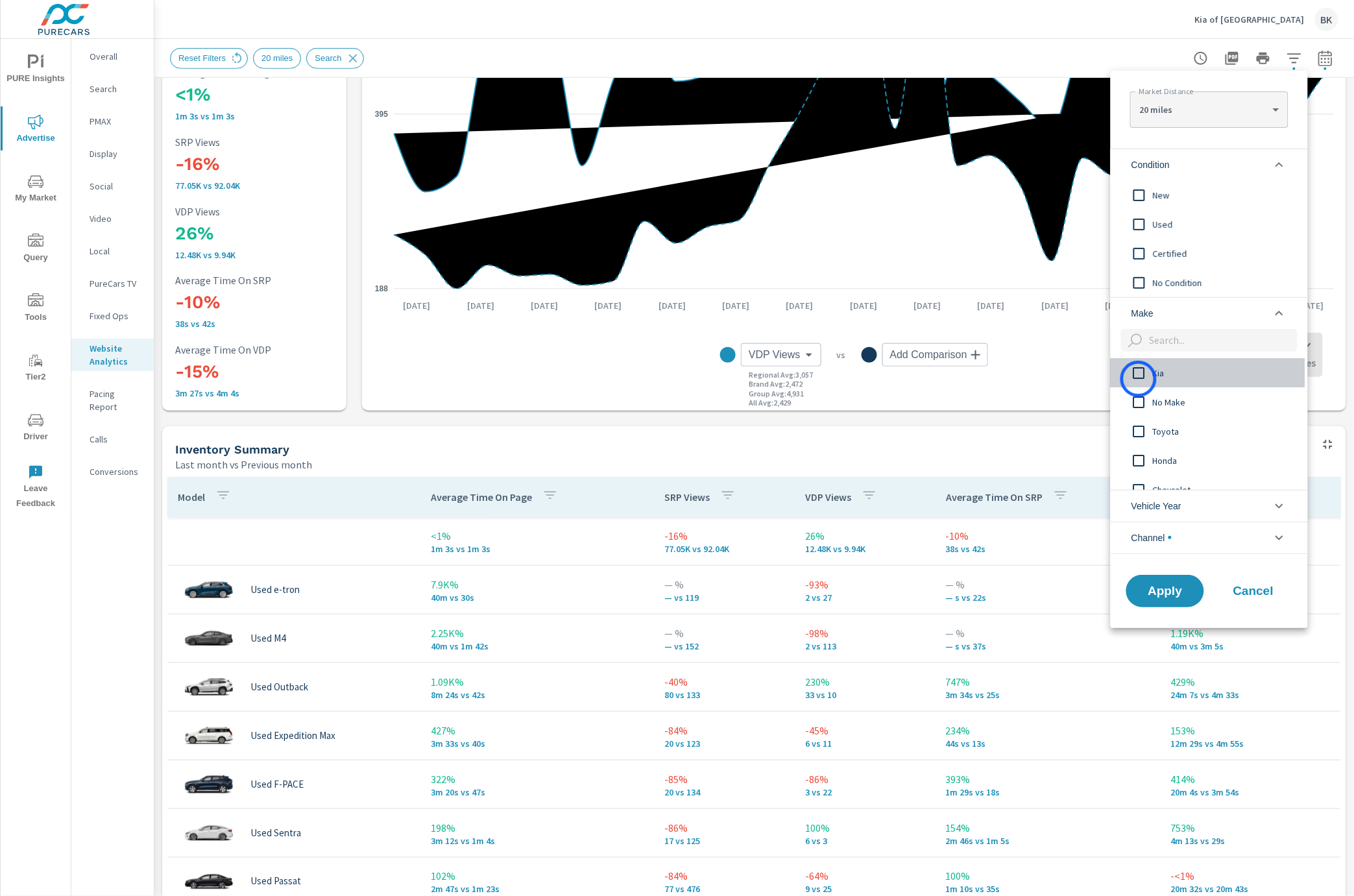
click at [1138, 379] on input "filter options" at bounding box center [1139, 372] width 27 height 27
click at [1166, 595] on span "Apply" at bounding box center [1165, 591] width 53 height 13
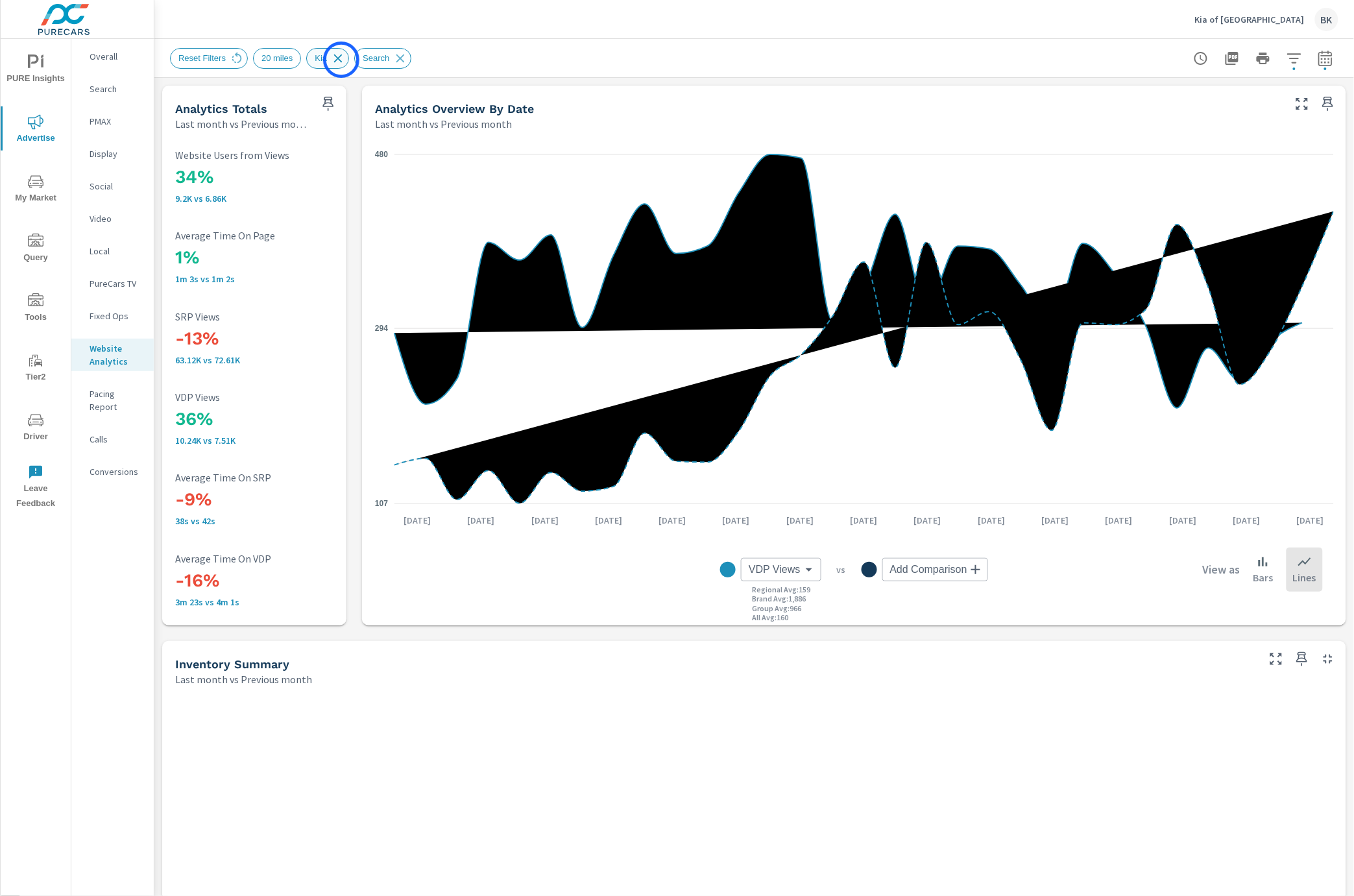
click at [341, 60] on icon at bounding box center [338, 58] width 15 height 15
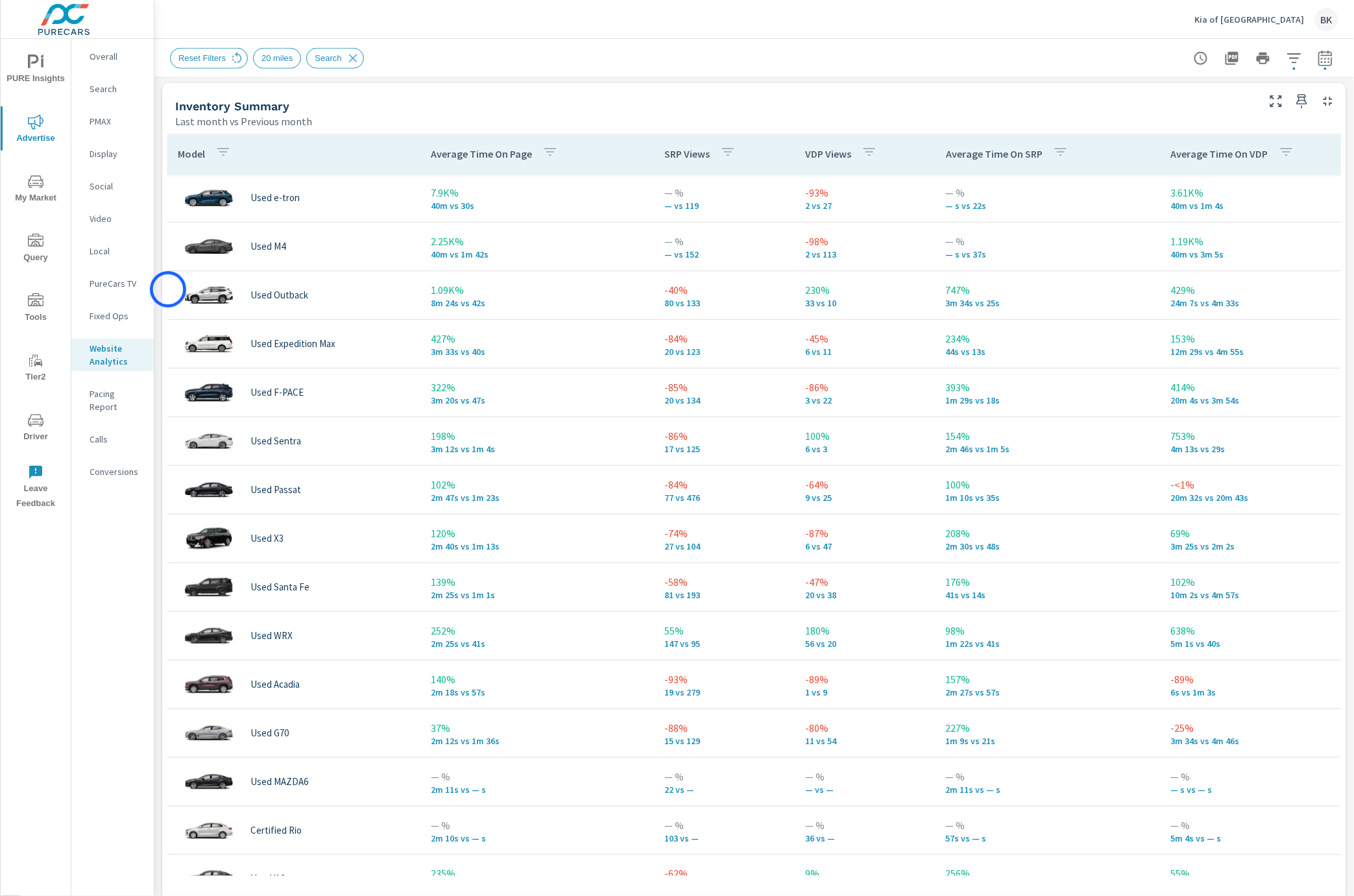
scroll to position [306, 0]
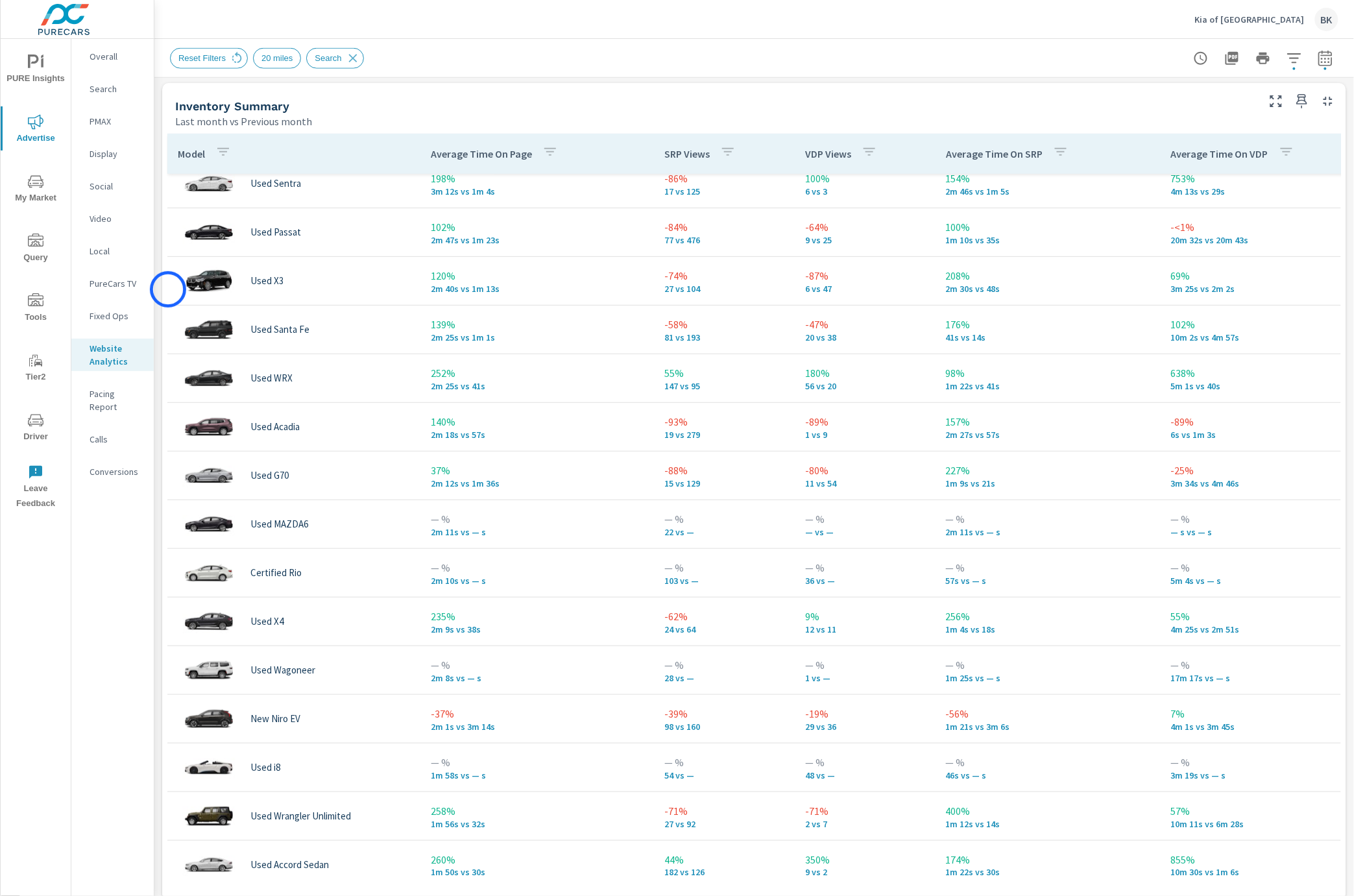
scroll to position [93, 0]
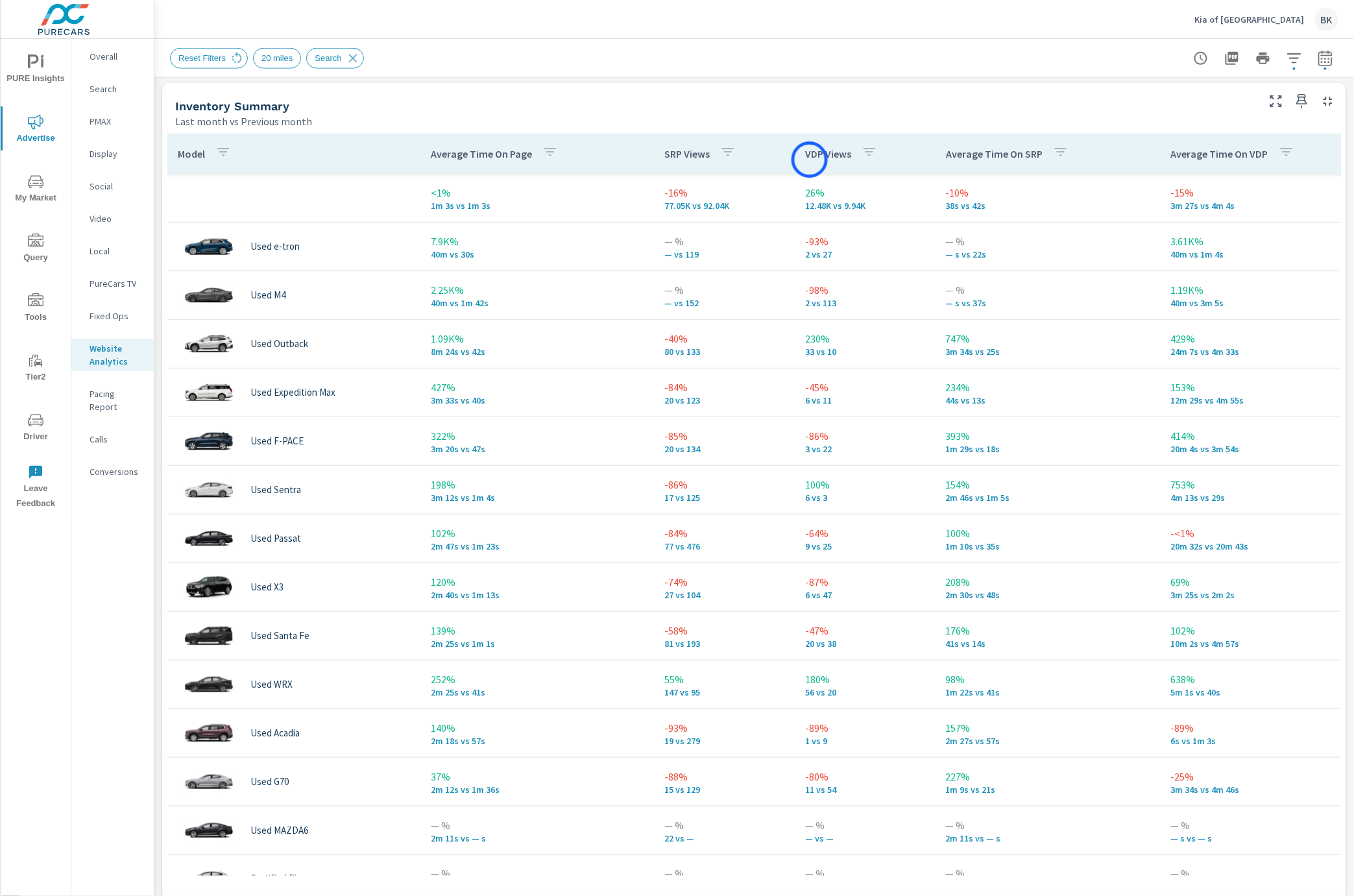
click at [810, 159] on p "VDP Views" at bounding box center [828, 154] width 46 height 13
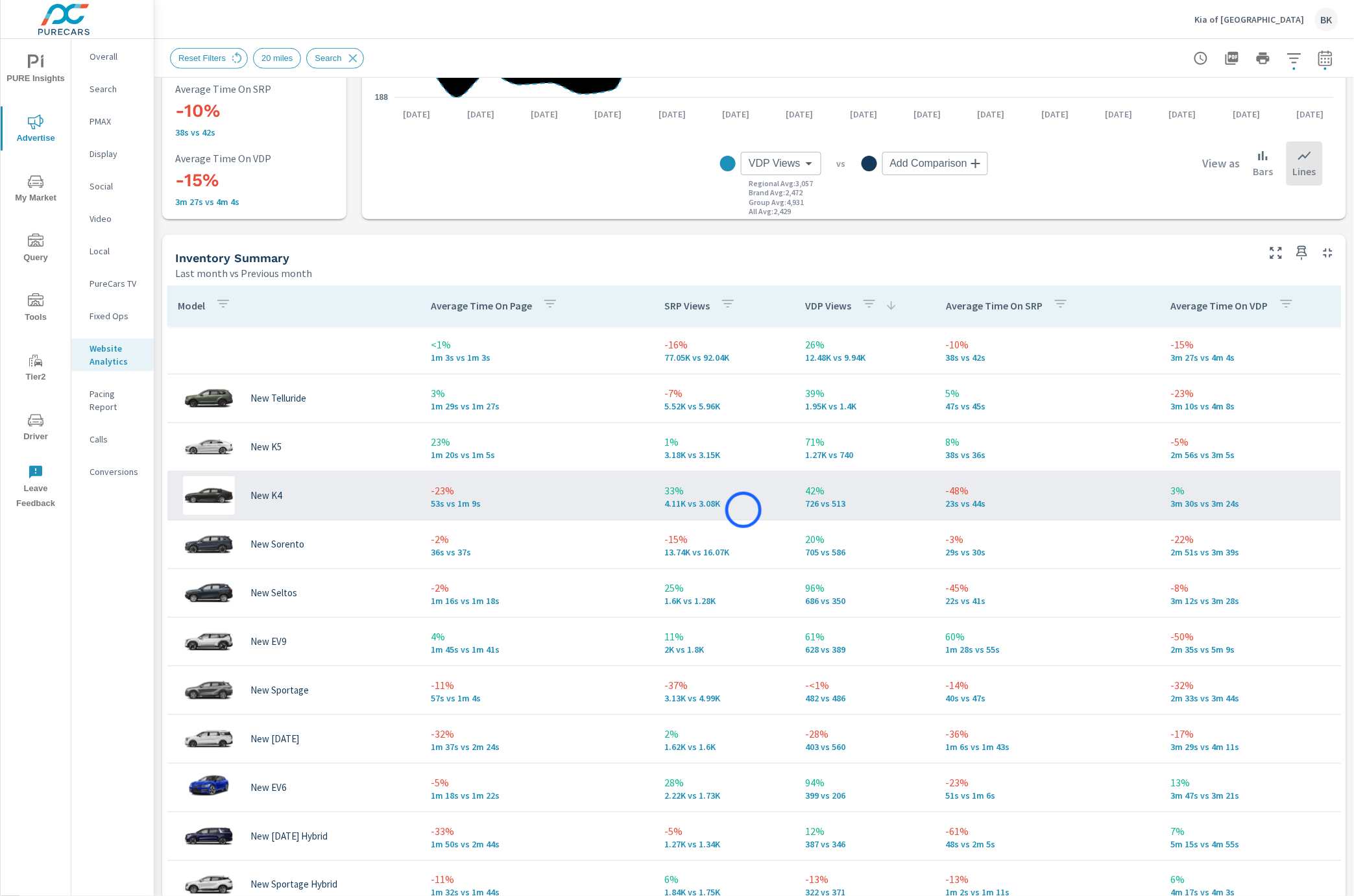
scroll to position [383, 0]
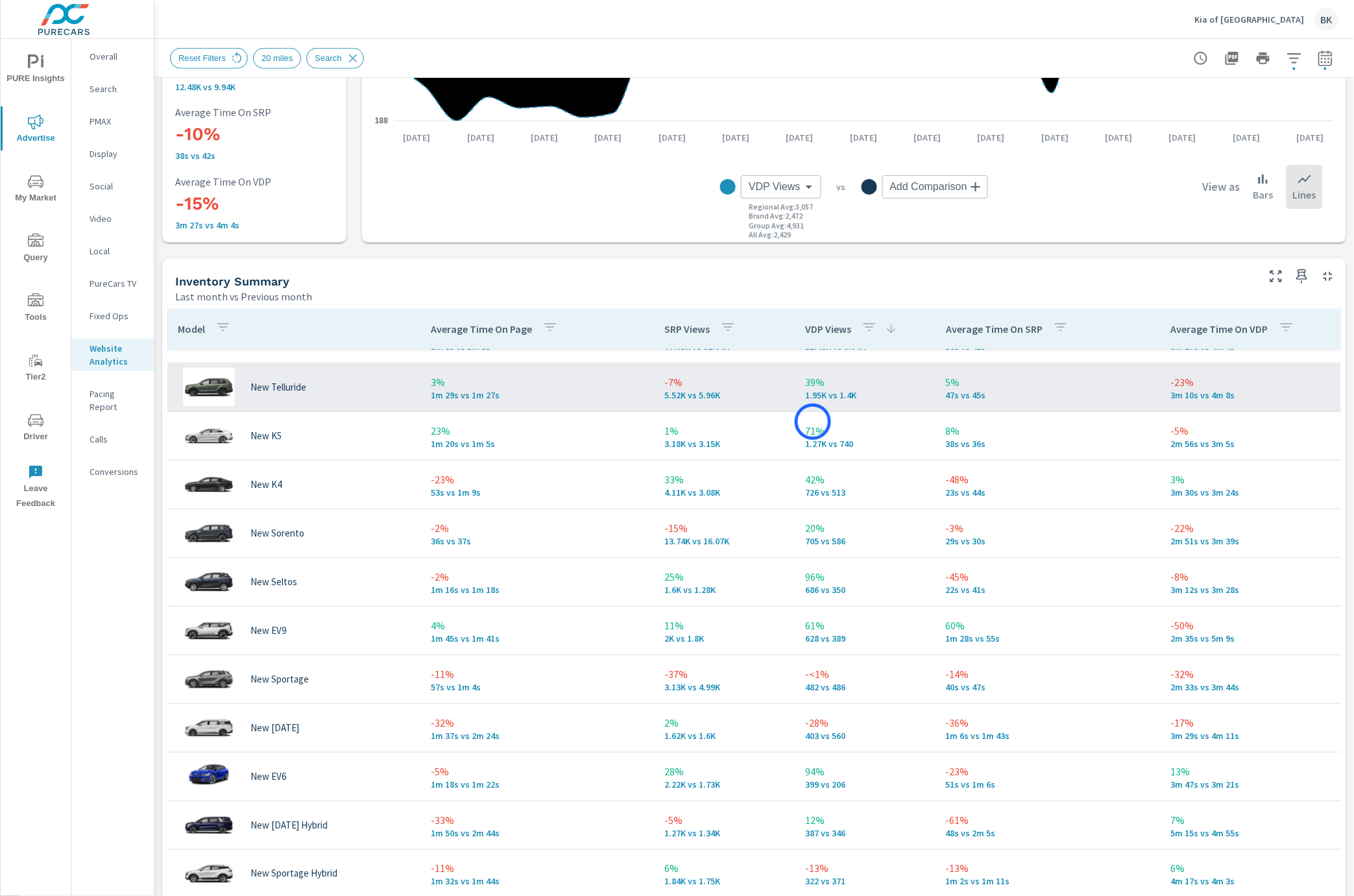
scroll to position [37, 0]
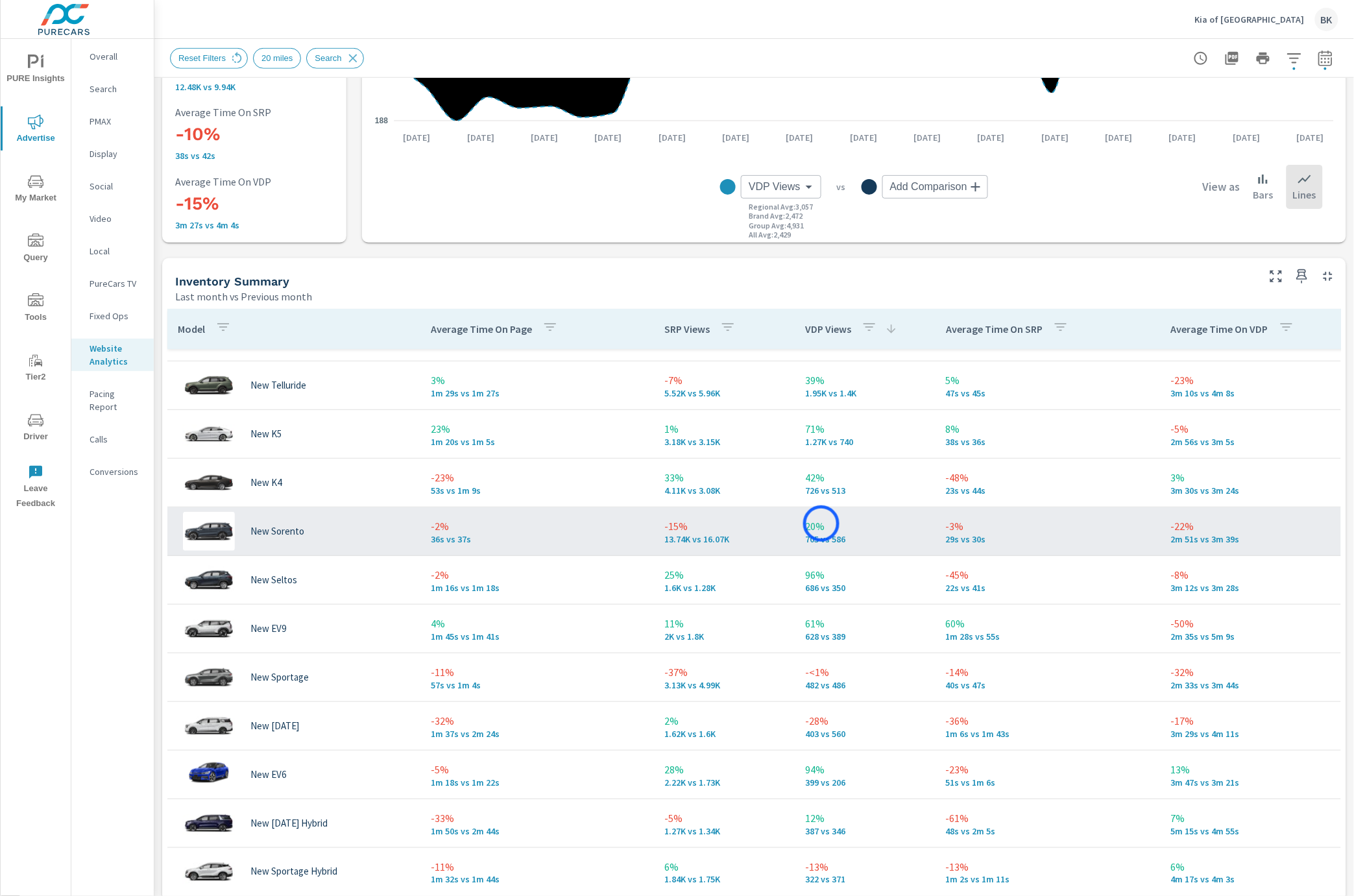
scroll to position [80, 0]
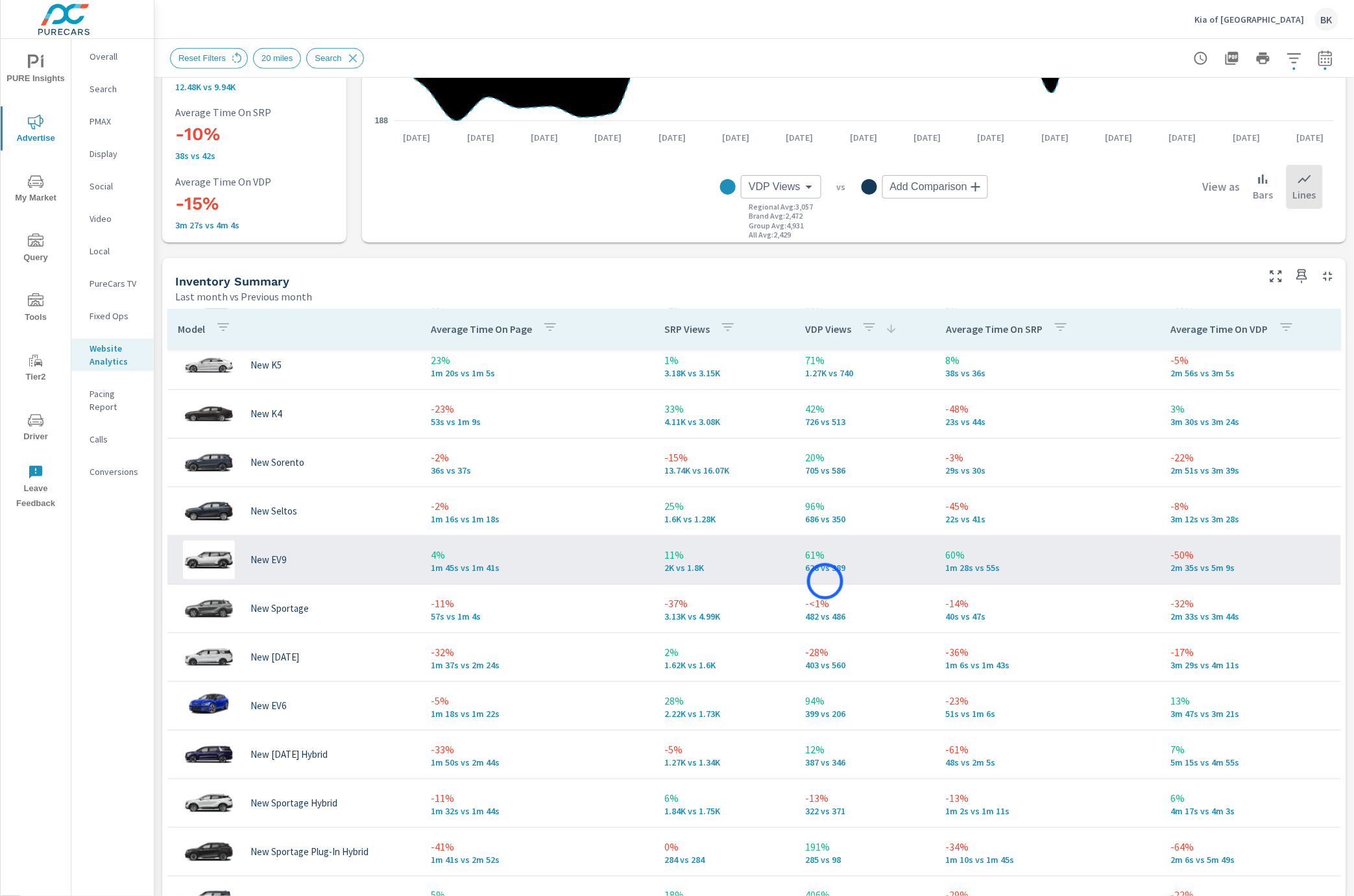
scroll to position [112, 0]
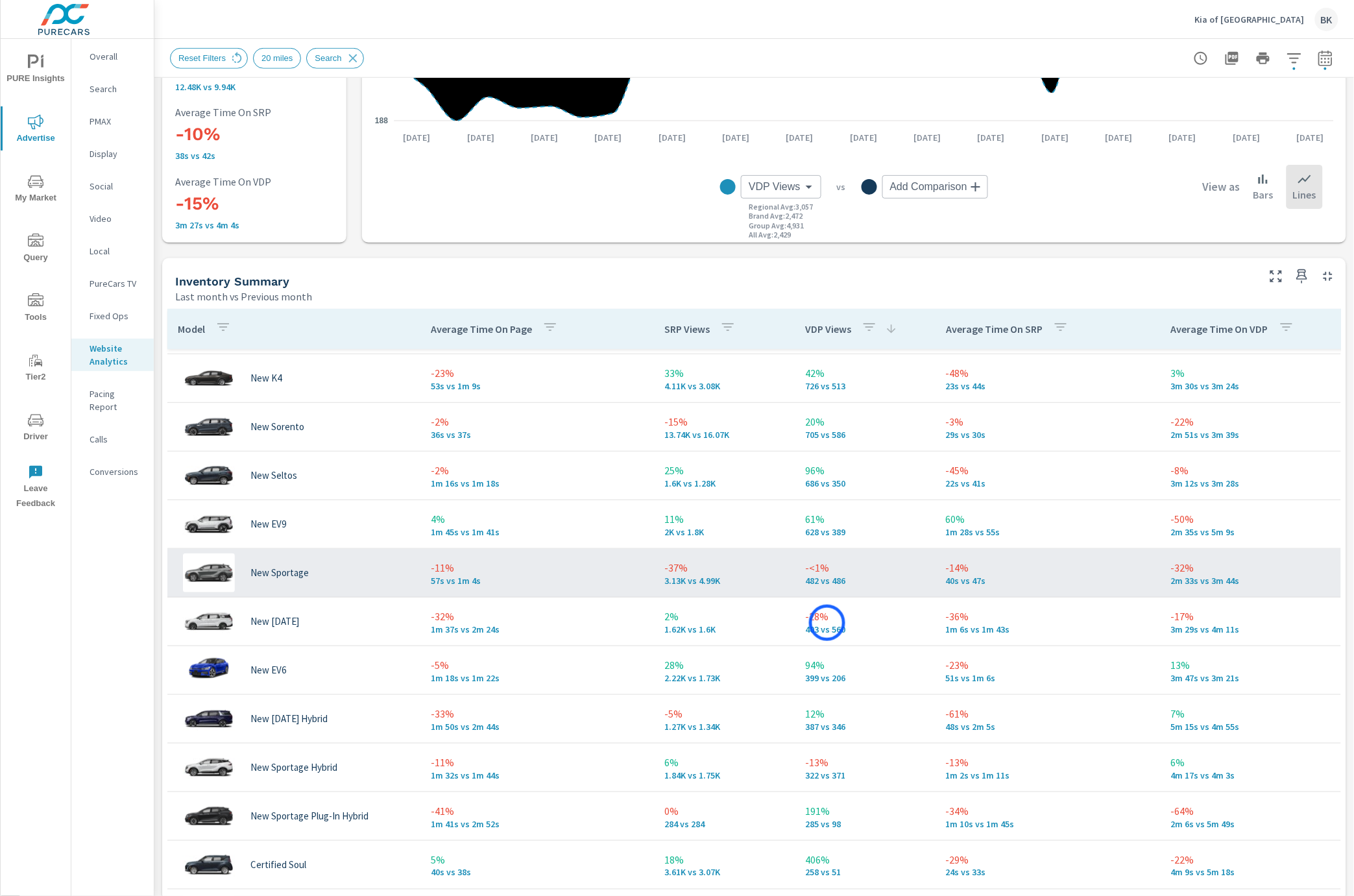
scroll to position [147, 0]
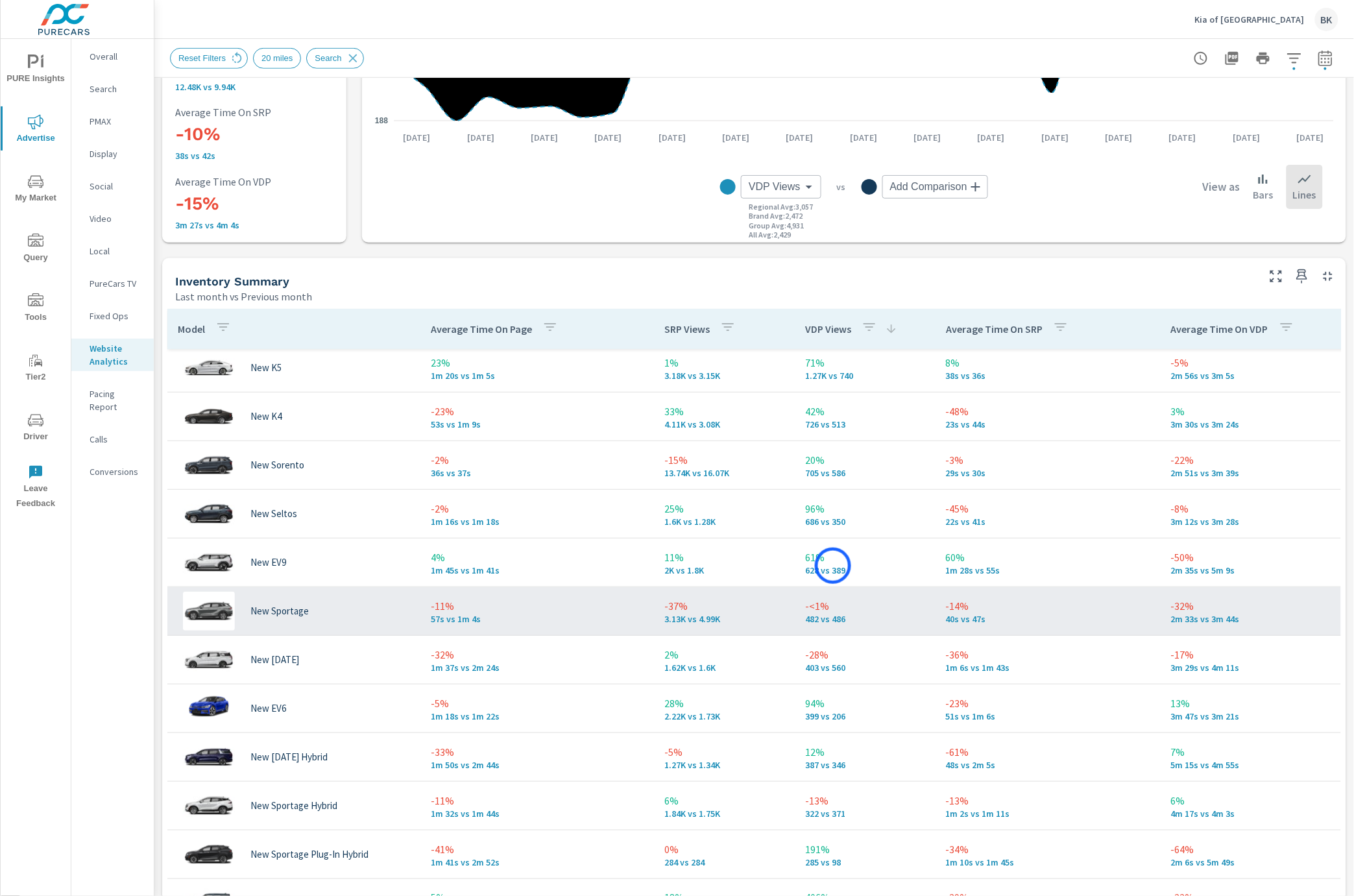
scroll to position [104, 0]
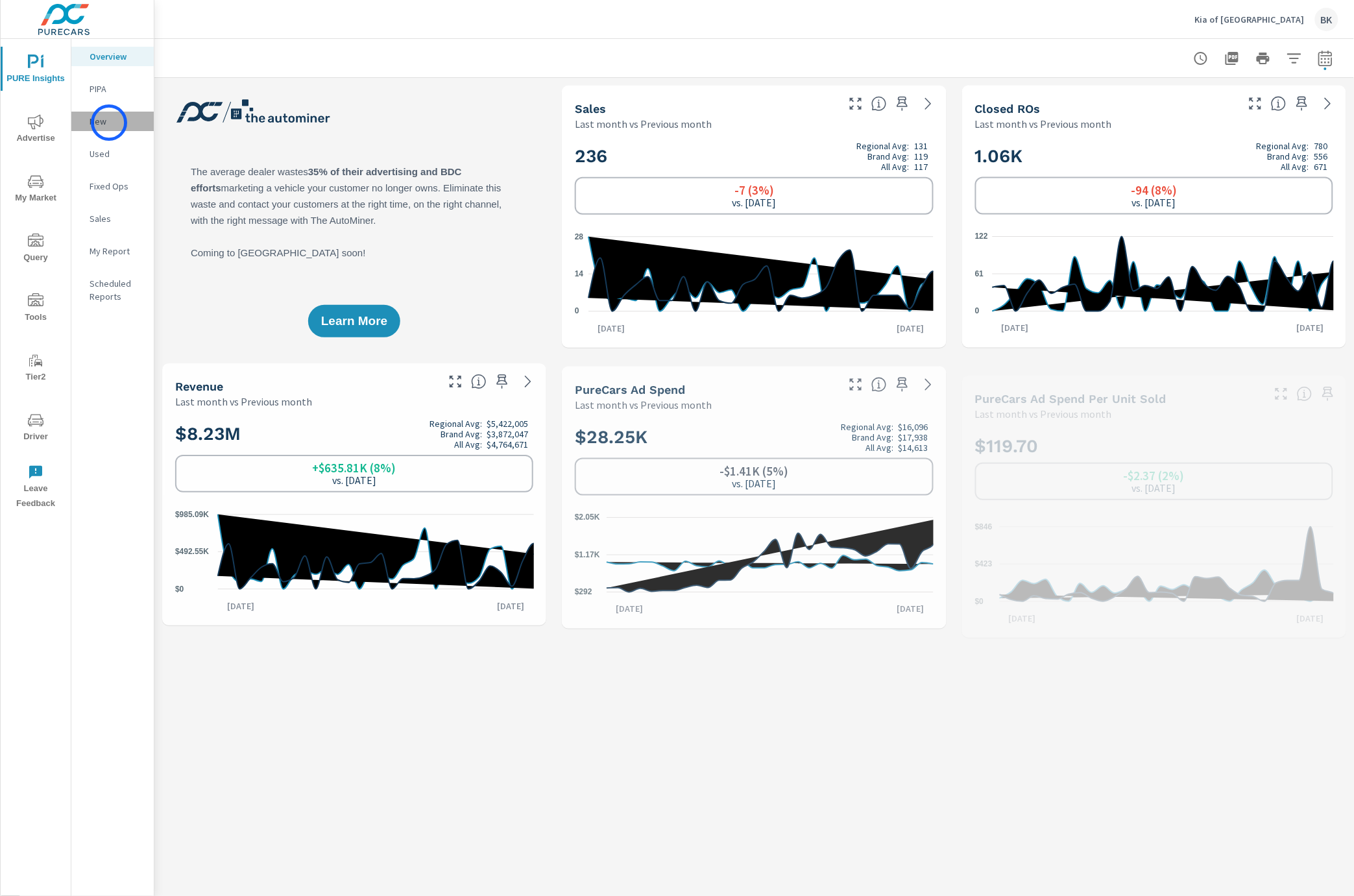
click at [109, 123] on p "New" at bounding box center [116, 121] width 54 height 13
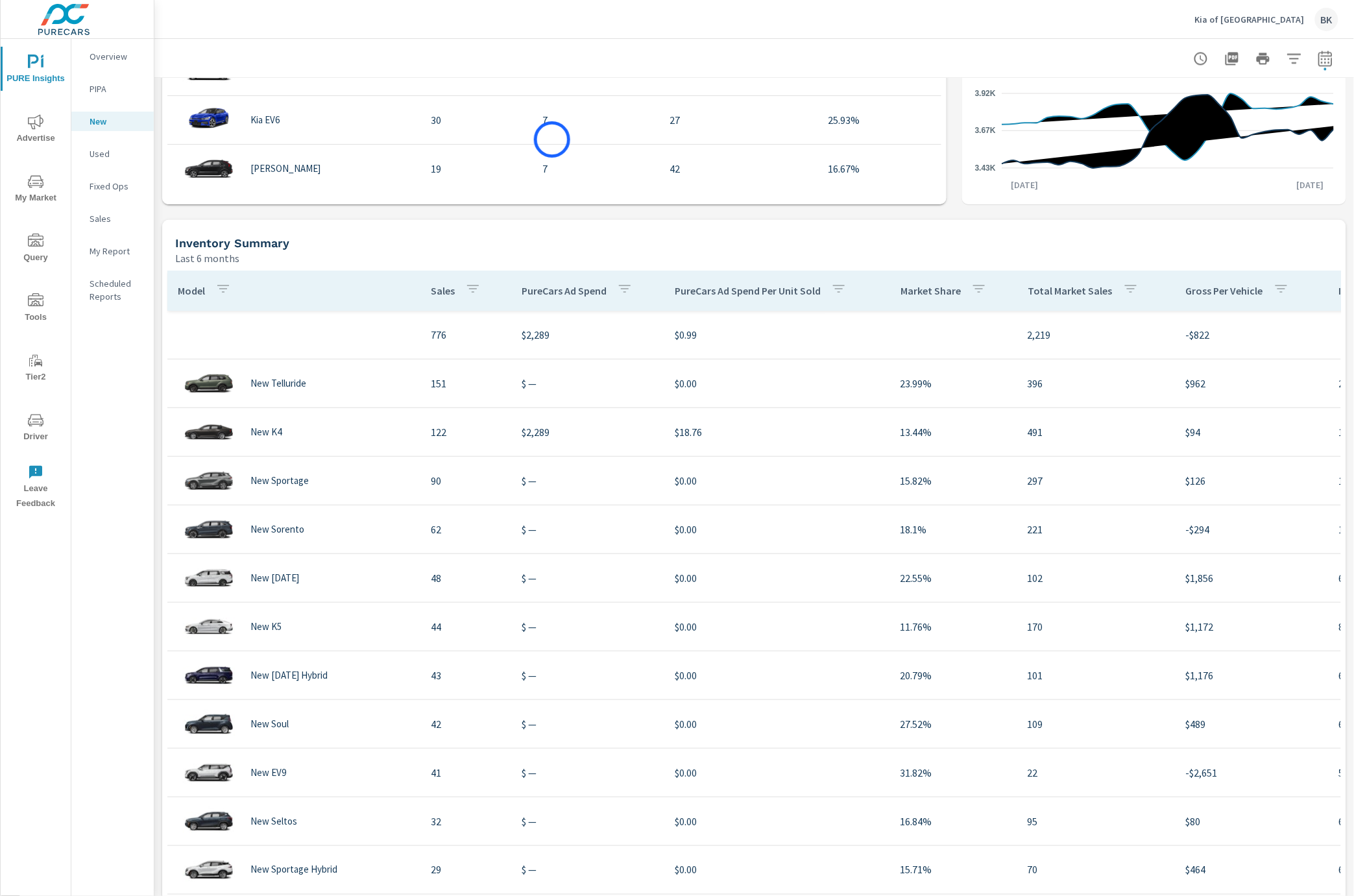
scroll to position [978, 0]
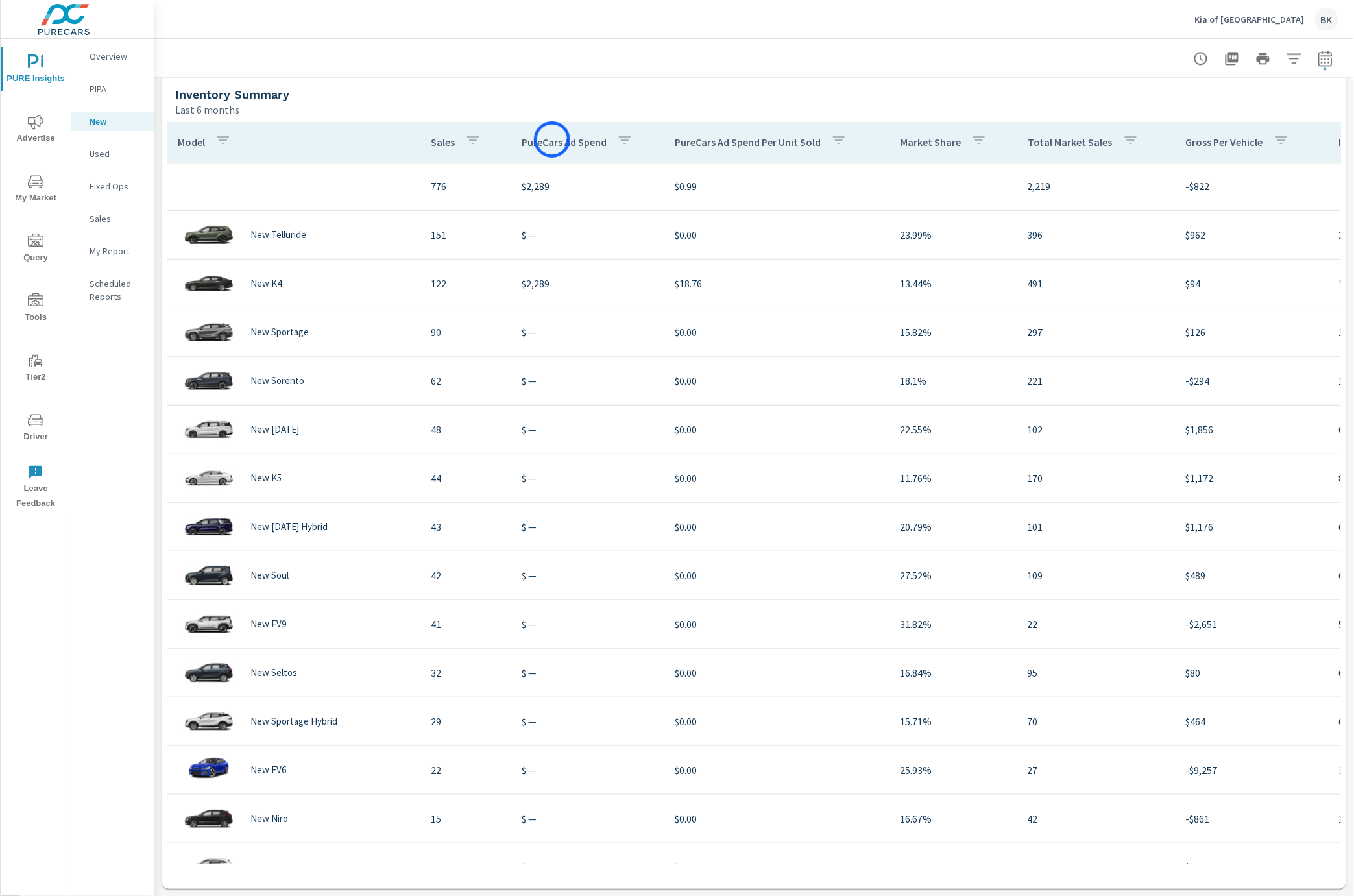
scroll to position [275, 0]
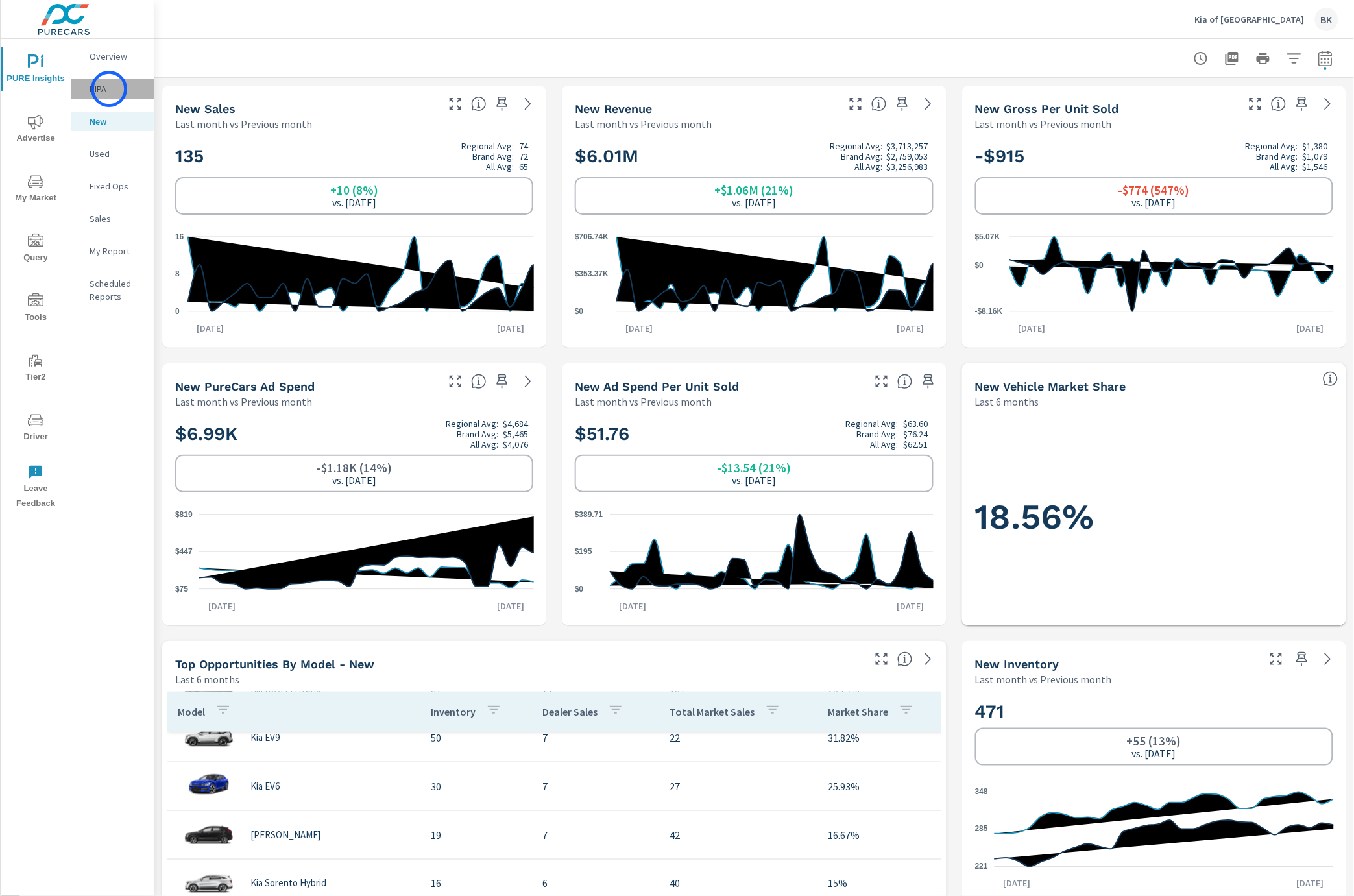
click at [109, 89] on p "PIPA" at bounding box center [116, 89] width 54 height 13
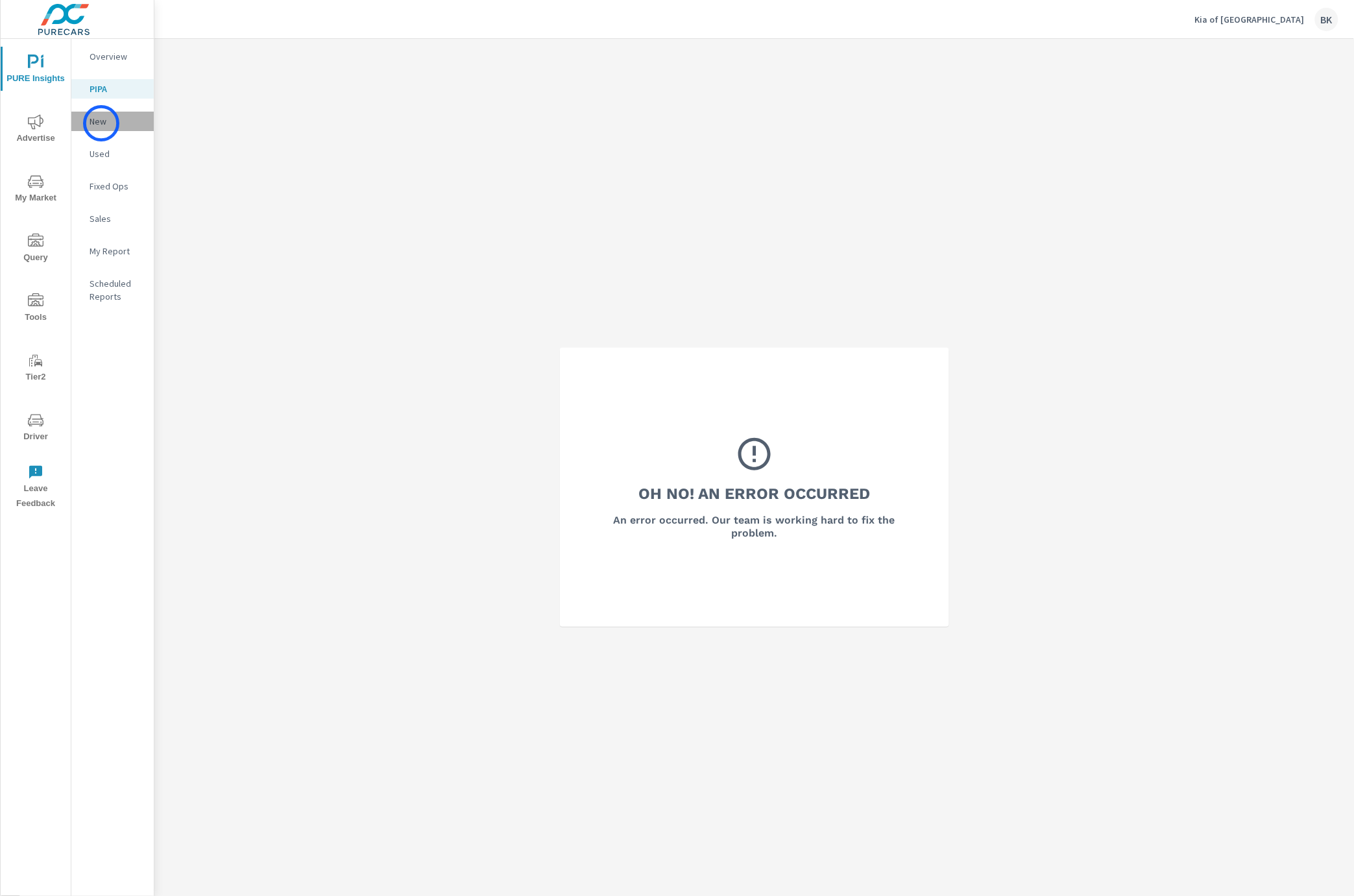
click at [101, 123] on p "New" at bounding box center [116, 121] width 54 height 13
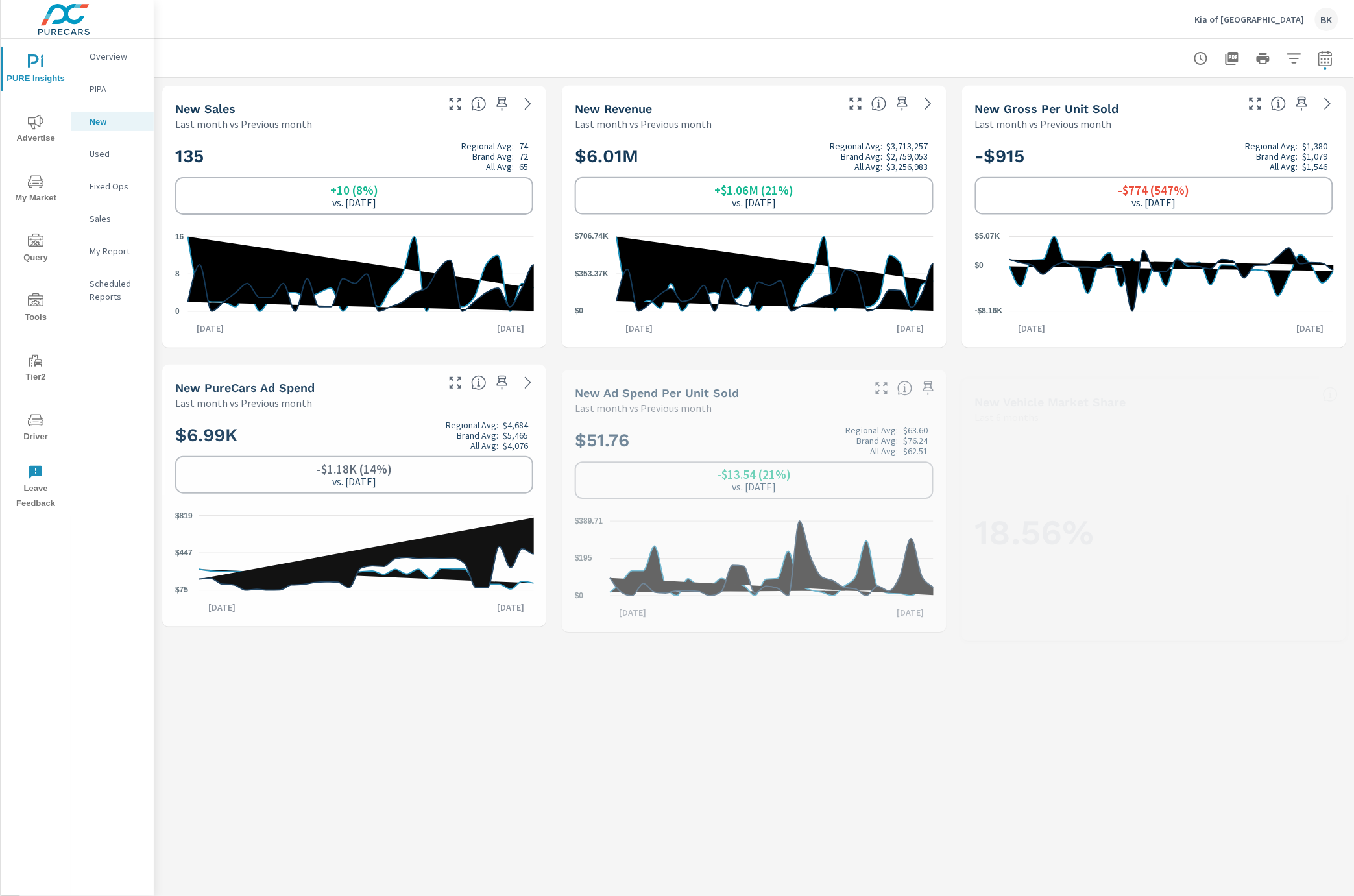
scroll to position [438, 0]
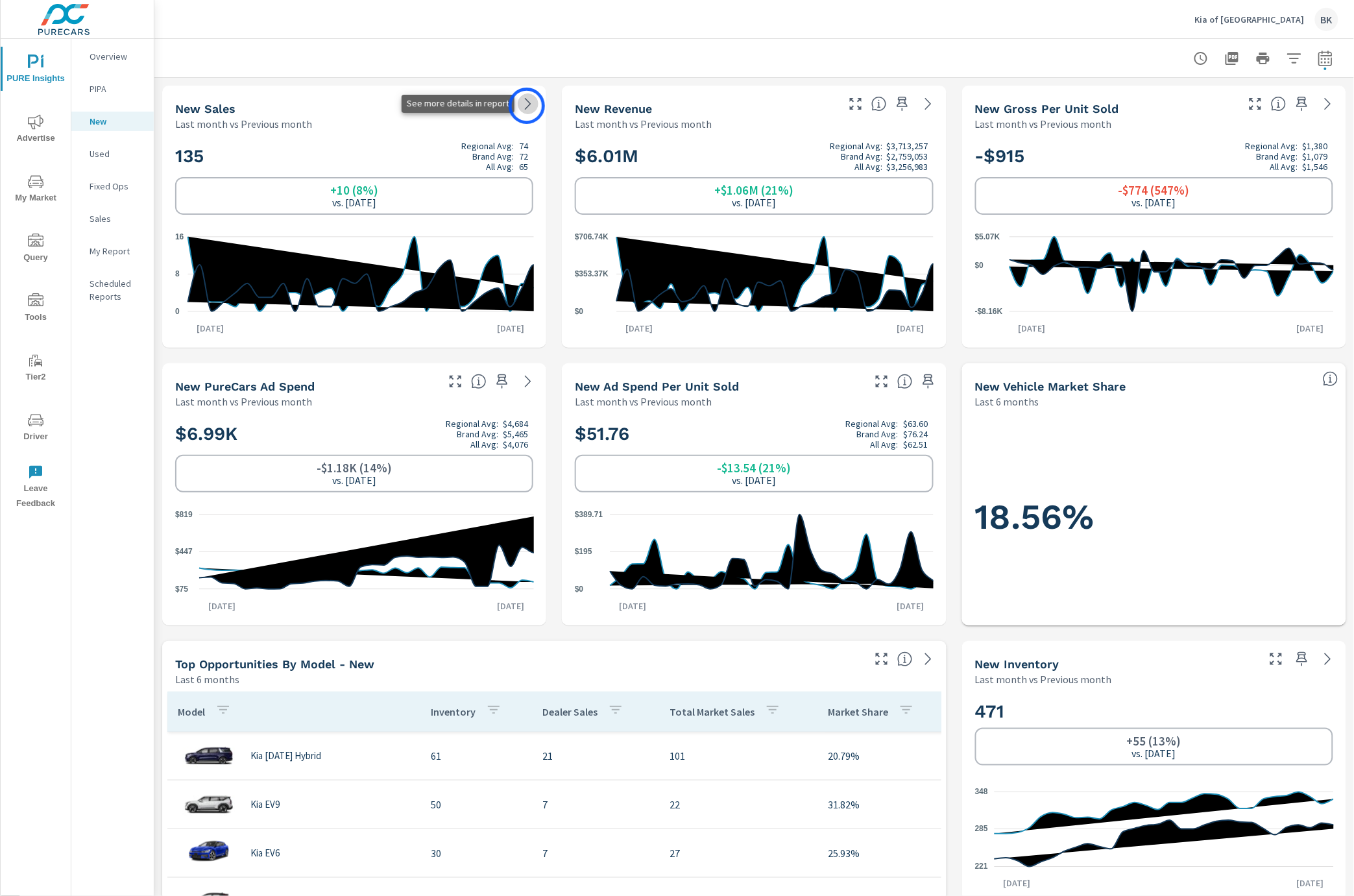
click at [527, 106] on icon at bounding box center [528, 104] width 15 height 15
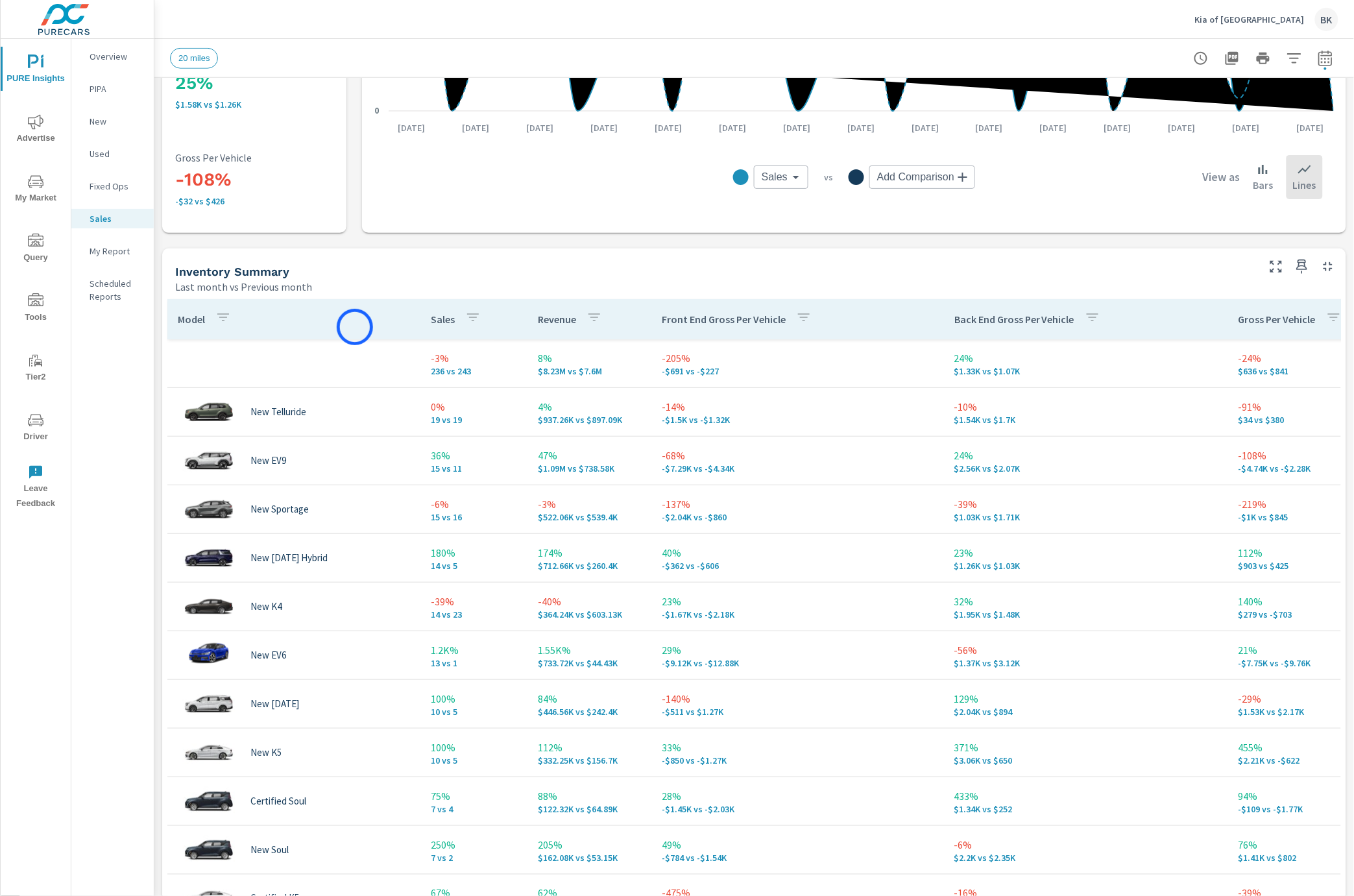
scroll to position [272, 0]
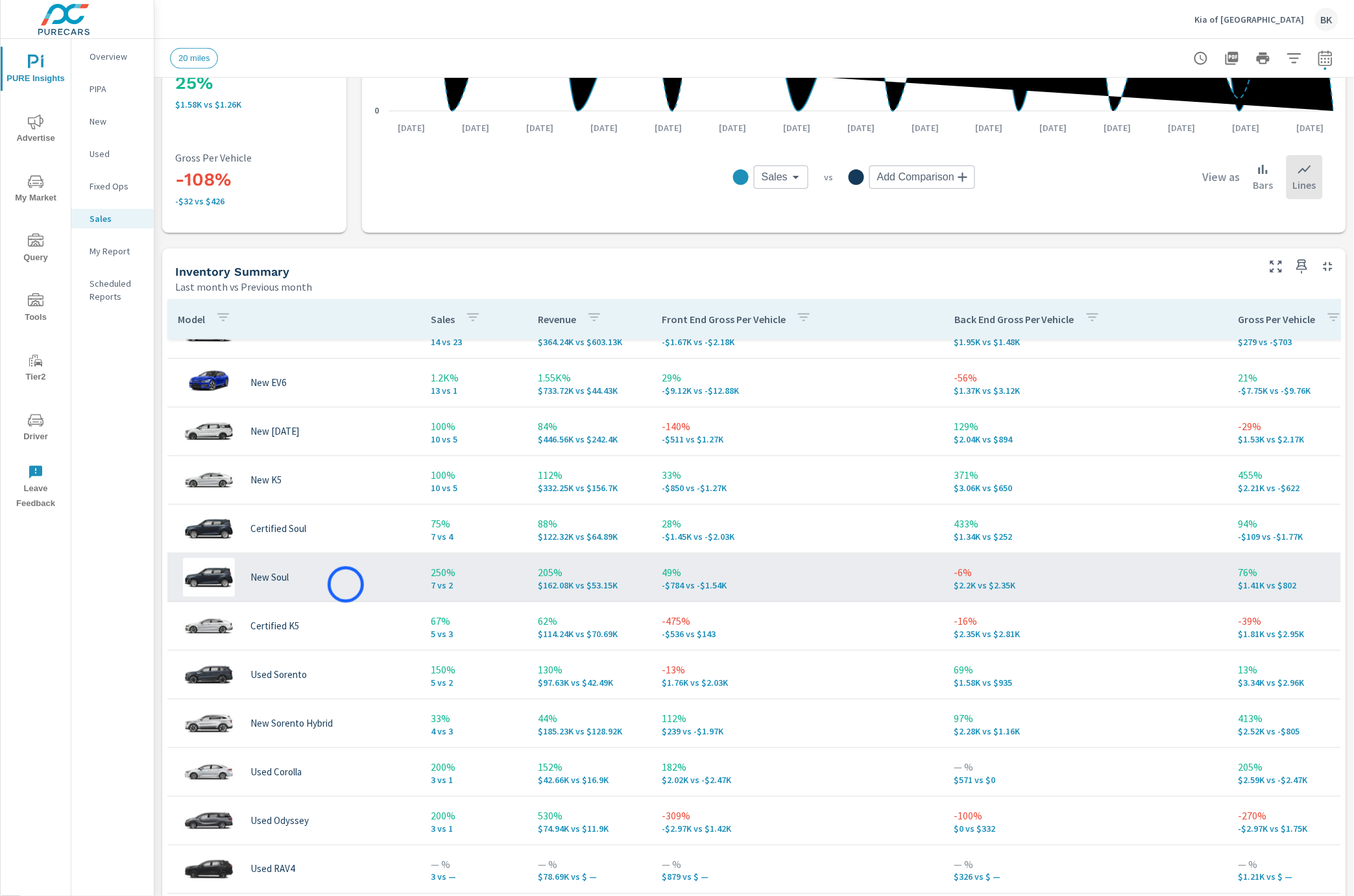
scroll to position [308, 0]
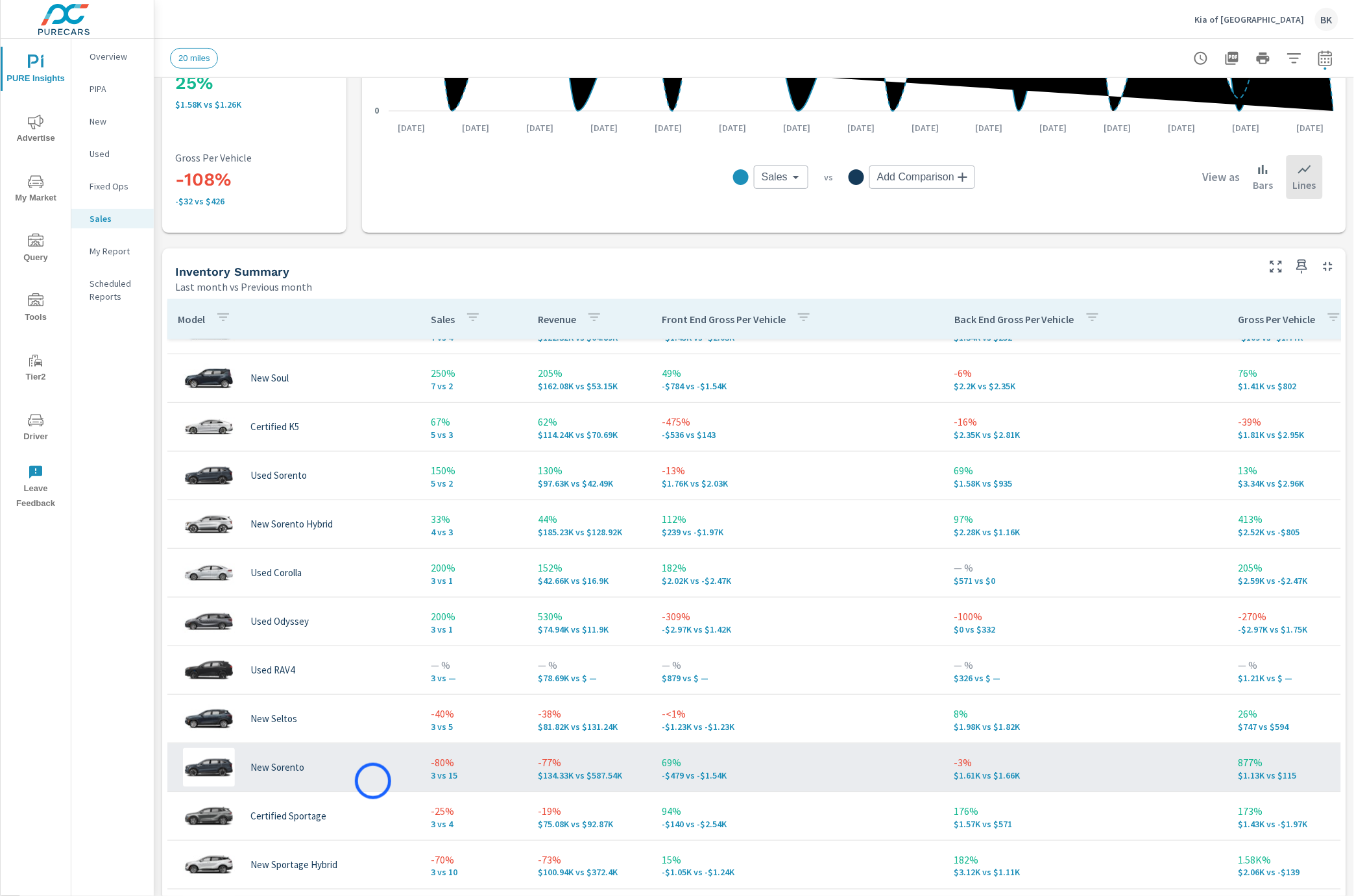
scroll to position [477, 0]
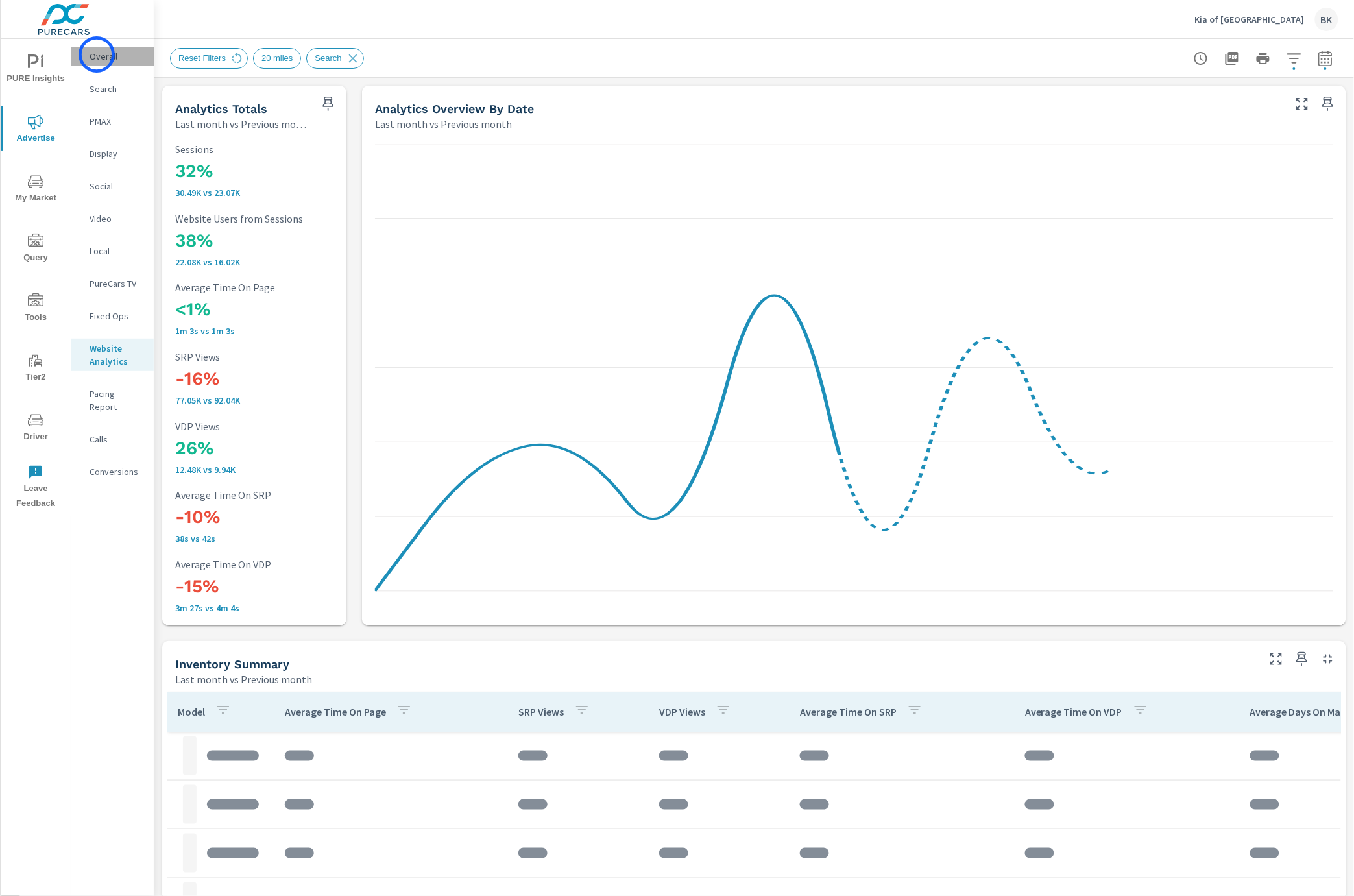
click at [97, 54] on p "Overall" at bounding box center [116, 56] width 54 height 13
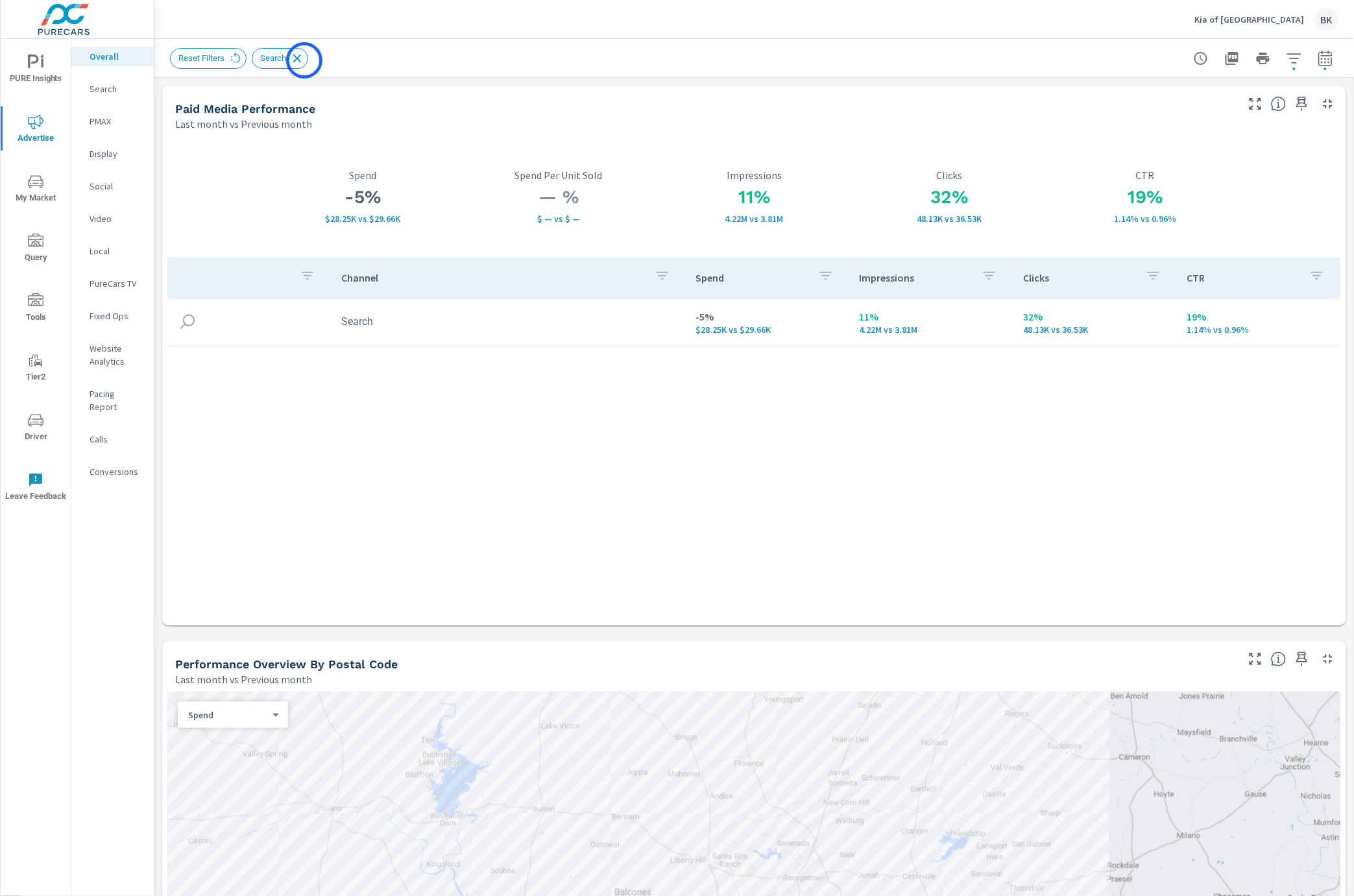
click at [301, 60] on icon at bounding box center [297, 58] width 9 height 9
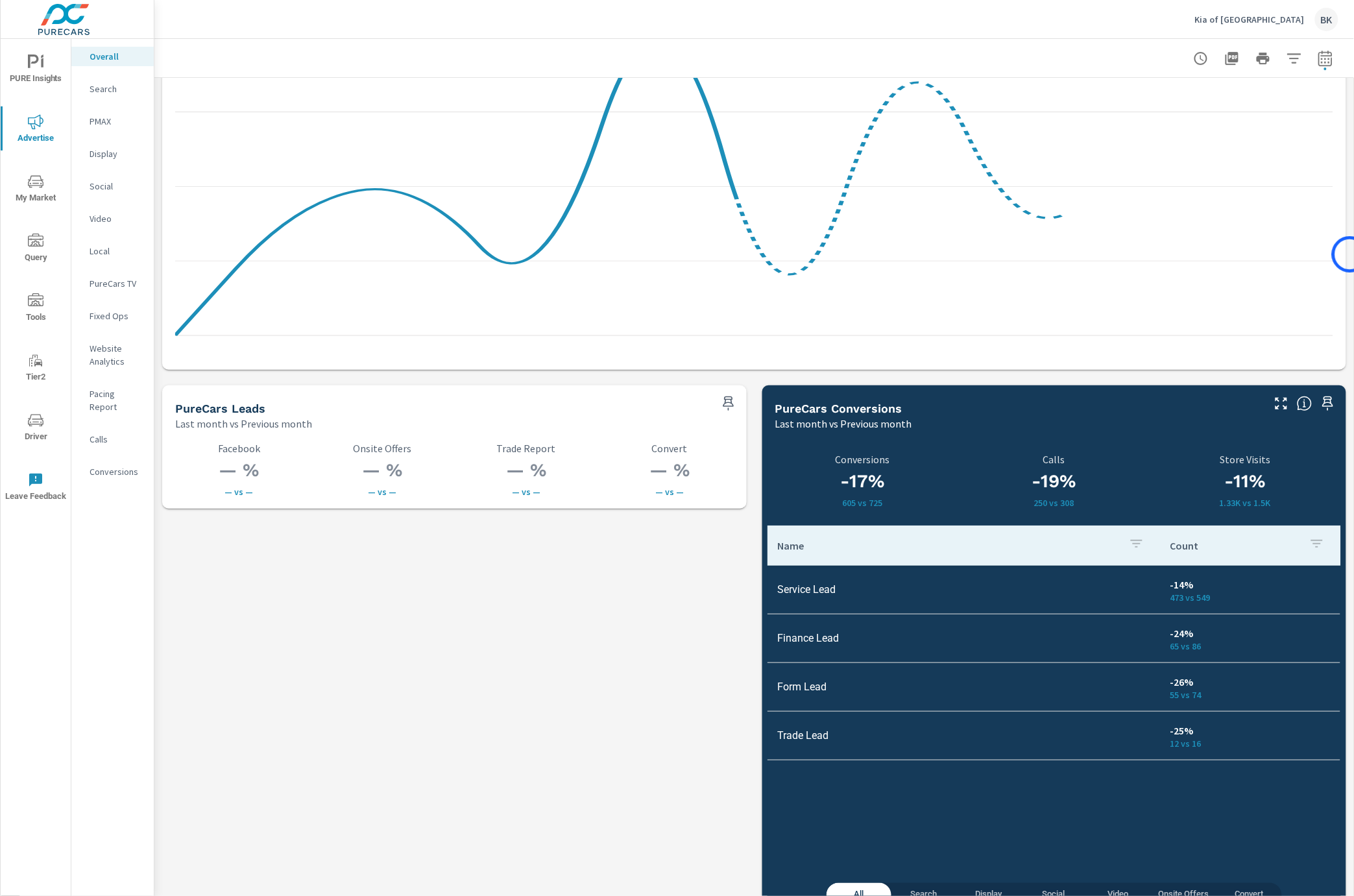
scroll to position [1541, 0]
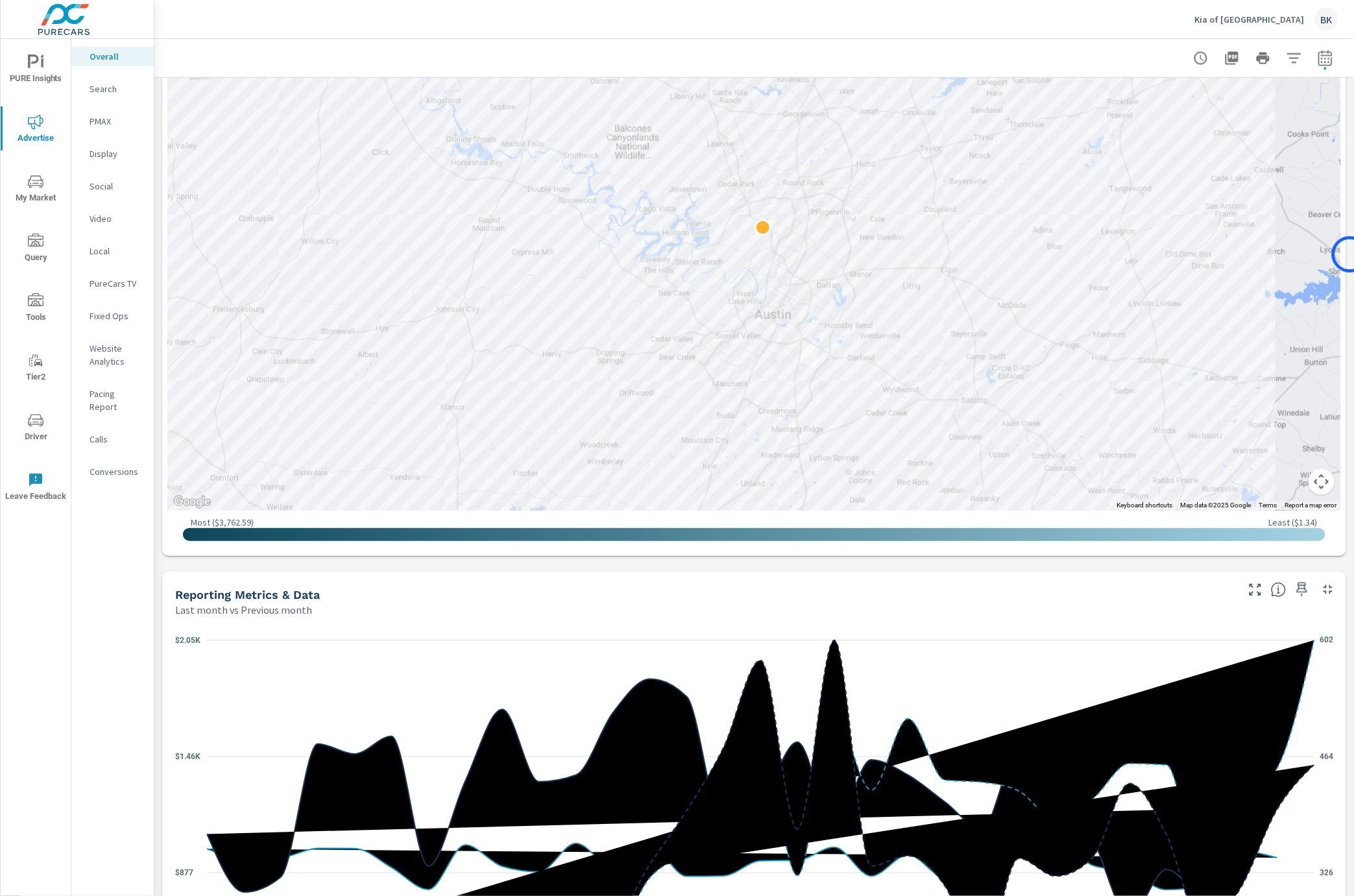
scroll to position [746, 0]
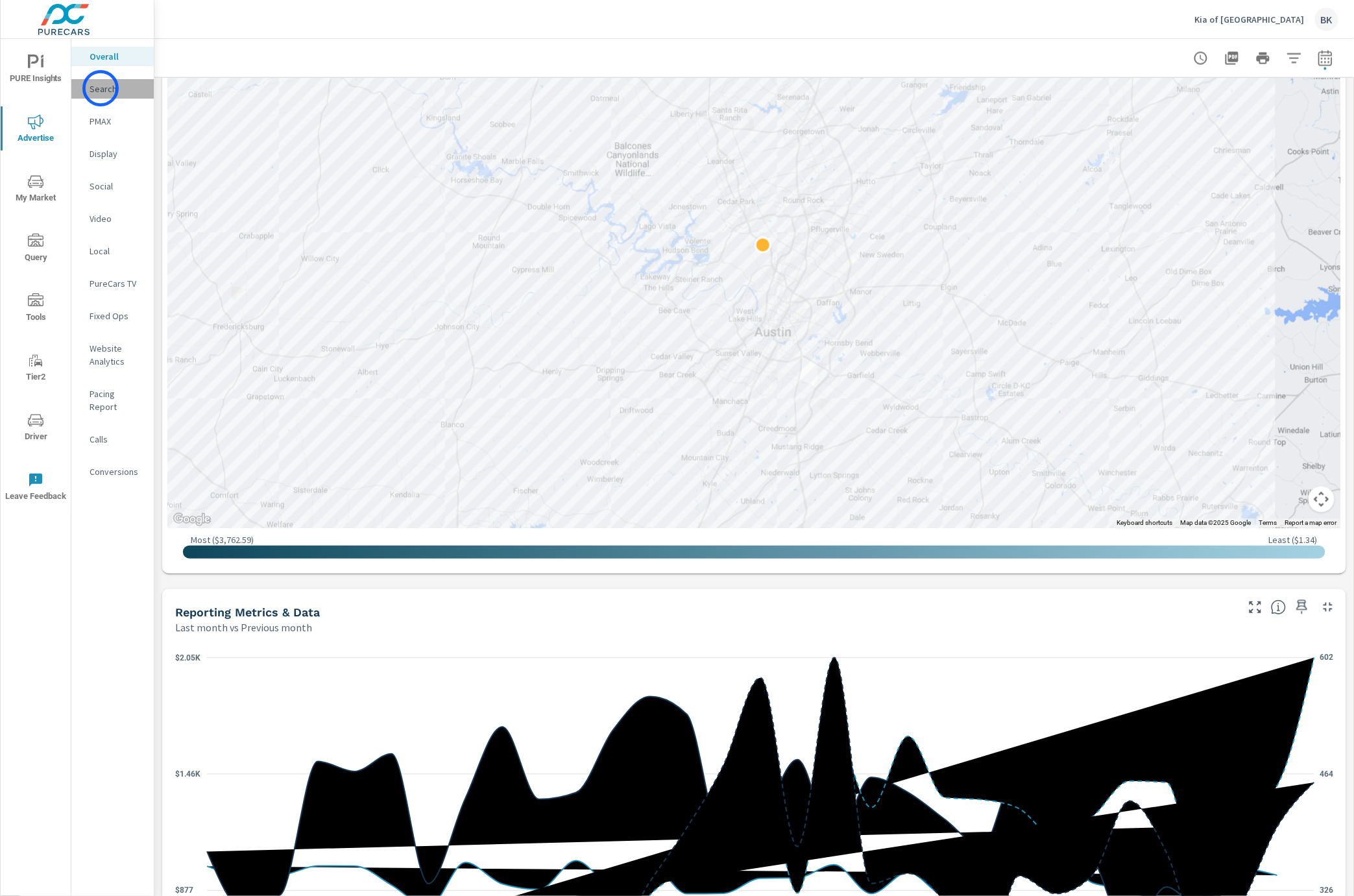
click at [100, 88] on p "Search" at bounding box center [116, 89] width 54 height 13
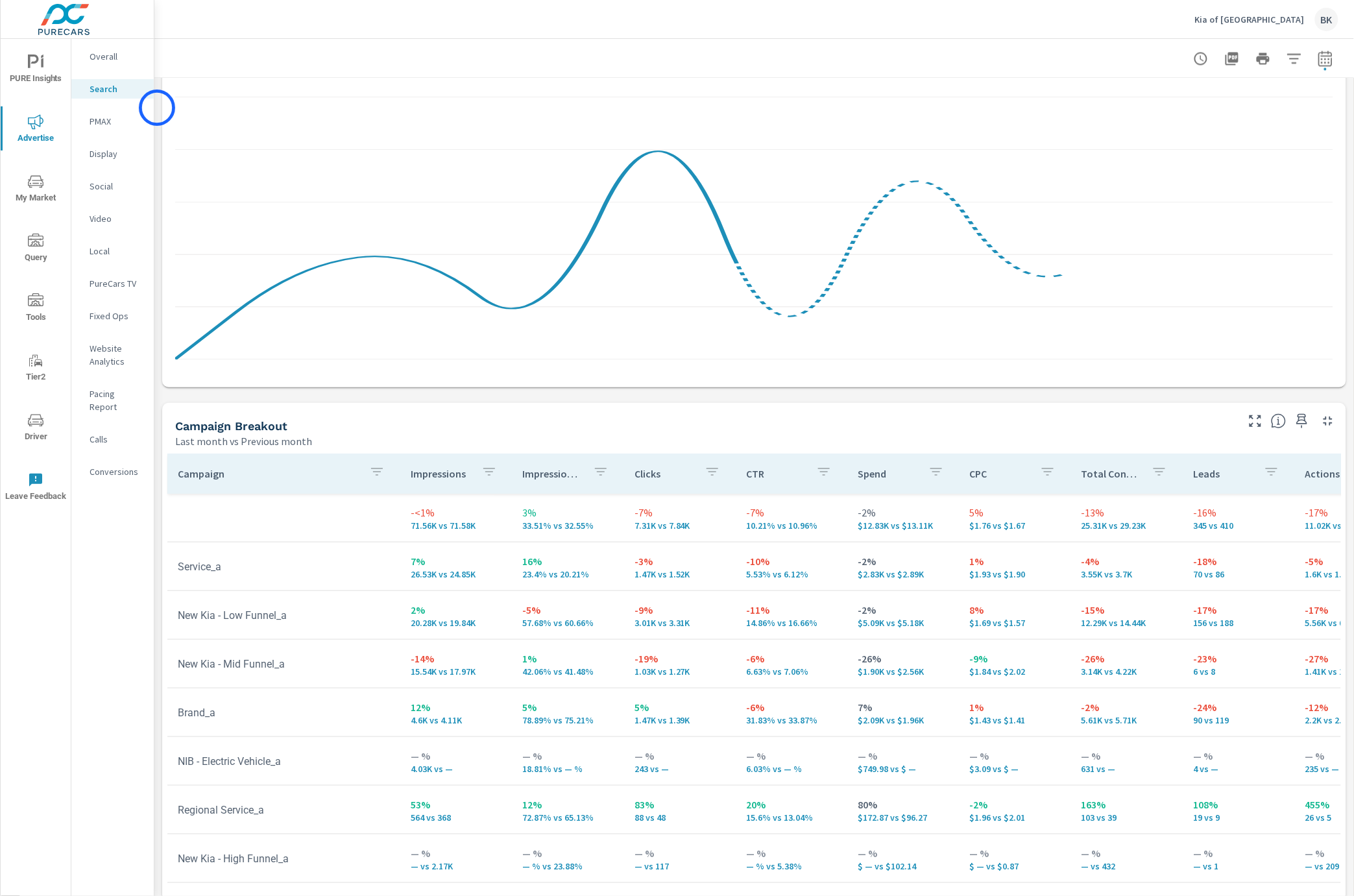
scroll to position [987, 0]
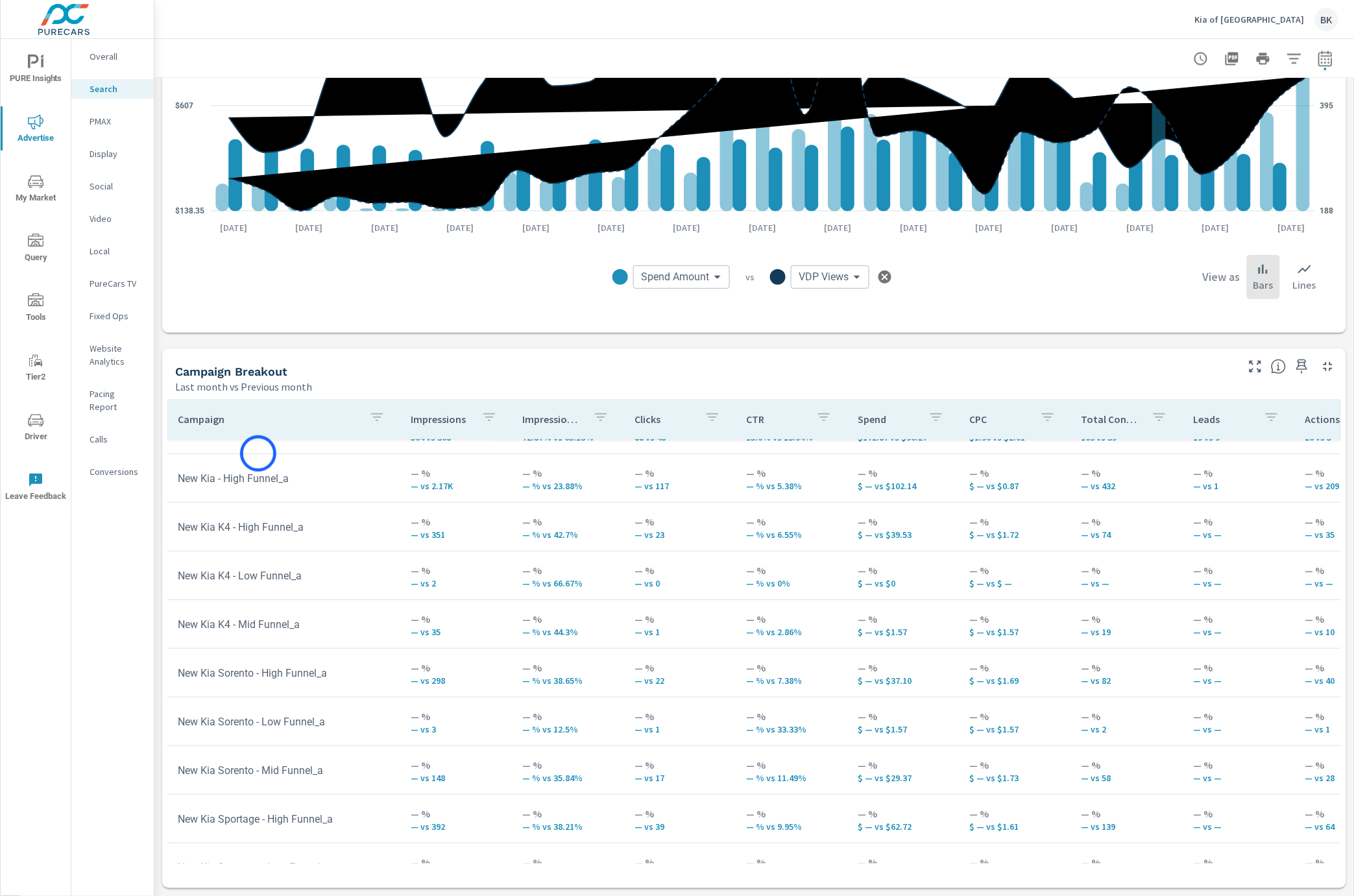
scroll to position [548, 0]
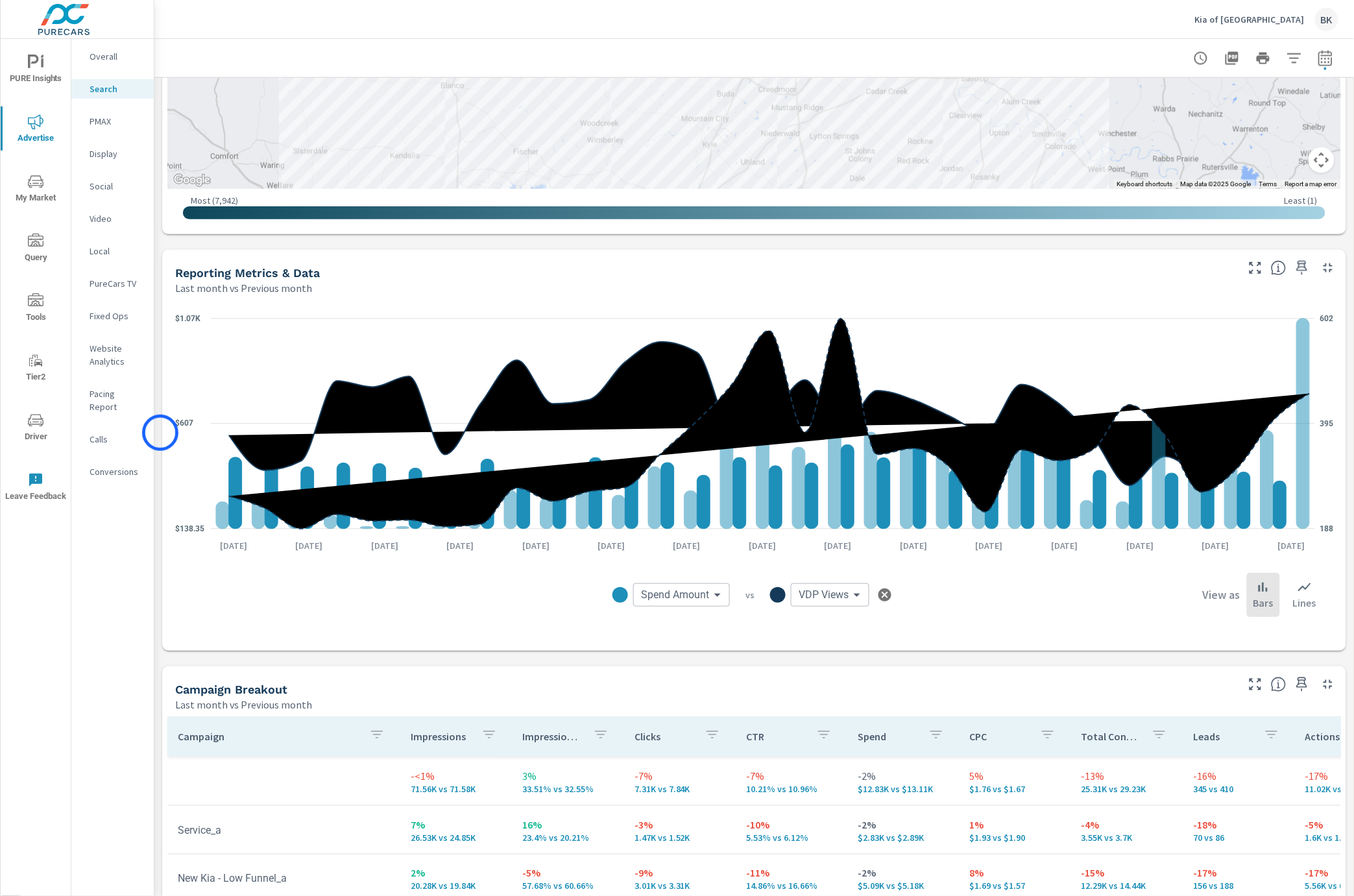
scroll to position [987, 0]
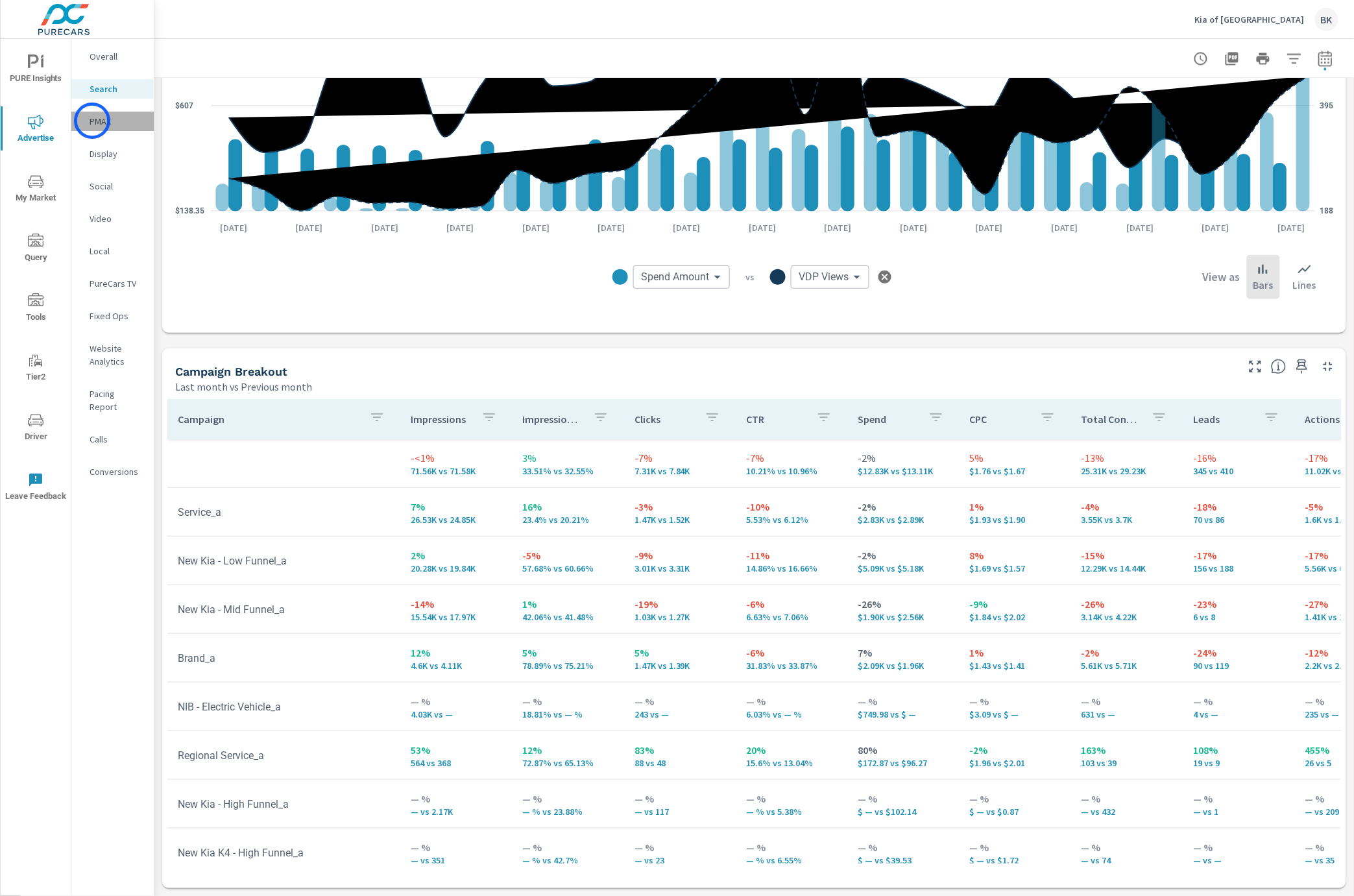
click at [92, 121] on p "PMAX" at bounding box center [116, 121] width 54 height 13
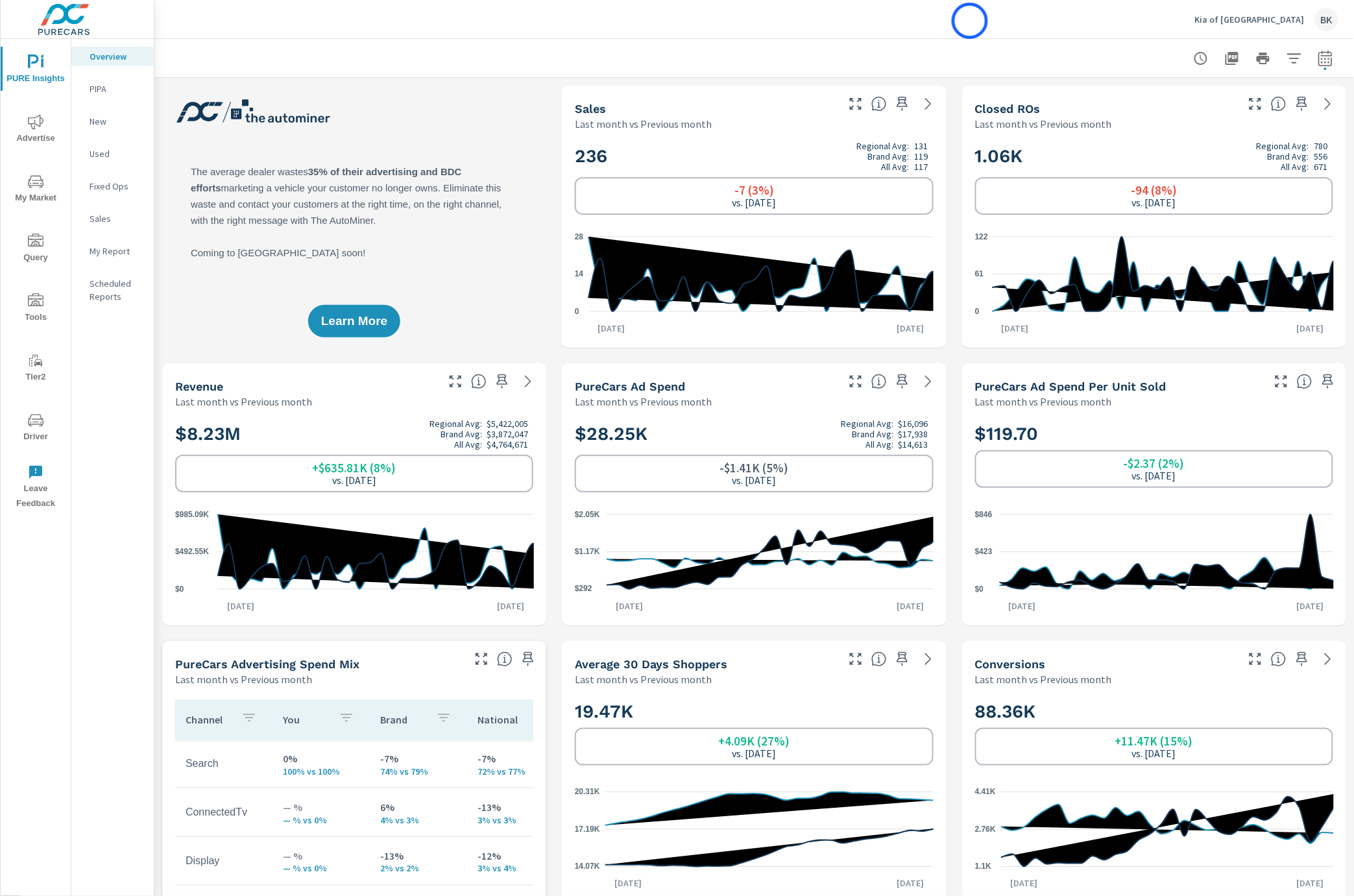
scroll to position [340, 0]
click at [1318, 60] on icon "button" at bounding box center [1325, 58] width 15 height 15
select select "Last month"
select select "Previous month"
click at [1262, 113] on select "Custom [DATE] Last week Last 7 days Last 14 days Last 30 days Last 45 days Last…" at bounding box center [1222, 112] width 129 height 26
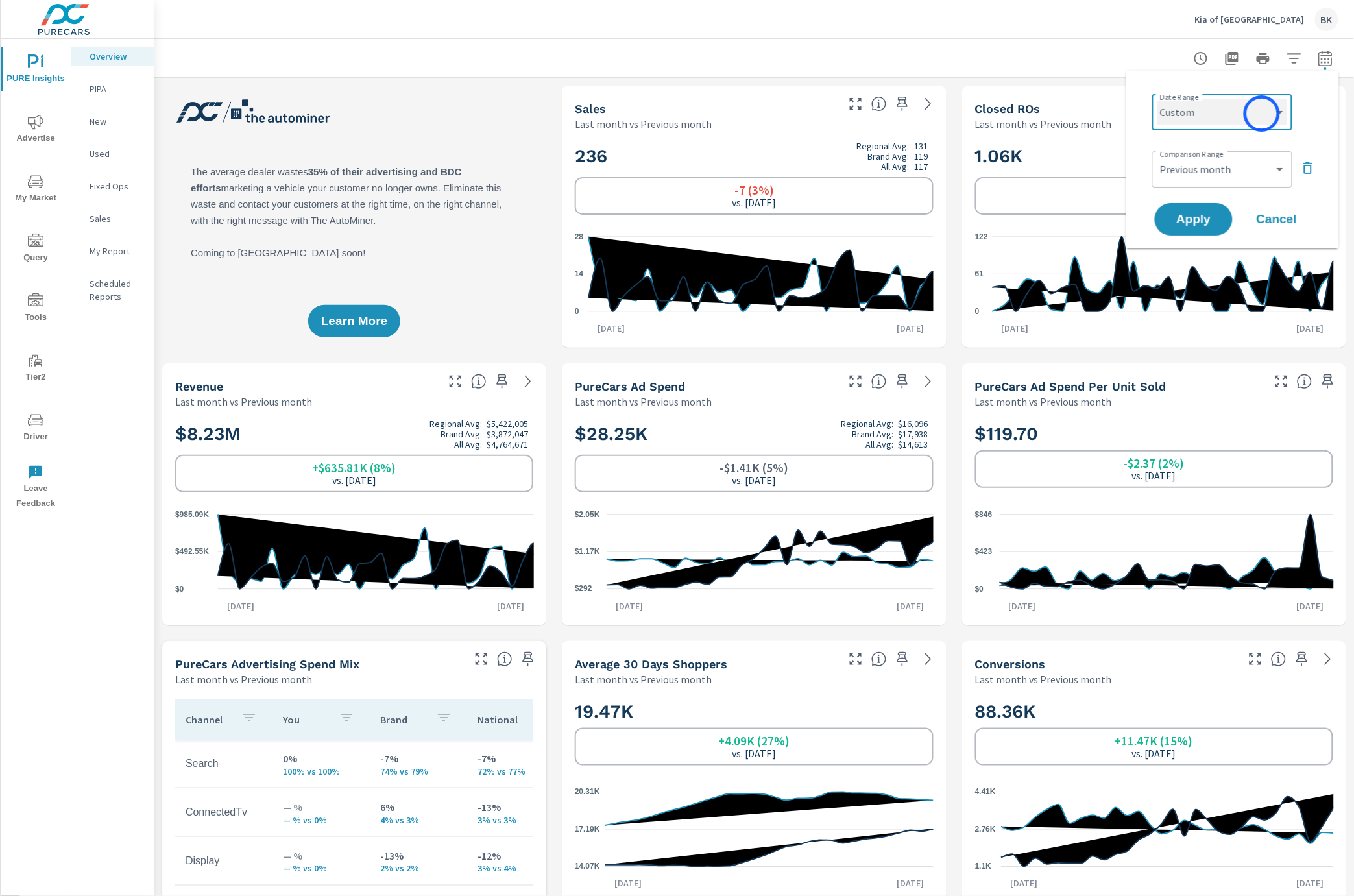
click at [1158, 100] on select "Custom [DATE] Last week Last 7 days Last 14 days Last 30 days Last 45 days Last…" at bounding box center [1222, 112] width 129 height 26
select select "custom"
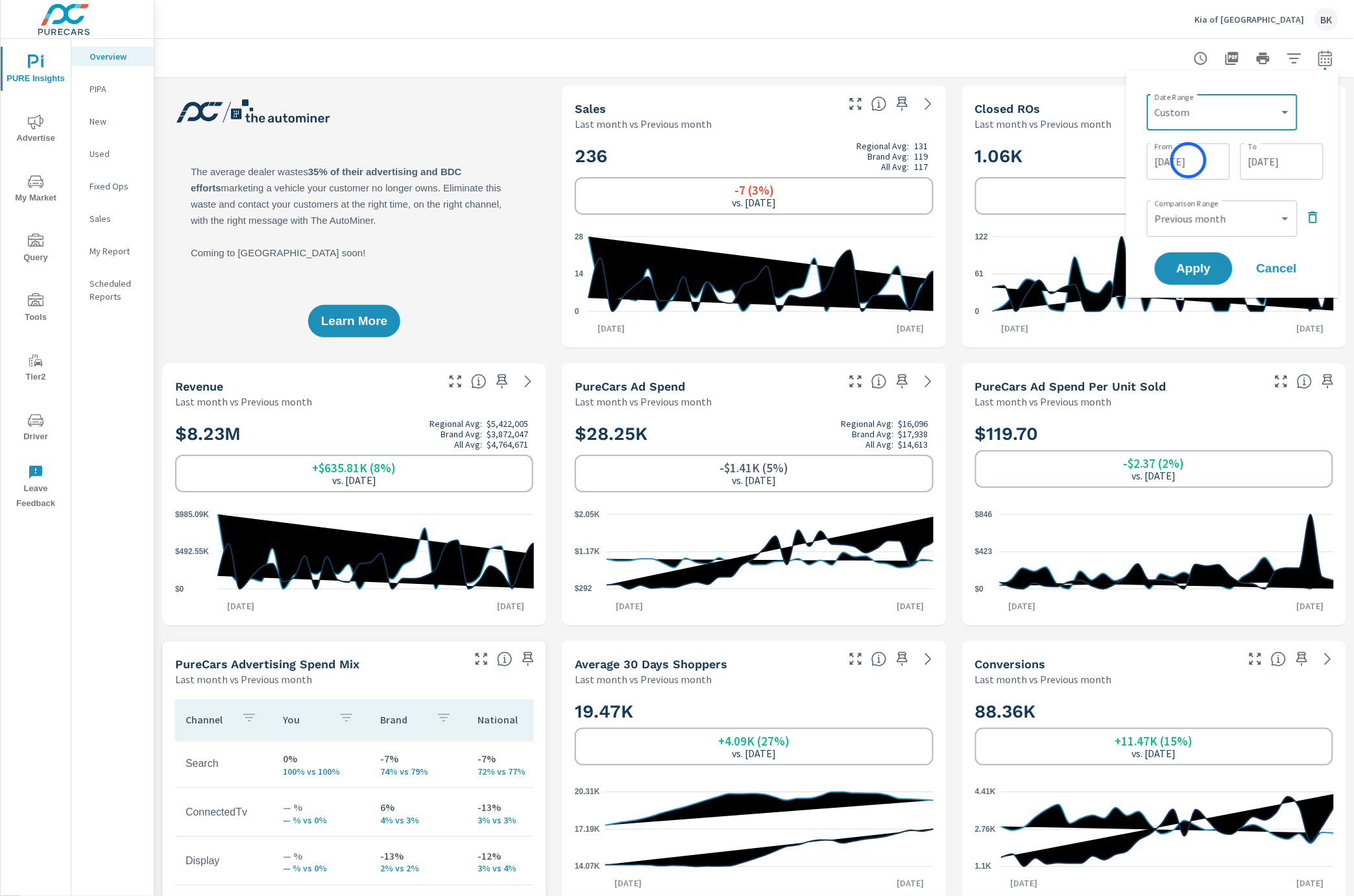
click at [1189, 160] on input "[DATE]" at bounding box center [1188, 161] width 72 height 26
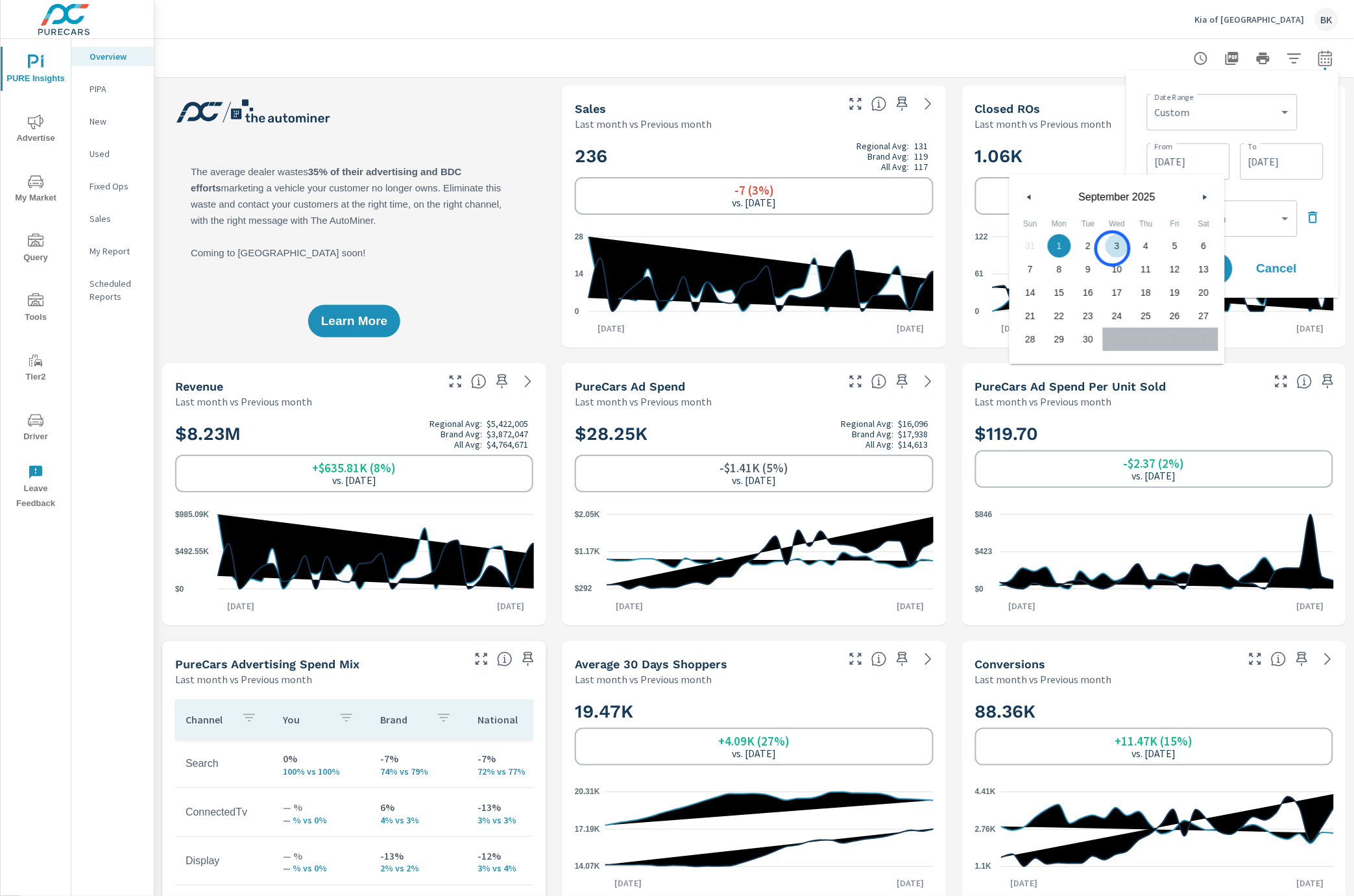
click at [1112, 248] on span "3" at bounding box center [1117, 246] width 29 height 17
type input "09/03/2025"
click at [1265, 187] on div "Date Range Custom Yesterday Last week Last 7 days Last 14 days Last 30 days Las…" at bounding box center [1232, 184] width 192 height 206
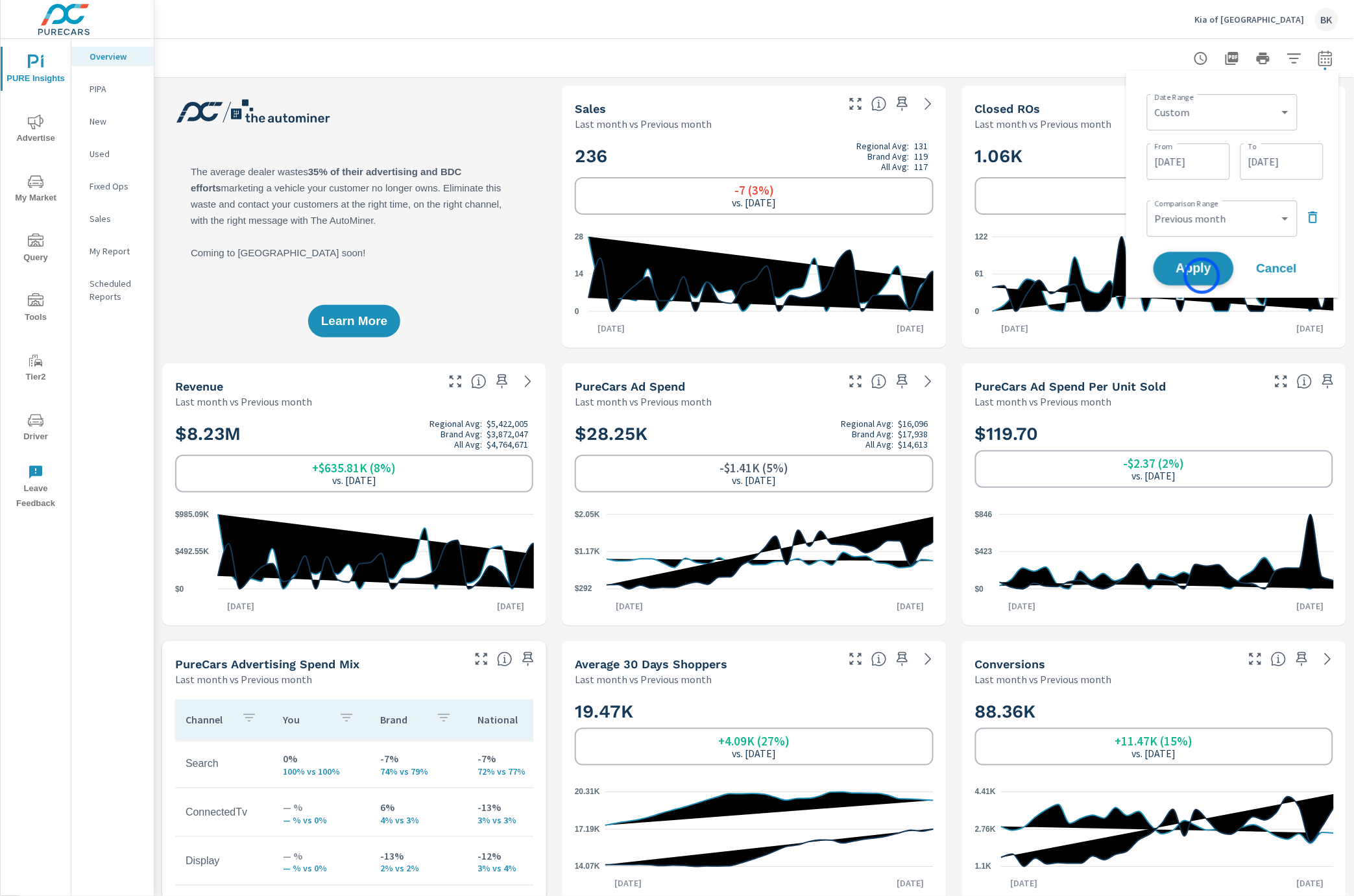
click at [1202, 275] on button "Apply" at bounding box center [1193, 268] width 80 height 34
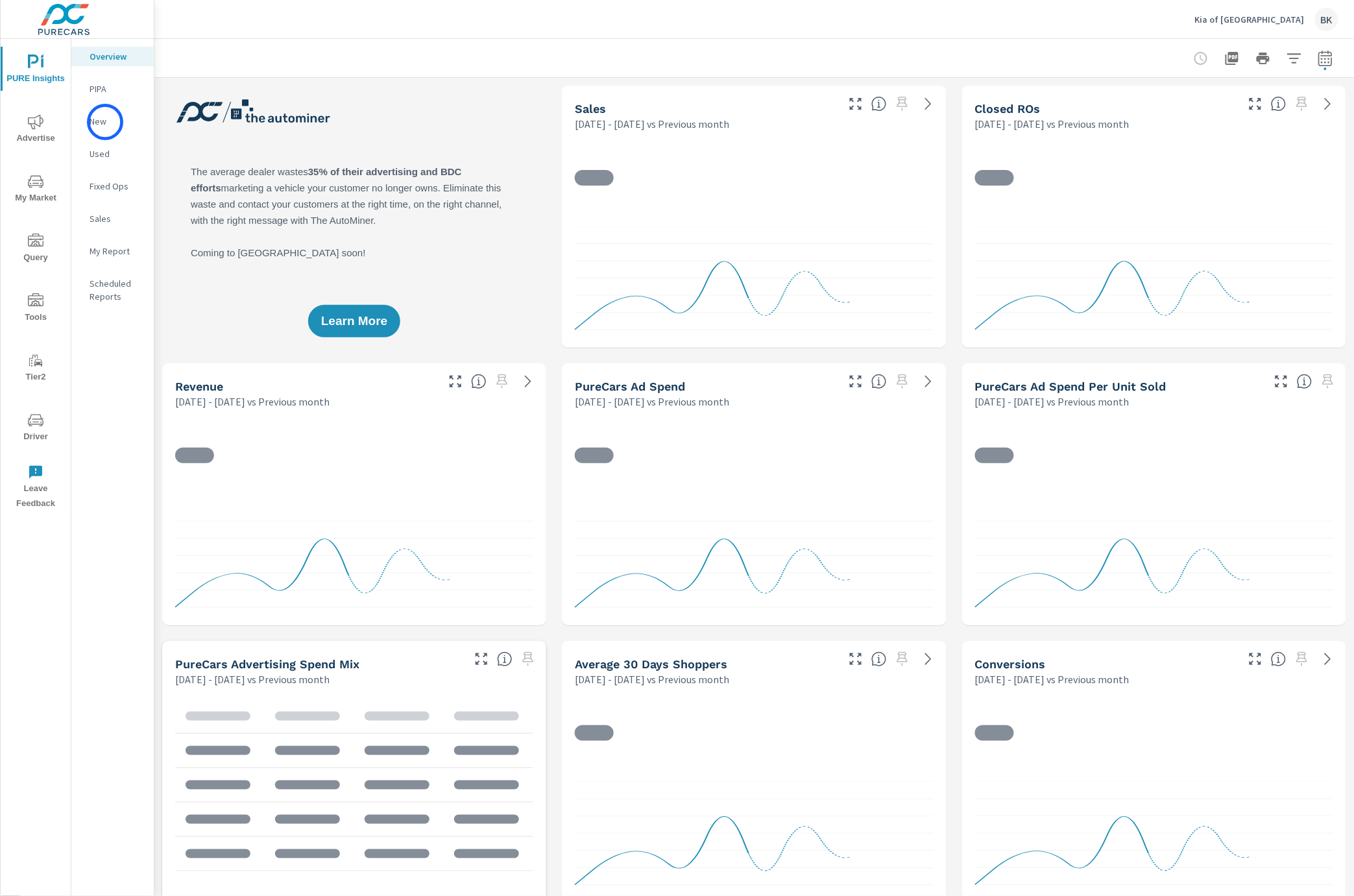
scroll to position [340, 0]
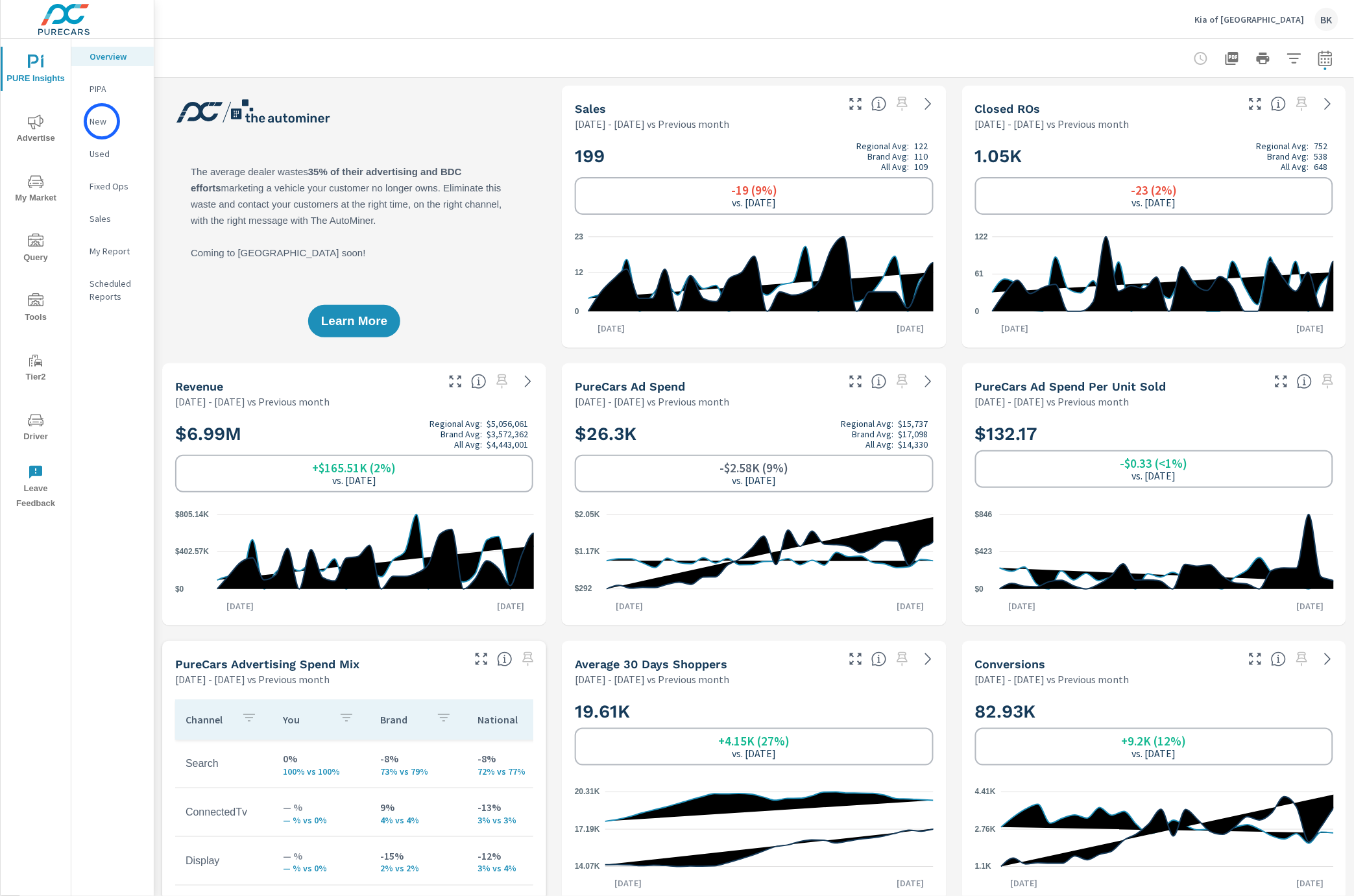
click at [101, 121] on p "New" at bounding box center [116, 121] width 54 height 13
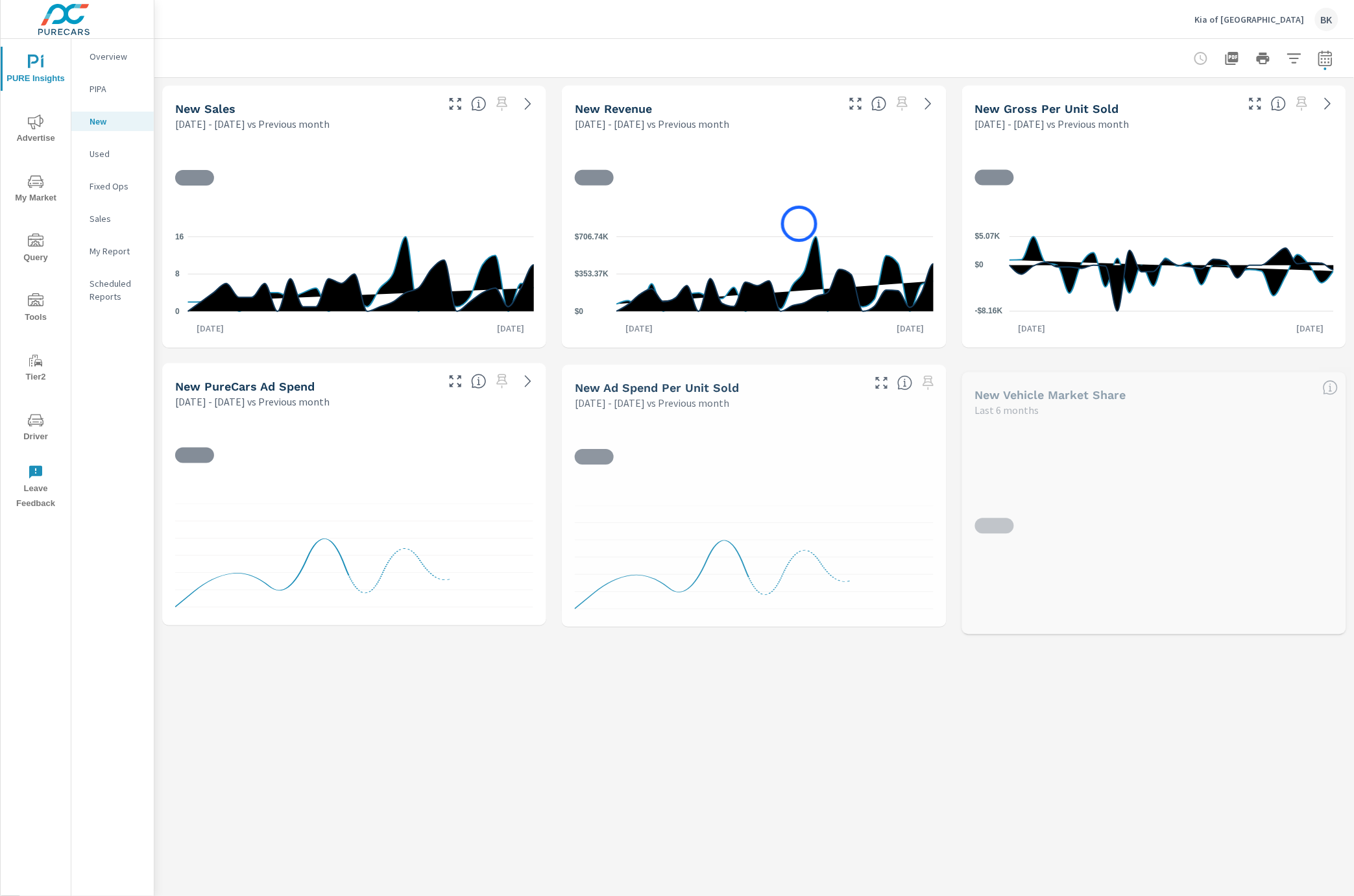
scroll to position [438, 0]
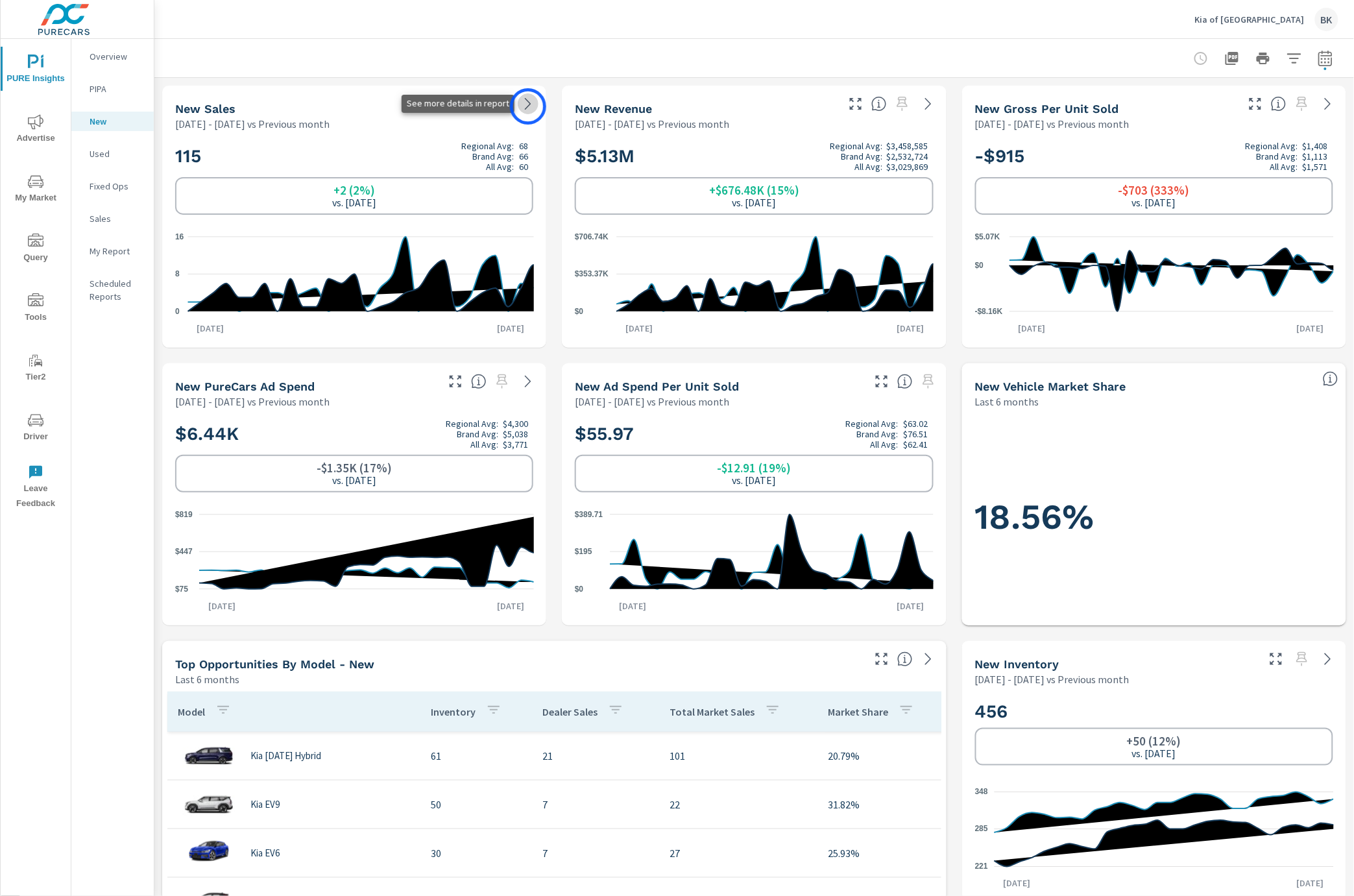
click at [528, 106] on icon at bounding box center [528, 104] width 6 height 12
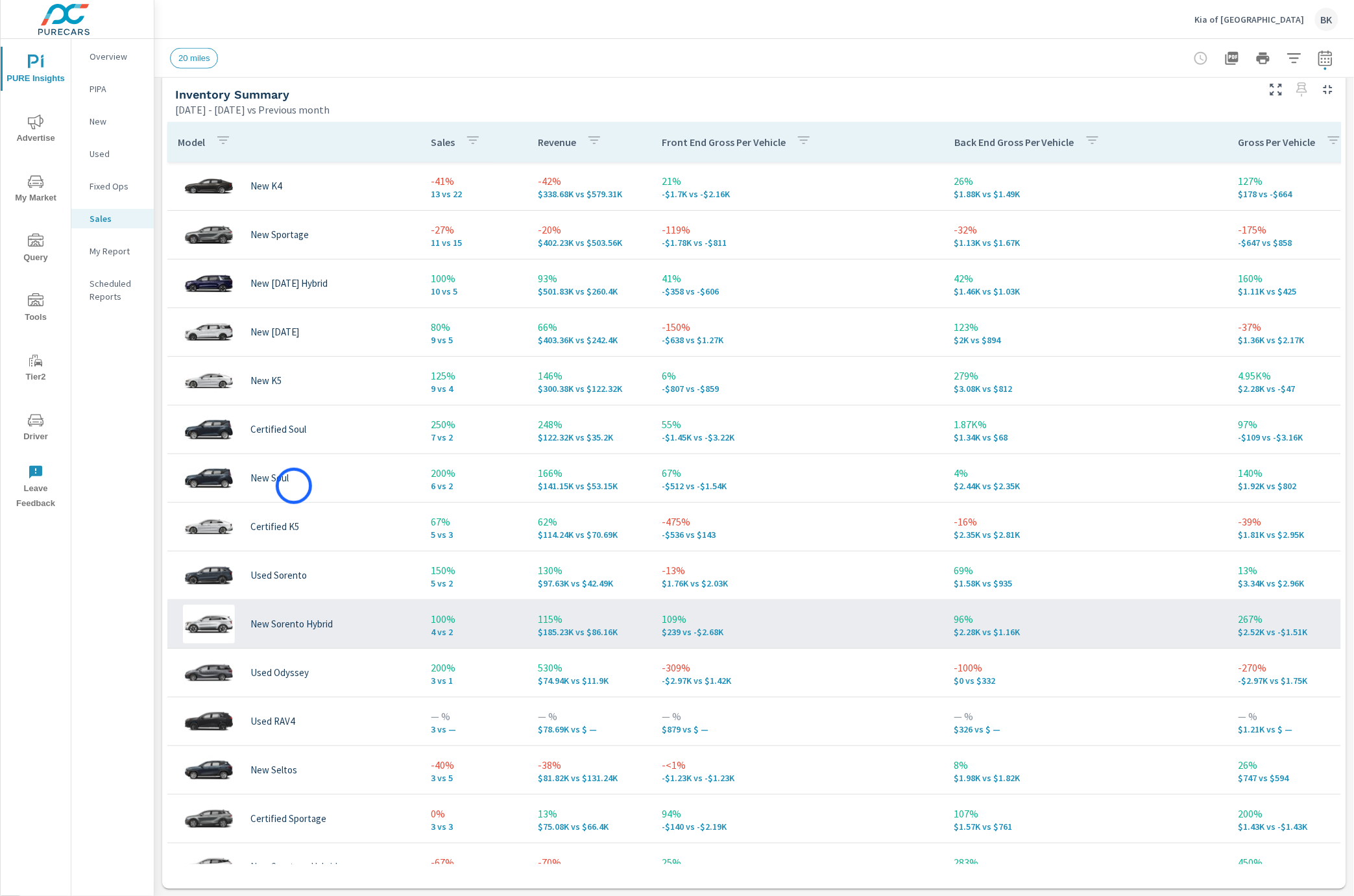
scroll to position [347, 0]
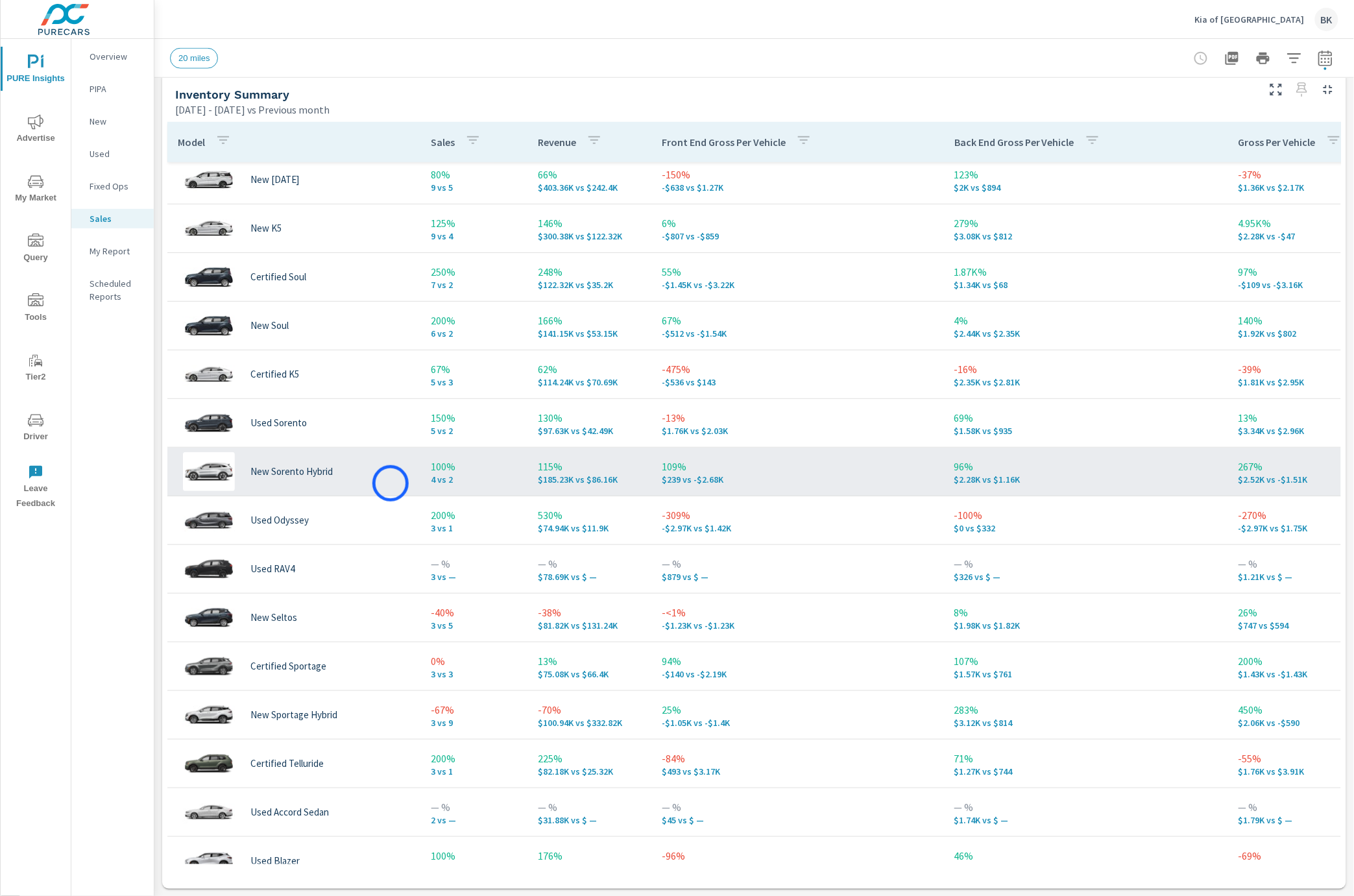
scroll to position [465, 0]
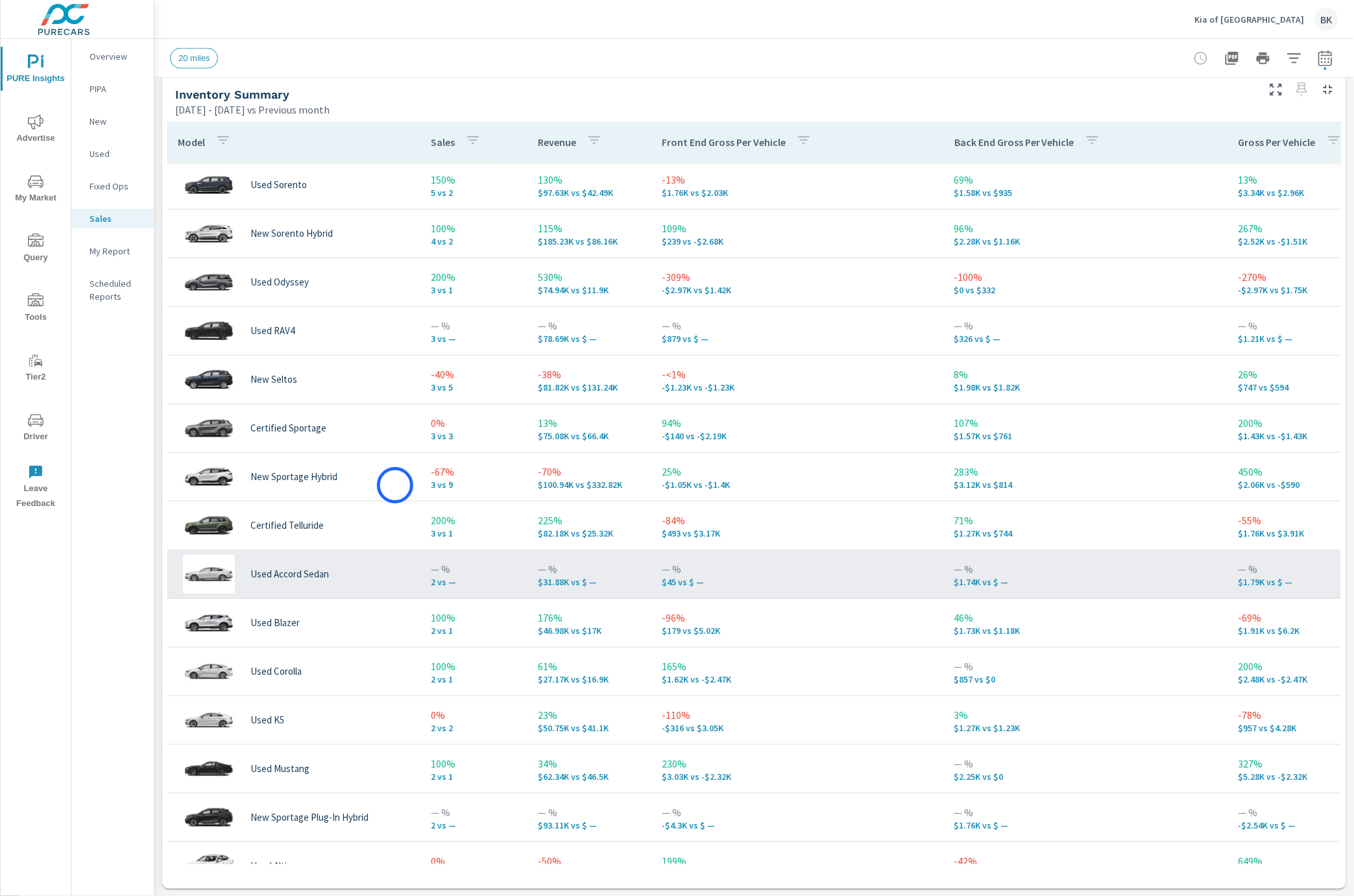
scroll to position [672, 0]
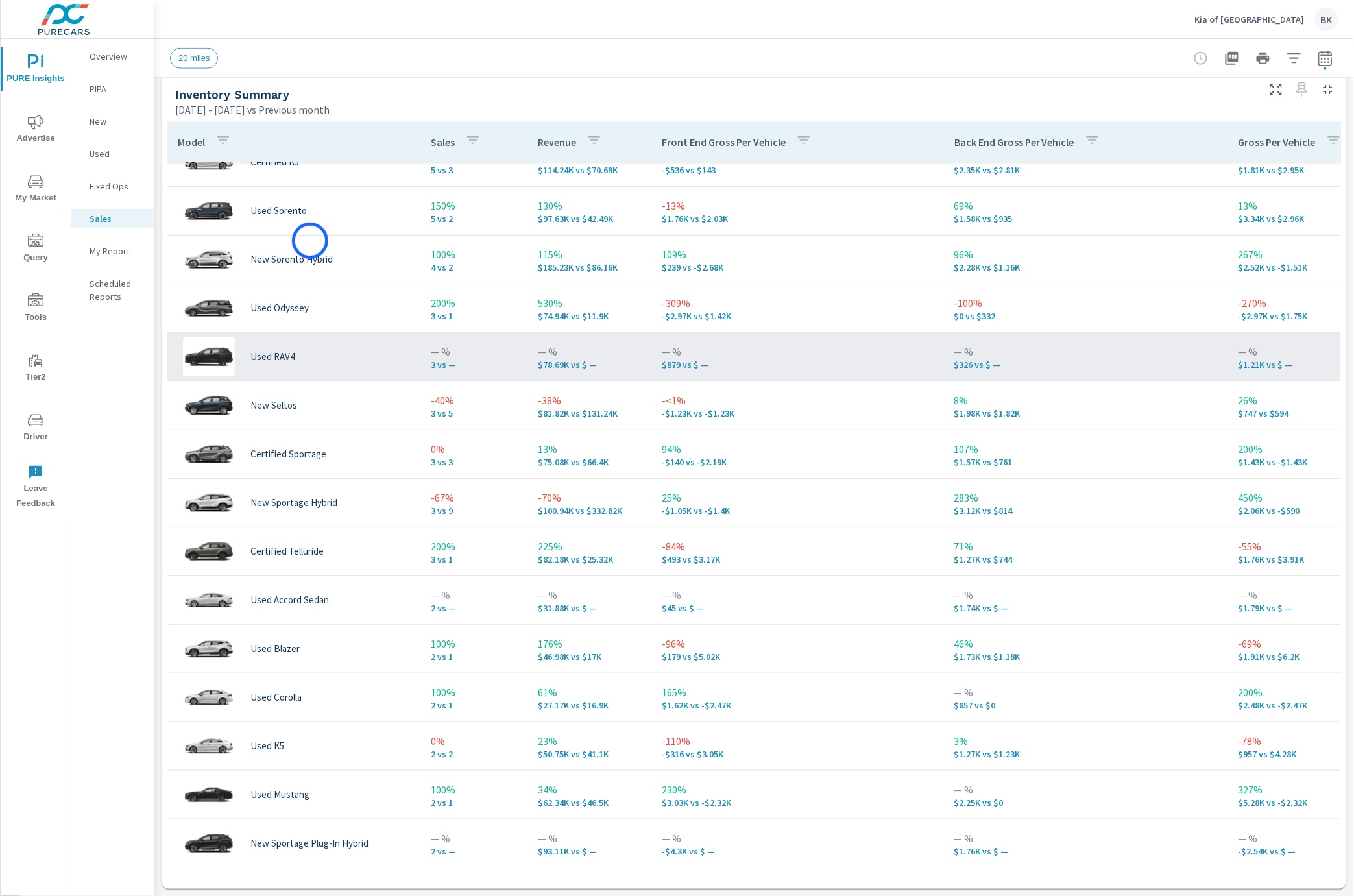
scroll to position [497, 0]
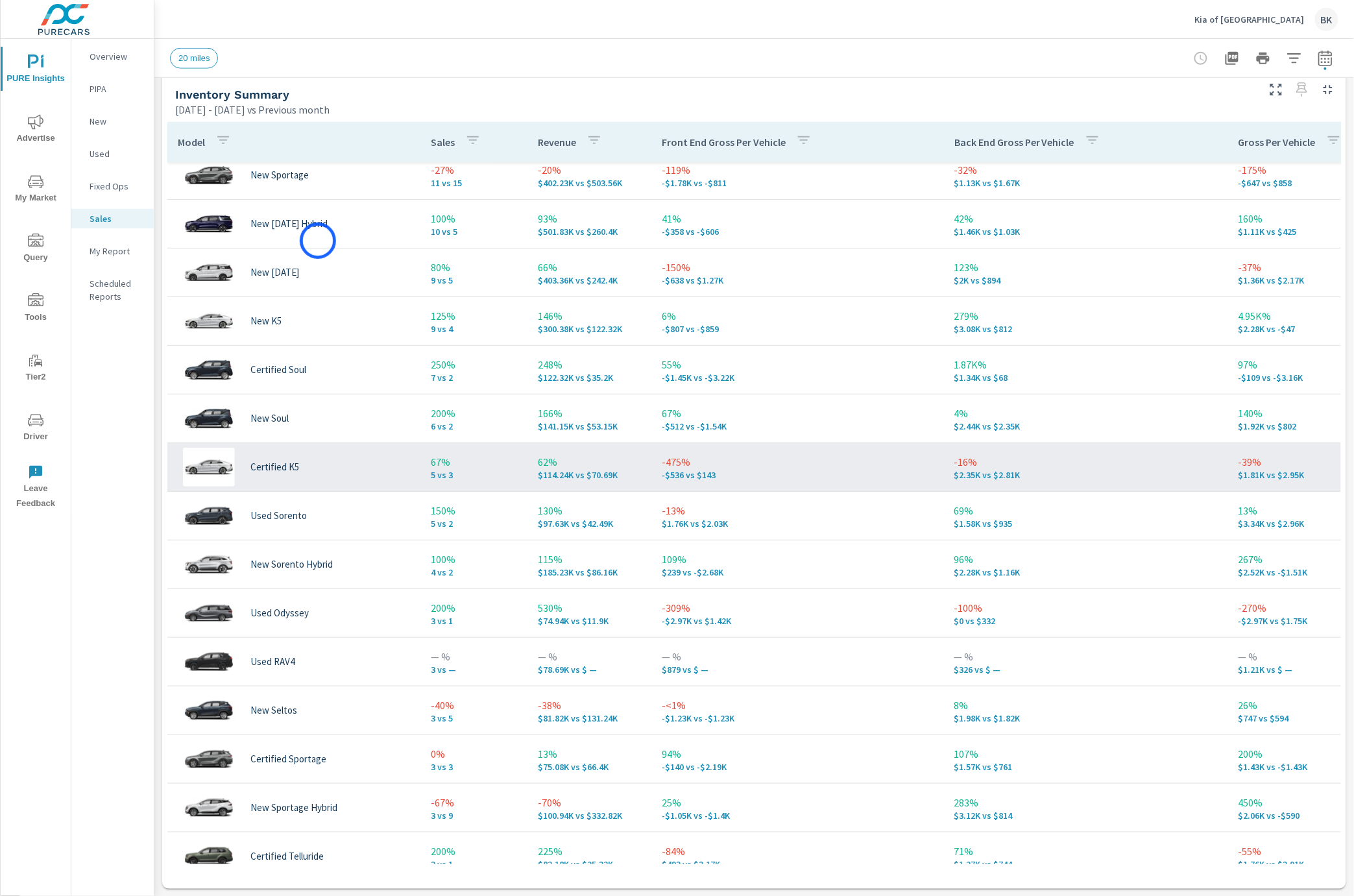
scroll to position [192, 0]
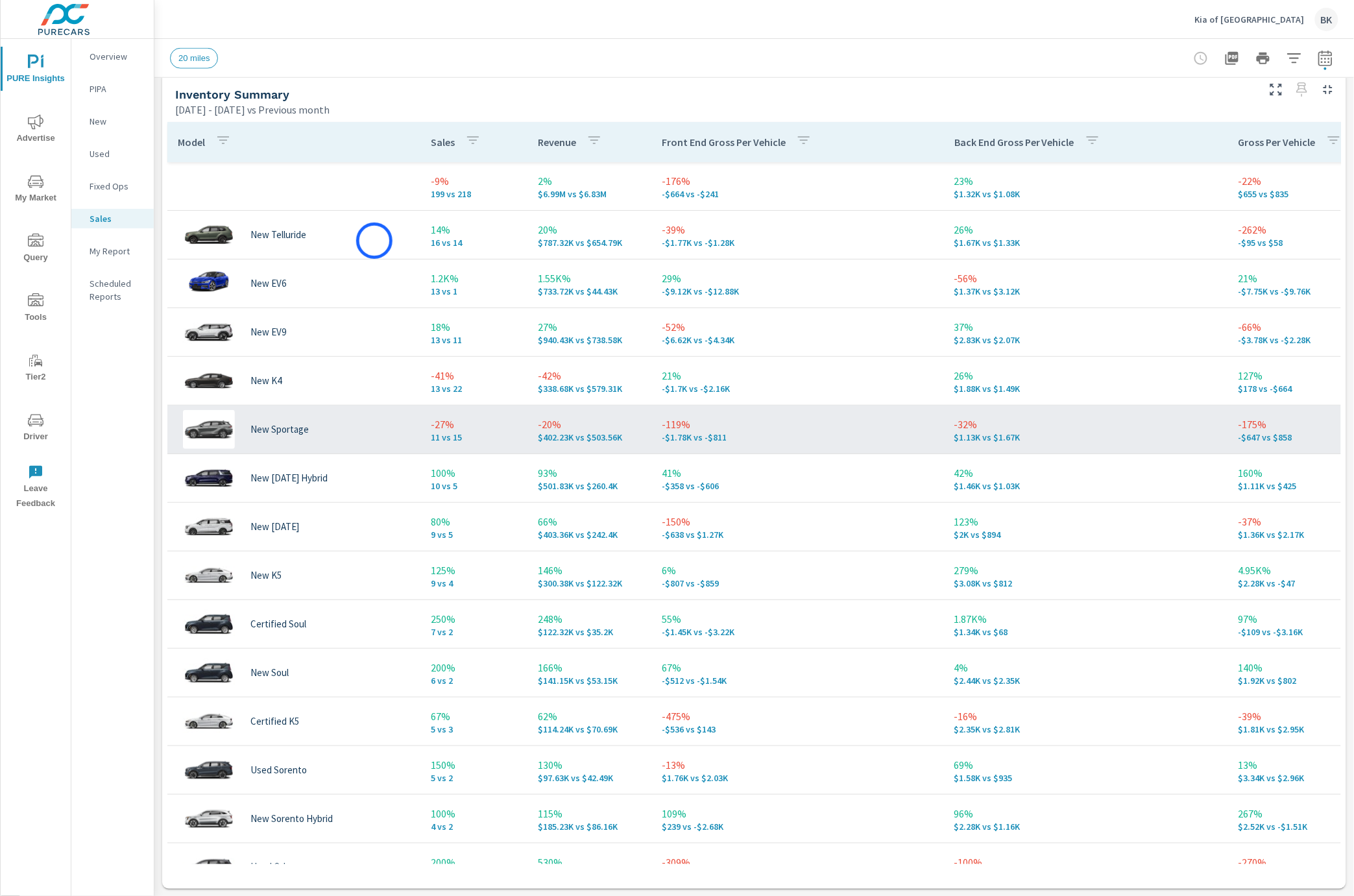
scroll to position [563, 0]
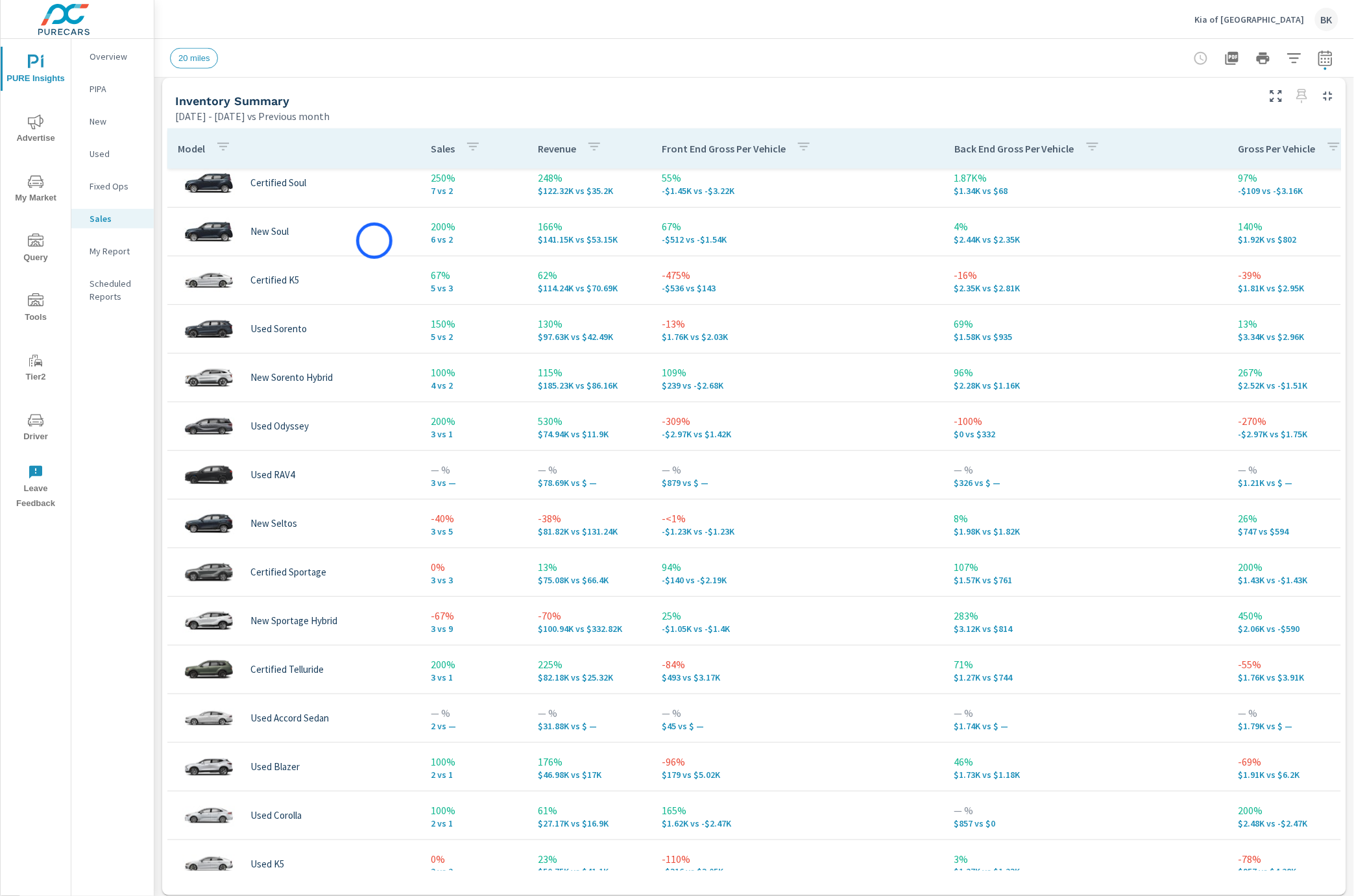
scroll to position [554, 0]
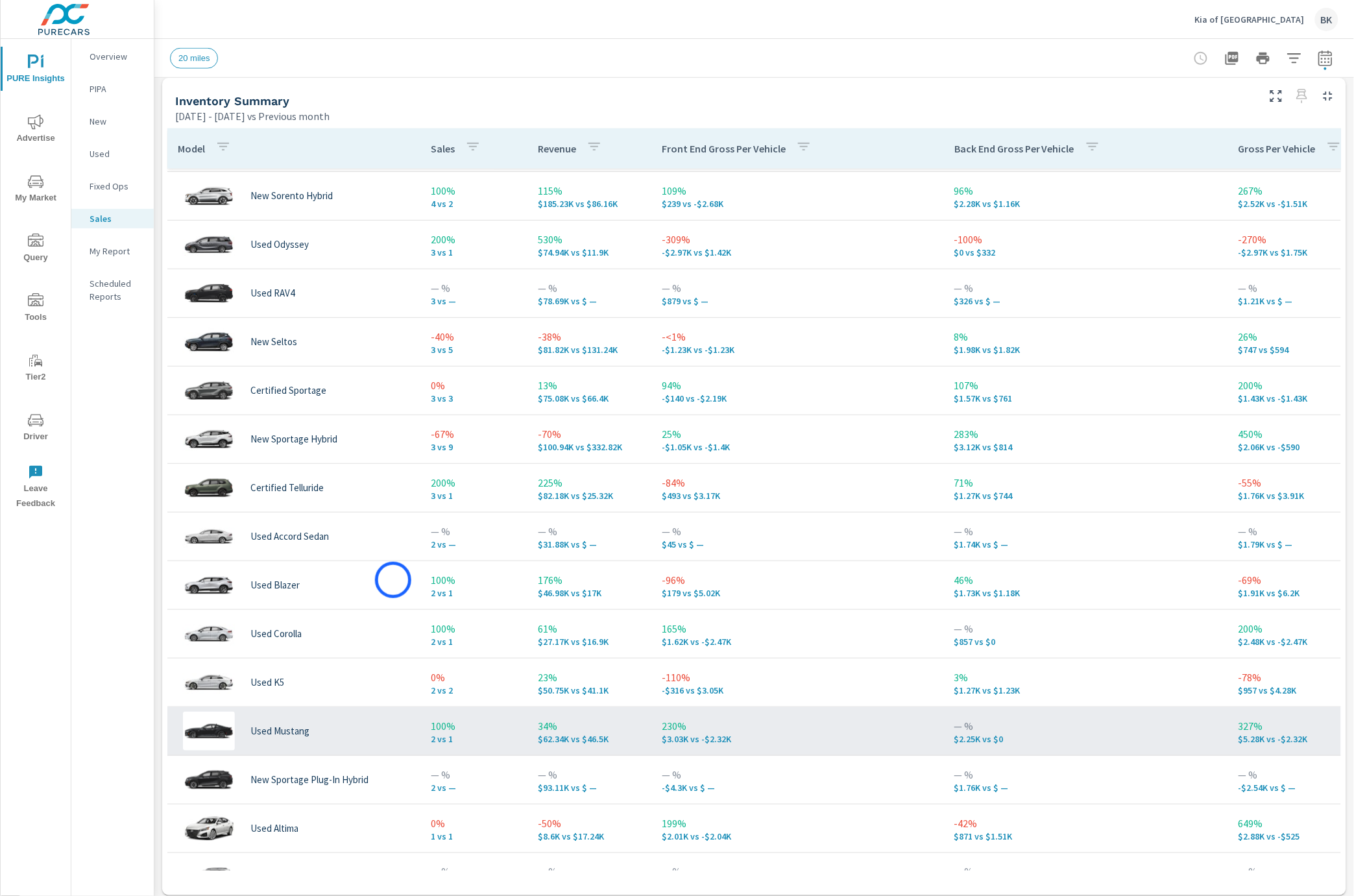
scroll to position [808, 0]
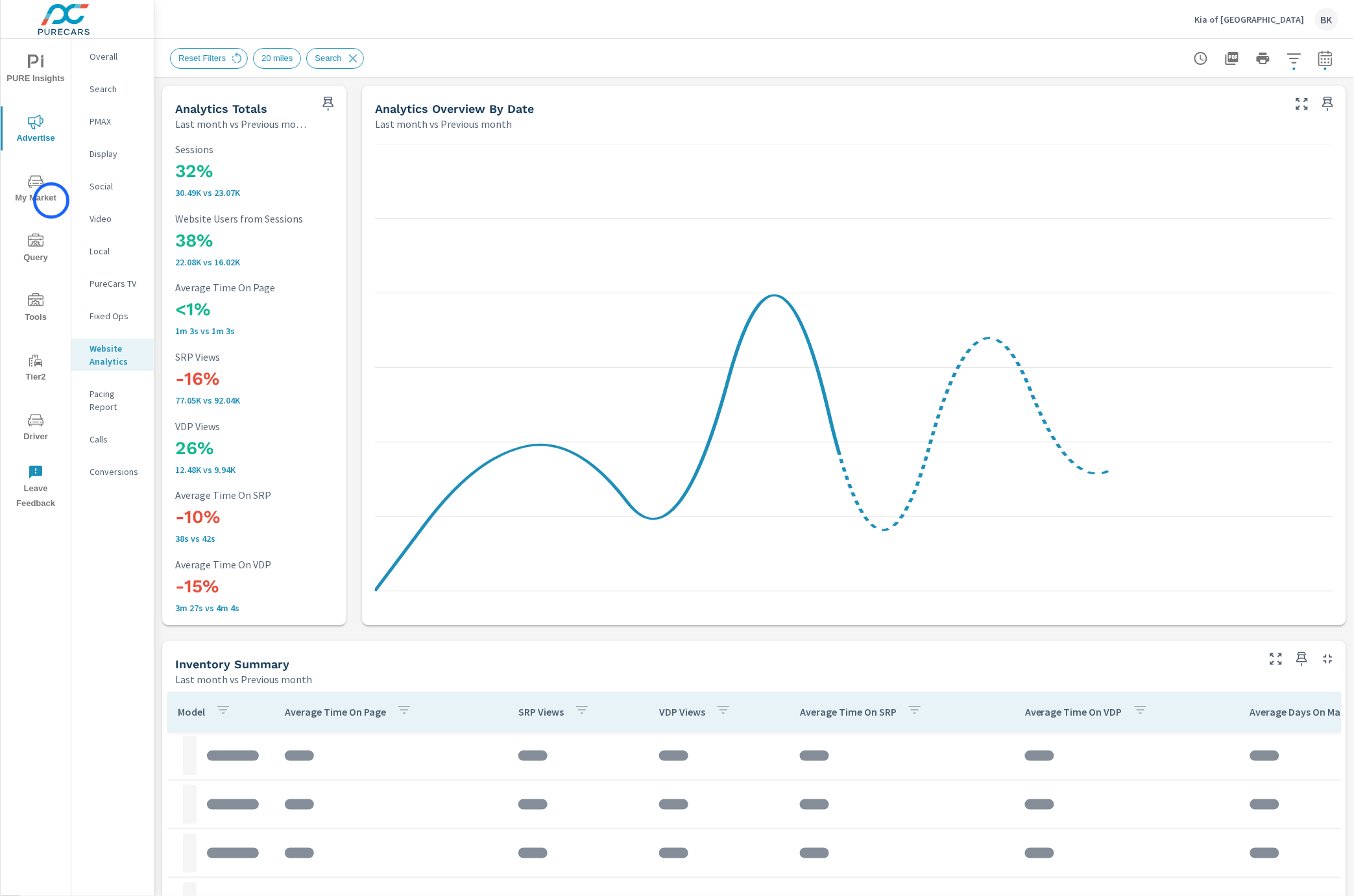
click at [51, 200] on span "My Market" at bounding box center [36, 190] width 62 height 32
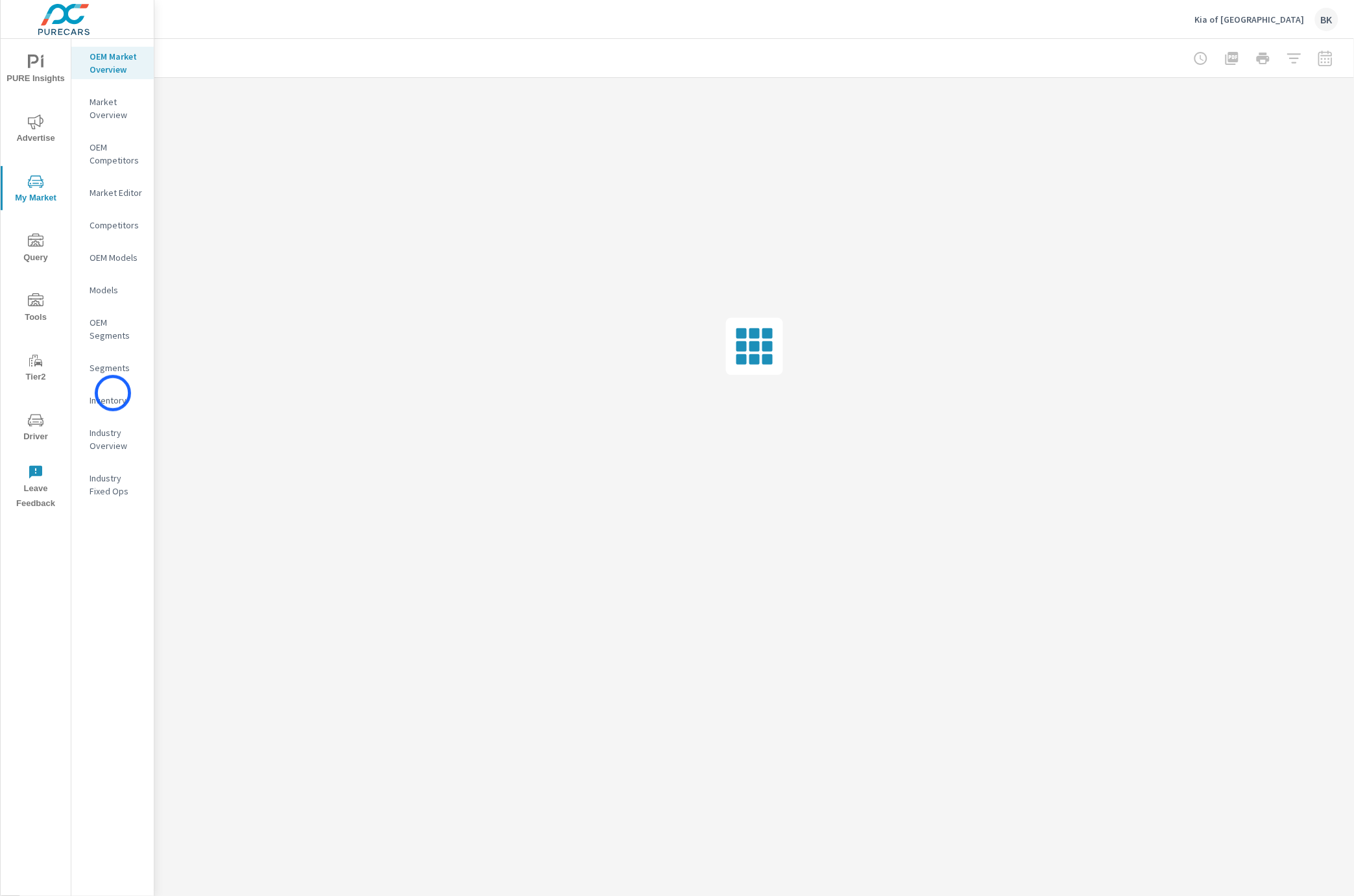
click at [113, 394] on p "Inventory" at bounding box center [116, 400] width 54 height 13
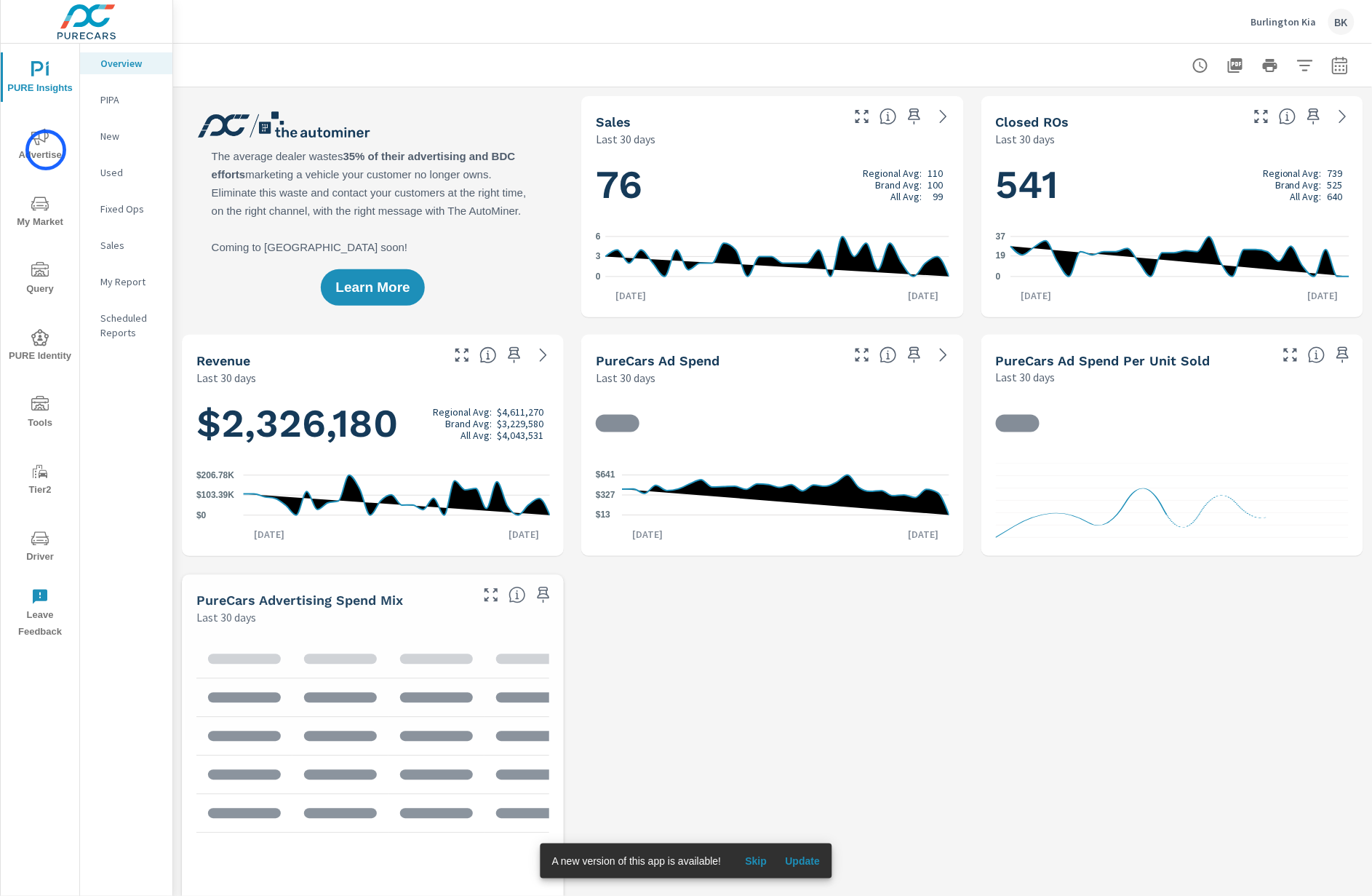
click at [46, 150] on span "Advertise" at bounding box center [40, 146] width 70 height 36
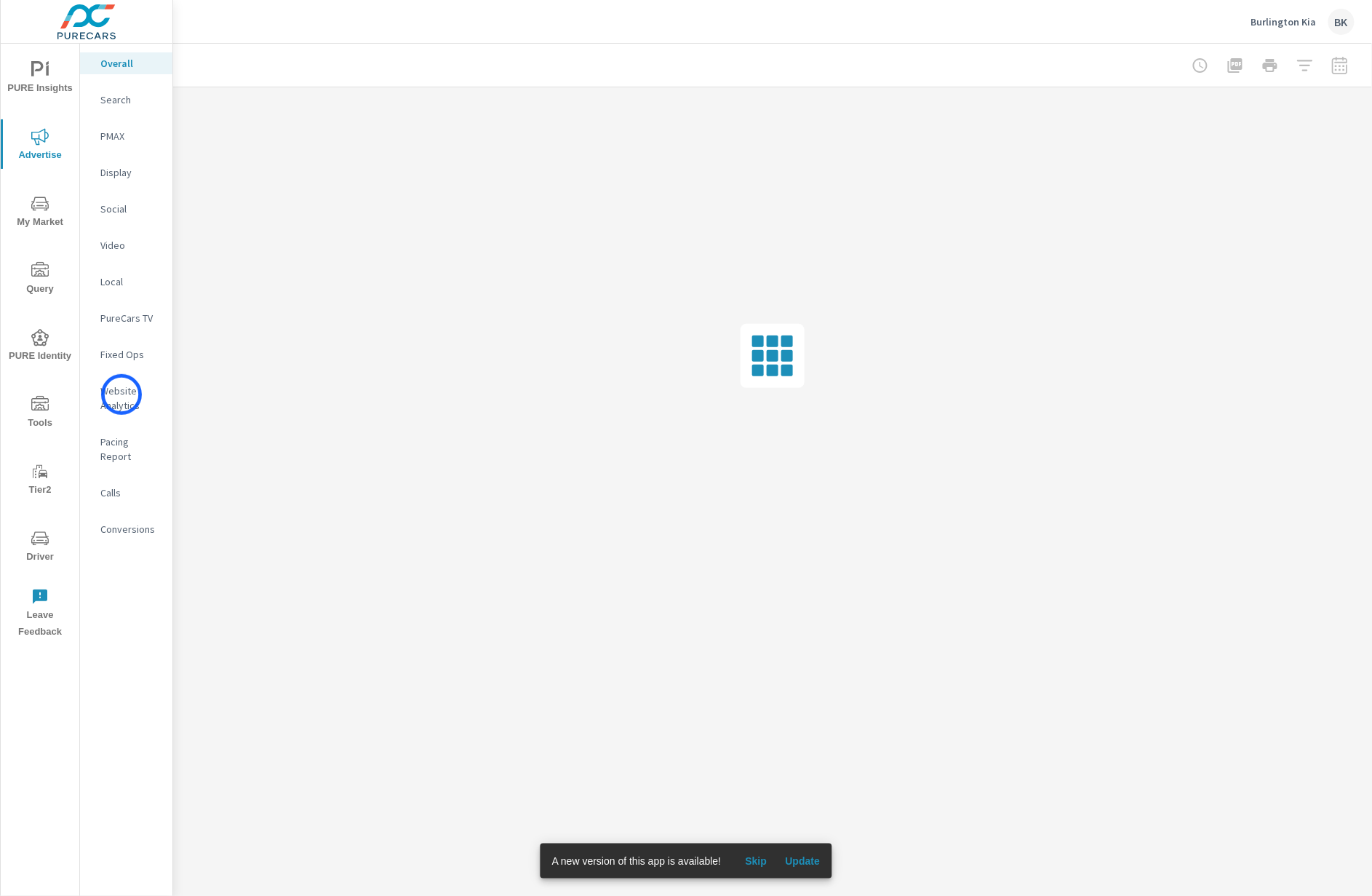
click at [121, 395] on p "Website Analytics" at bounding box center [130, 398] width 60 height 29
click at [759, 857] on span "Skip" at bounding box center [756, 861] width 35 height 13
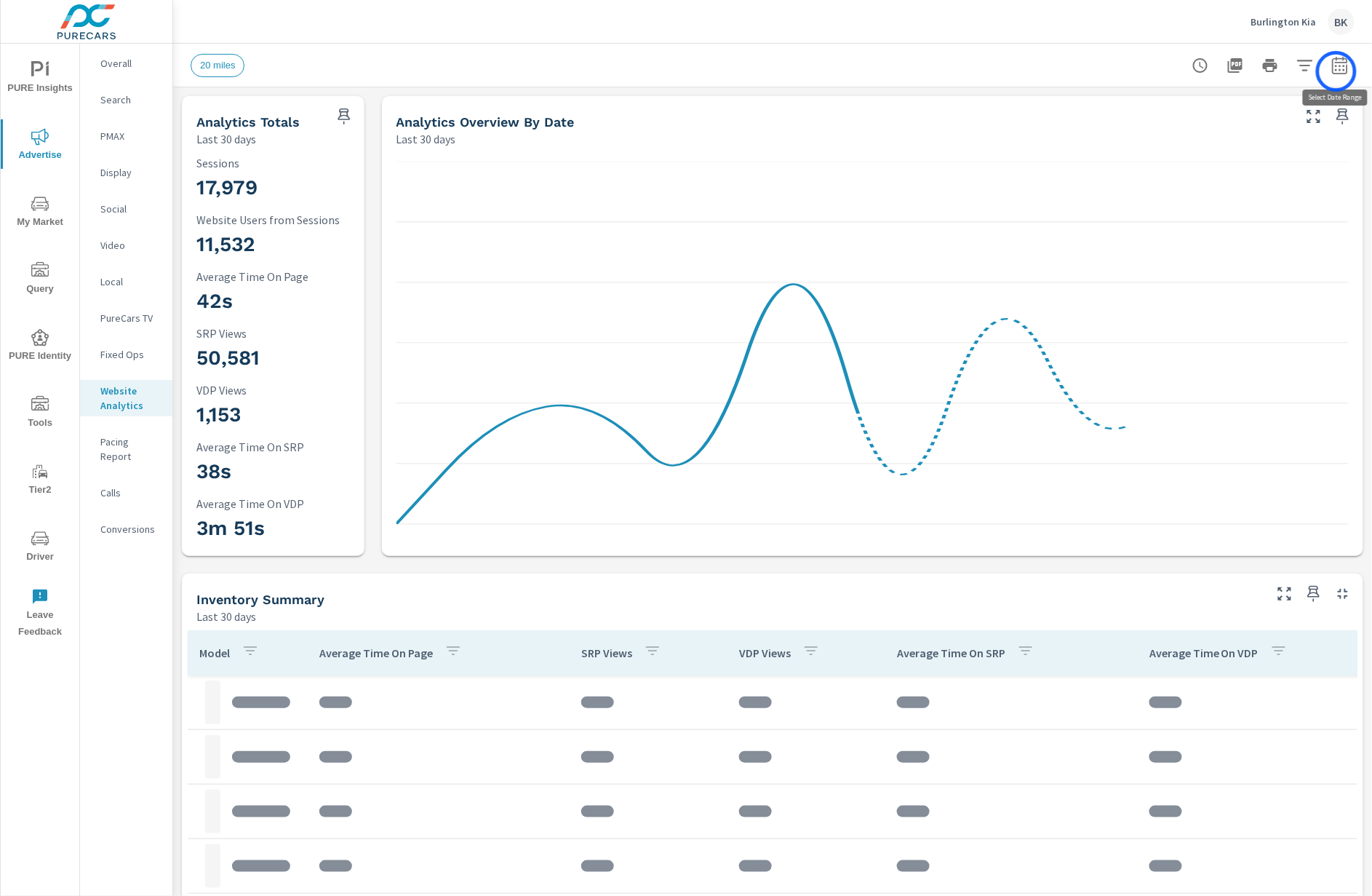
click at [1341, 72] on icon "button" at bounding box center [1340, 65] width 17 height 17
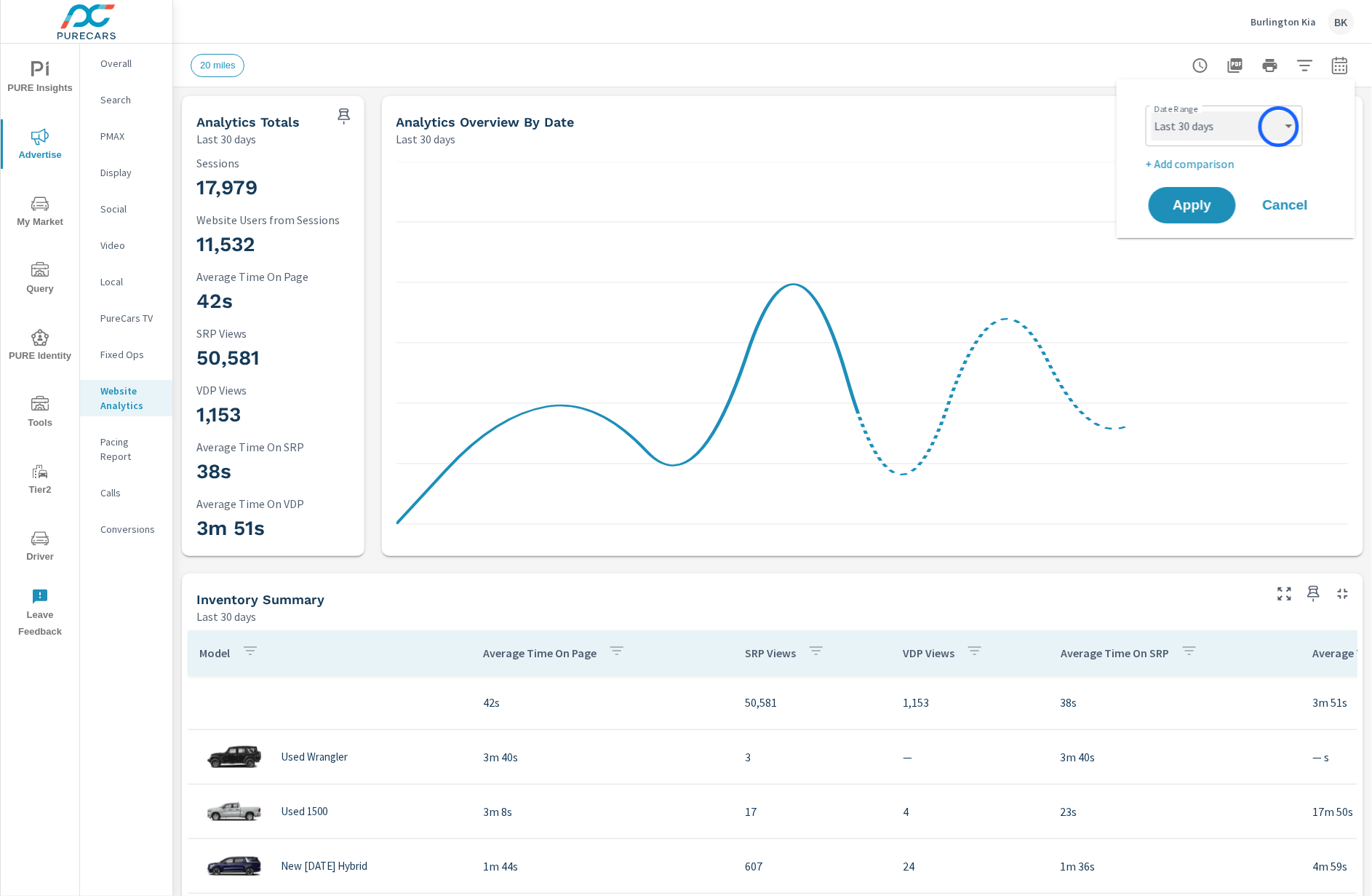
click at [1279, 127] on select "Custom [DATE] Last week Last 7 days Last 14 days Last 30 days Last 45 days Last…" at bounding box center [1224, 126] width 145 height 29
select select "Last month"
click at [1152, 112] on select "Custom [DATE] Last week Last 7 days Last 14 days Last 30 days Last 45 days Last…" at bounding box center [1224, 126] width 145 height 29
click at [1170, 162] on p "+ Add comparison" at bounding box center [1239, 163] width 186 height 17
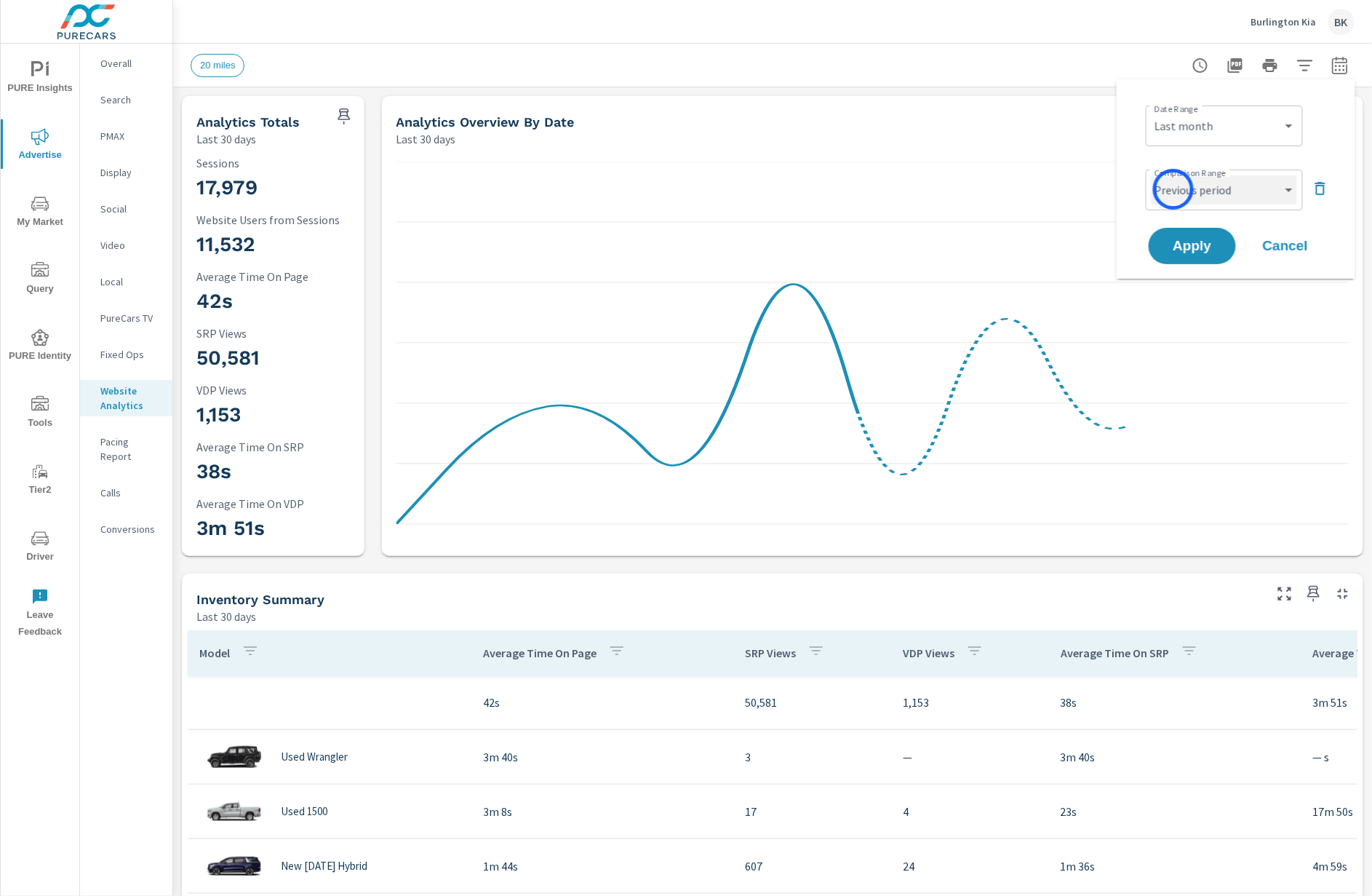
click at [1173, 189] on select "Custom Previous period Previous month Previous year" at bounding box center [1224, 190] width 145 height 29
click at [1152, 176] on select "Custom Previous period Previous month Previous year" at bounding box center [1224, 190] width 145 height 29
click at [1190, 198] on select "Custom Previous period Previous month Previous year" at bounding box center [1224, 190] width 145 height 29
select select "Previous month"
click at [1152, 176] on select "Custom Previous period Previous month Previous year" at bounding box center [1224, 190] width 145 height 29
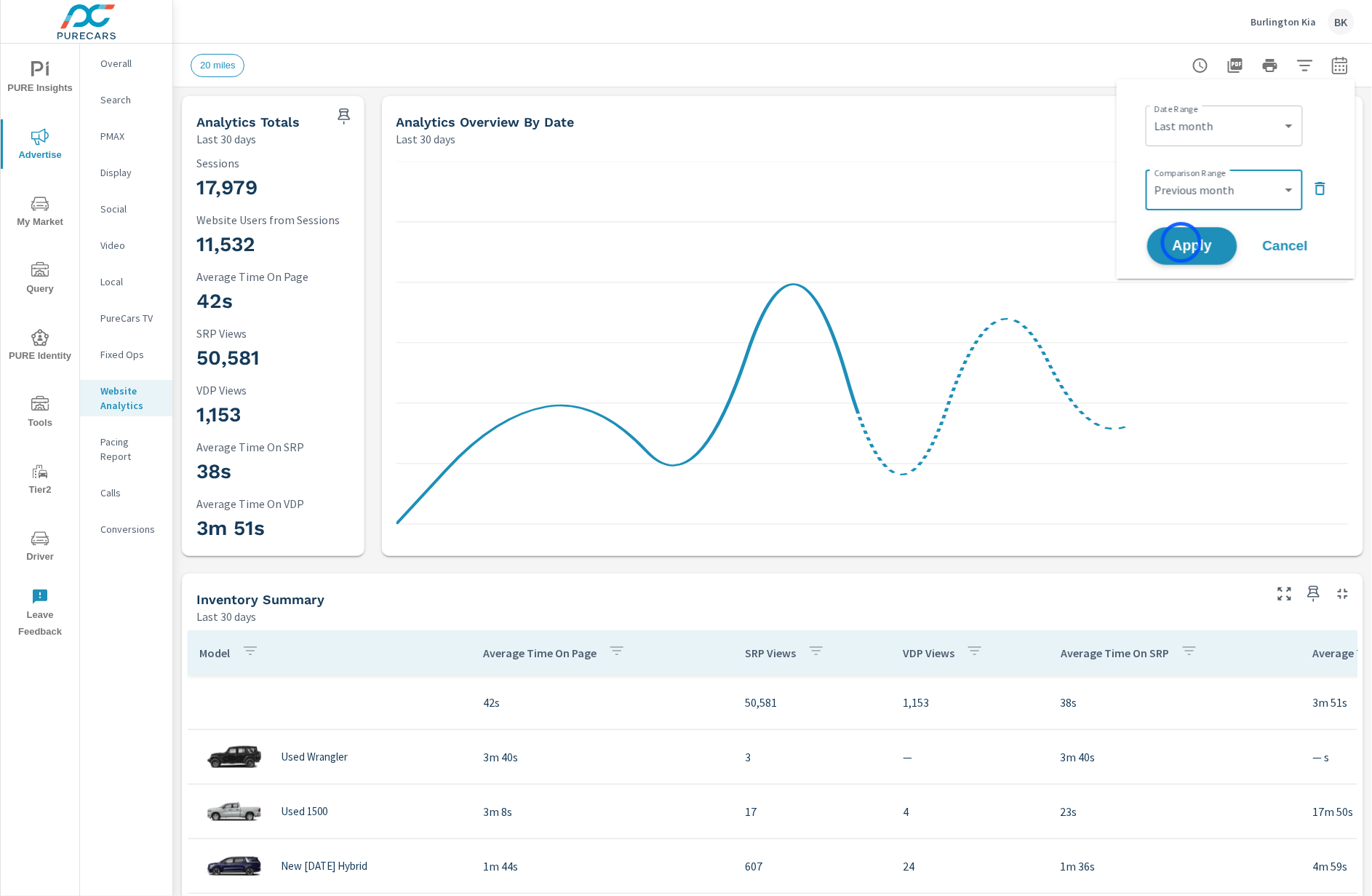
click at [1181, 242] on span "Apply" at bounding box center [1193, 247] width 60 height 14
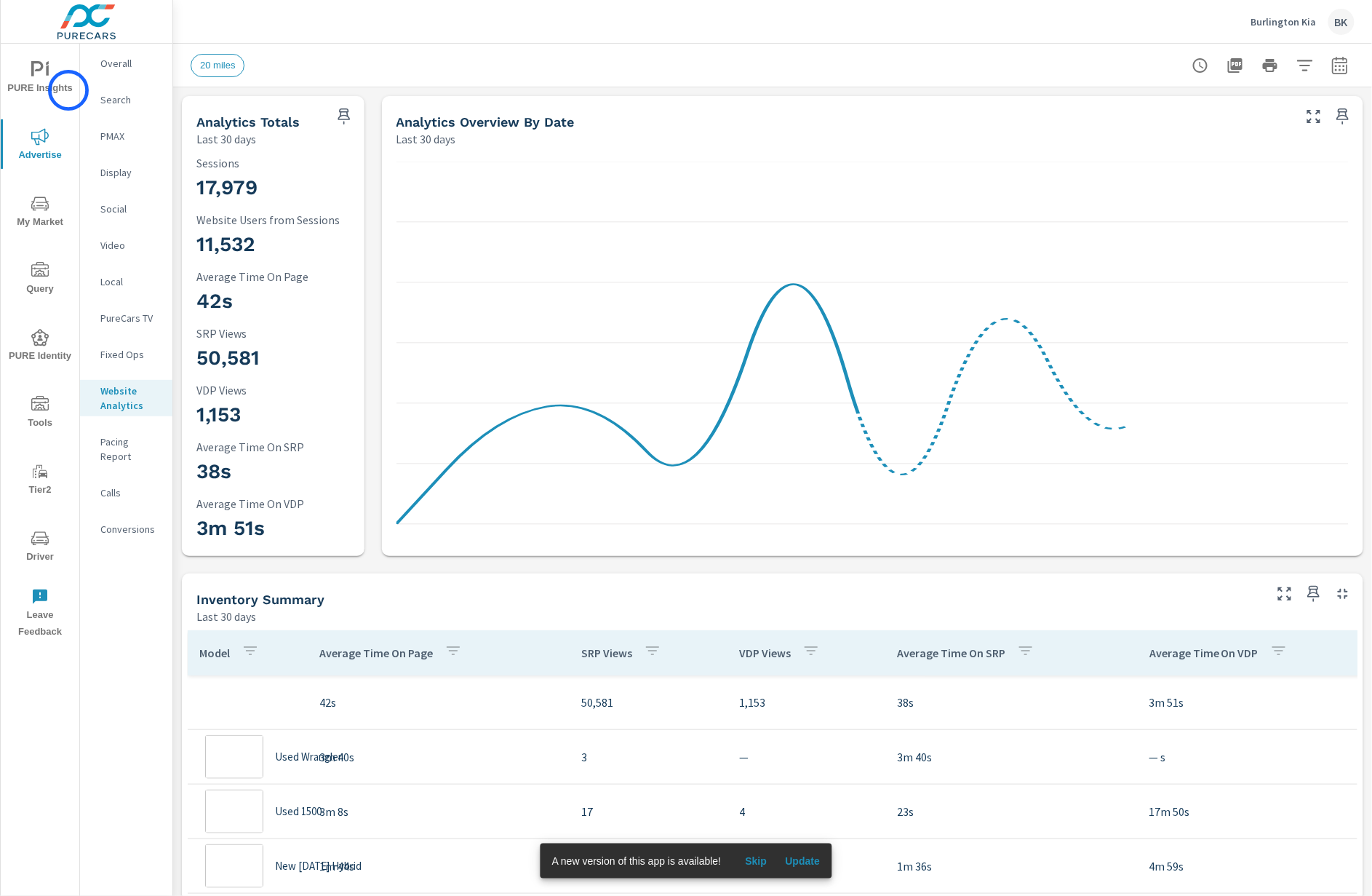
click at [67, 90] on span "PURE Insights" at bounding box center [40, 79] width 70 height 36
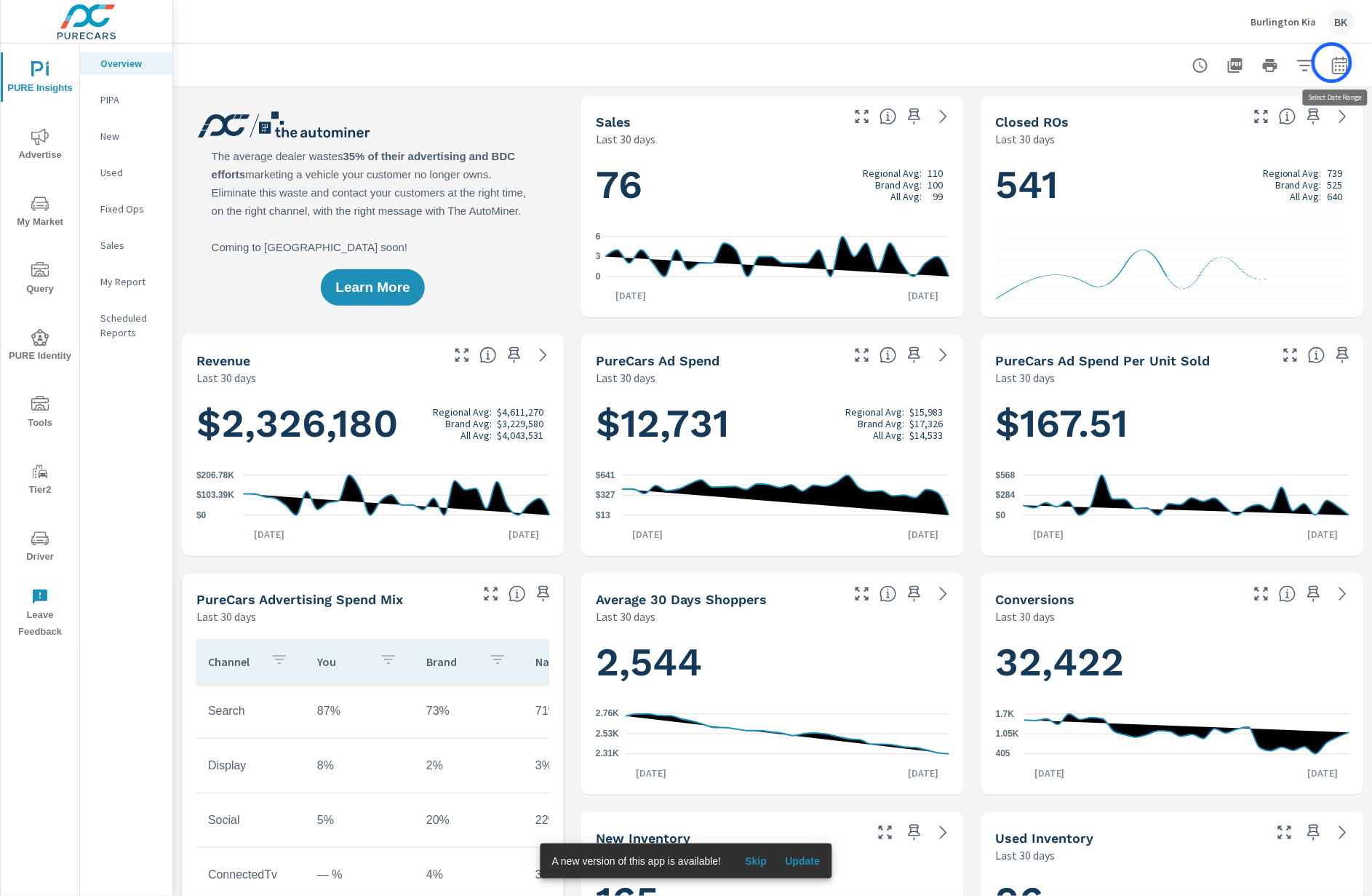
click at [1333, 63] on icon "button" at bounding box center [1340, 65] width 17 height 17
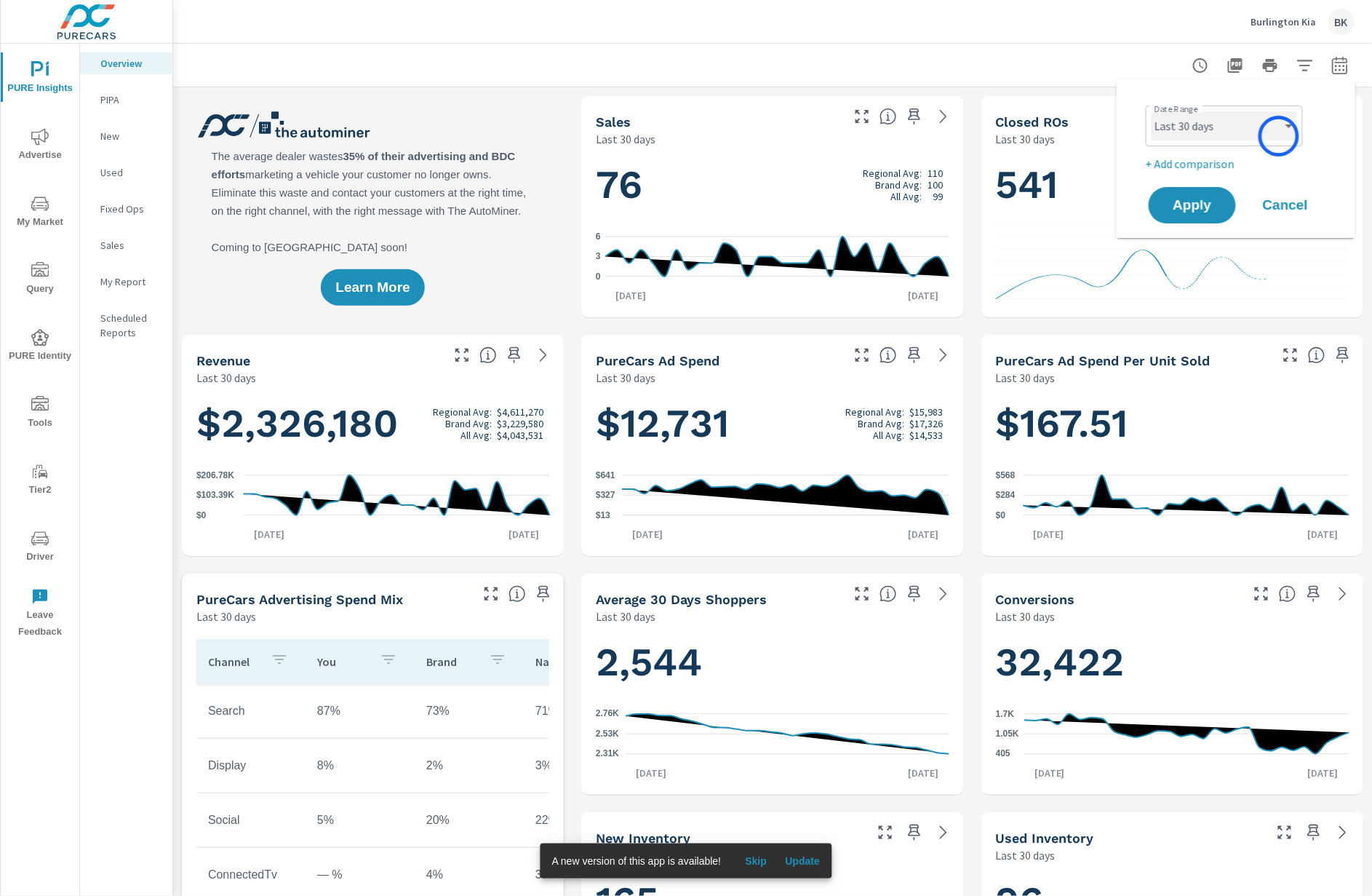
click at [1279, 136] on select "Custom [DATE] Last week Last 7 days Last 14 days Last 30 days Last 45 days Last…" at bounding box center [1224, 126] width 145 height 29
select select "Last month"
click at [1152, 112] on select "Custom [DATE] Last week Last 7 days Last 14 days Last 30 days Last 45 days Last…" at bounding box center [1224, 126] width 145 height 29
click at [1199, 165] on p "+ Add comparison" at bounding box center [1239, 163] width 186 height 17
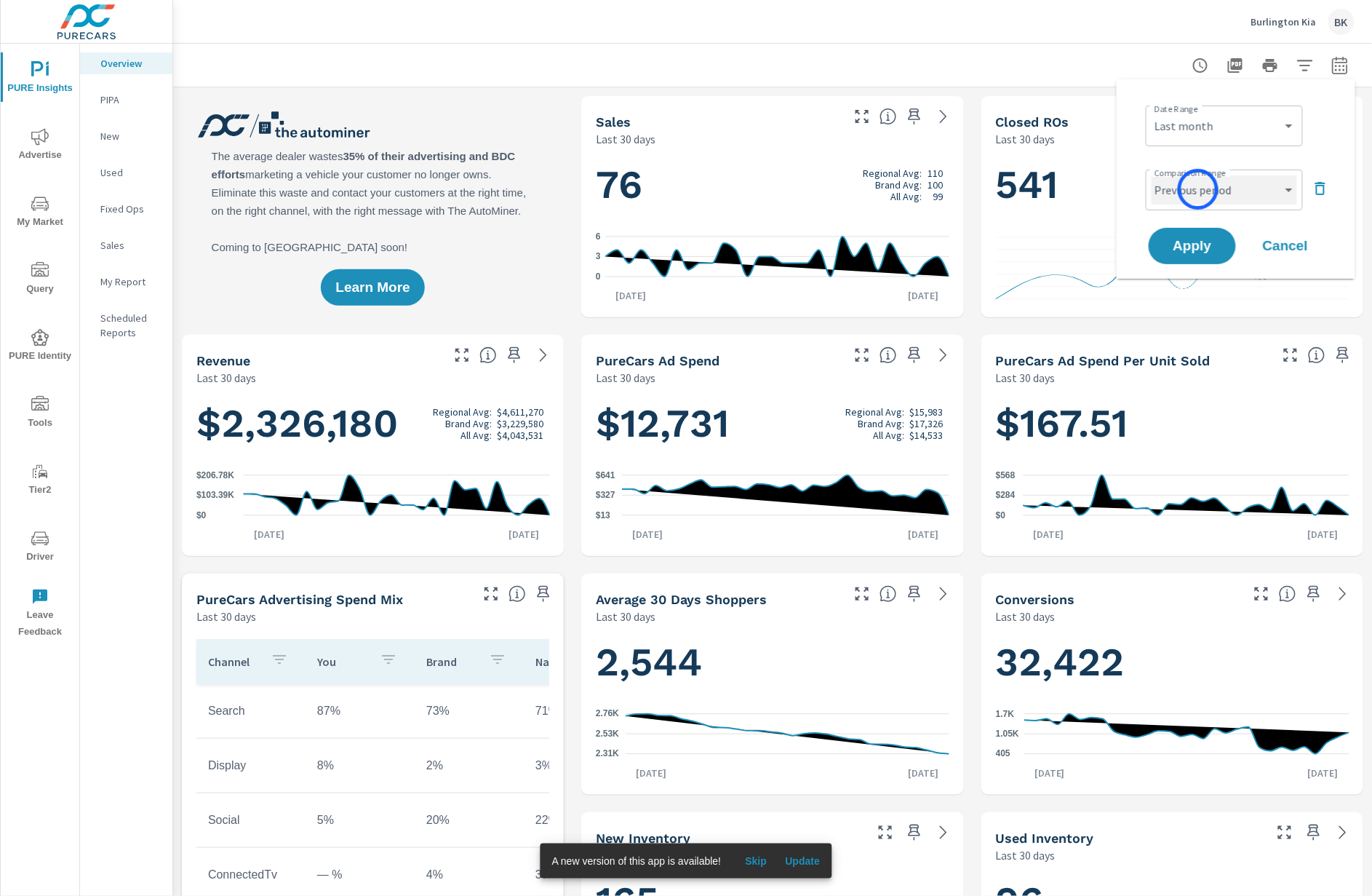
click at [1198, 189] on select "Custom Previous period Previous month Previous year" at bounding box center [1224, 190] width 145 height 29
select select "Previous month"
click at [1152, 176] on select "Custom Previous period Previous month Previous year" at bounding box center [1224, 190] width 145 height 29
click at [1182, 250] on span "Apply" at bounding box center [1193, 247] width 60 height 14
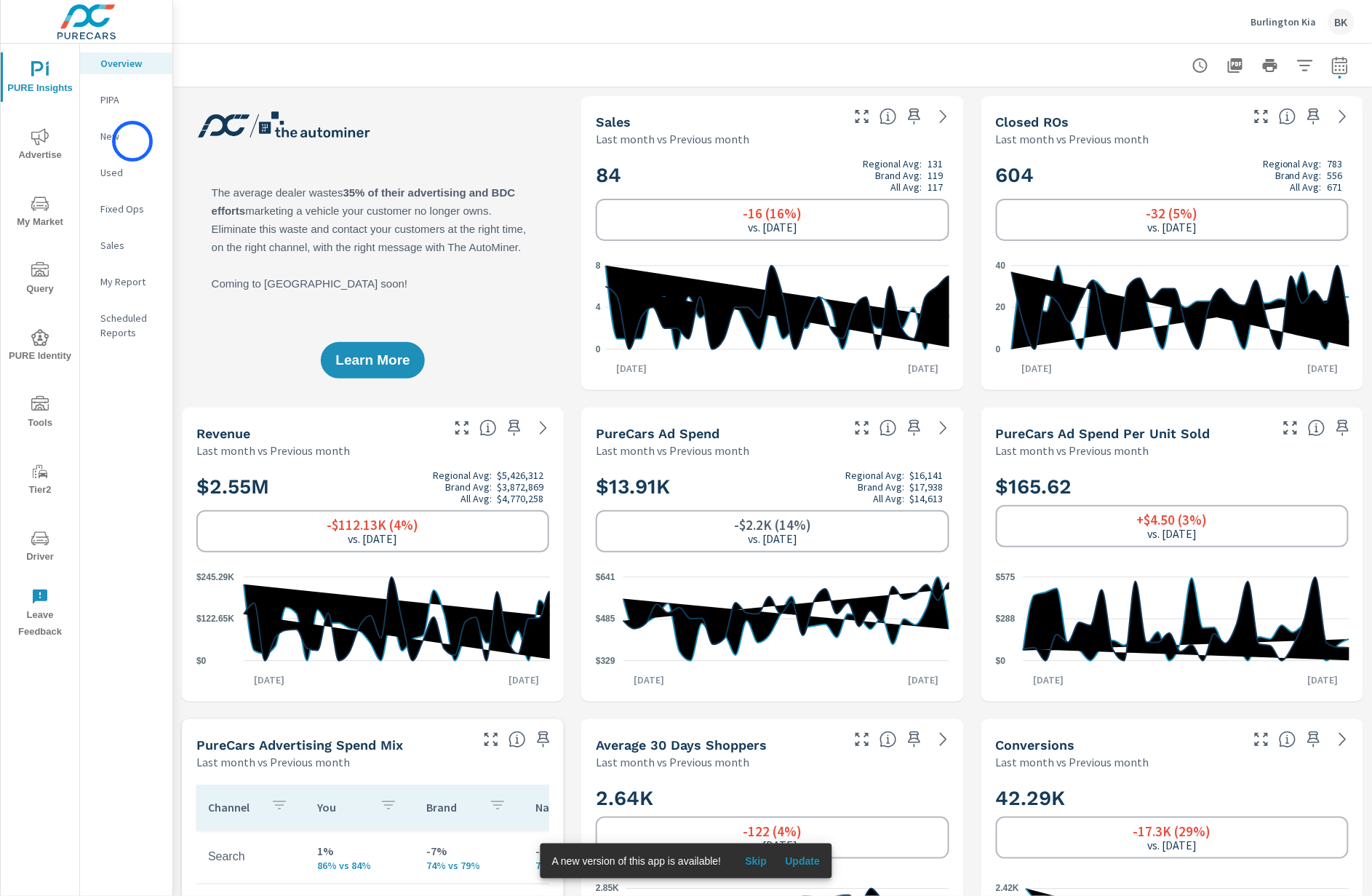
click at [130, 142] on p "New" at bounding box center [130, 136] width 60 height 15
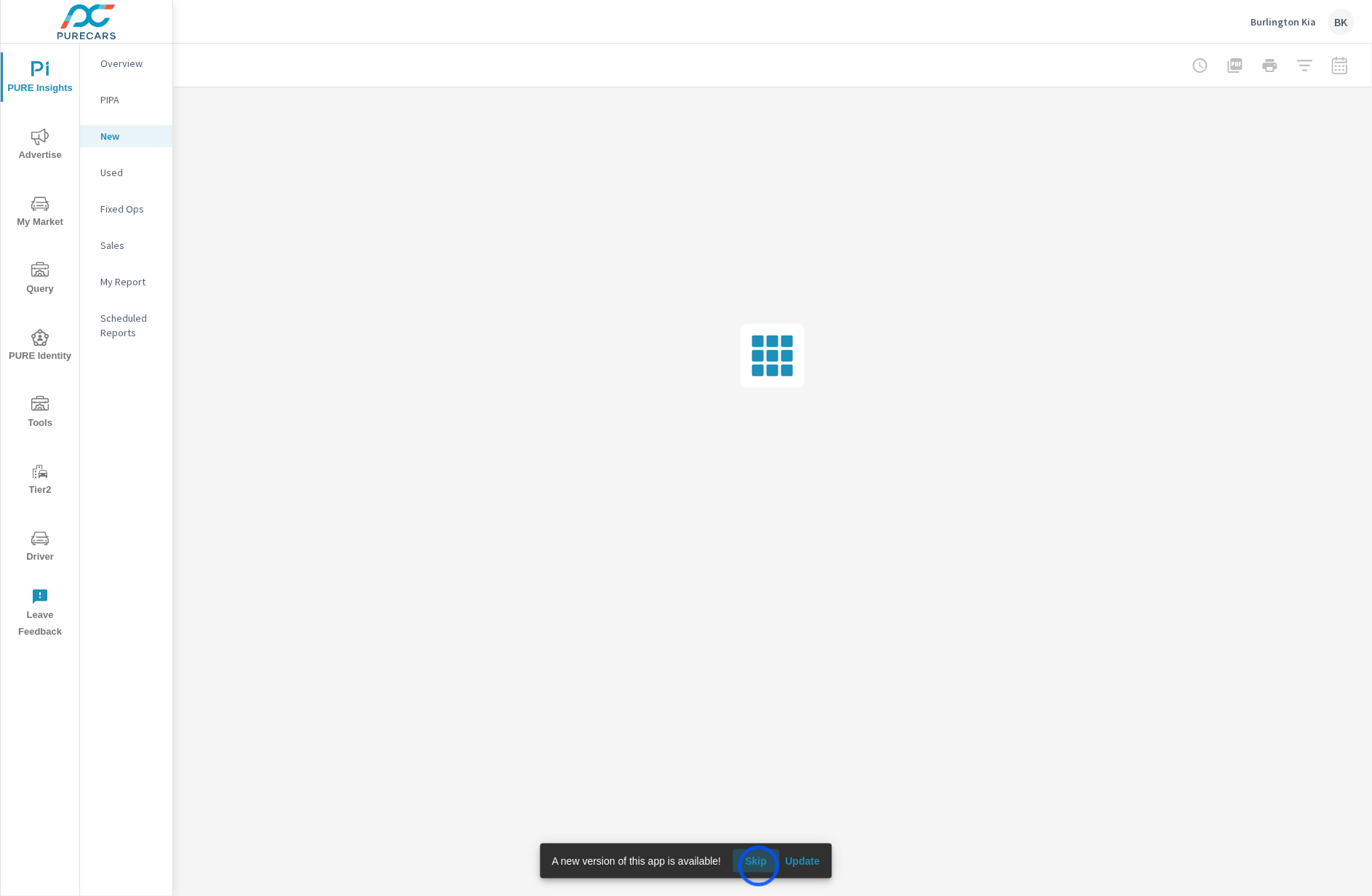
click at [759, 866] on span "Skip" at bounding box center [756, 861] width 35 height 13
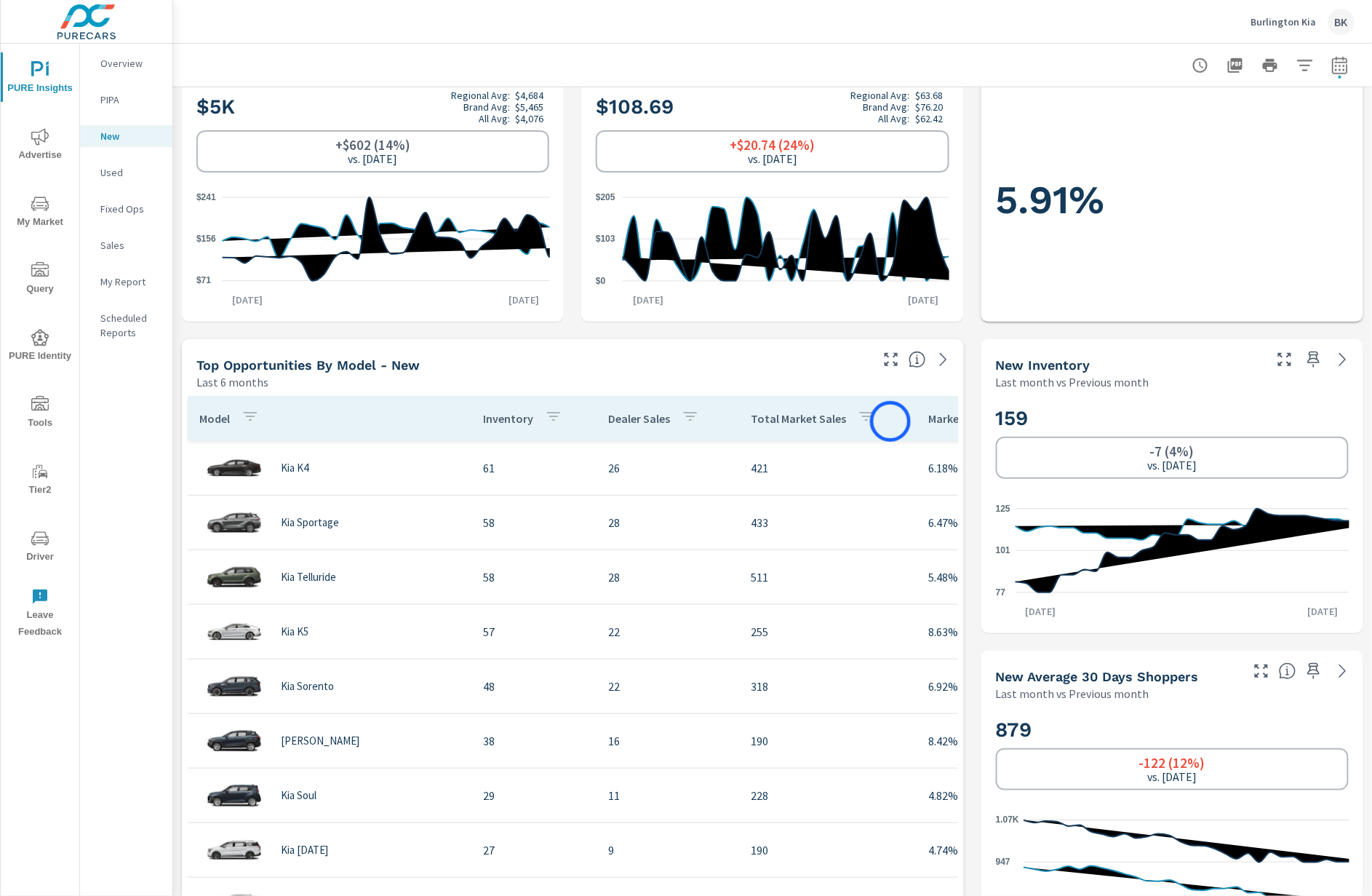
scroll to position [0, 74]
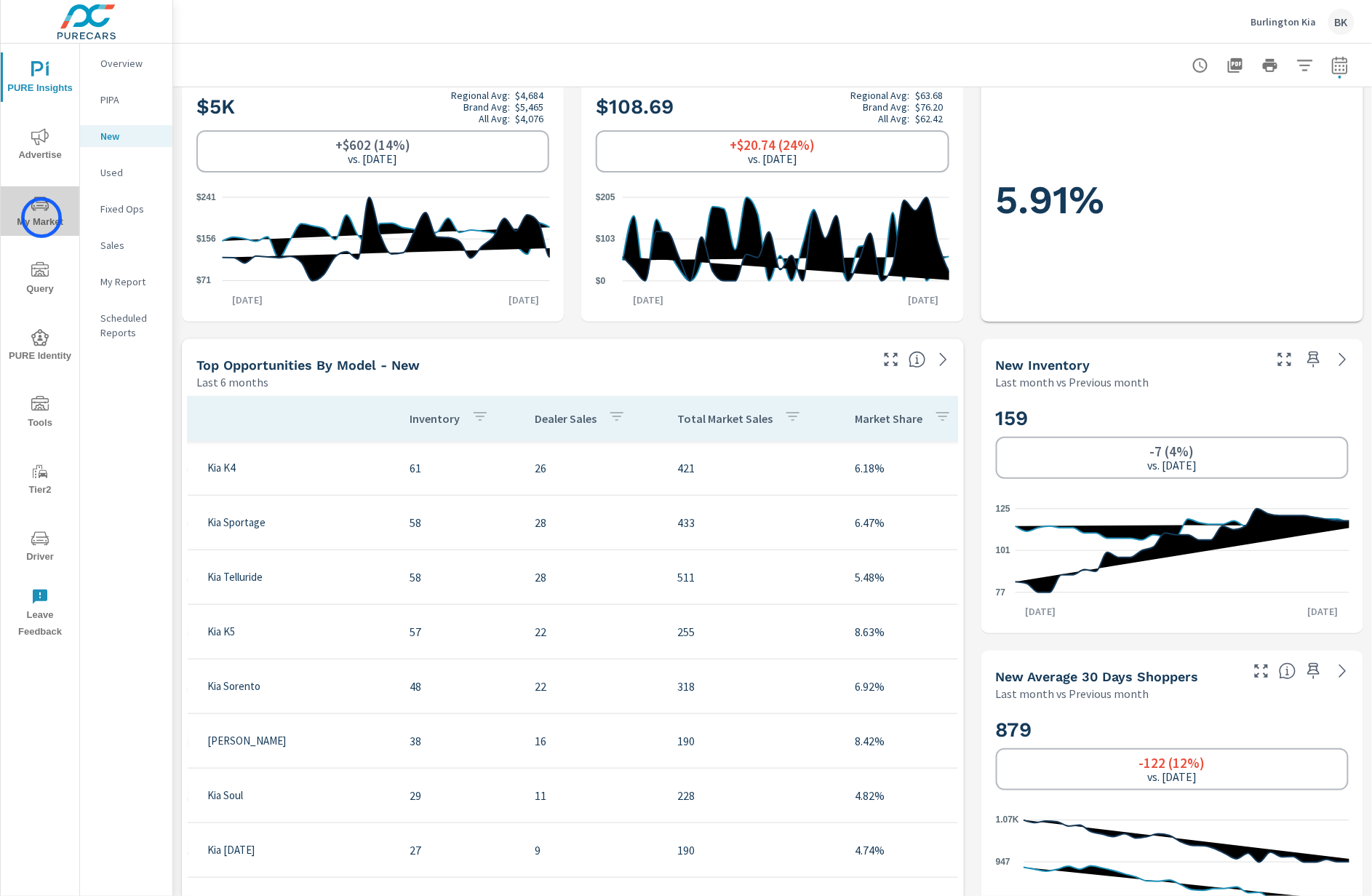
click at [42, 217] on span "My Market" at bounding box center [40, 213] width 70 height 36
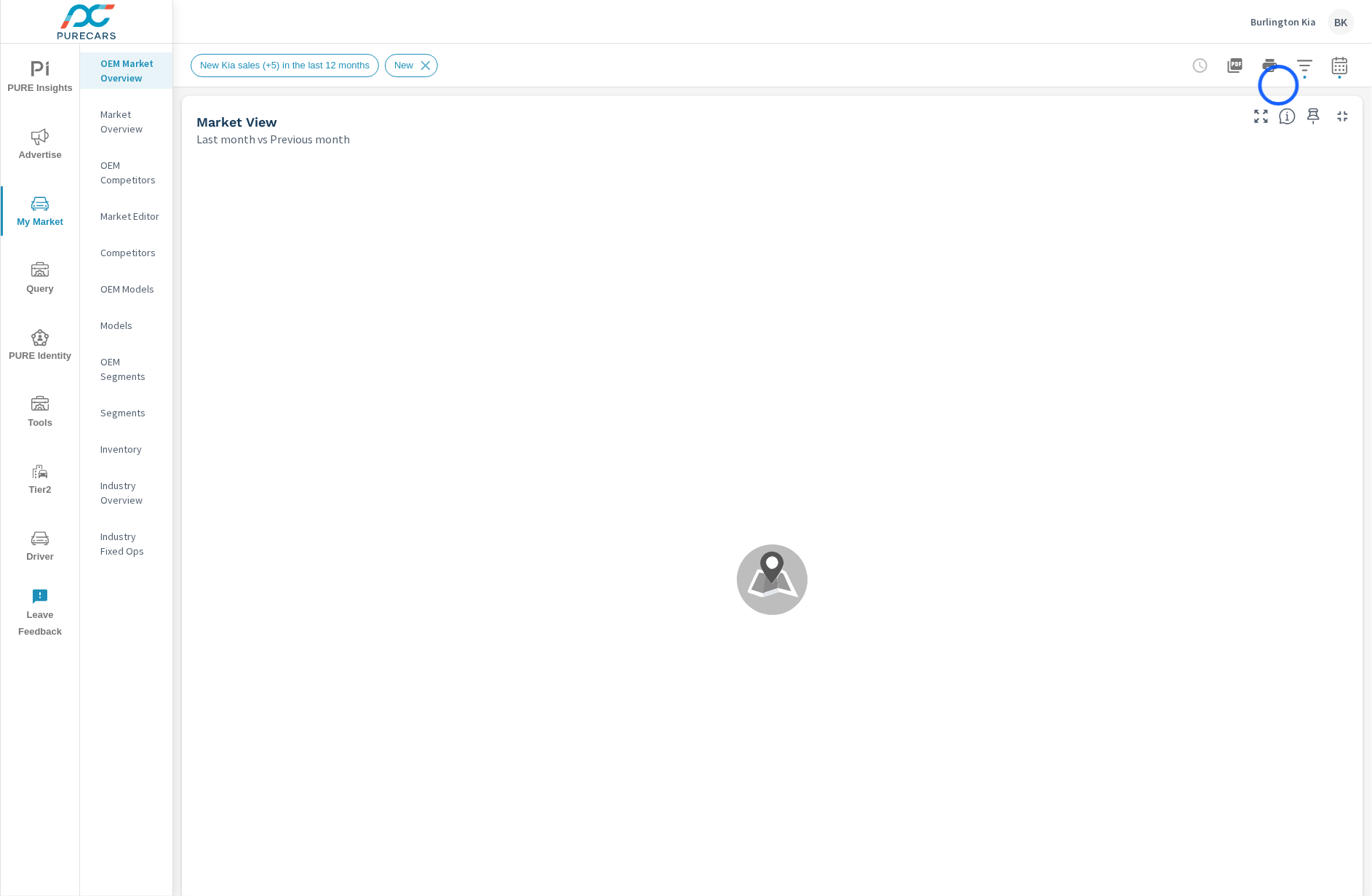
scroll to position [1, 0]
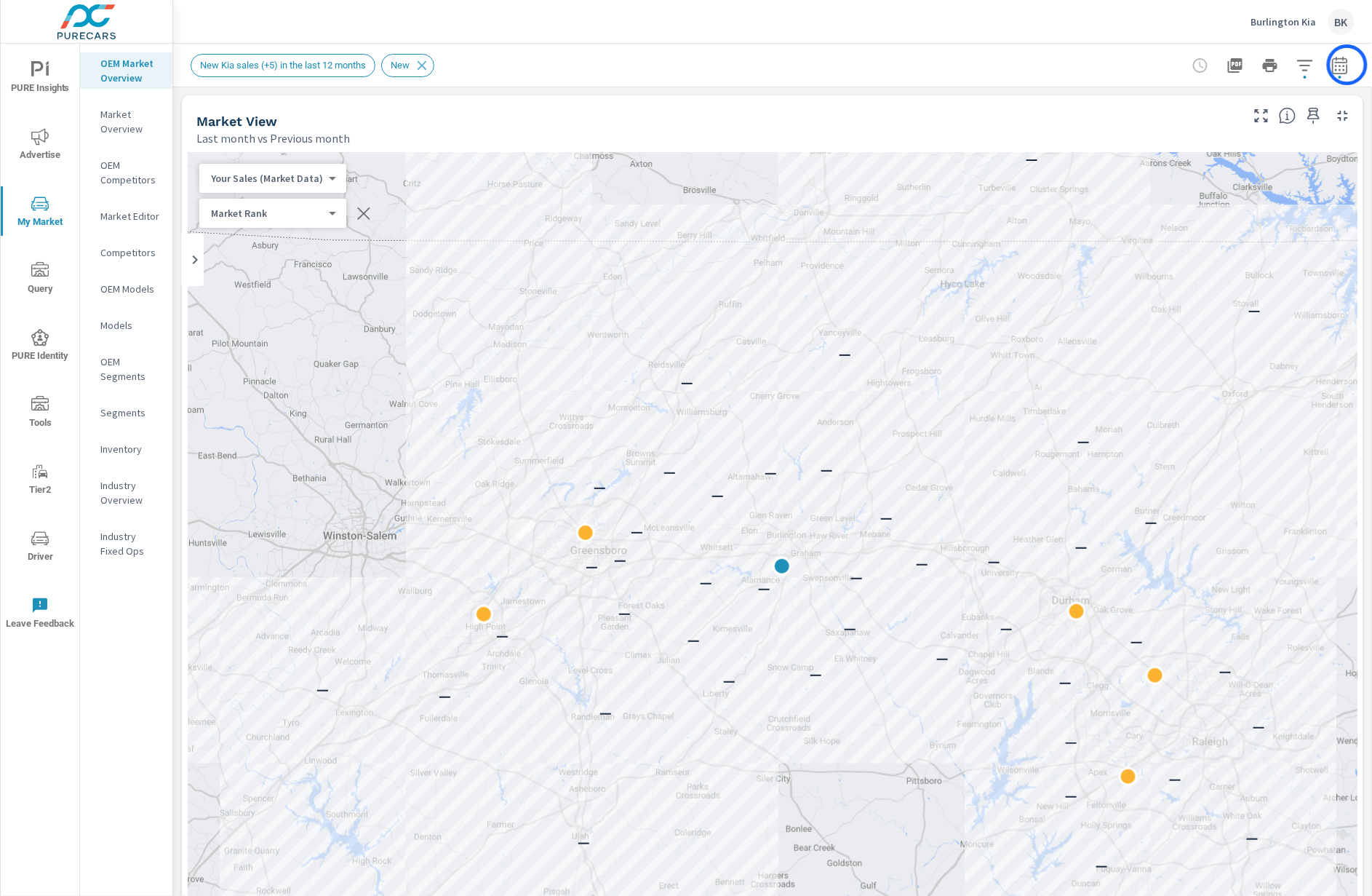
click at [1347, 65] on icon "button" at bounding box center [1340, 64] width 16 height 17
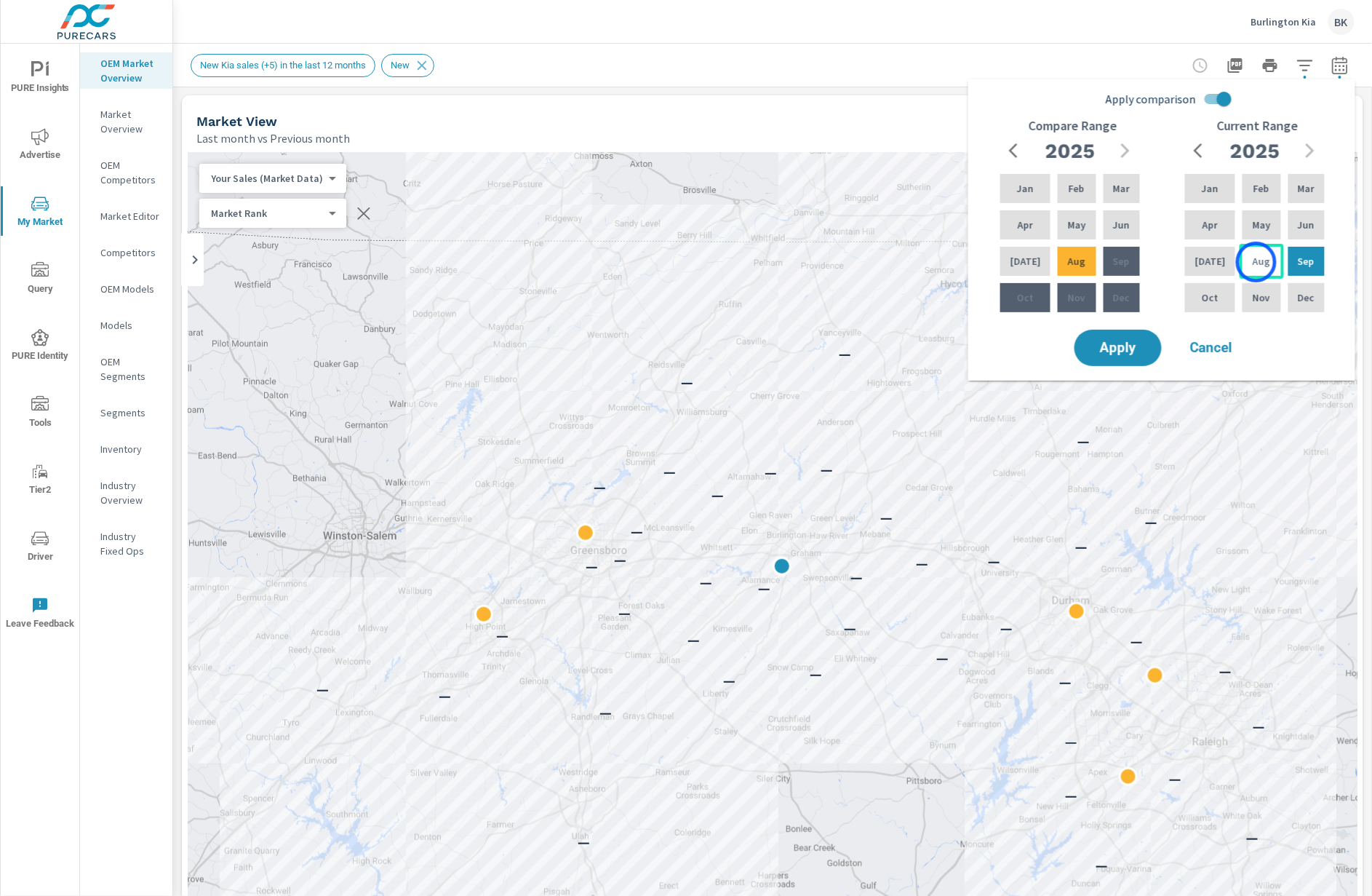
click at [1257, 262] on p "Aug" at bounding box center [1261, 261] width 17 height 15
click at [1305, 190] on p "Mar" at bounding box center [1306, 188] width 16 height 15
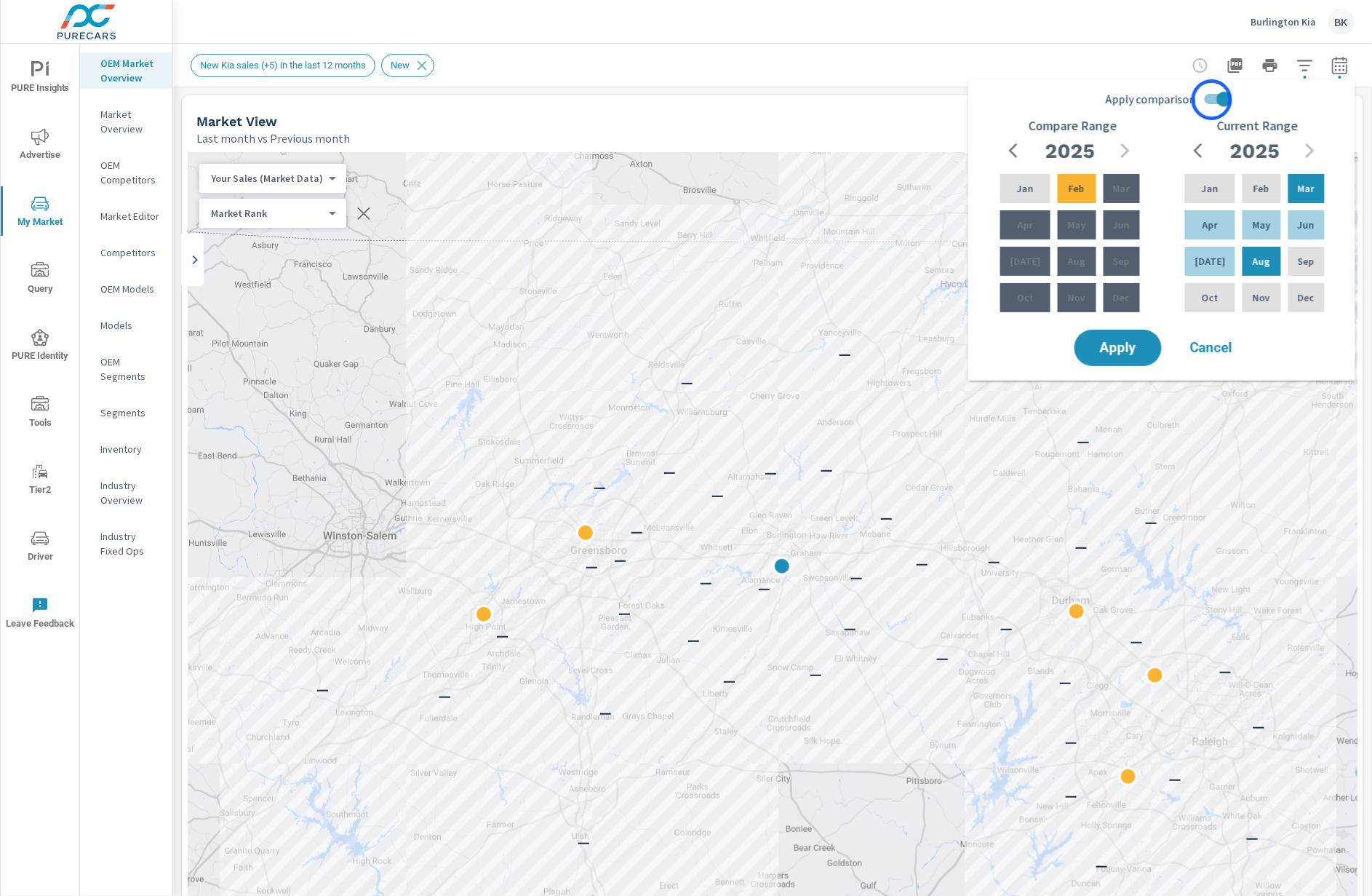
click at [1212, 100] on input "Apply comparison" at bounding box center [1224, 98] width 83 height 28
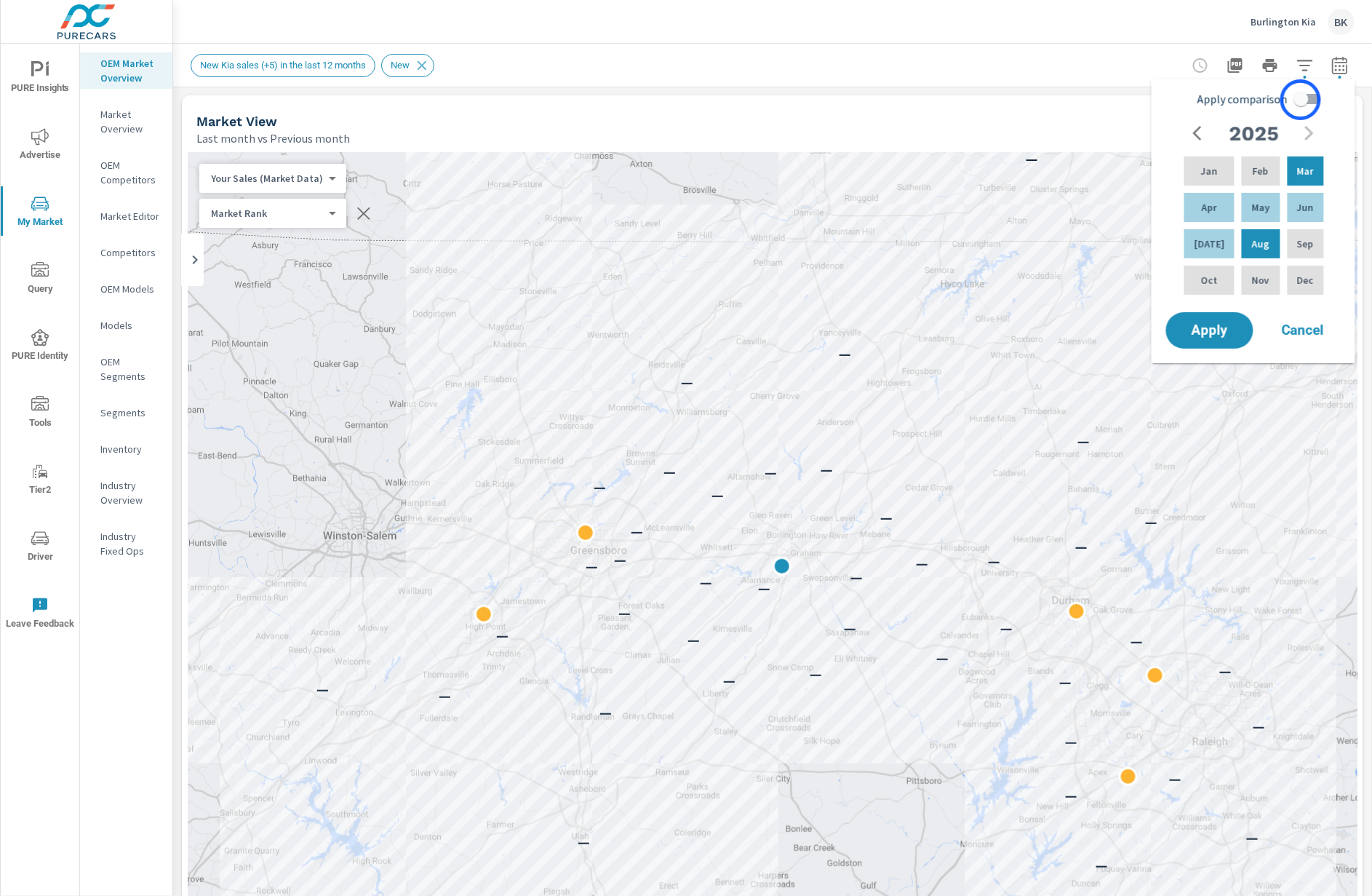
click at [1301, 100] on input "Apply comparison" at bounding box center [1301, 98] width 83 height 28
checkbox input "true"
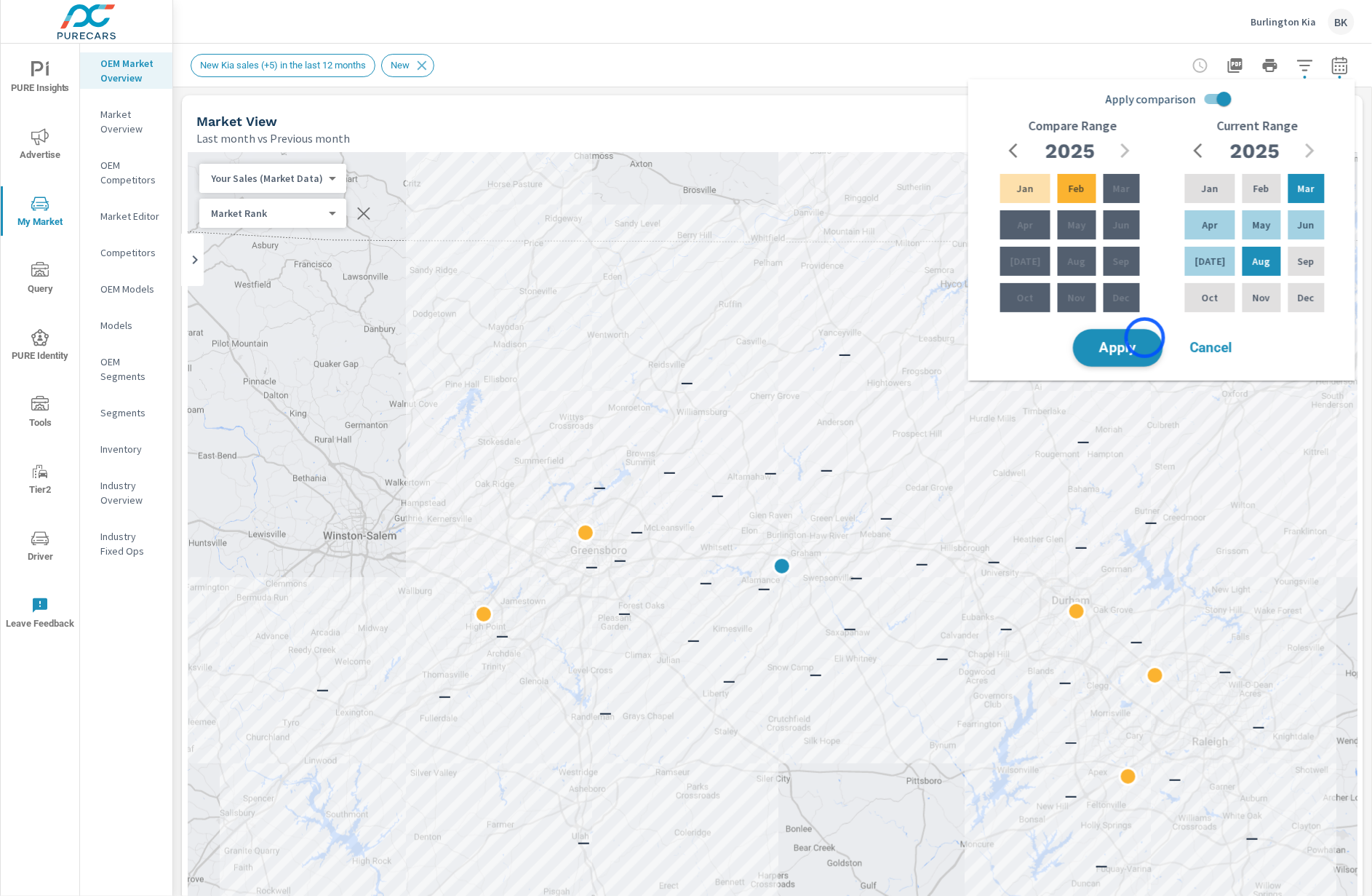
click at [1145, 337] on button "Apply" at bounding box center [1118, 348] width 90 height 38
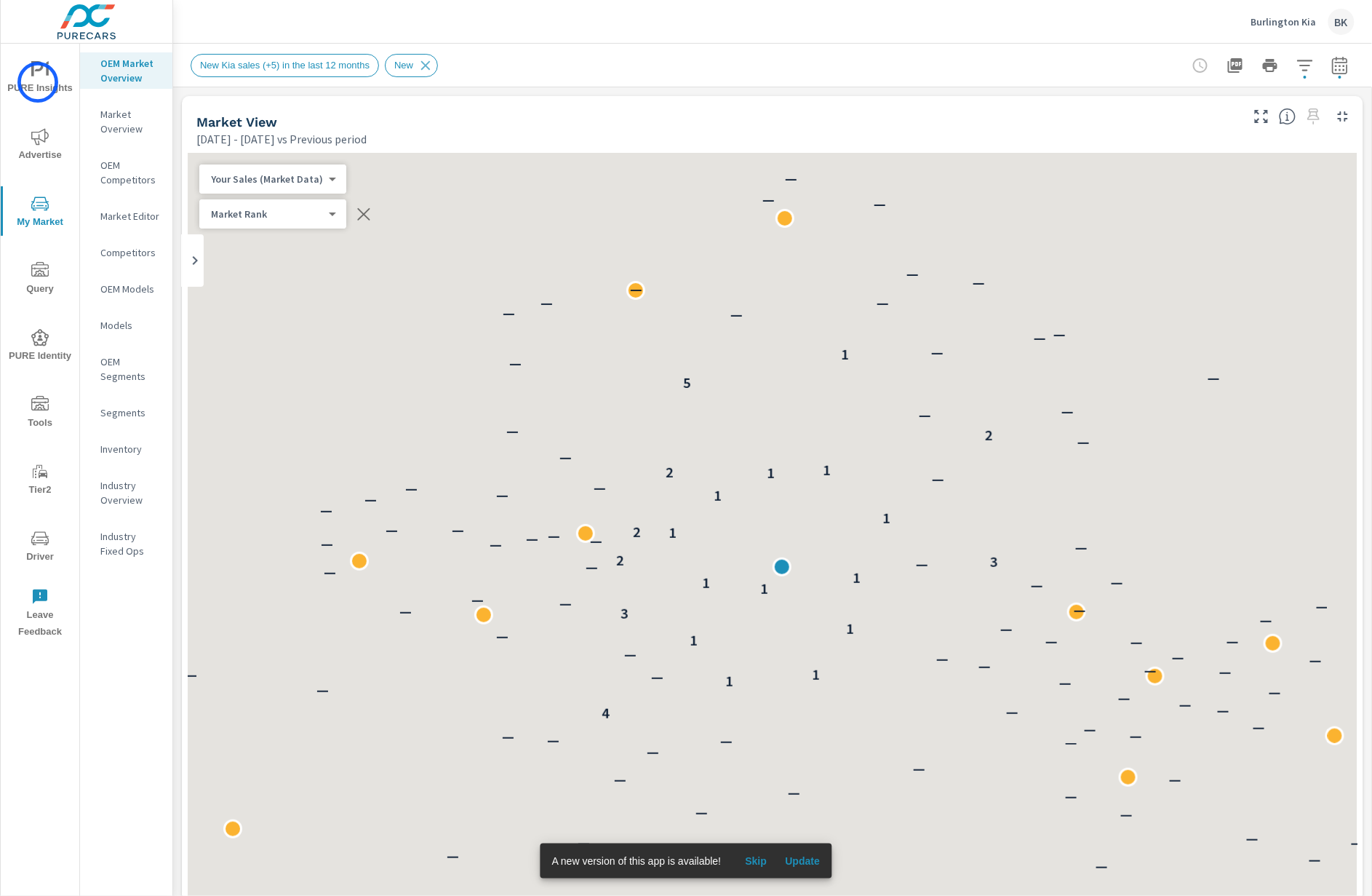
click at [38, 82] on span "PURE Insights" at bounding box center [40, 79] width 70 height 36
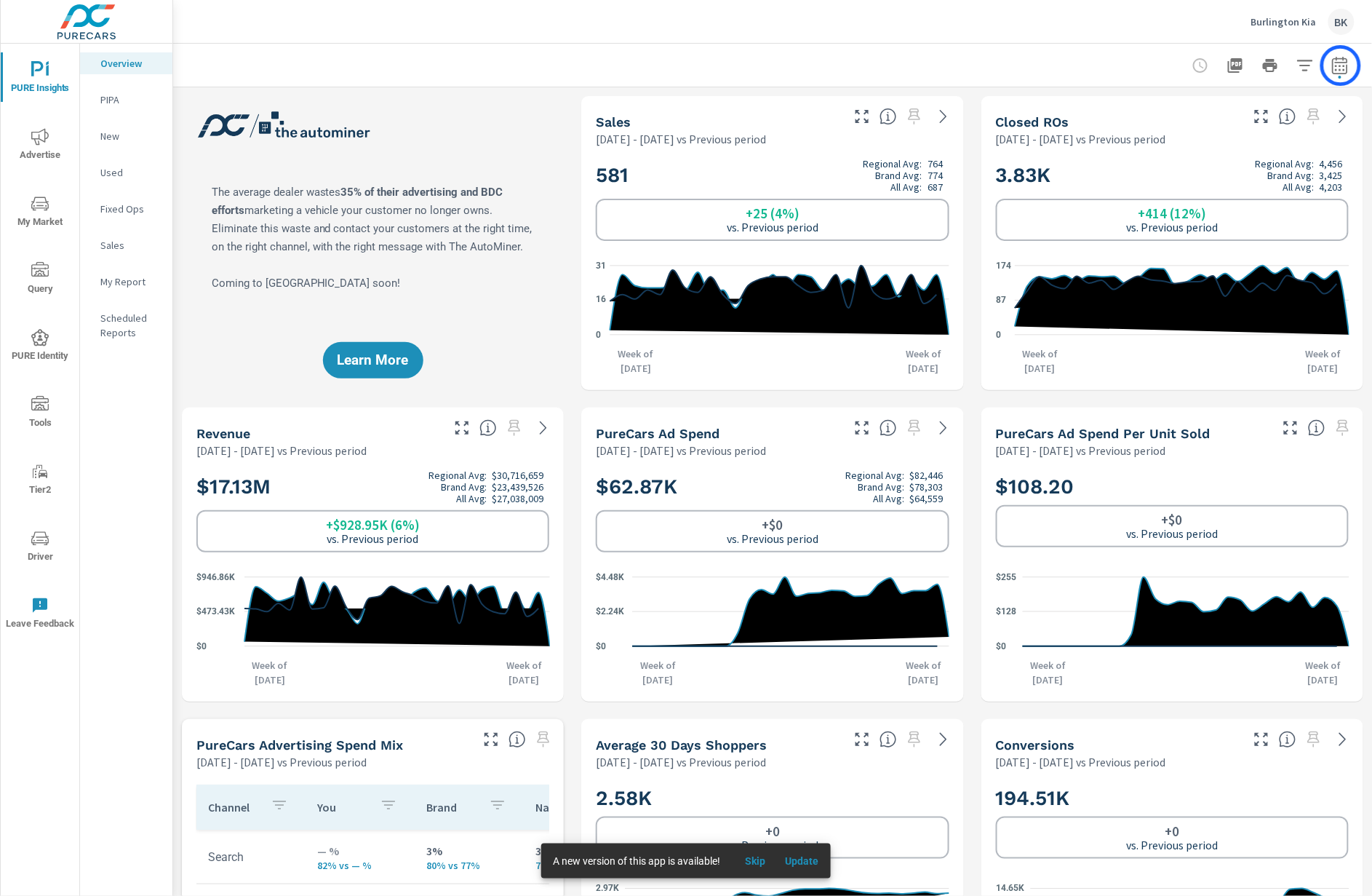
click at [1340, 66] on icon "button" at bounding box center [1339, 68] width 10 height 6
select select "Previous period"
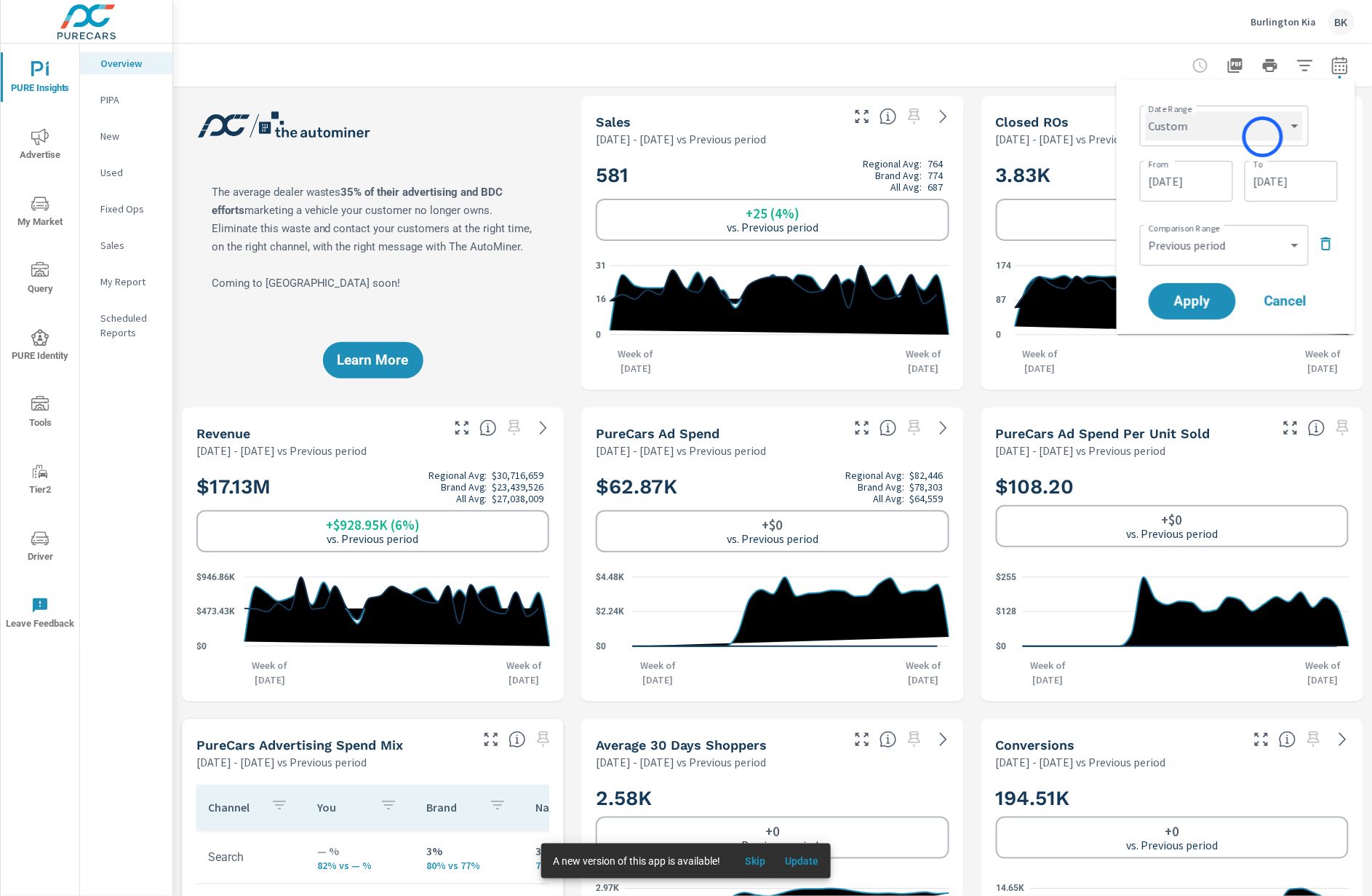
click at [1260, 130] on select "Custom [DATE] Last week Last 7 days Last 14 days Last 30 days Last 45 days Last…" at bounding box center [1224, 126] width 157 height 29
click at [1174, 190] on input "[DATE]" at bounding box center [1186, 181] width 81 height 29
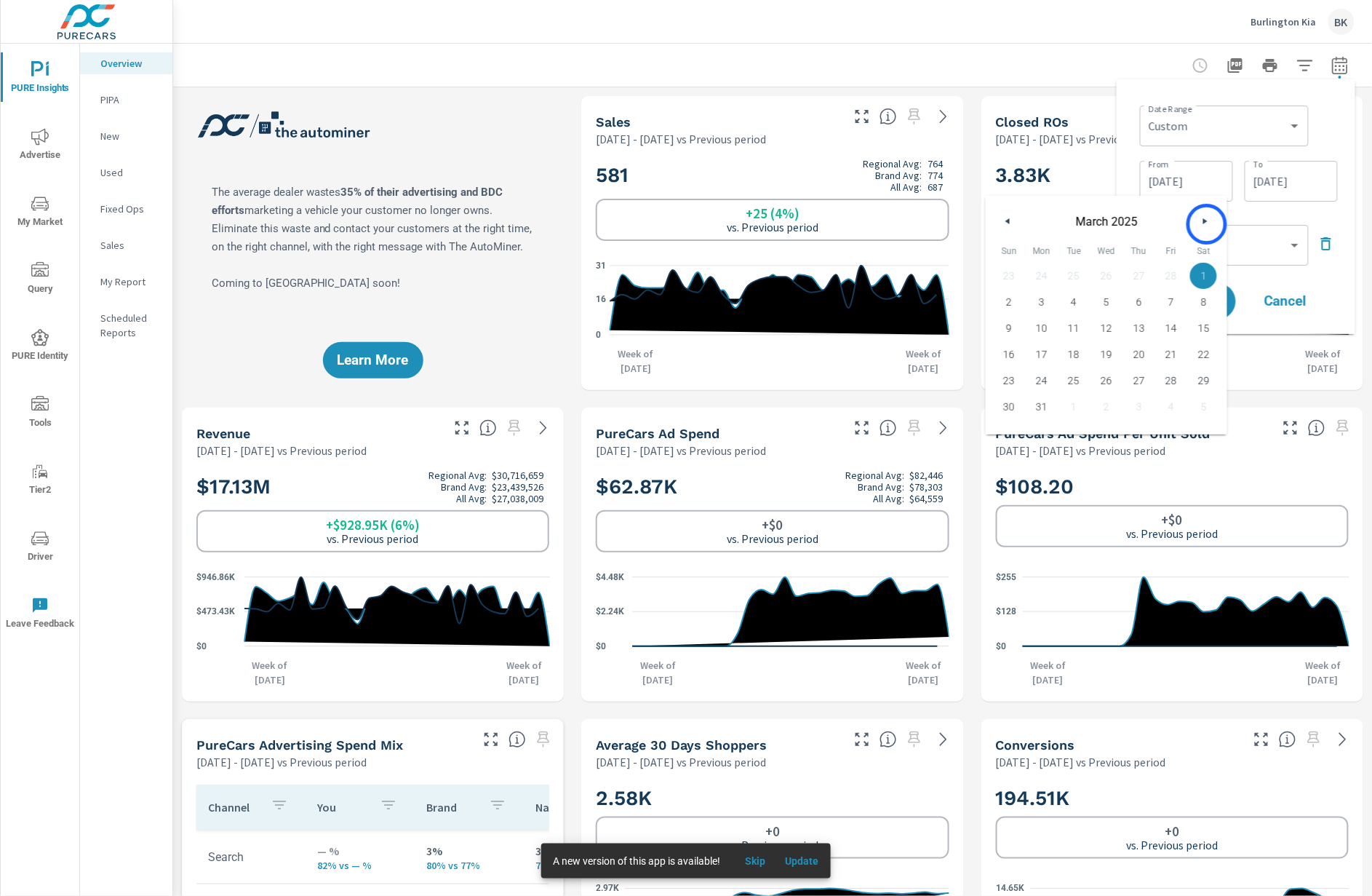
click at [1207, 224] on button "button" at bounding box center [1205, 220] width 17 height 17
click at [1198, 220] on button "button" at bounding box center [1205, 220] width 17 height 17
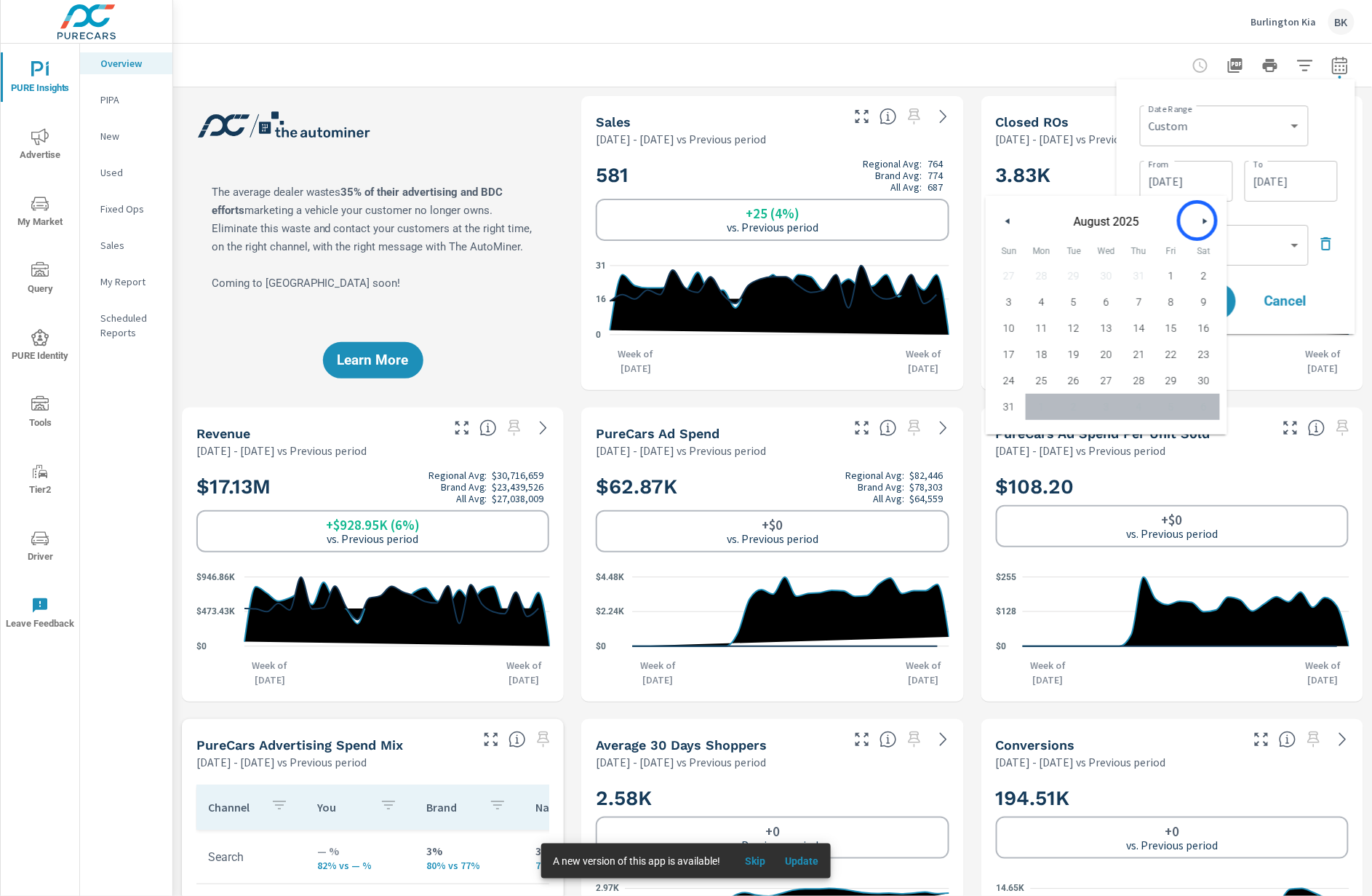
click at [1198, 220] on button "button" at bounding box center [1205, 220] width 17 height 17
click at [1175, 274] on span "1" at bounding box center [1172, 276] width 33 height 19
type input "08/01/2025"
click at [1336, 134] on div "Date Range Custom Yesterday Last week Last 7 days Last 14 days Last 30 days Las…" at bounding box center [1239, 124] width 198 height 49
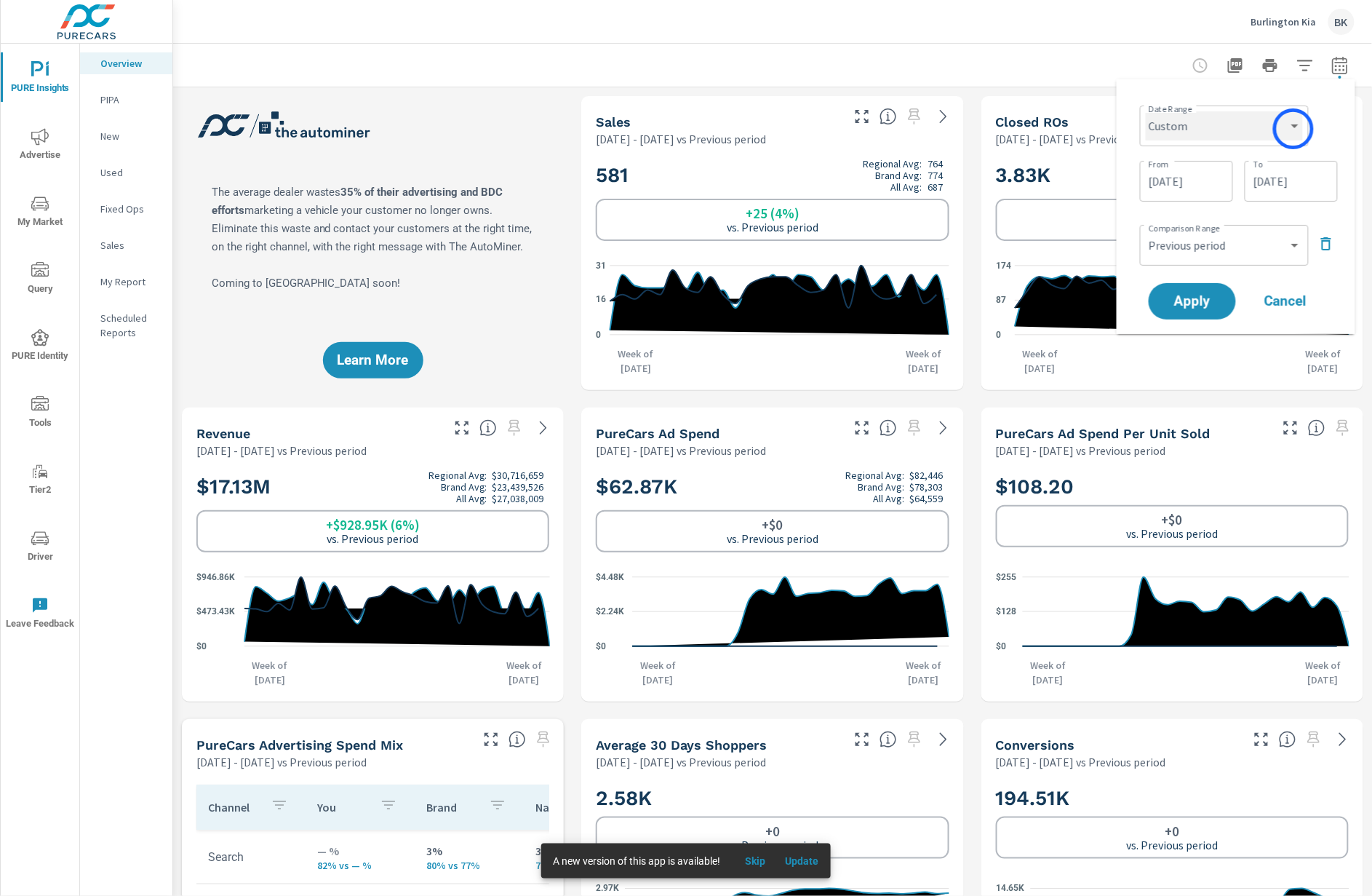
click at [1294, 129] on select "Custom Yesterday Last week Last 7 days Last 14 days Last 30 days Last 45 days L…" at bounding box center [1224, 126] width 157 height 29
click at [1327, 244] on icon "button" at bounding box center [1326, 244] width 17 height 17
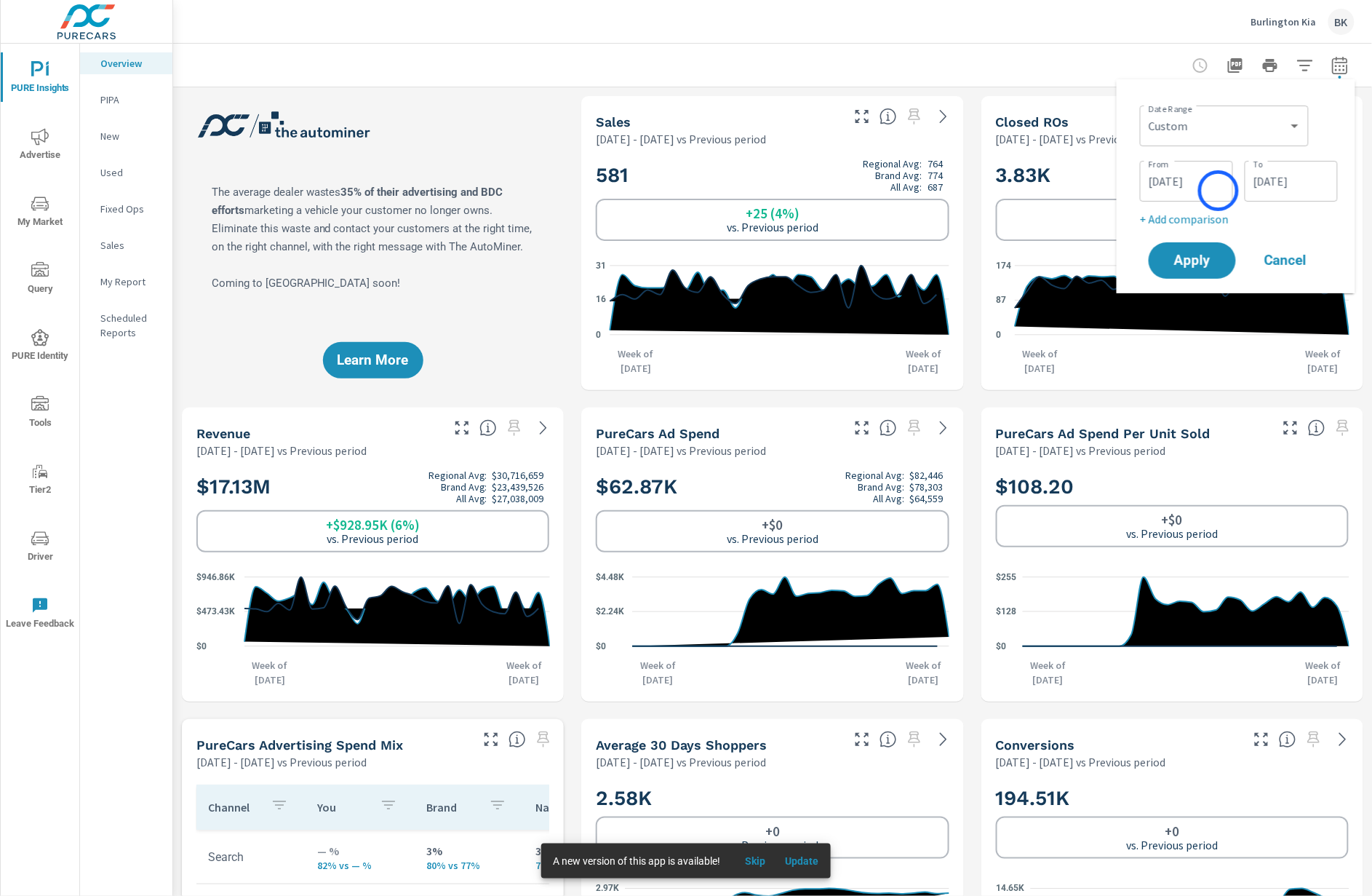
click at [1219, 191] on input "08/01/2025" at bounding box center [1186, 181] width 81 height 29
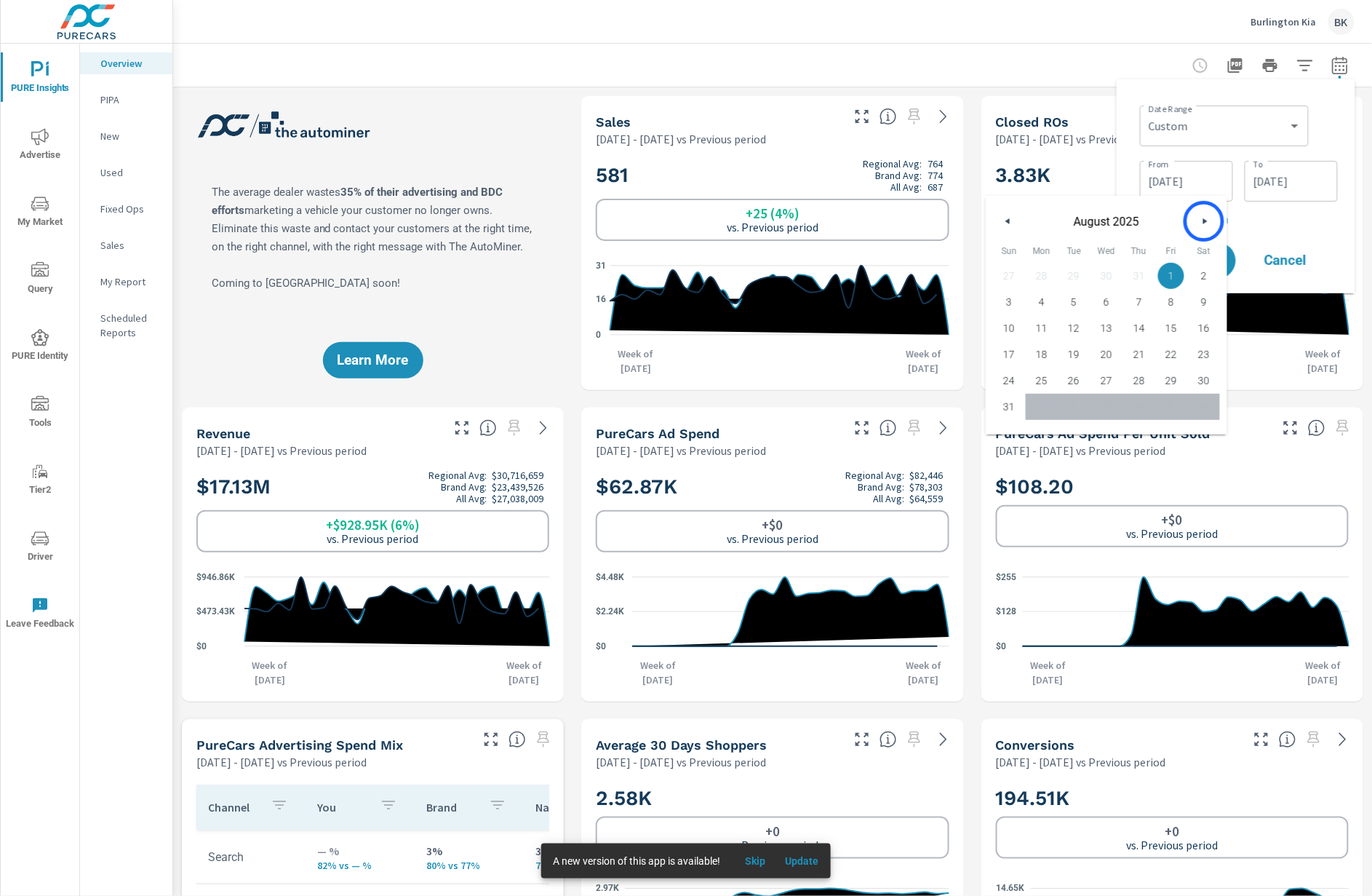
click at [1205, 221] on icon "button" at bounding box center [1207, 221] width 7 height 6
click at [1297, 223] on p "+ Add comparison" at bounding box center [1239, 218] width 198 height 17
select select "Previous period"
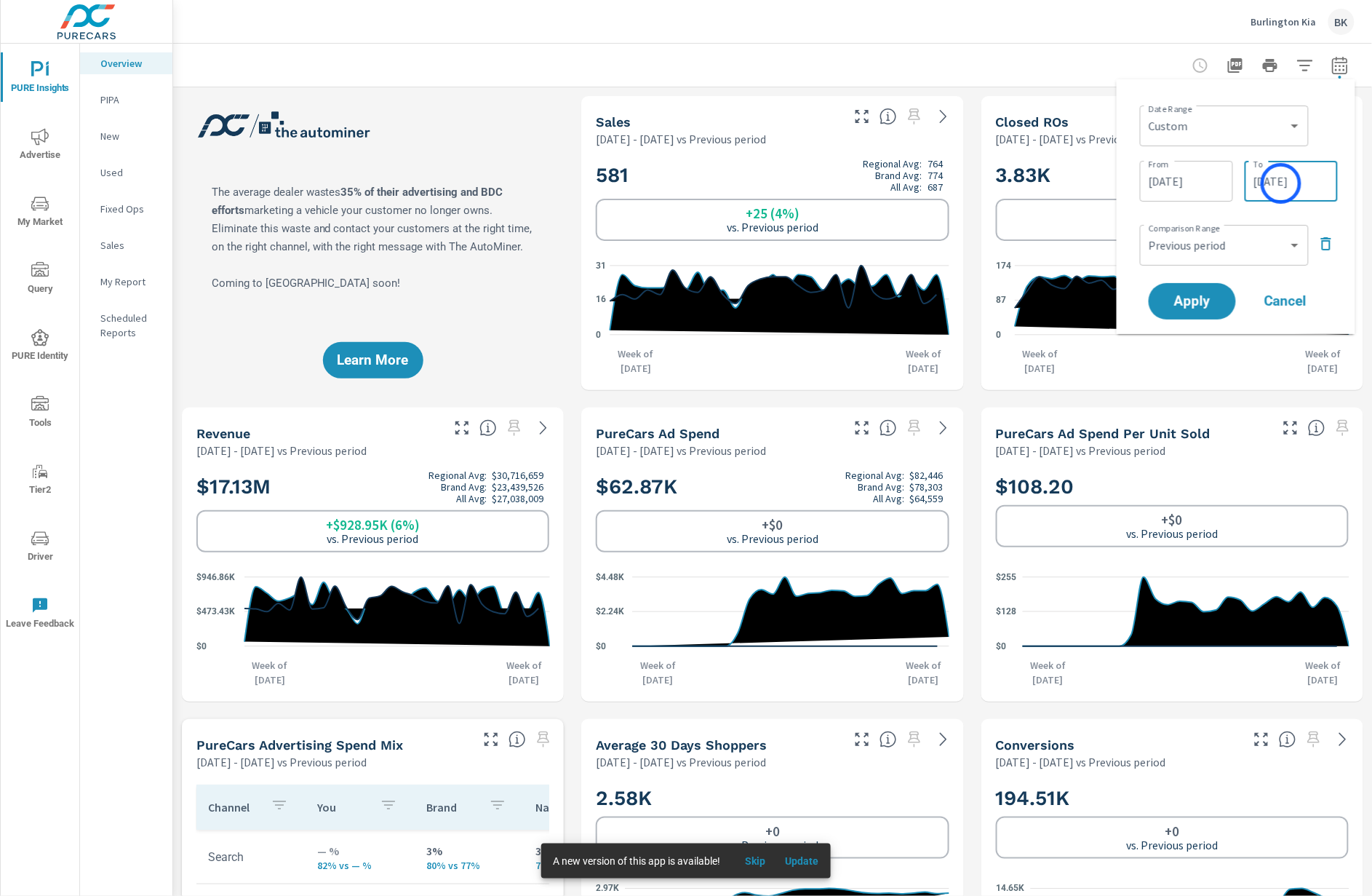
click at [1281, 183] on input "08/31/2025" at bounding box center [1291, 181] width 81 height 29
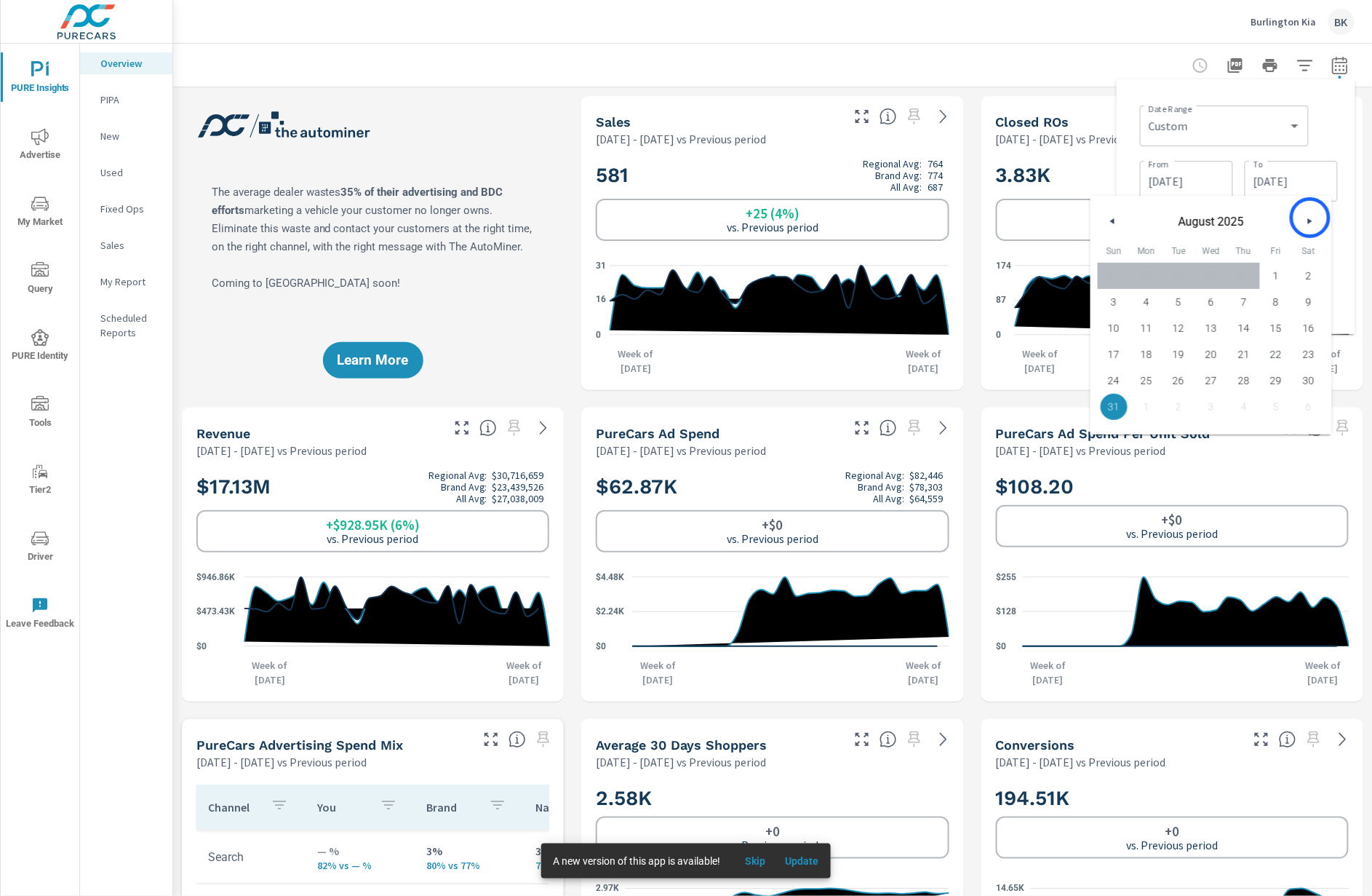
click at [1310, 218] on icon "button" at bounding box center [1312, 221] width 7 height 6
click at [1182, 381] on span "30" at bounding box center [1179, 380] width 33 height 19
type input "09/30/2025"
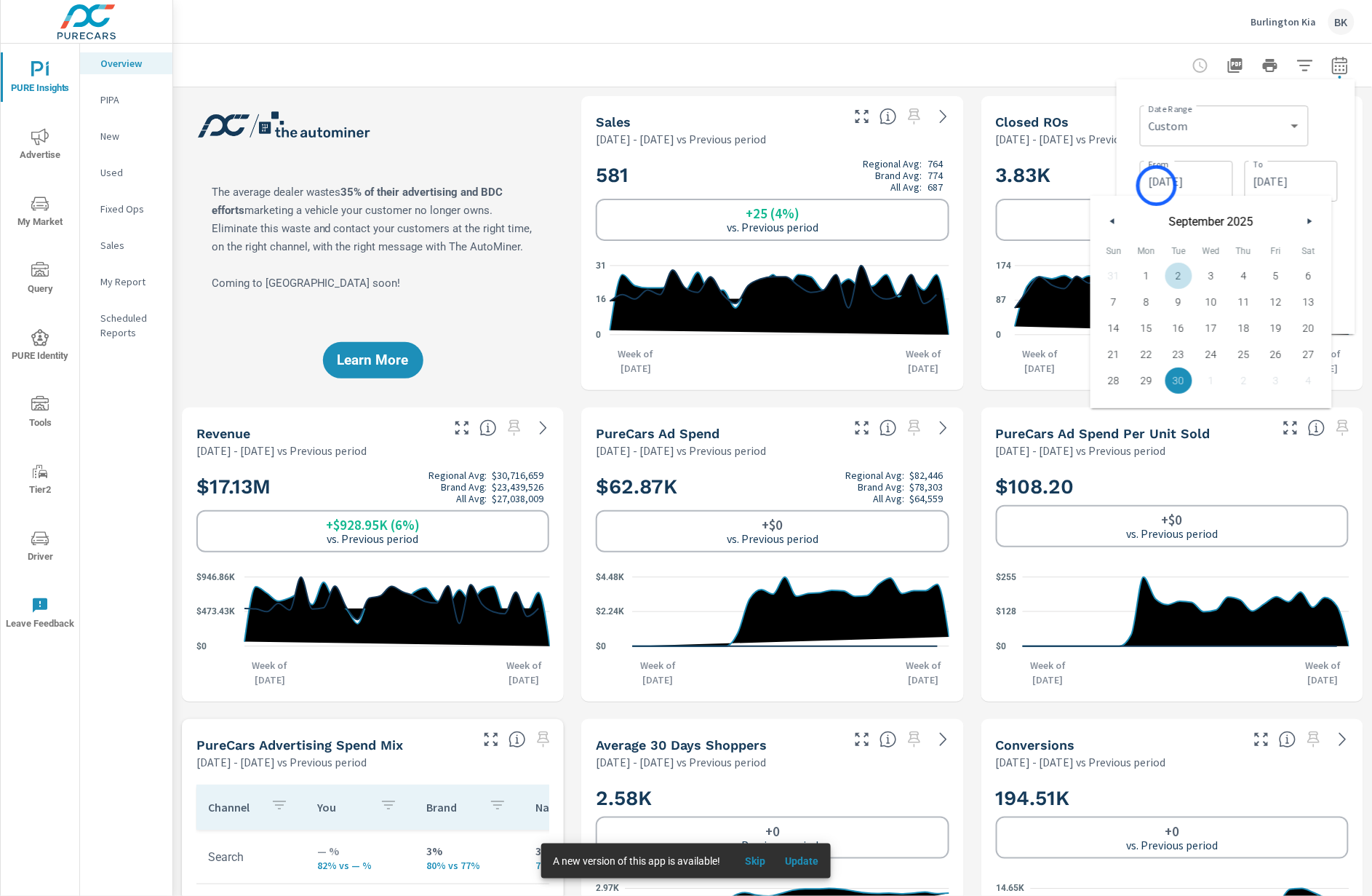
click at [1157, 185] on input "08/01/2025" at bounding box center [1186, 181] width 81 height 29
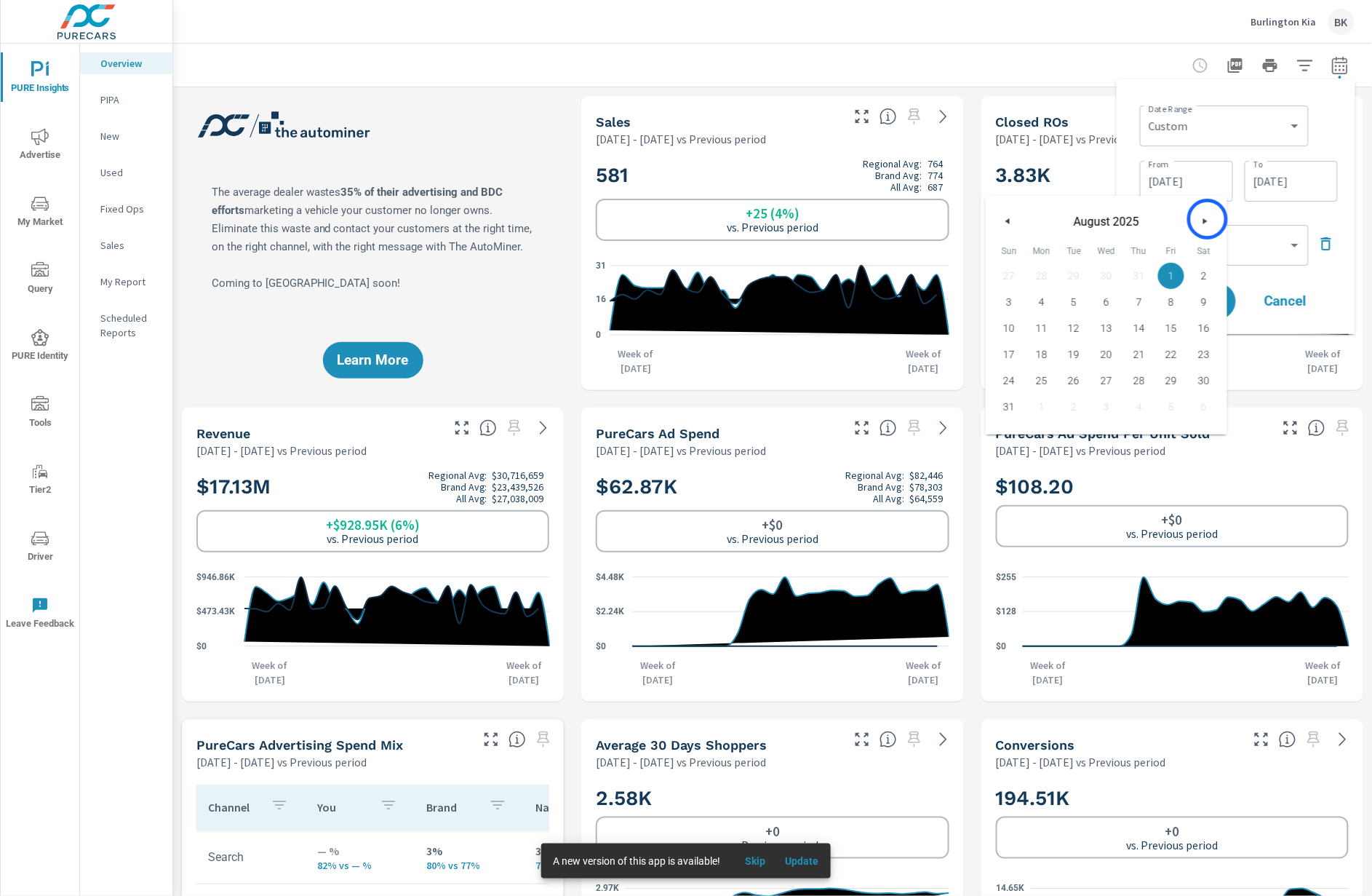
click at [1207, 219] on icon "button" at bounding box center [1207, 221] width 7 height 6
click at [1041, 279] on span "1" at bounding box center [1042, 276] width 33 height 19
type input "09/01/2025"
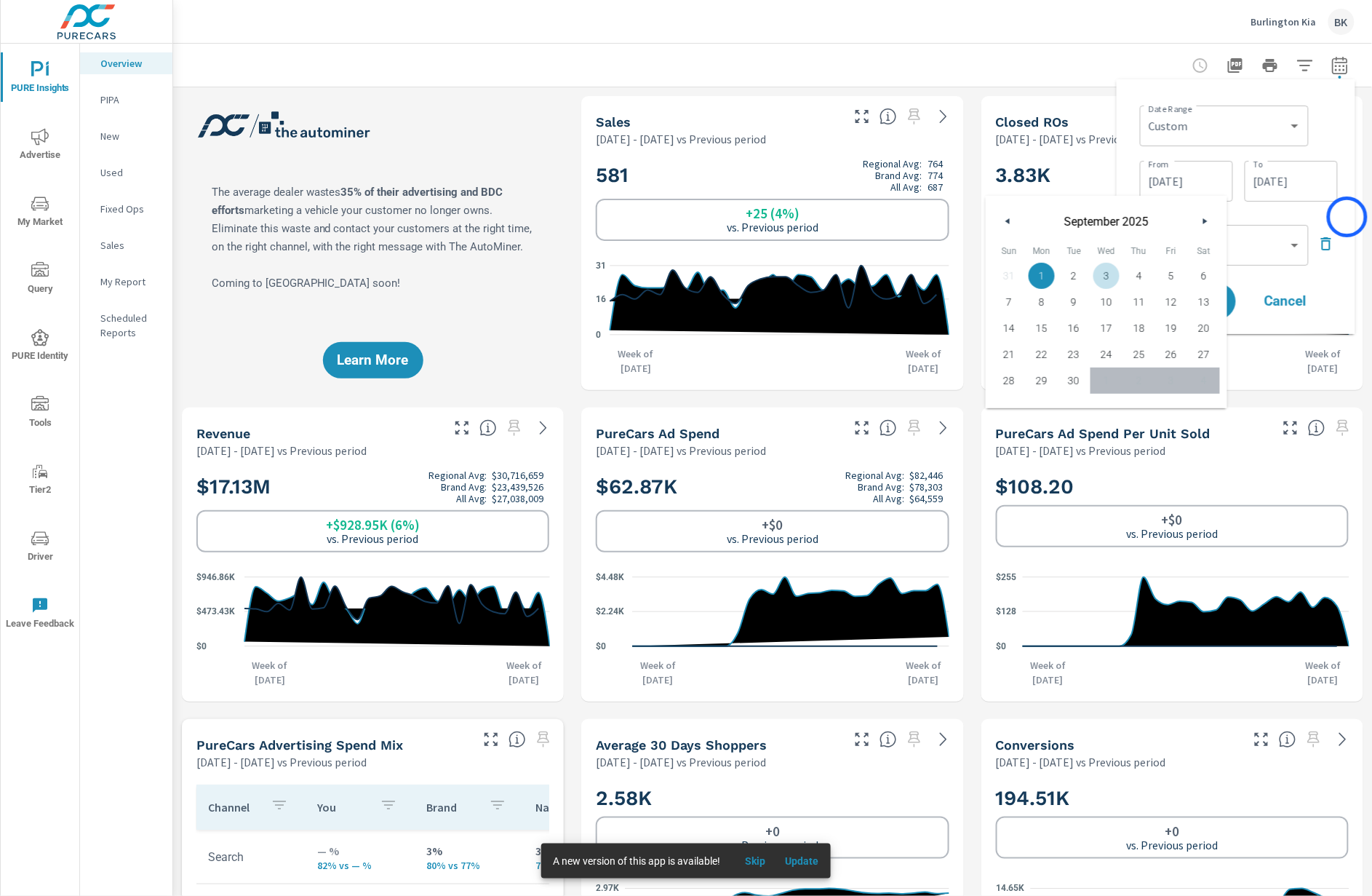
click at [1347, 217] on div "Date Range Custom Yesterday Last week Last 7 days Last 14 days Last 30 days Las…" at bounding box center [1236, 207] width 239 height 255
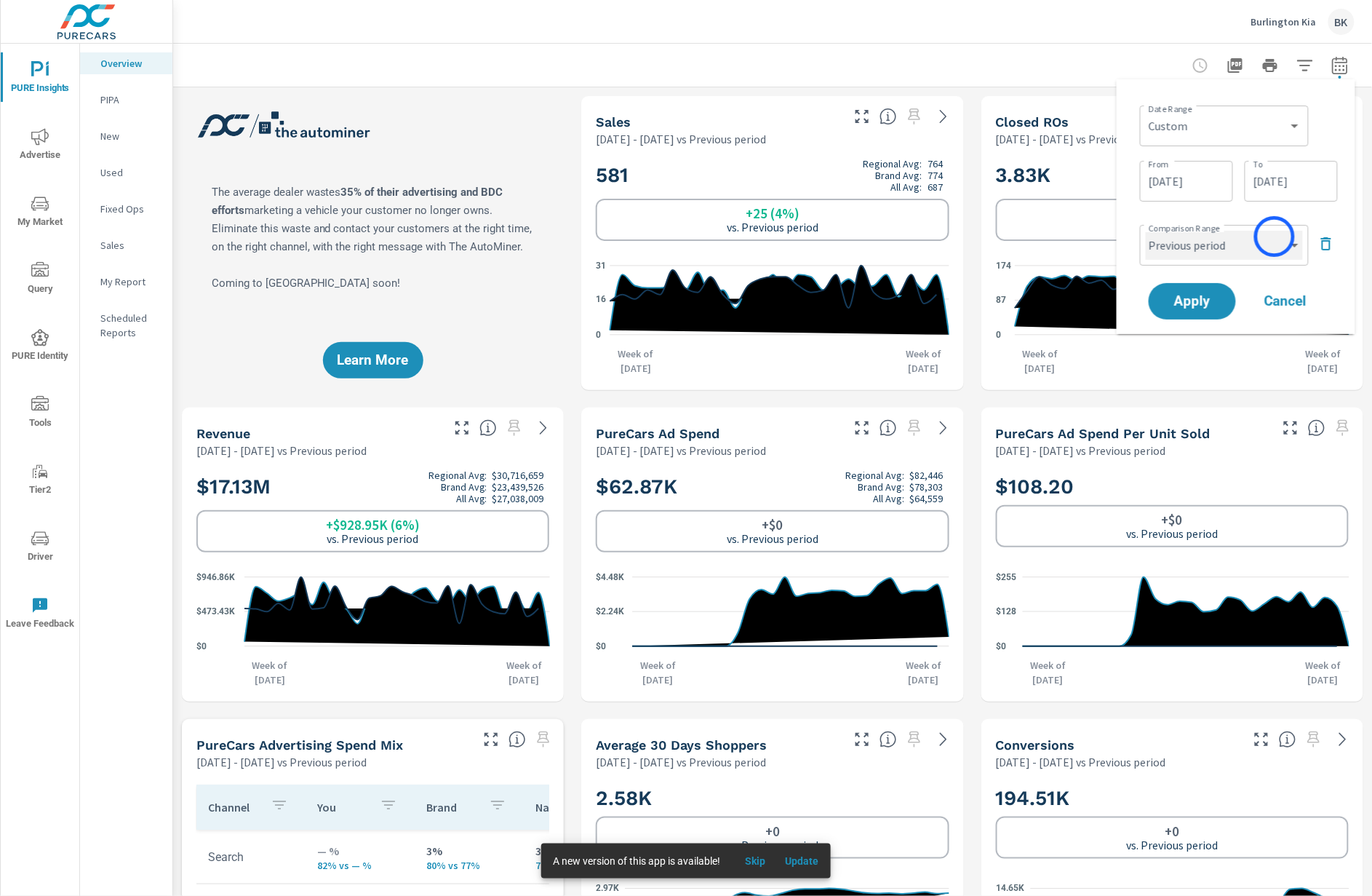
click at [1274, 237] on select "Custom Previous period Previous month Previous year" at bounding box center [1224, 245] width 157 height 29
select select "Previous month"
click at [1146, 231] on select "Custom Previous period Previous month Previous year" at bounding box center [1224, 245] width 157 height 29
click at [1209, 300] on span "Apply" at bounding box center [1193, 302] width 60 height 14
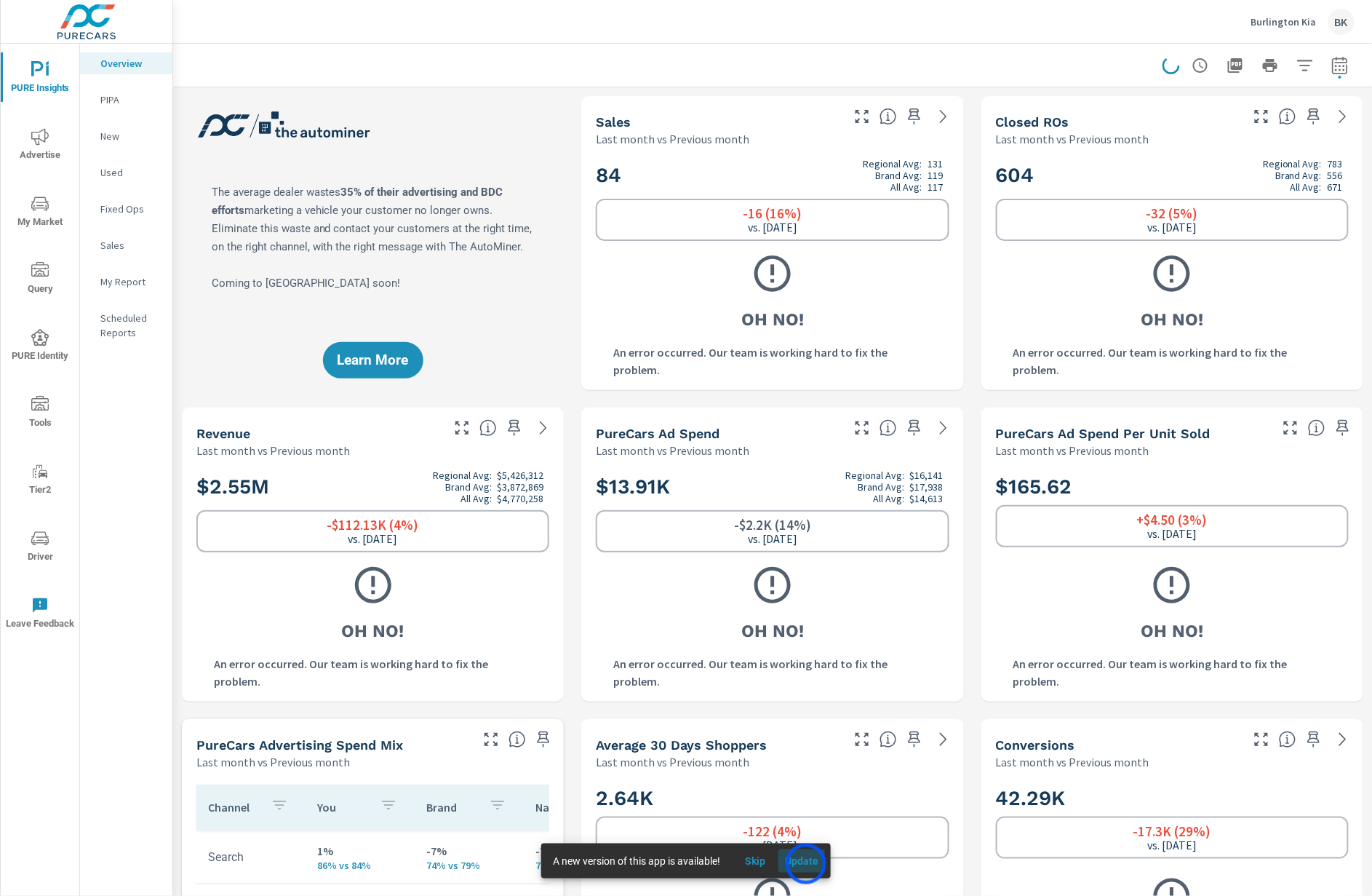
click at [806, 864] on span "Update" at bounding box center [802, 861] width 35 height 13
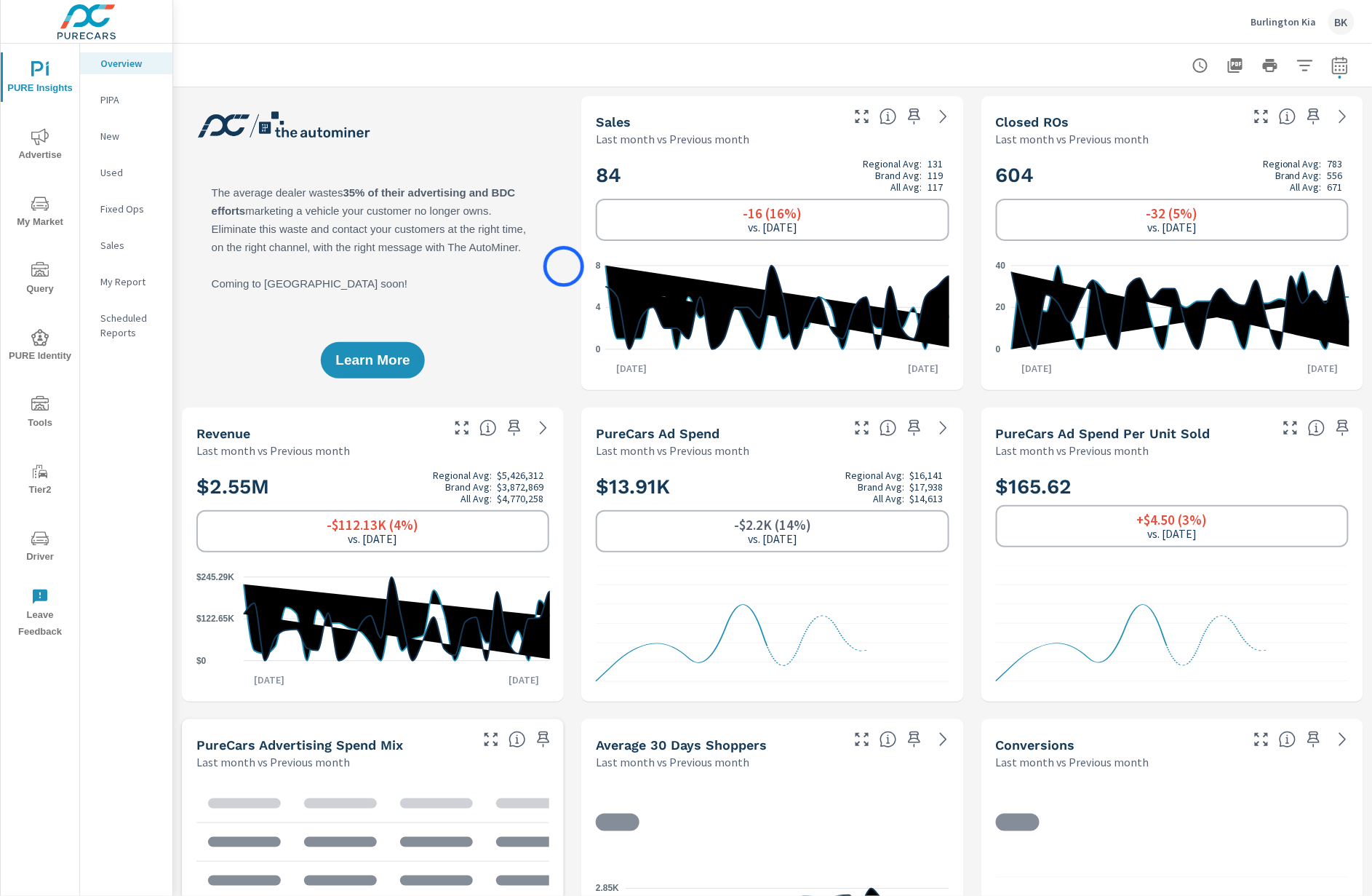
scroll to position [159, 0]
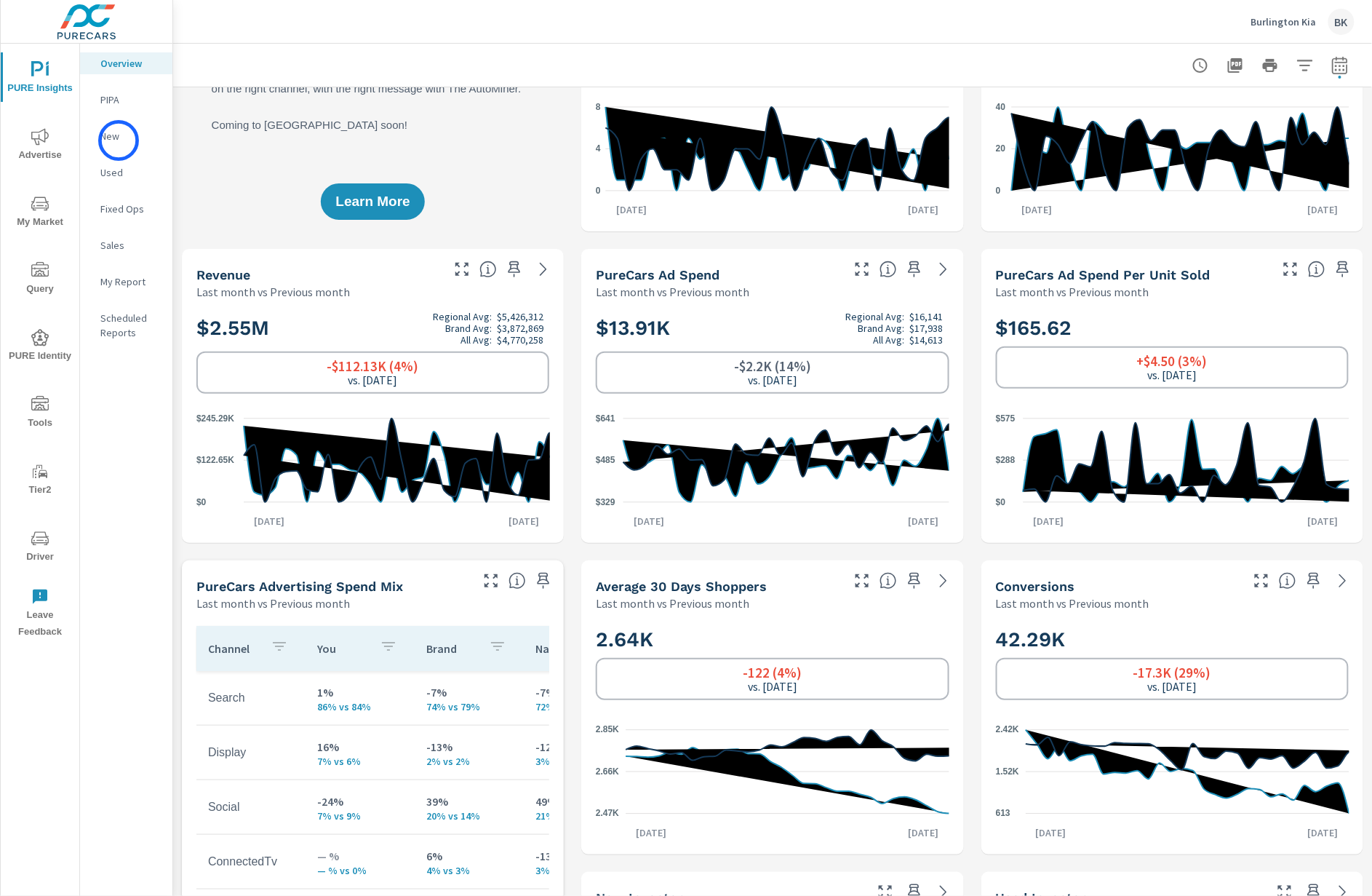
click at [118, 141] on p "New" at bounding box center [130, 136] width 60 height 15
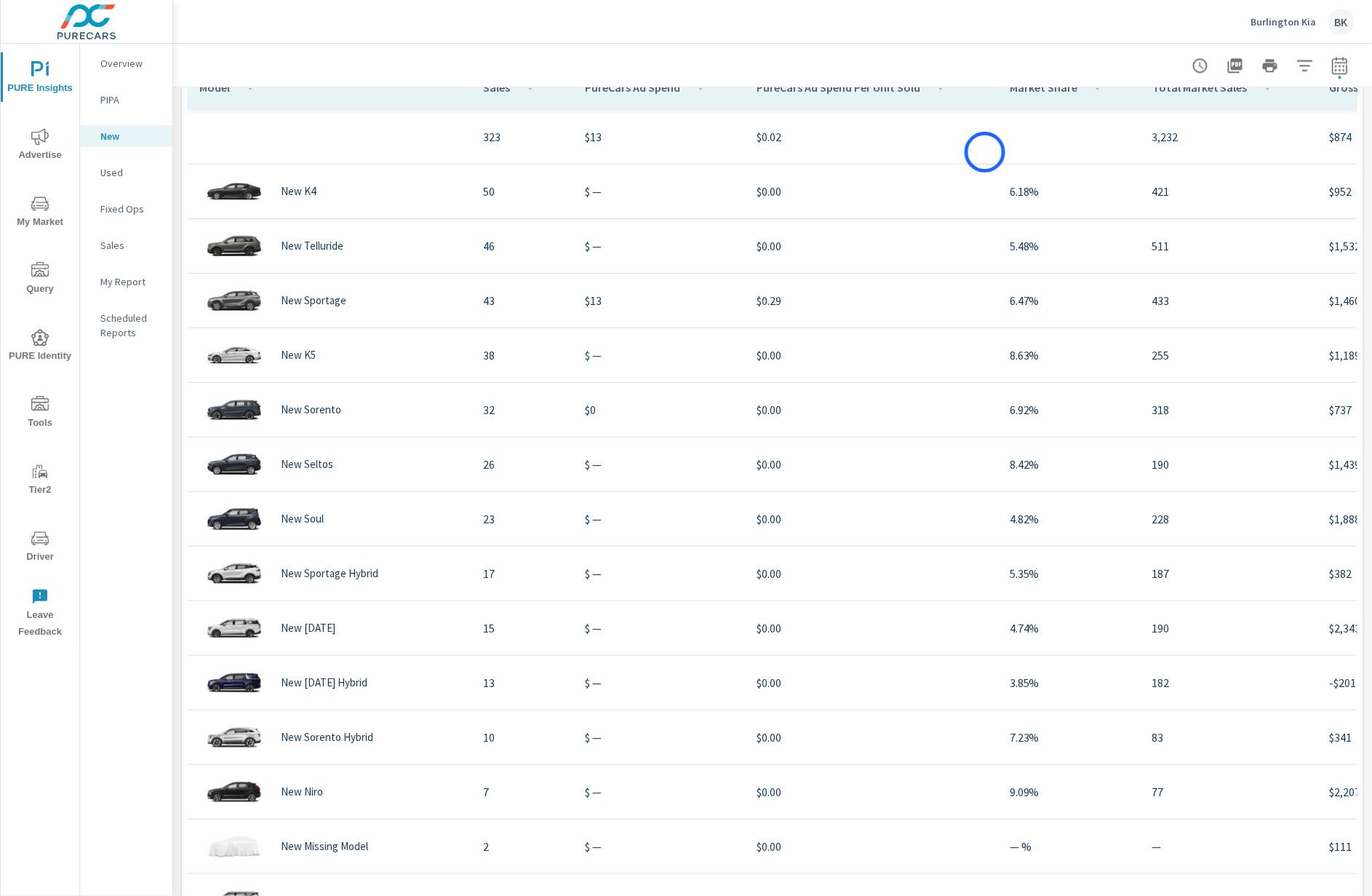
scroll to position [1371, 0]
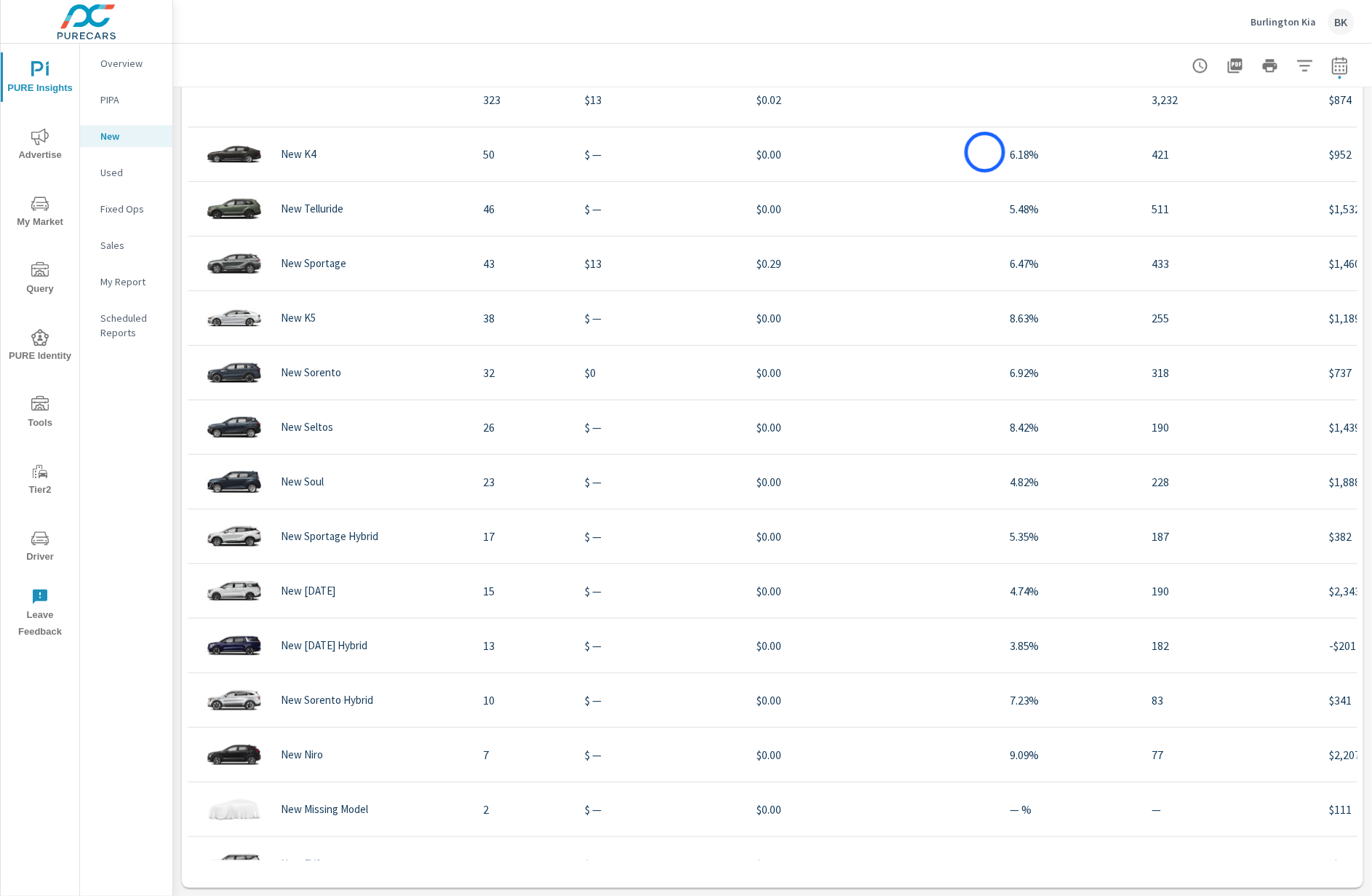
scroll to position [145, 0]
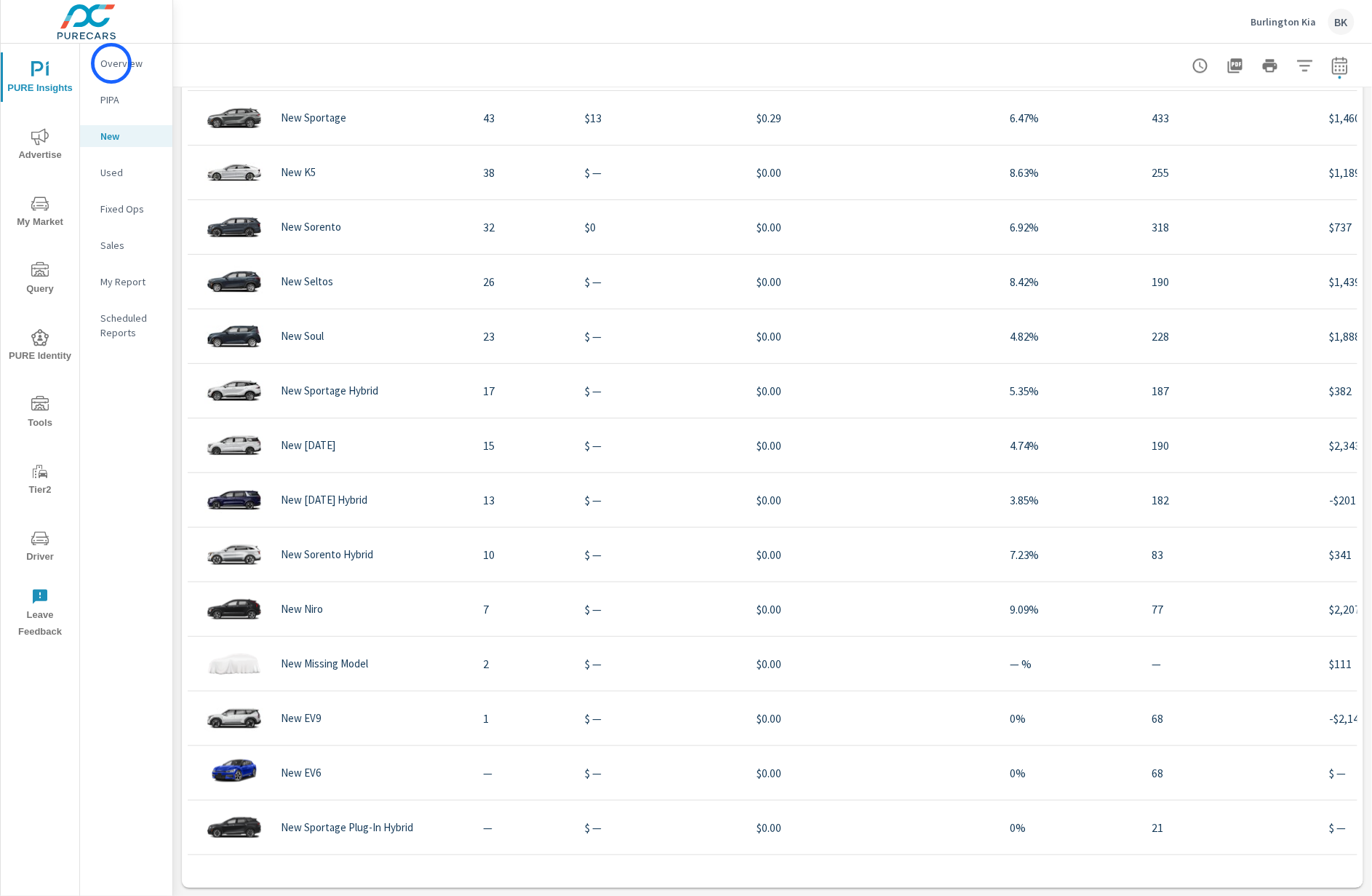
click at [112, 63] on p "Overview" at bounding box center [130, 63] width 60 height 15
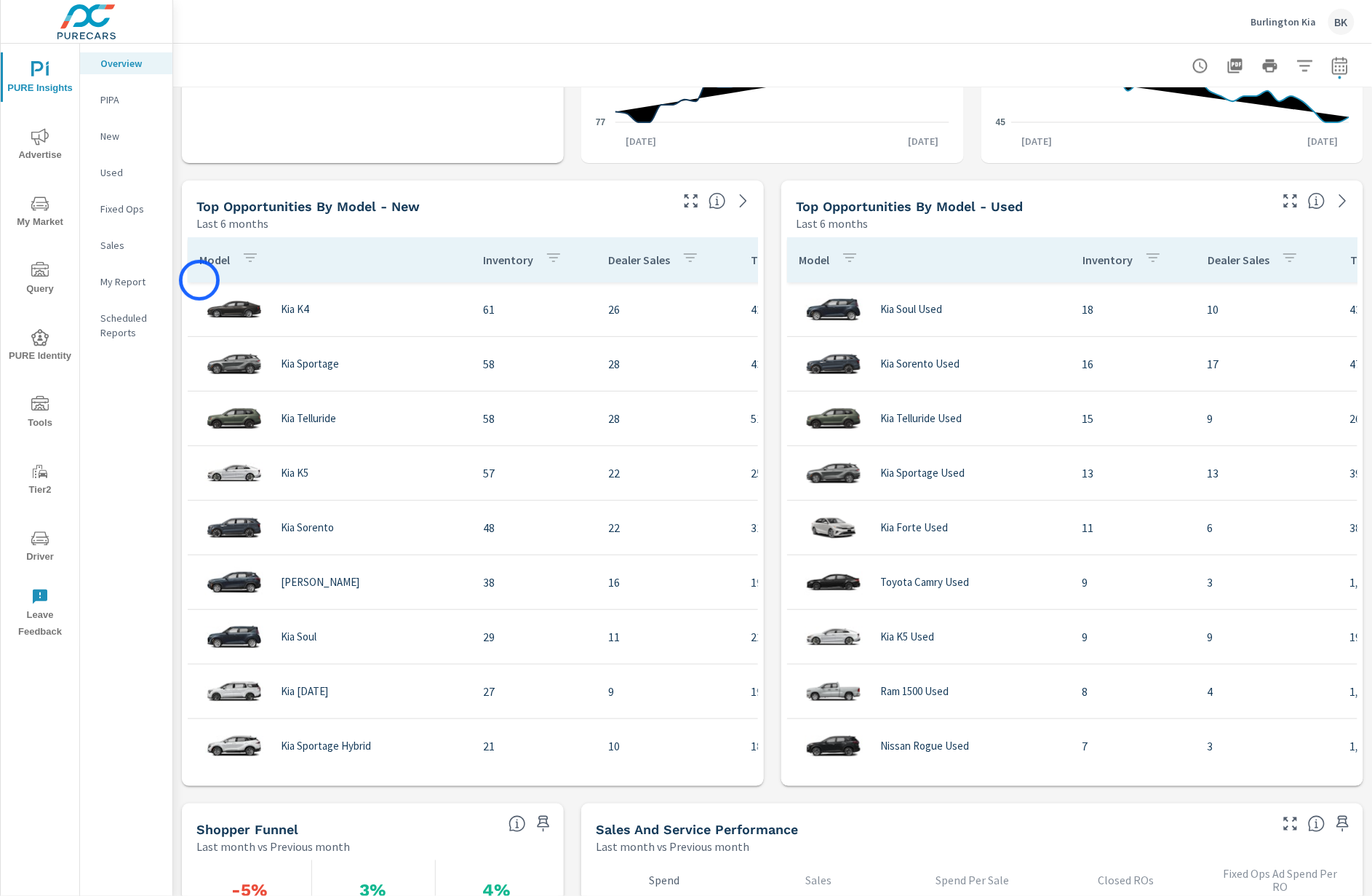
scroll to position [1182, 0]
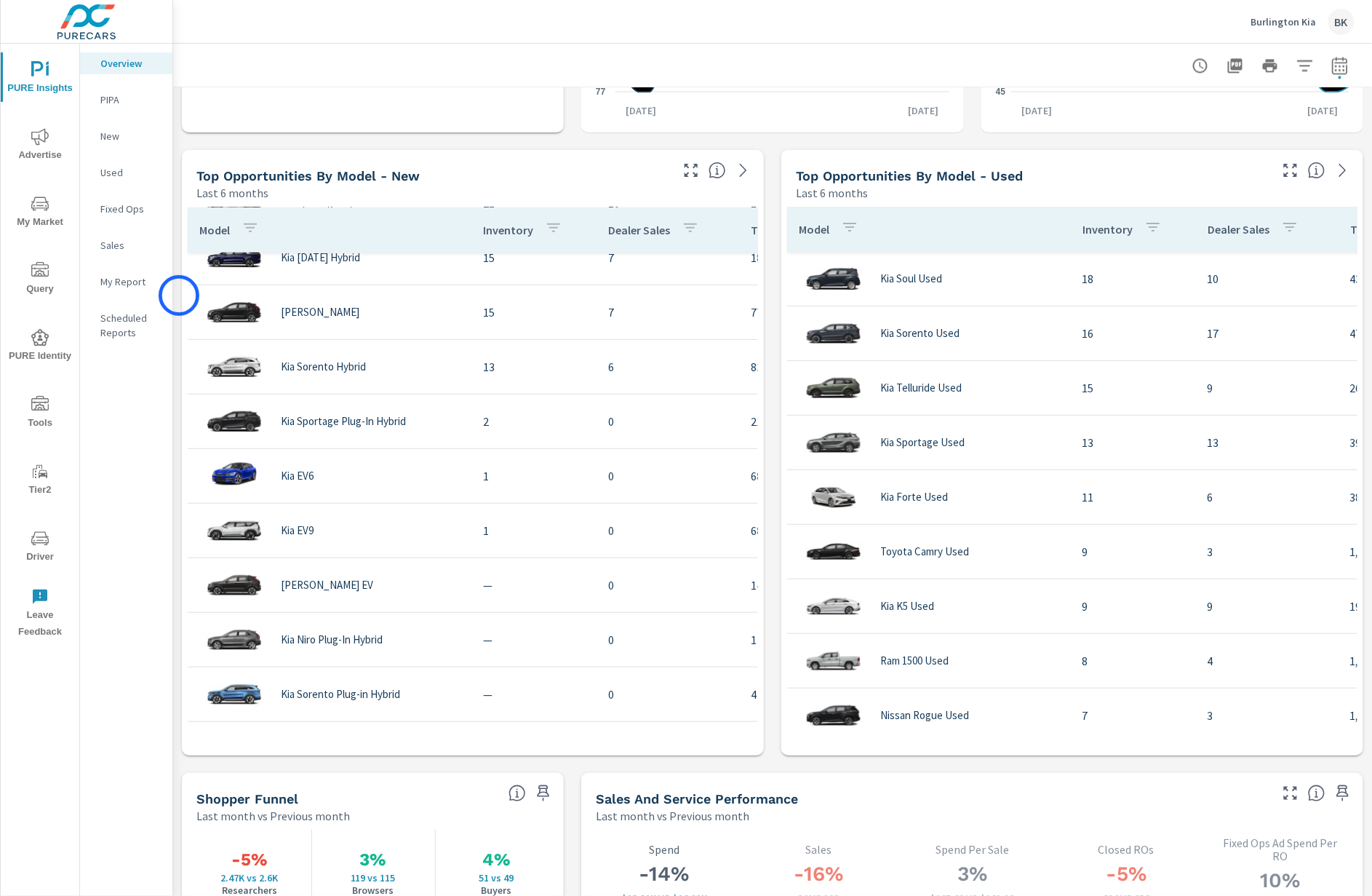
scroll to position [1700, 0]
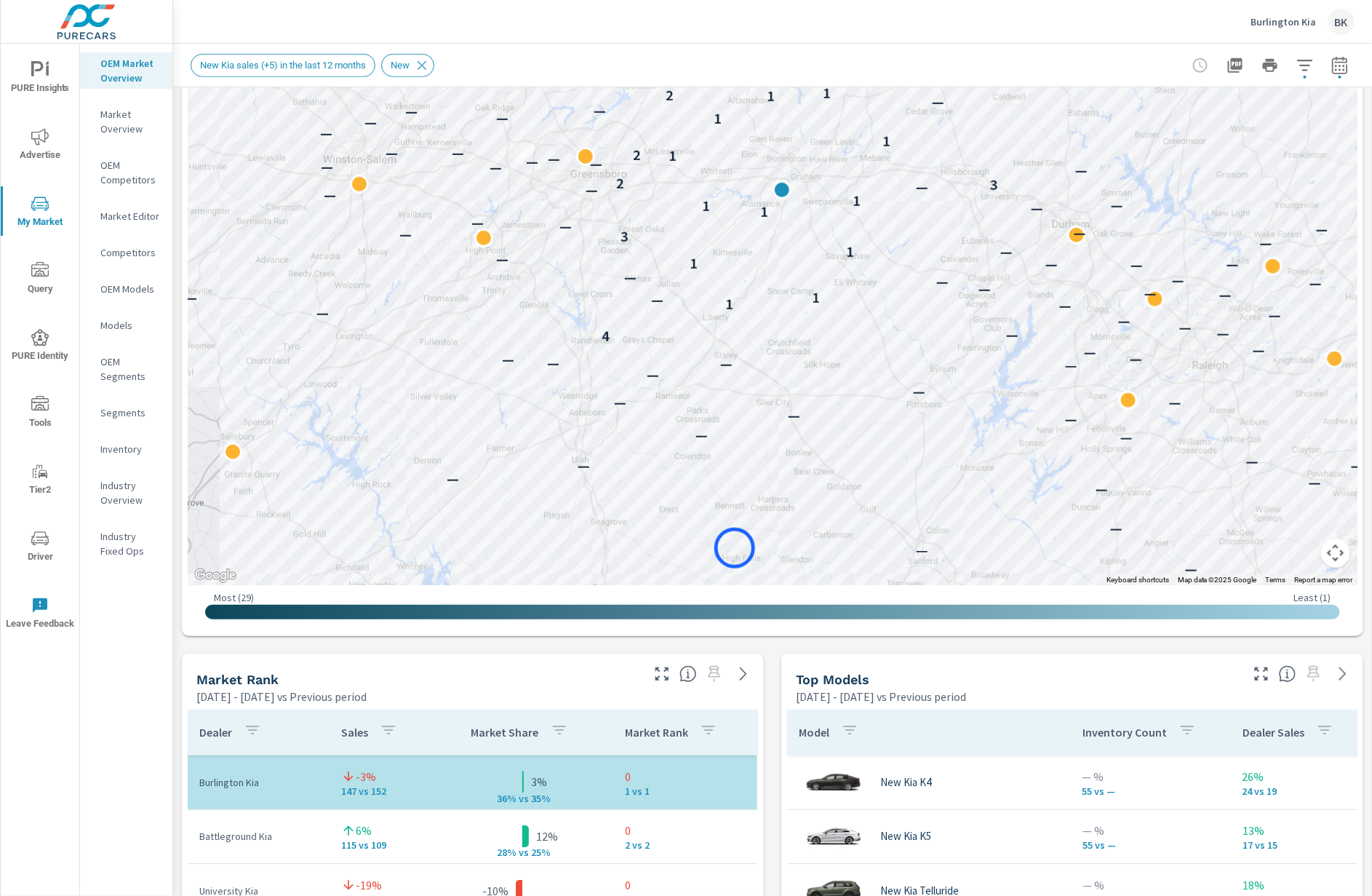
scroll to position [285, 0]
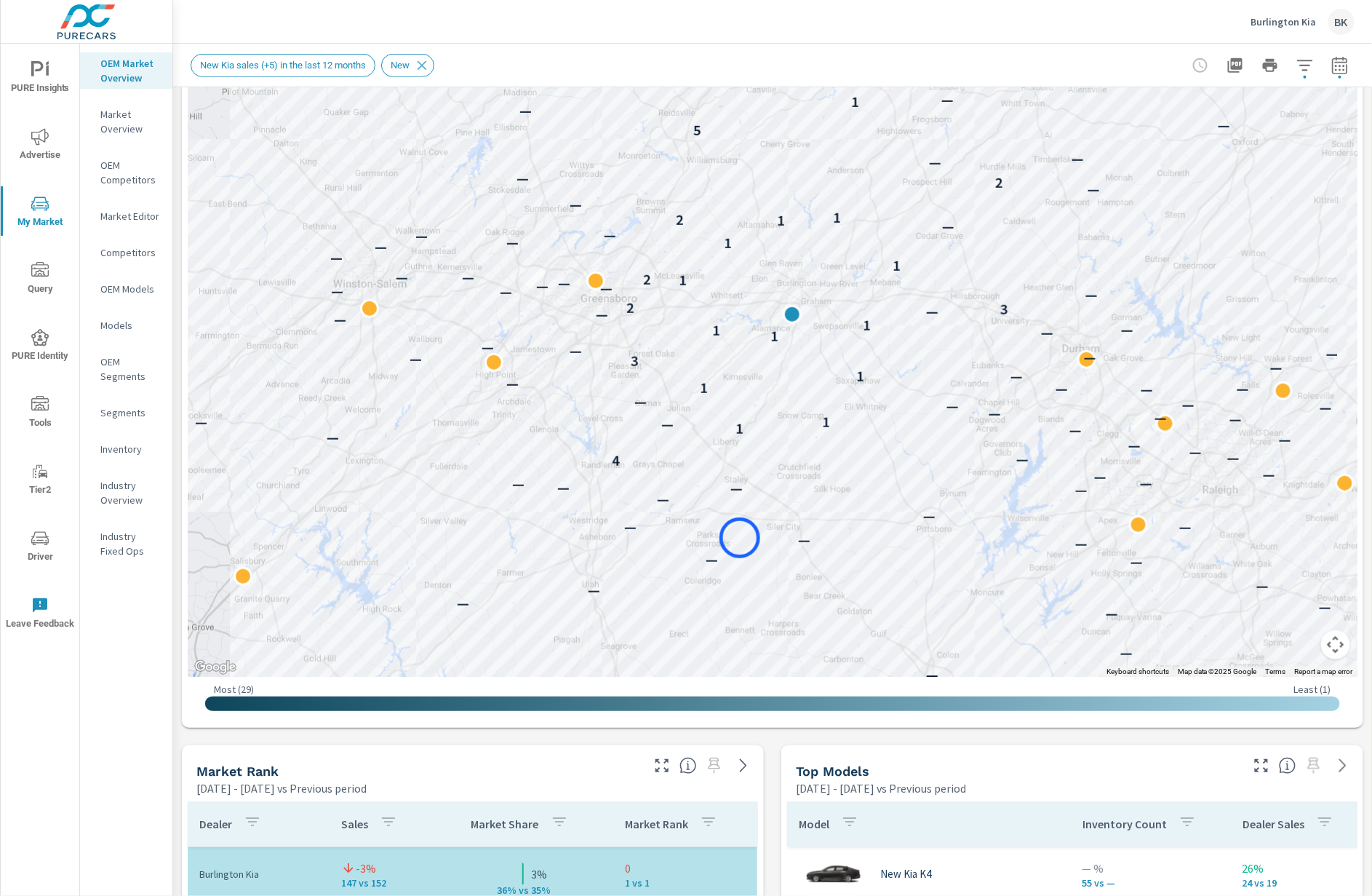
drag, startPoint x: 706, startPoint y: 417, endPoint x: 740, endPoint y: 538, distance: 125.7
click at [740, 538] on div "— — — — — — — — — — — — — — — — — — — — — — — — — — — — — — — — — — — — — — — —…" at bounding box center [773, 272] width 1170 height 810
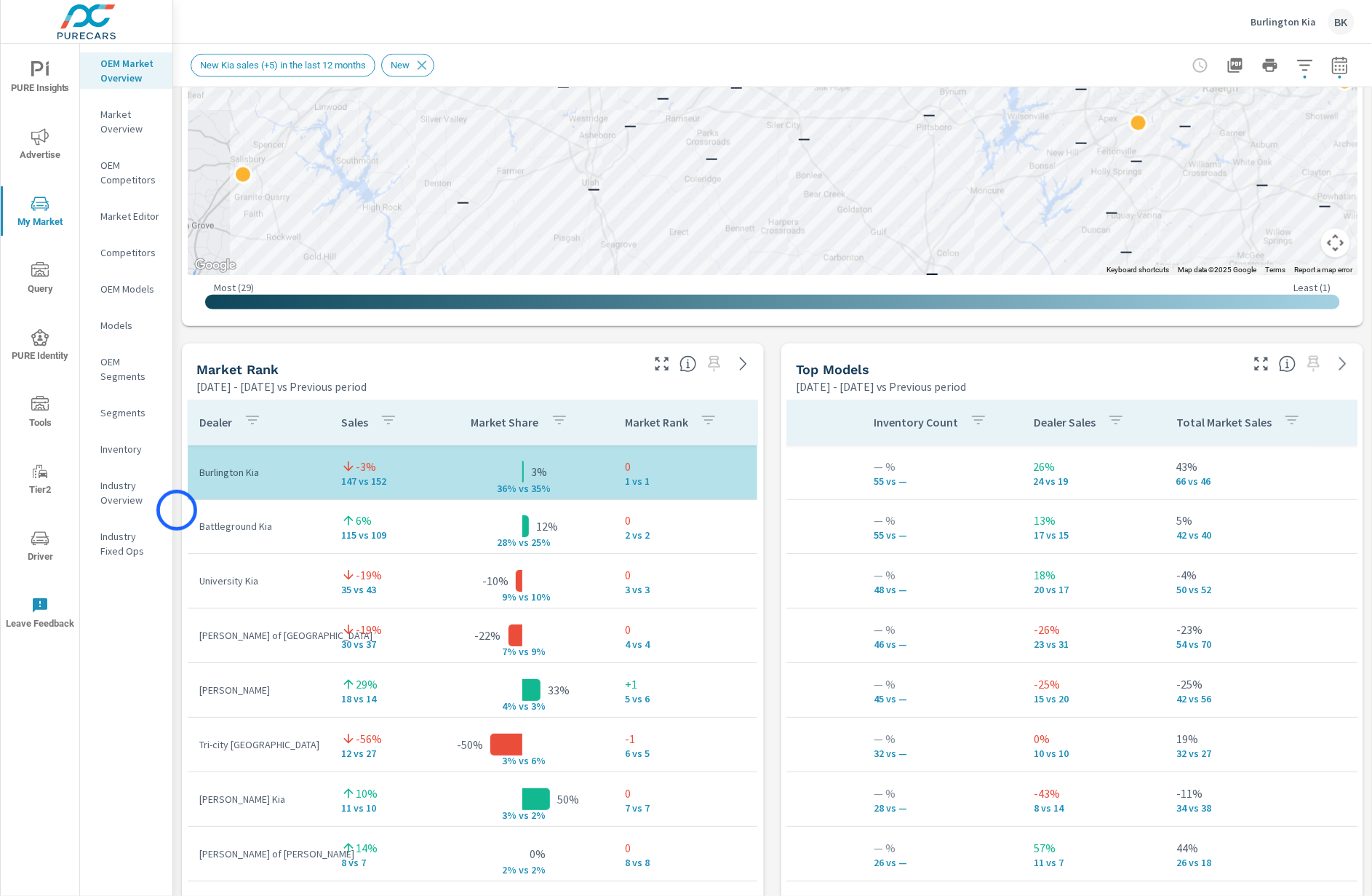
scroll to position [714, 0]
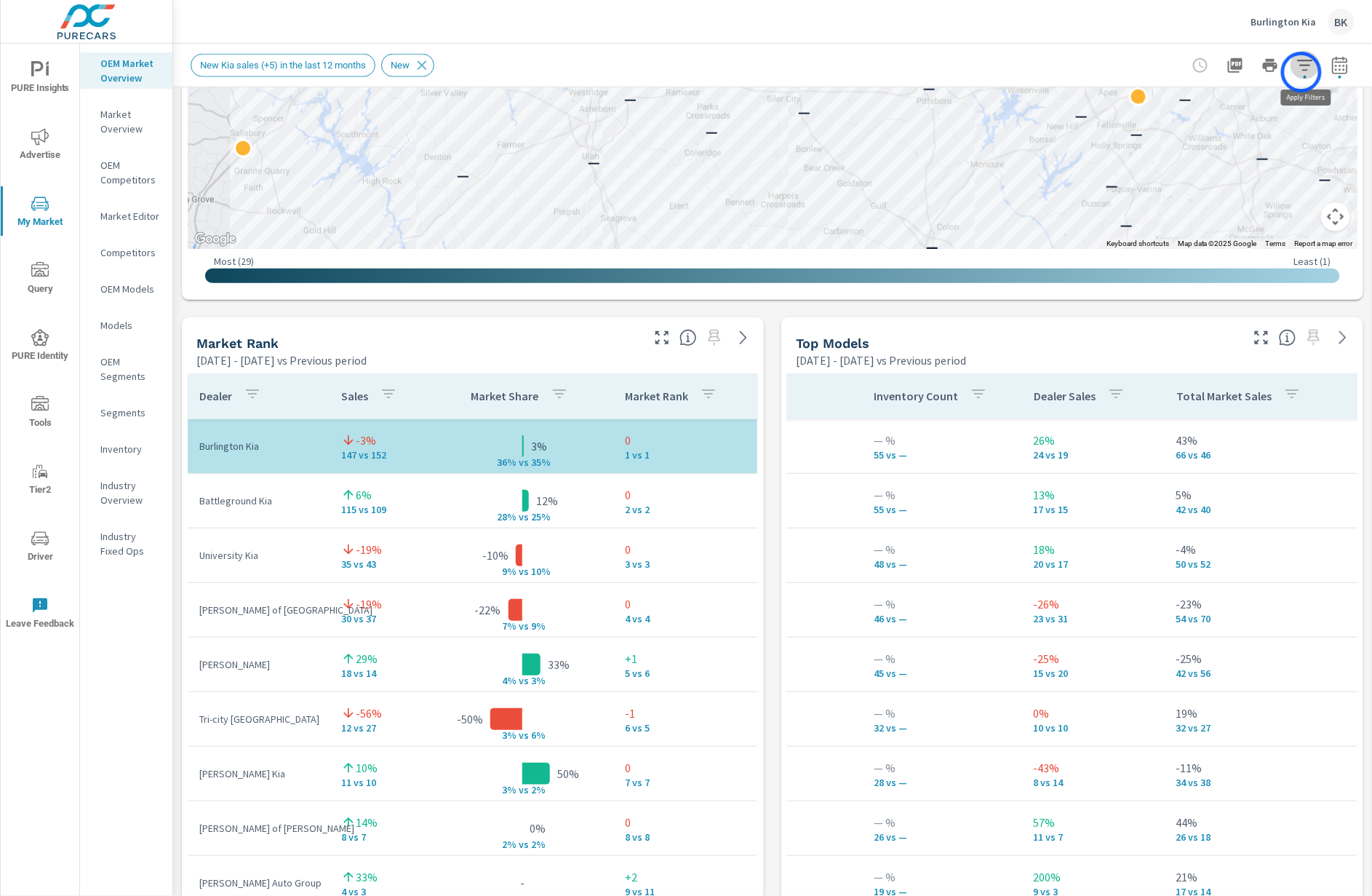
click at [1301, 72] on icon "button" at bounding box center [1305, 65] width 17 height 17
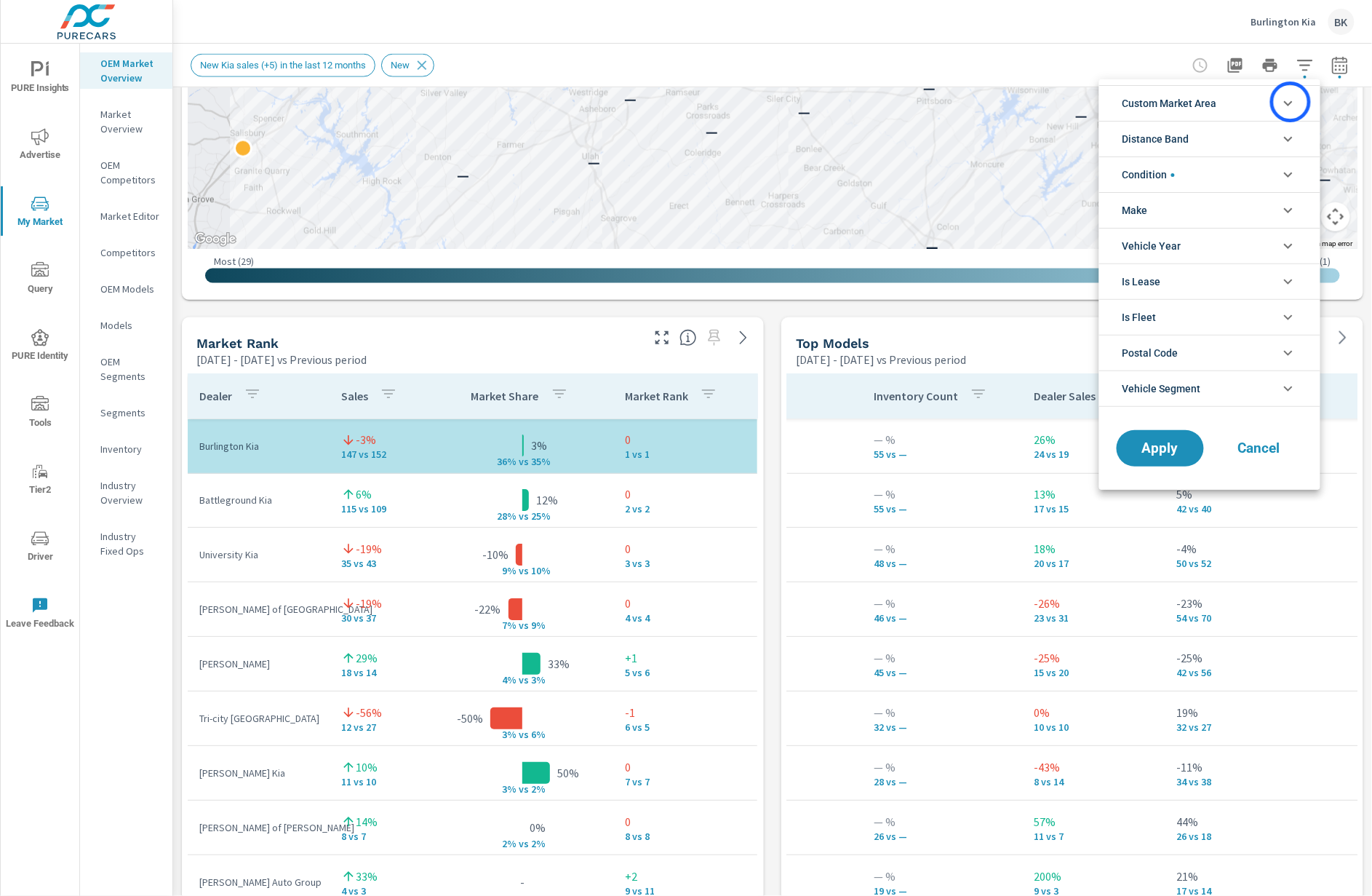
click at [1291, 102] on icon "filter options" at bounding box center [1289, 104] width 9 height 5
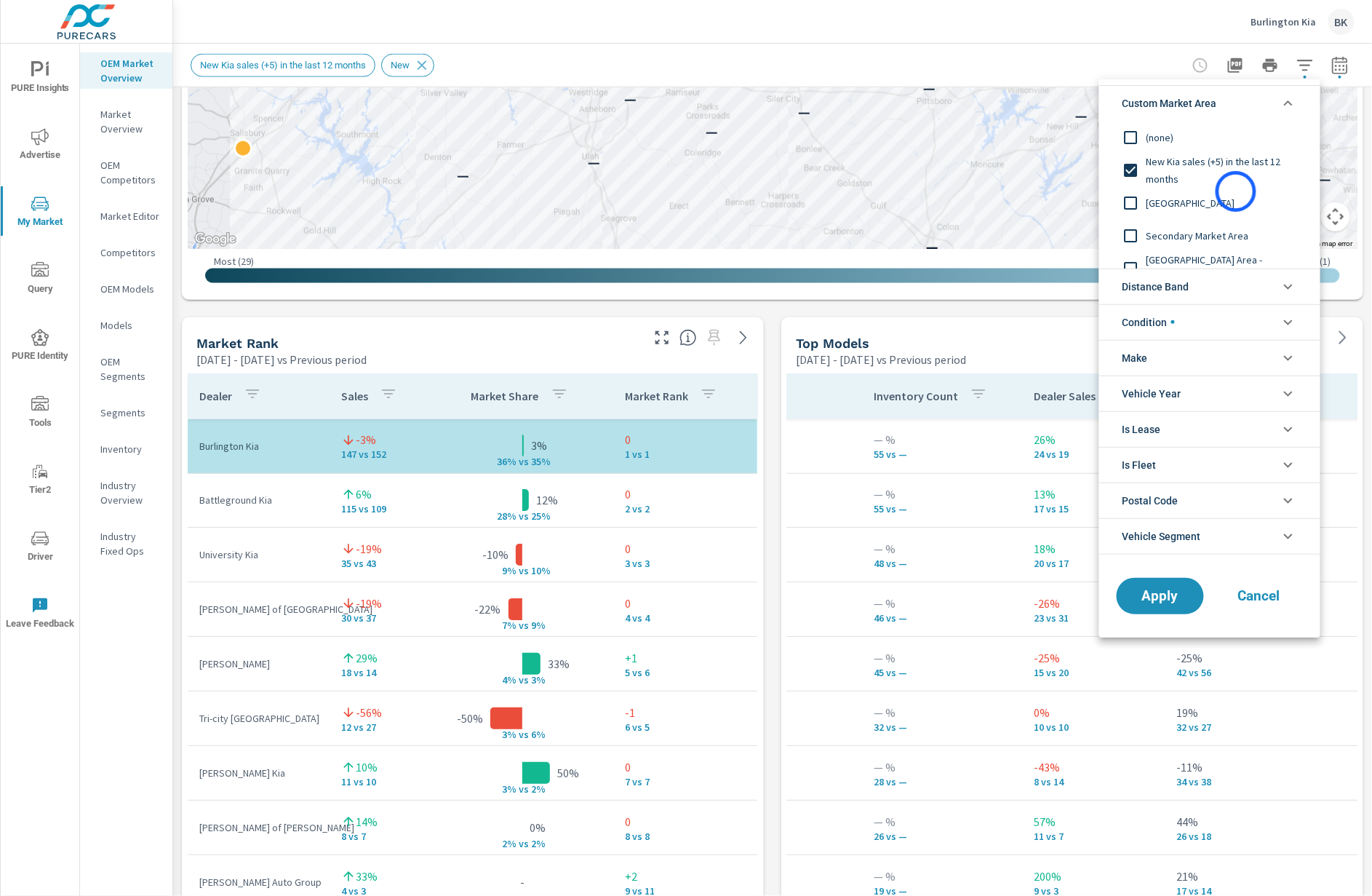
scroll to position [16, 0]
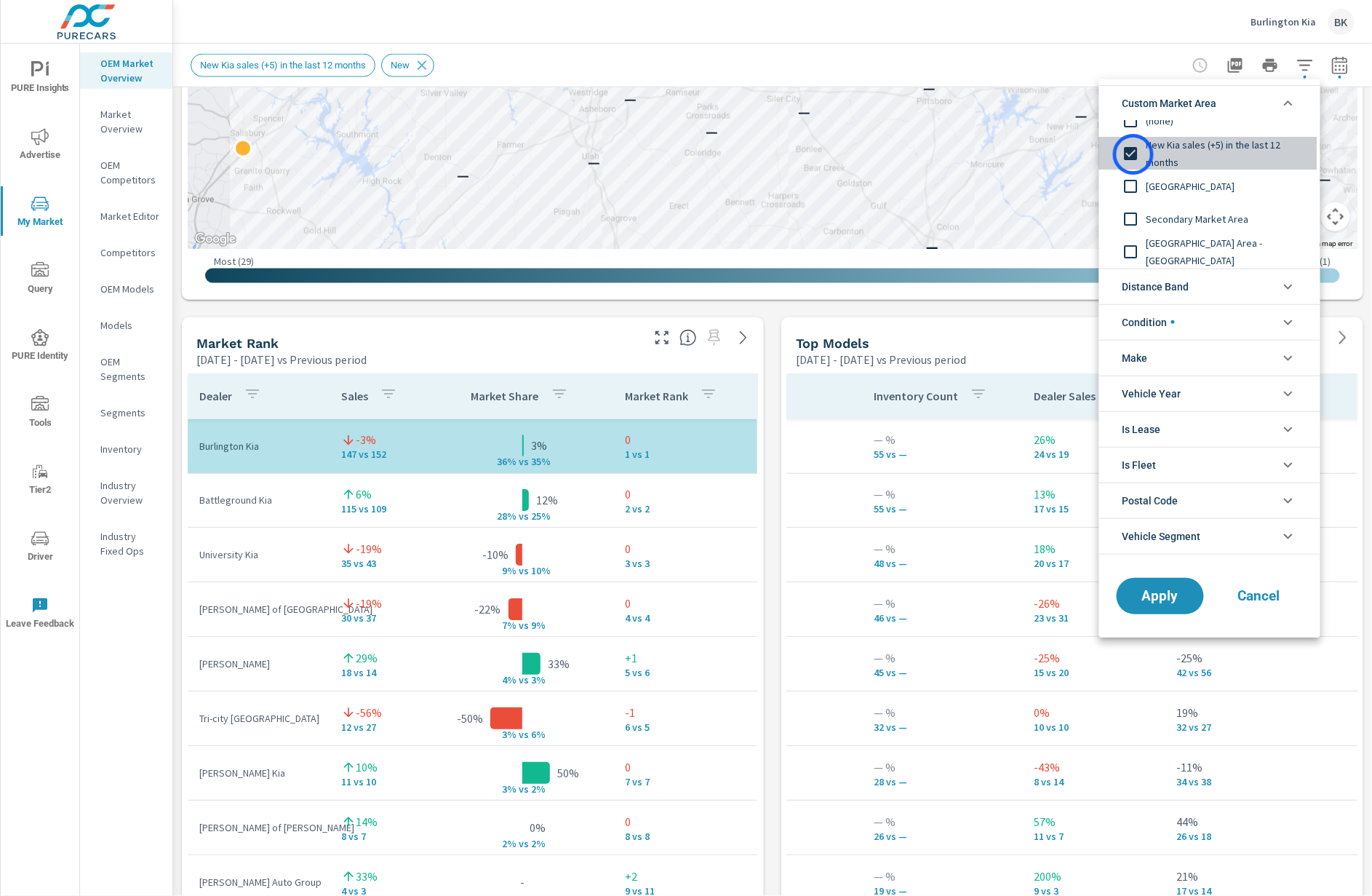
click at [1134, 154] on input "filter options" at bounding box center [1131, 153] width 31 height 31
click at [1135, 248] on input "filter options" at bounding box center [1131, 252] width 31 height 31
click at [1157, 603] on span "Apply" at bounding box center [1161, 596] width 60 height 14
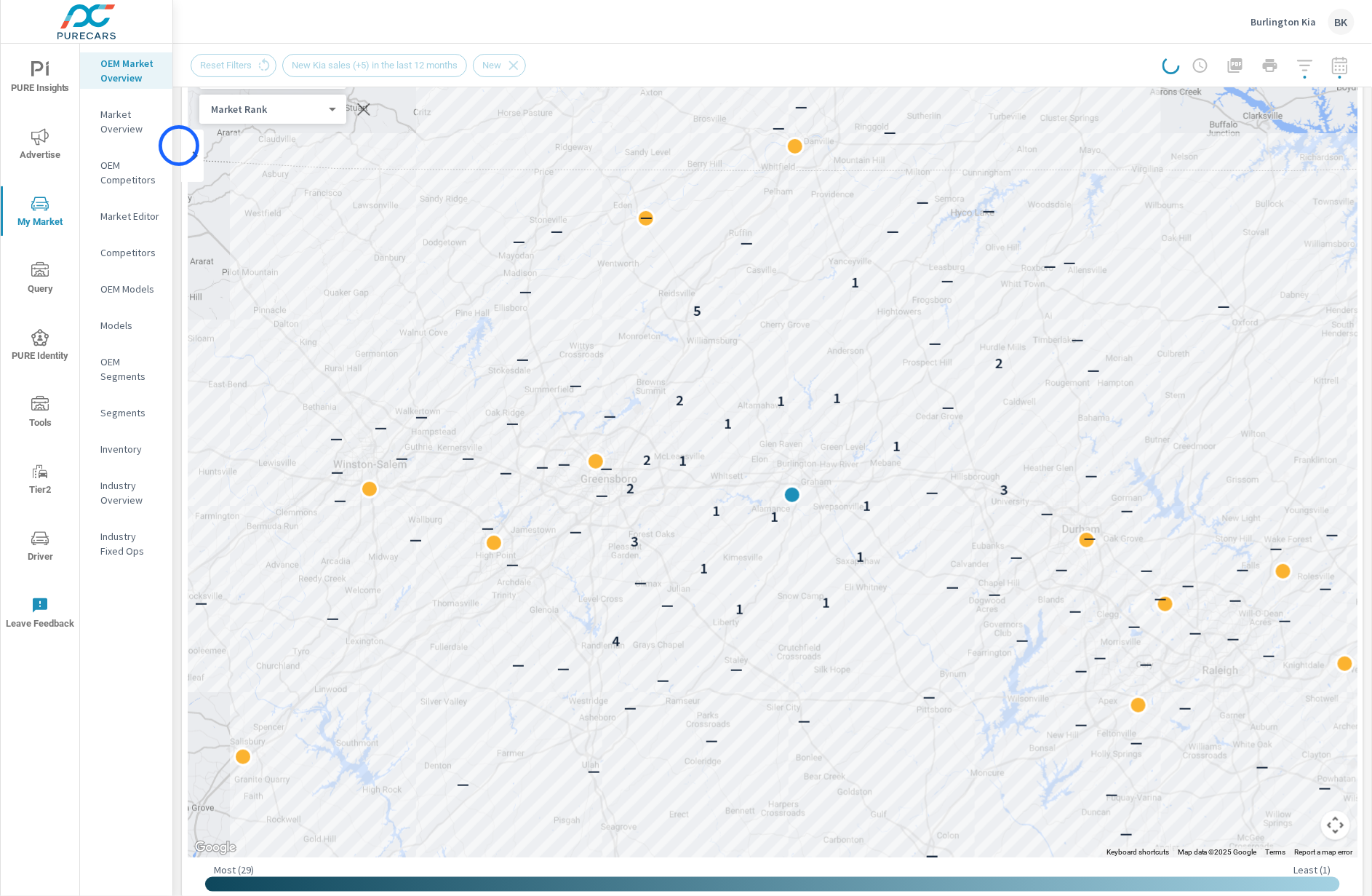
scroll to position [54, 0]
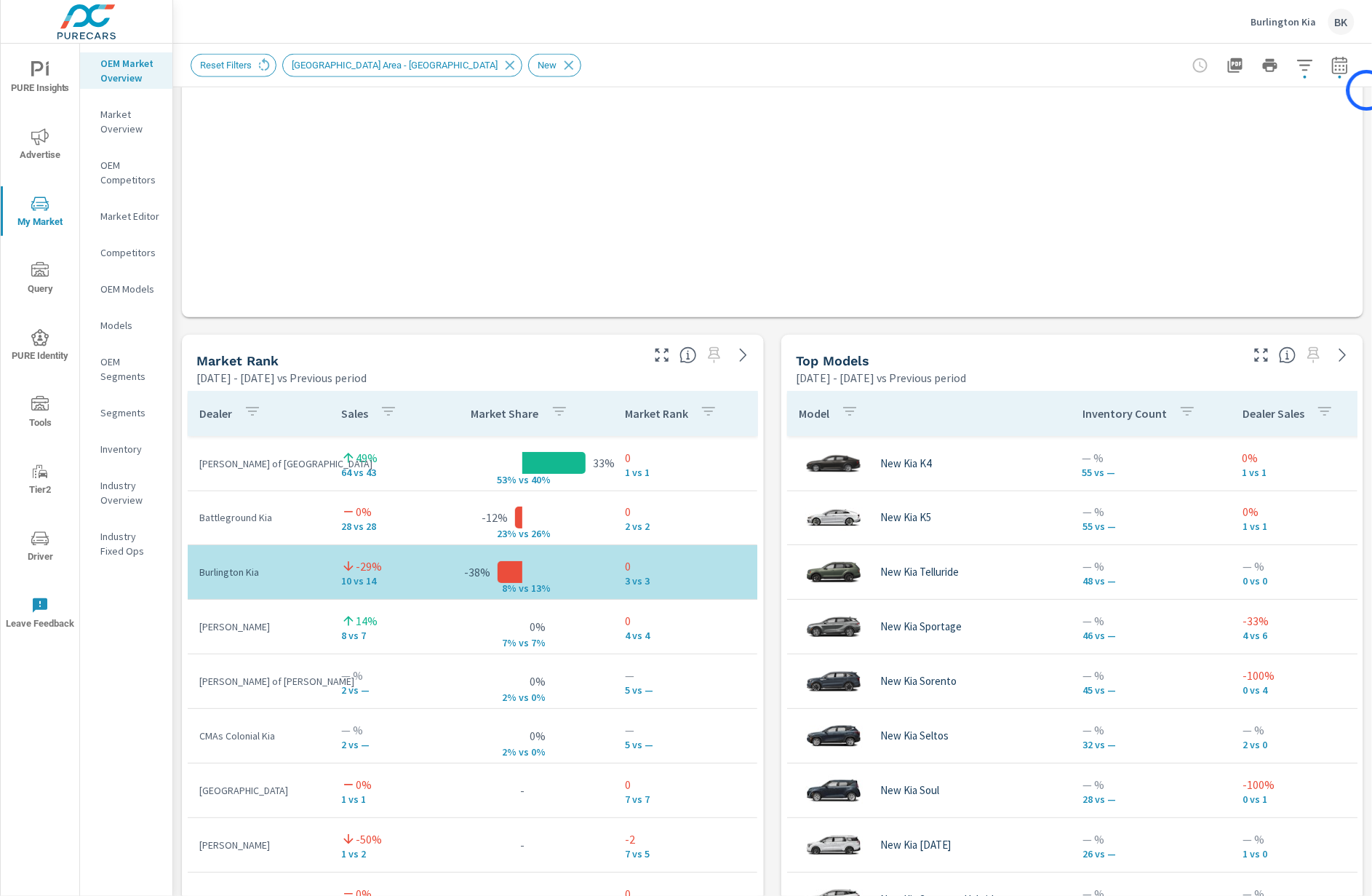
scroll to position [763, 0]
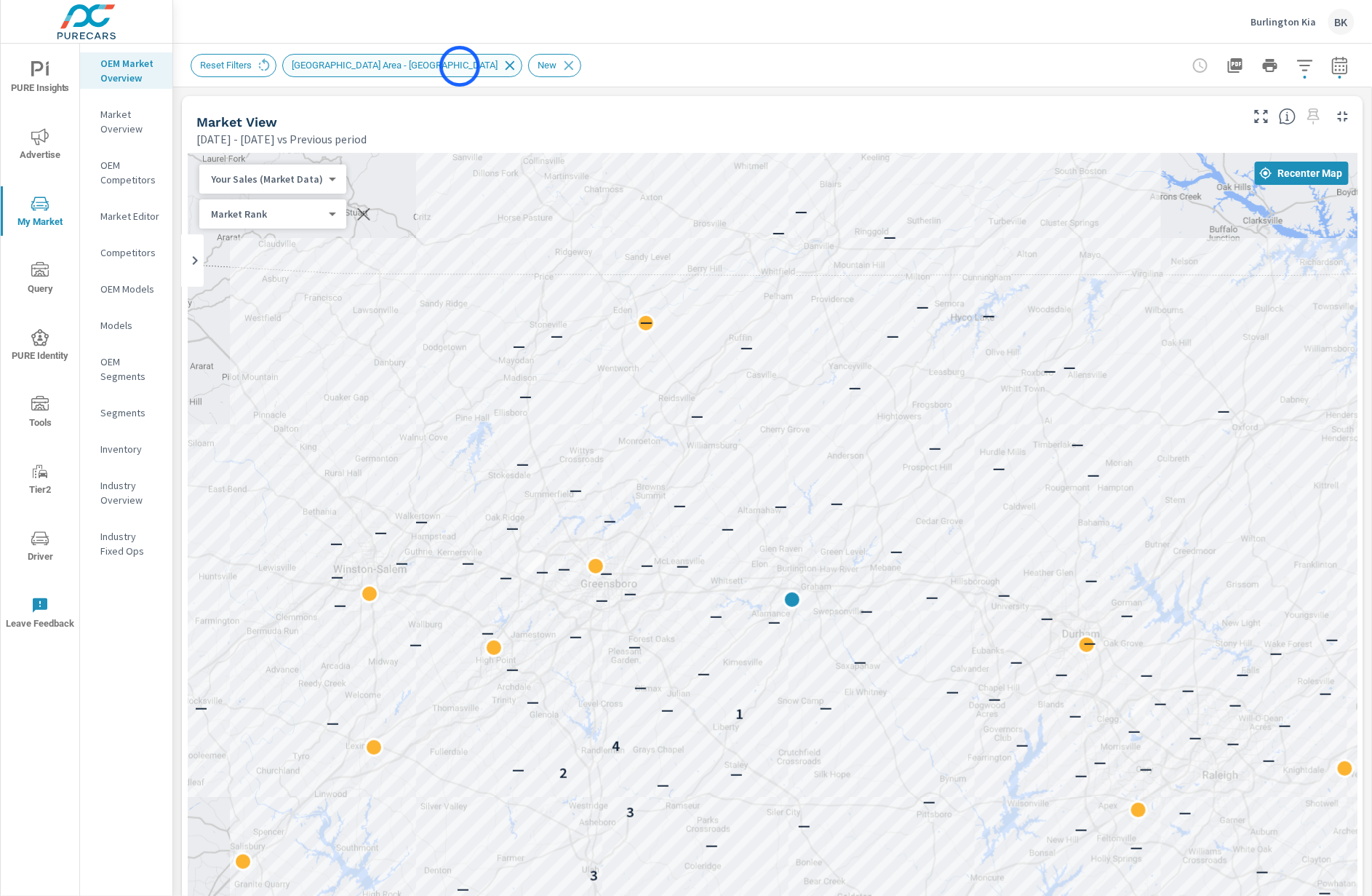
click at [502, 66] on icon at bounding box center [510, 66] width 16 height 16
click at [1304, 69] on icon "button" at bounding box center [1305, 65] width 16 height 11
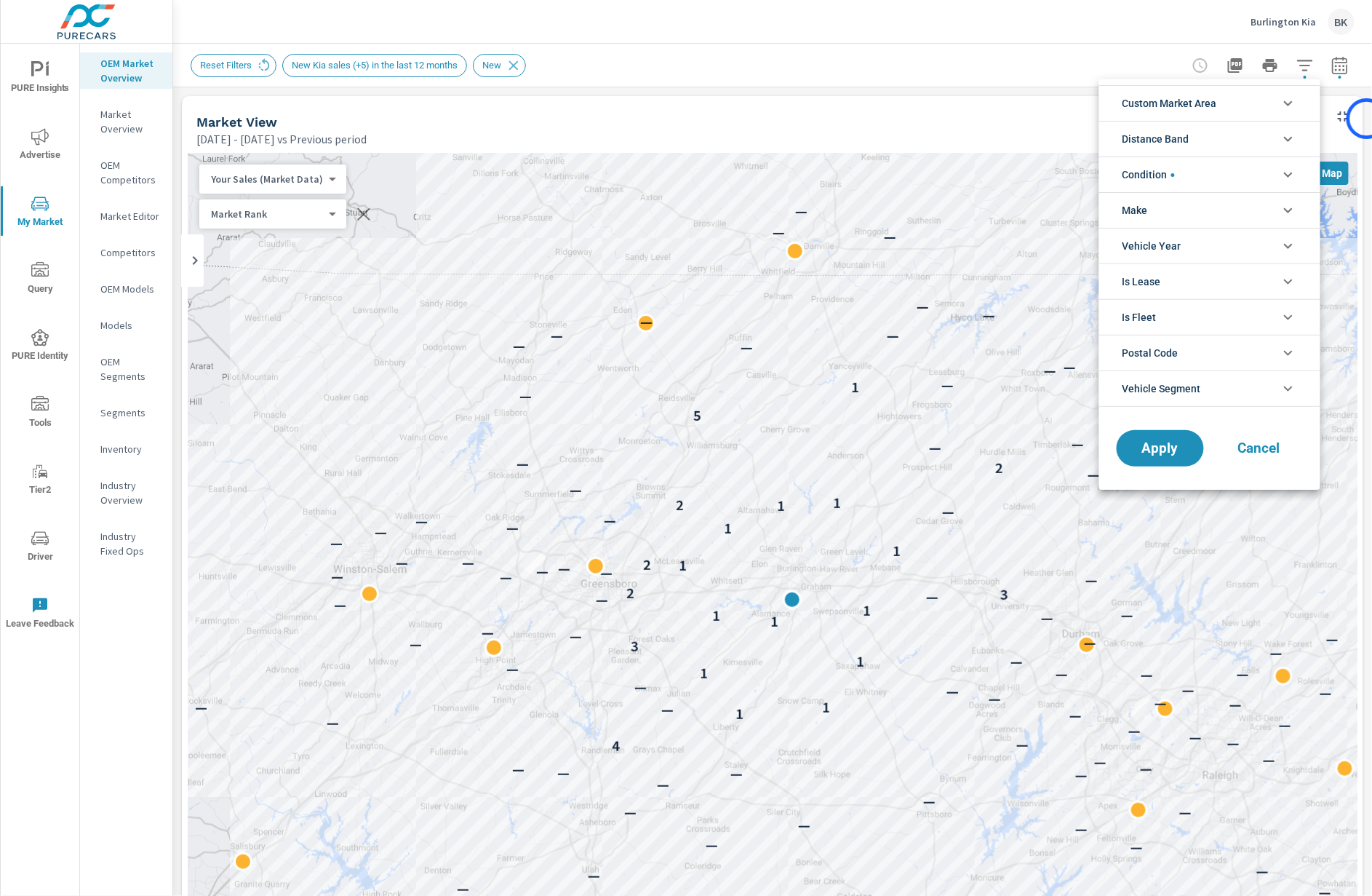
click at [1367, 118] on div at bounding box center [686, 448] width 1372 height 896
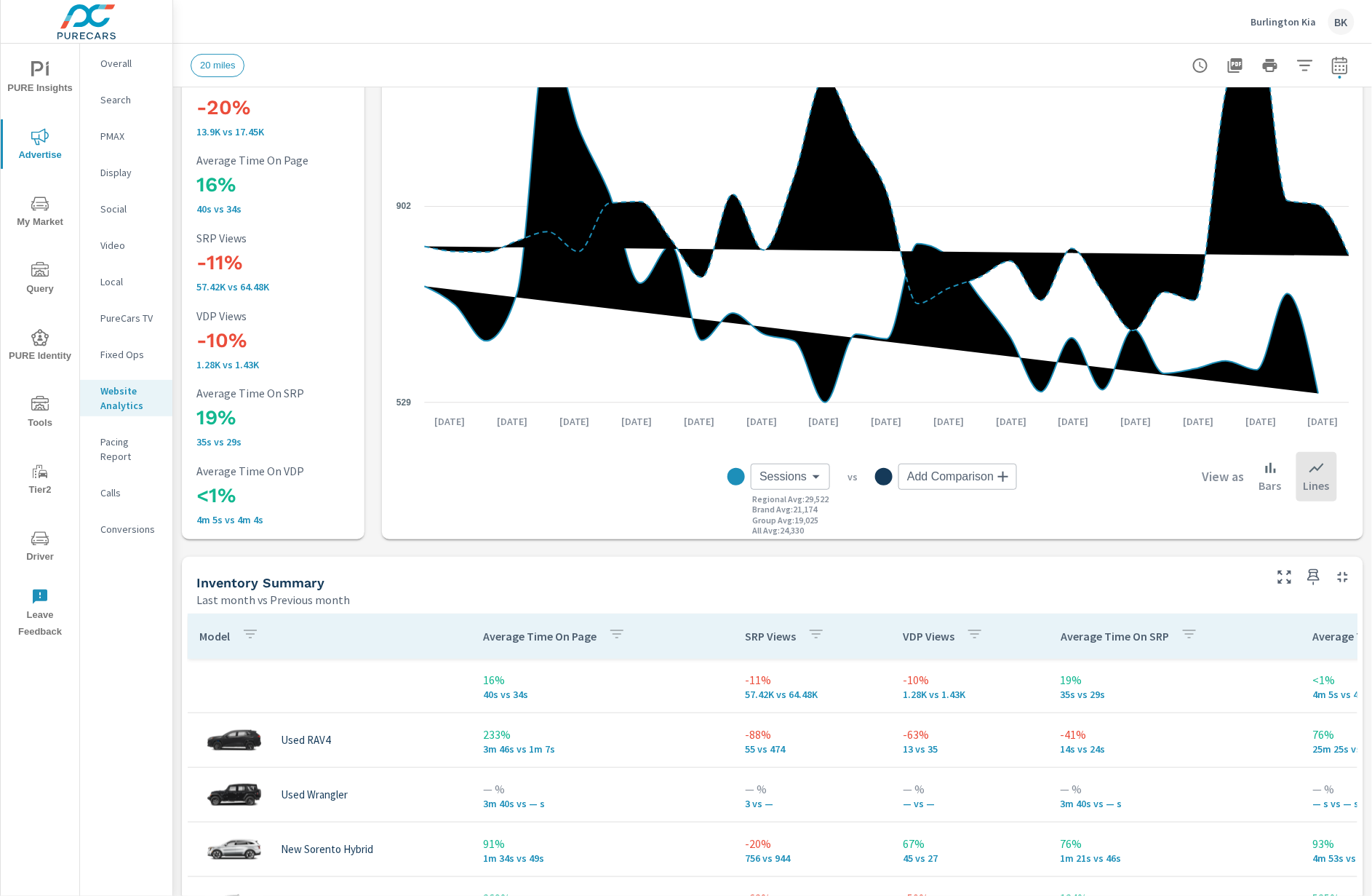
scroll to position [154, 0]
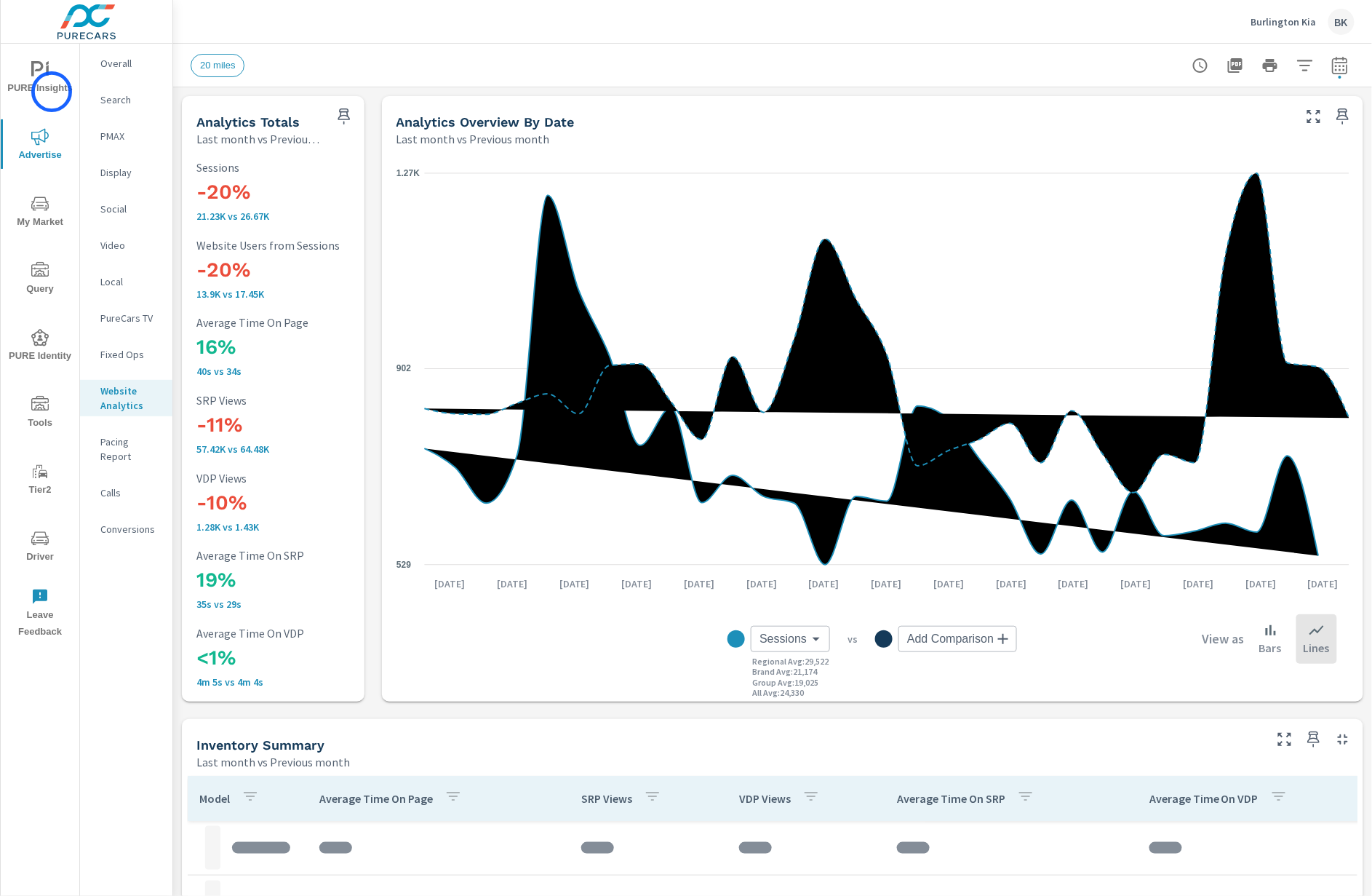
click at [51, 92] on span "PURE Insights" at bounding box center [40, 79] width 70 height 36
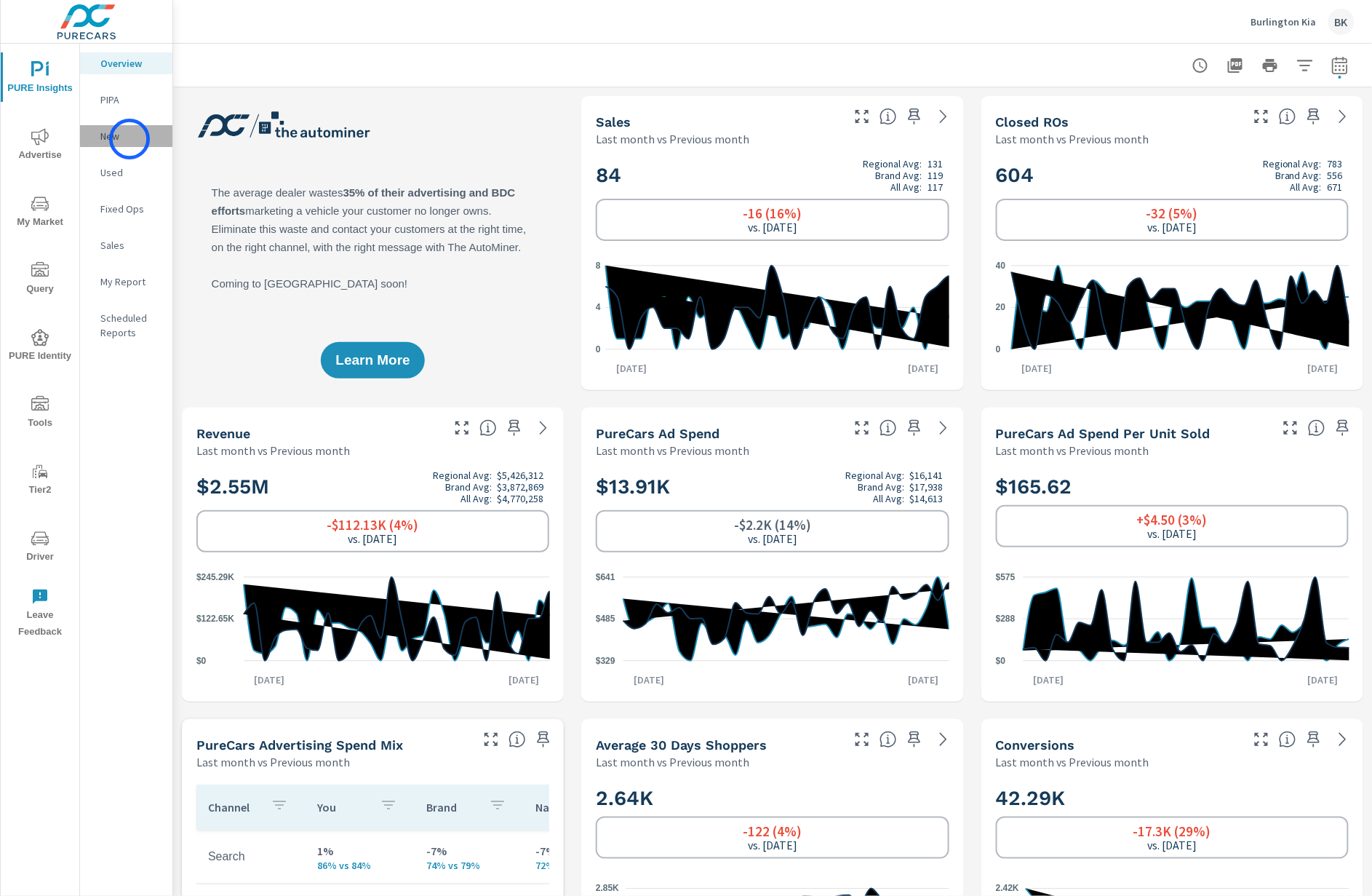
click at [130, 139] on p "New" at bounding box center [130, 136] width 60 height 15
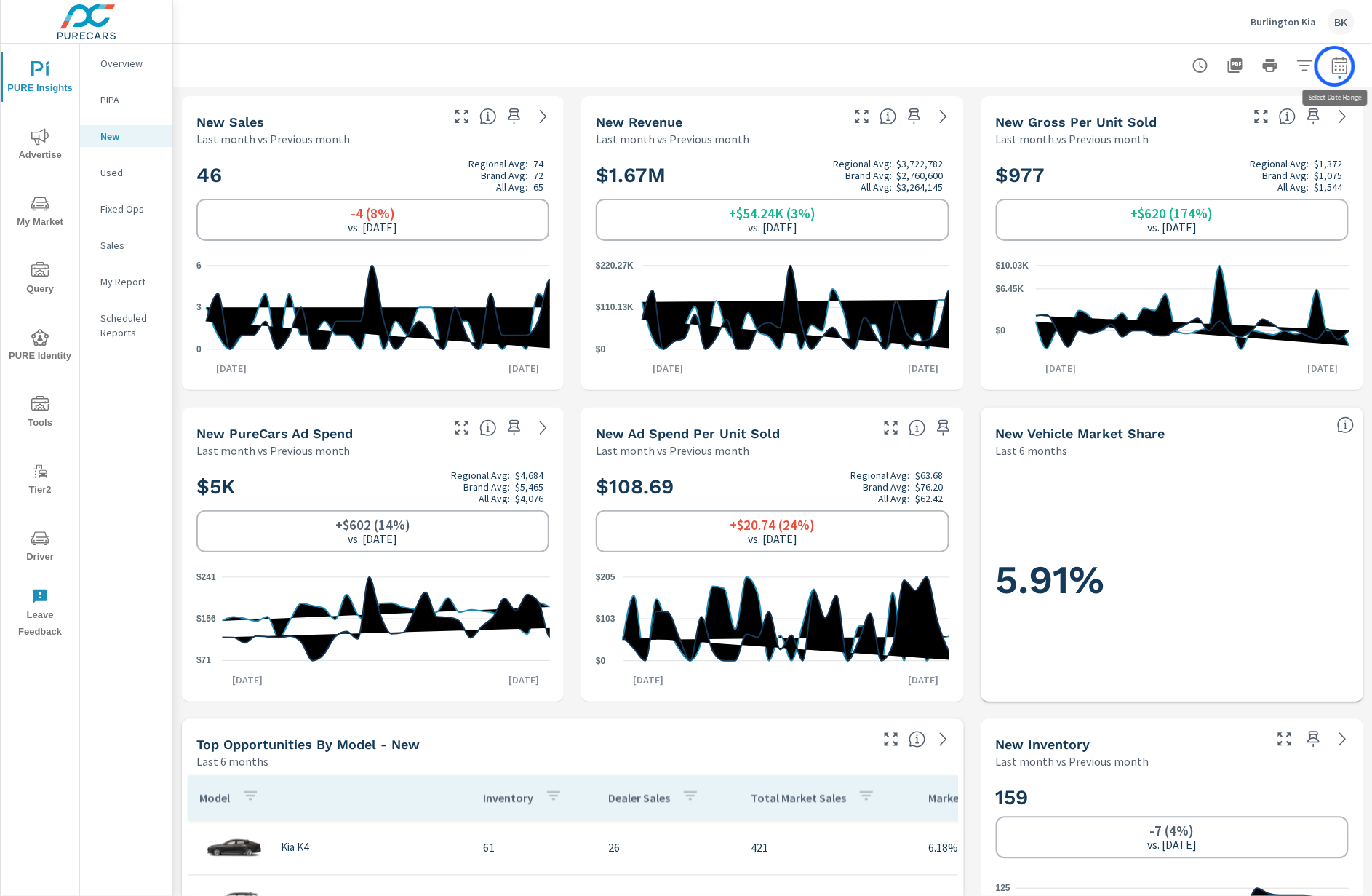
click at [1335, 66] on icon "button" at bounding box center [1340, 65] width 17 height 17
select select "Last month"
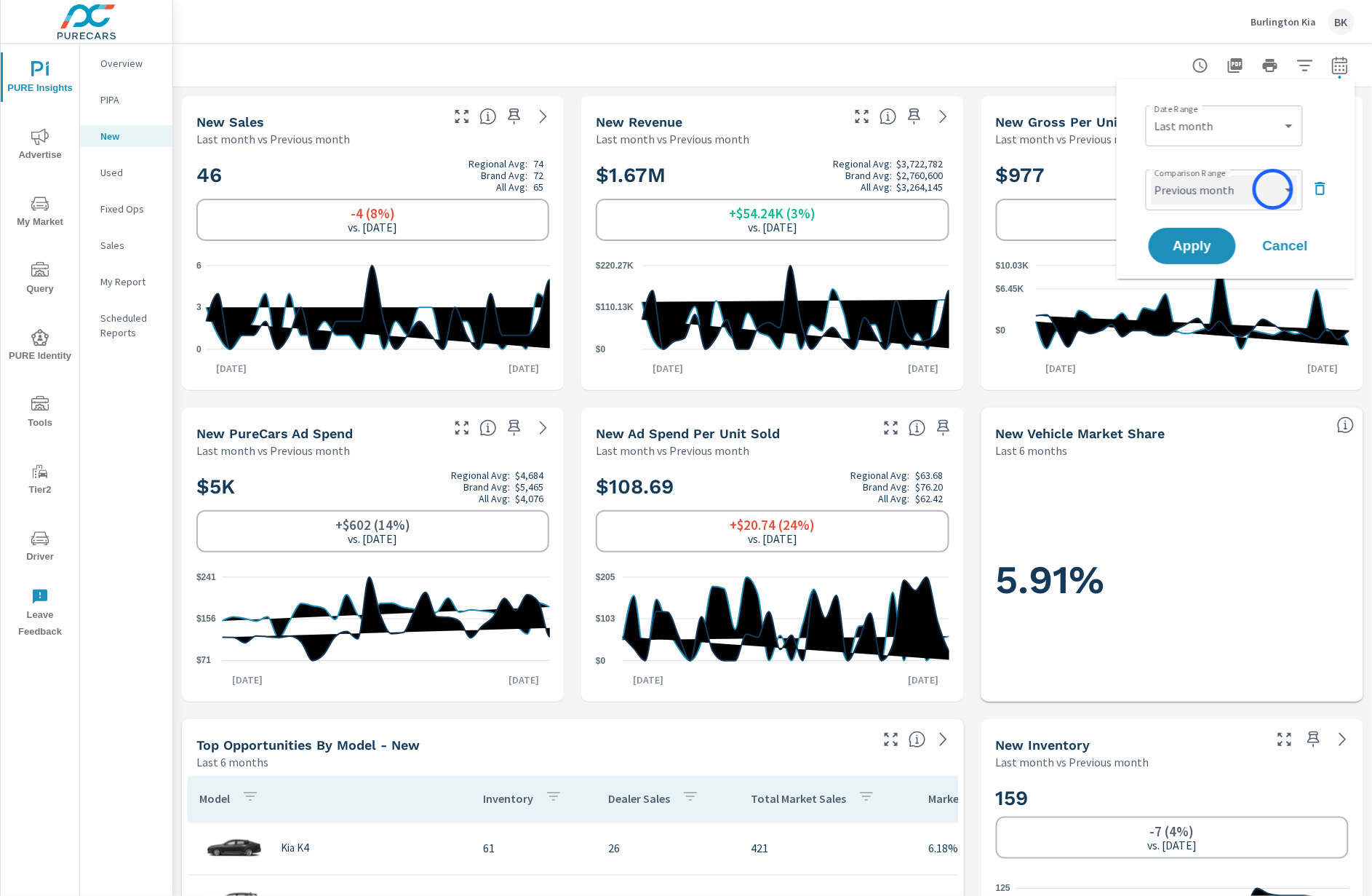
click at [1273, 189] on select "Custom Previous period Previous month Previous year" at bounding box center [1224, 190] width 145 height 29
select select "Previous year"
click at [1152, 176] on select "Custom Previous period Previous month Previous year" at bounding box center [1224, 190] width 145 height 29
click at [1184, 252] on button "Apply" at bounding box center [1192, 246] width 90 height 38
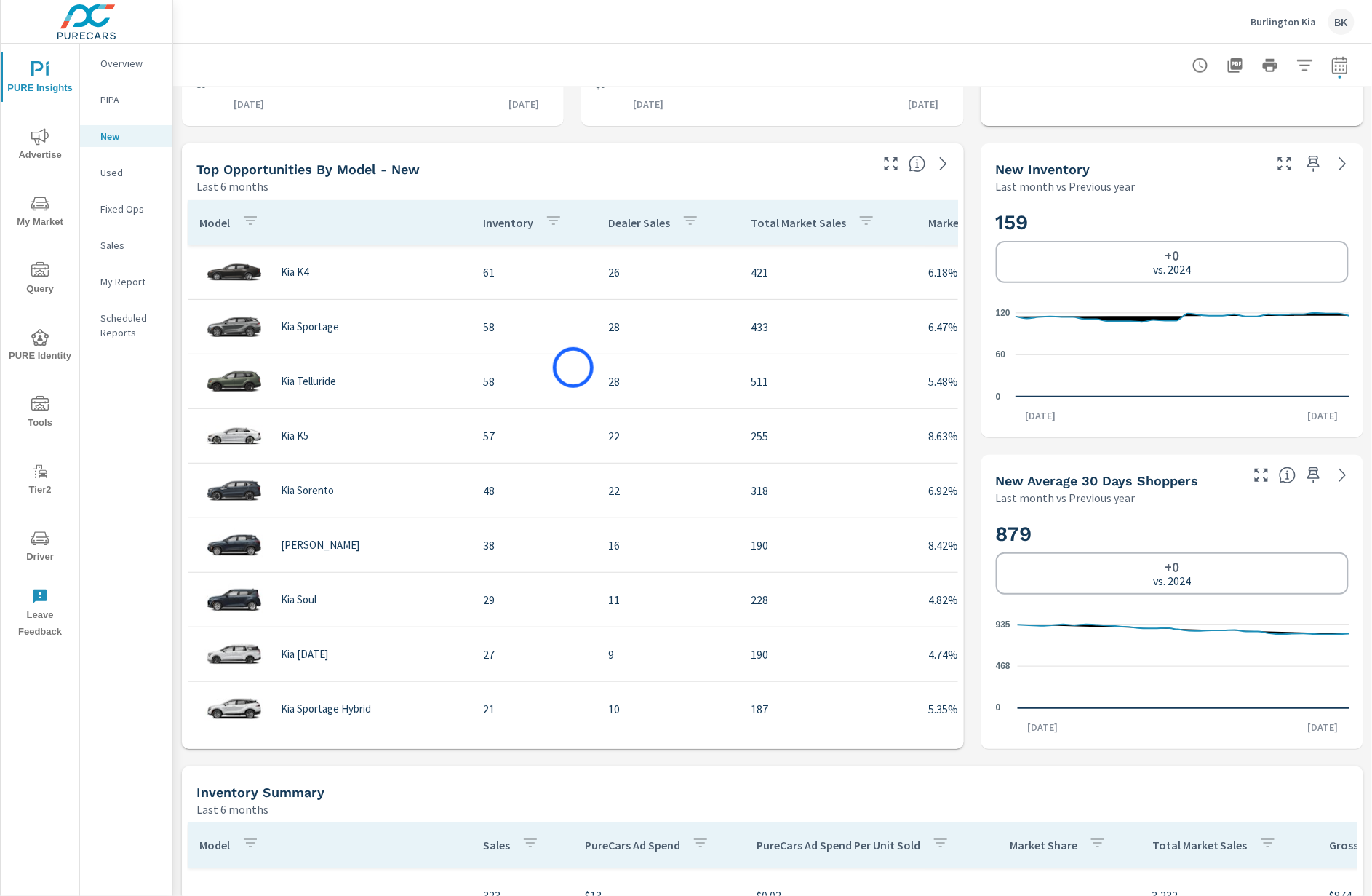
scroll to position [620, 0]
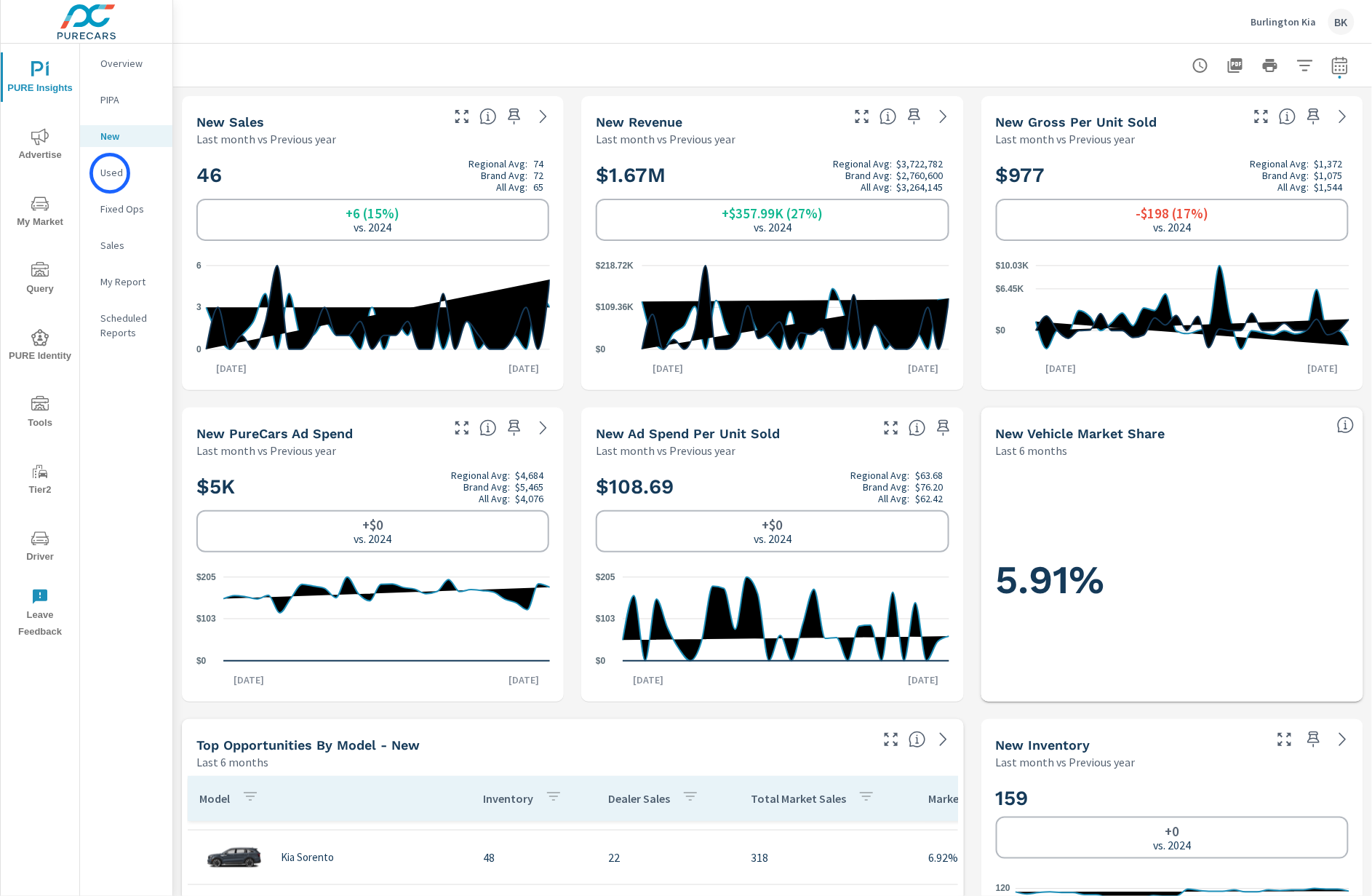
click at [115, 174] on p "Used" at bounding box center [130, 173] width 60 height 15
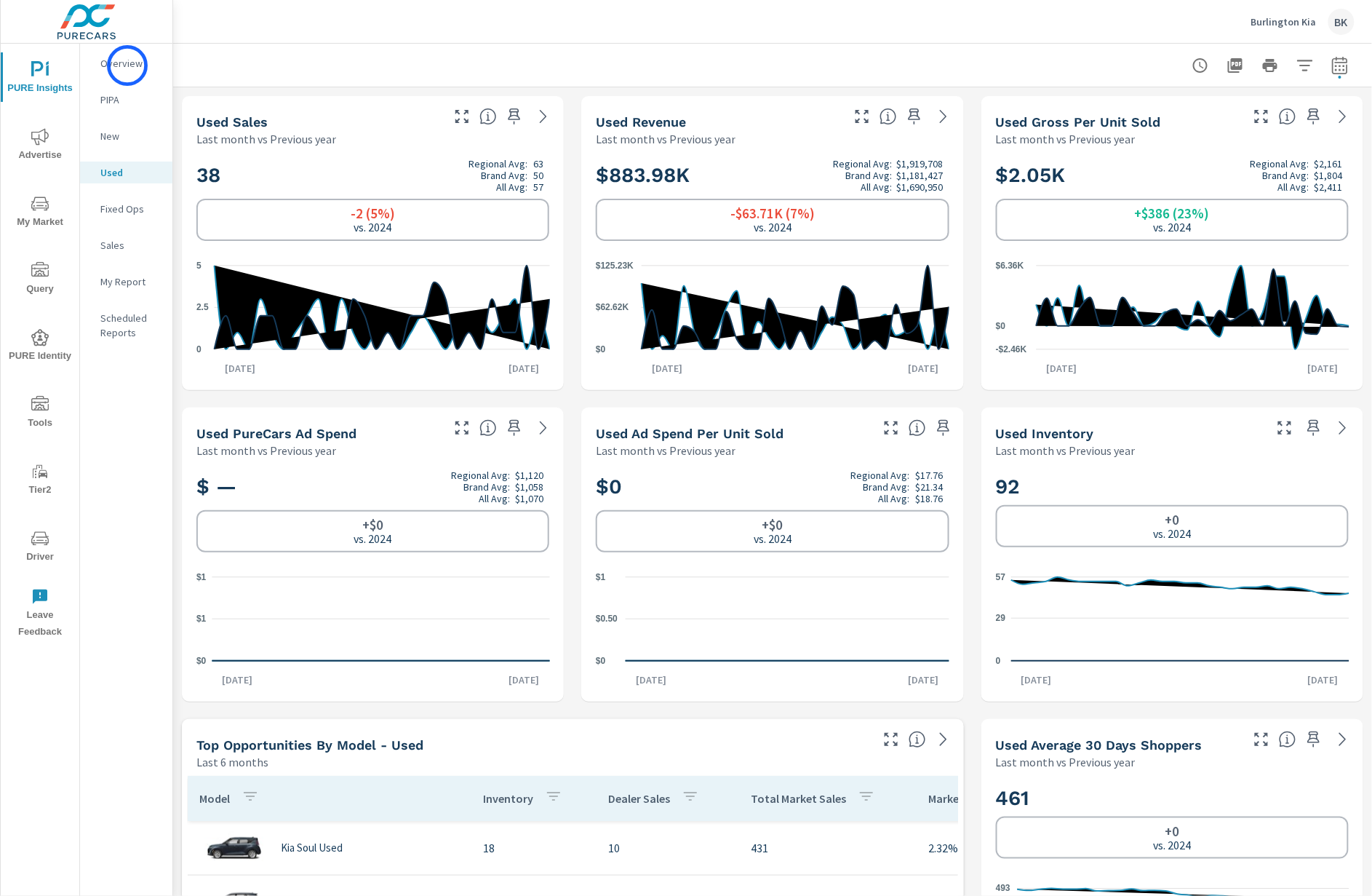
click at [127, 66] on p "Overview" at bounding box center [130, 63] width 60 height 15
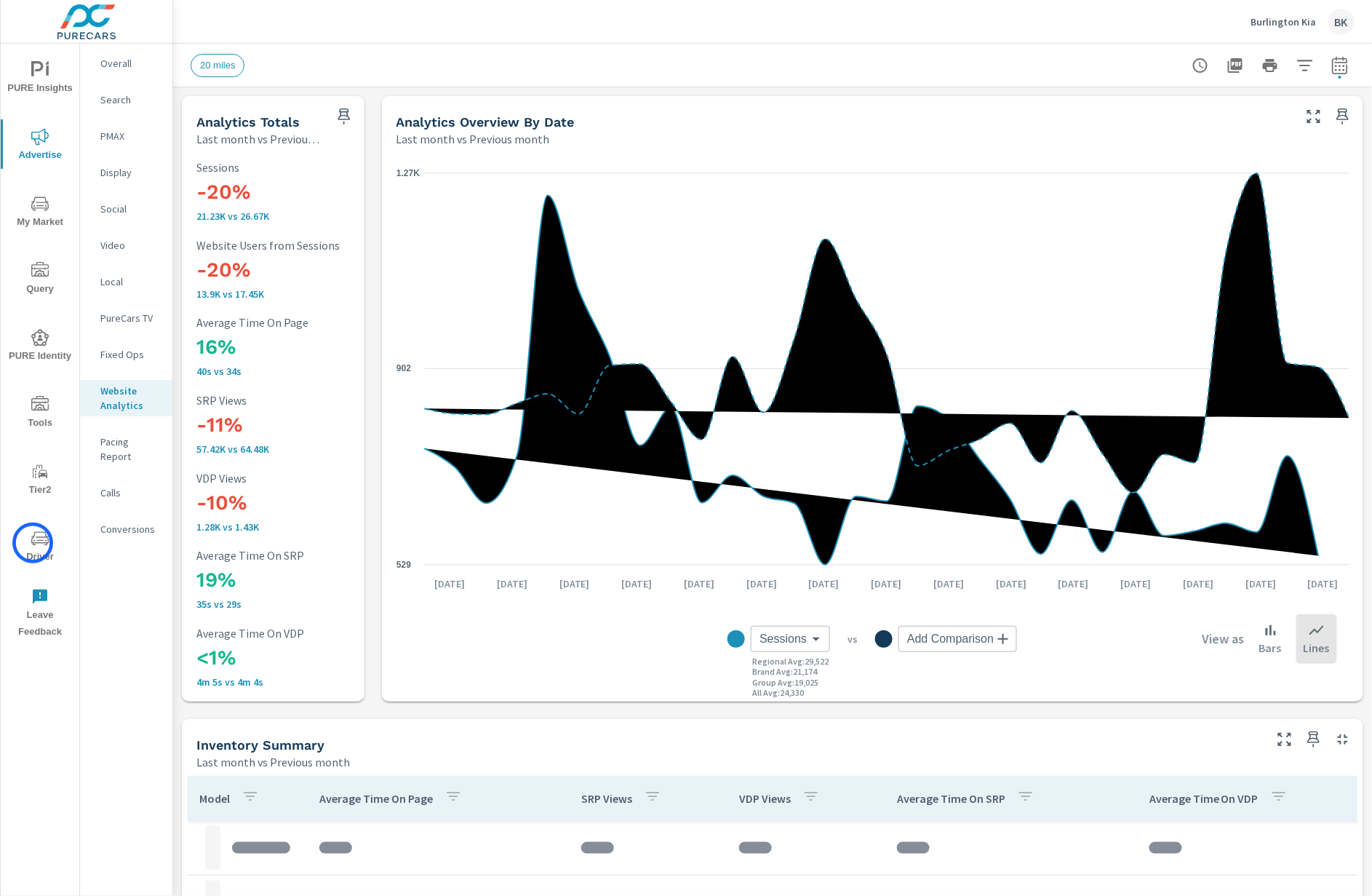
click at [33, 542] on icon "nav menu" at bounding box center [39, 538] width 17 height 14
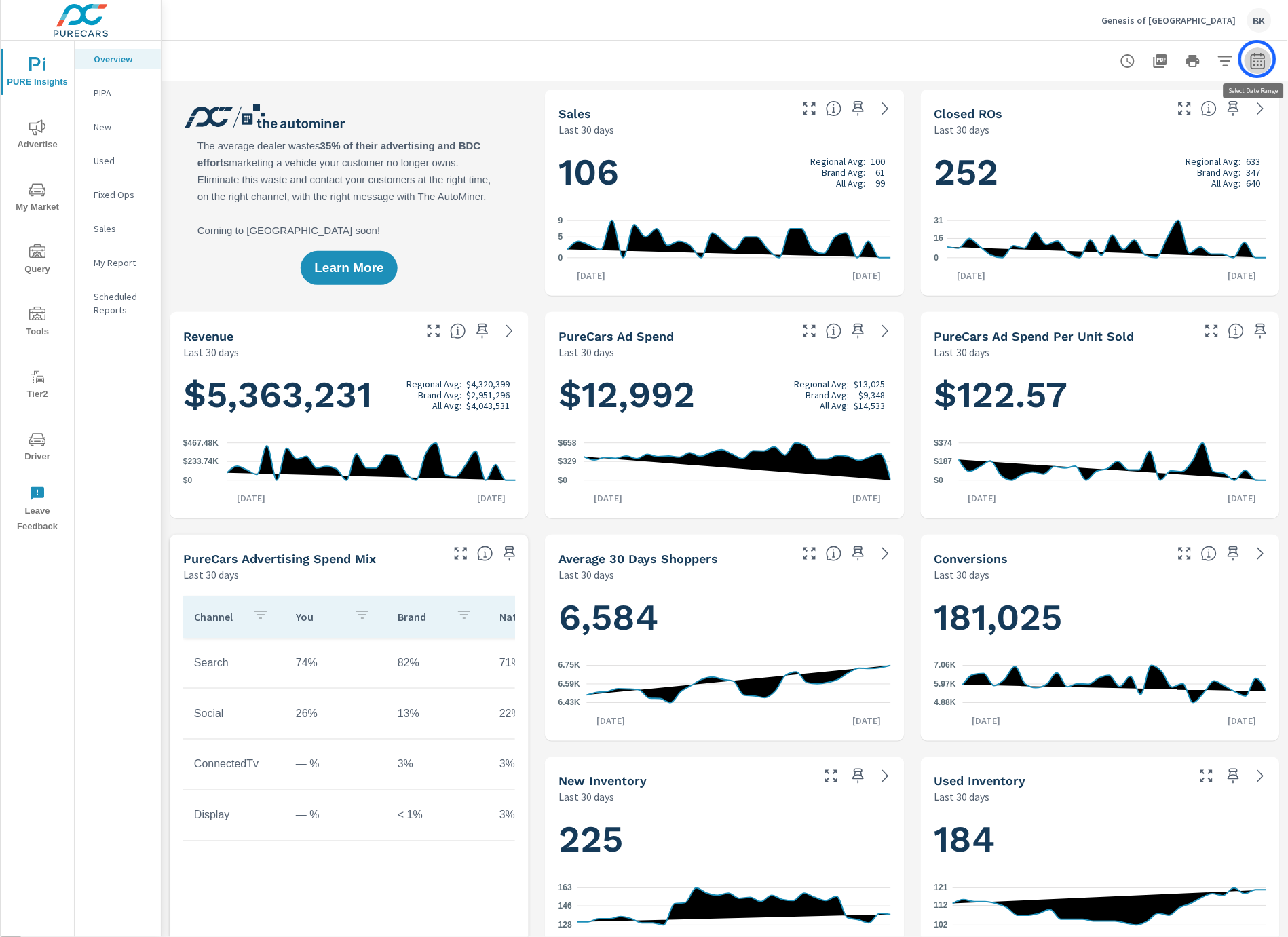
click at [1257, 59] on icon "button" at bounding box center [1257, 60] width 16 height 16
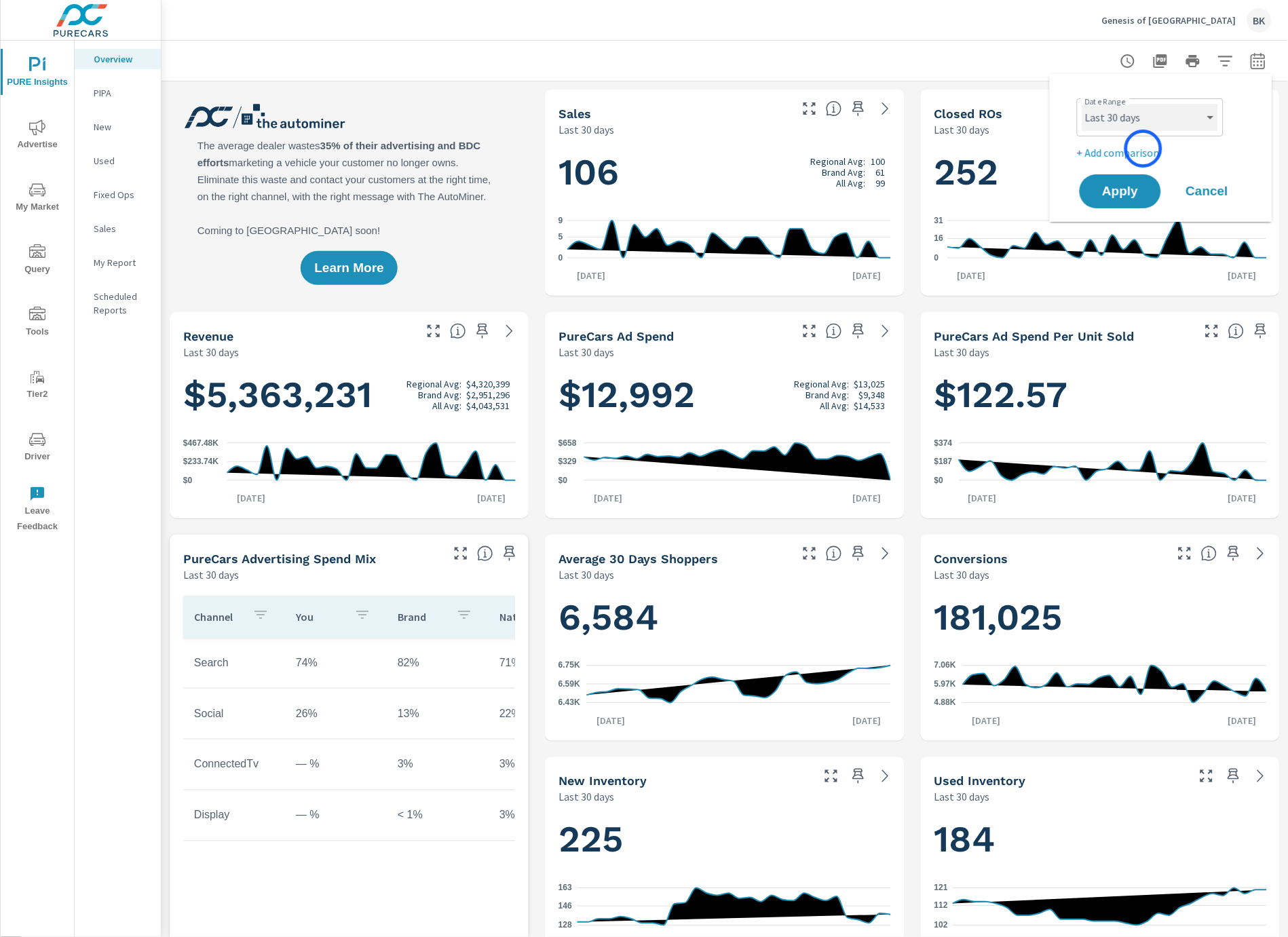
click at [1152, 117] on select "Custom [DATE] Last week Last 7 days Last 14 days Last 30 days Last 45 days Last…" at bounding box center [1150, 117] width 135 height 27
select select "Last month"
click at [1082, 104] on select "Custom [DATE] Last week Last 7 days Last 14 days Last 30 days Last 45 days Last…" at bounding box center [1150, 117] width 135 height 27
click at [1123, 155] on p "+ Add comparison" at bounding box center [1164, 152] width 174 height 16
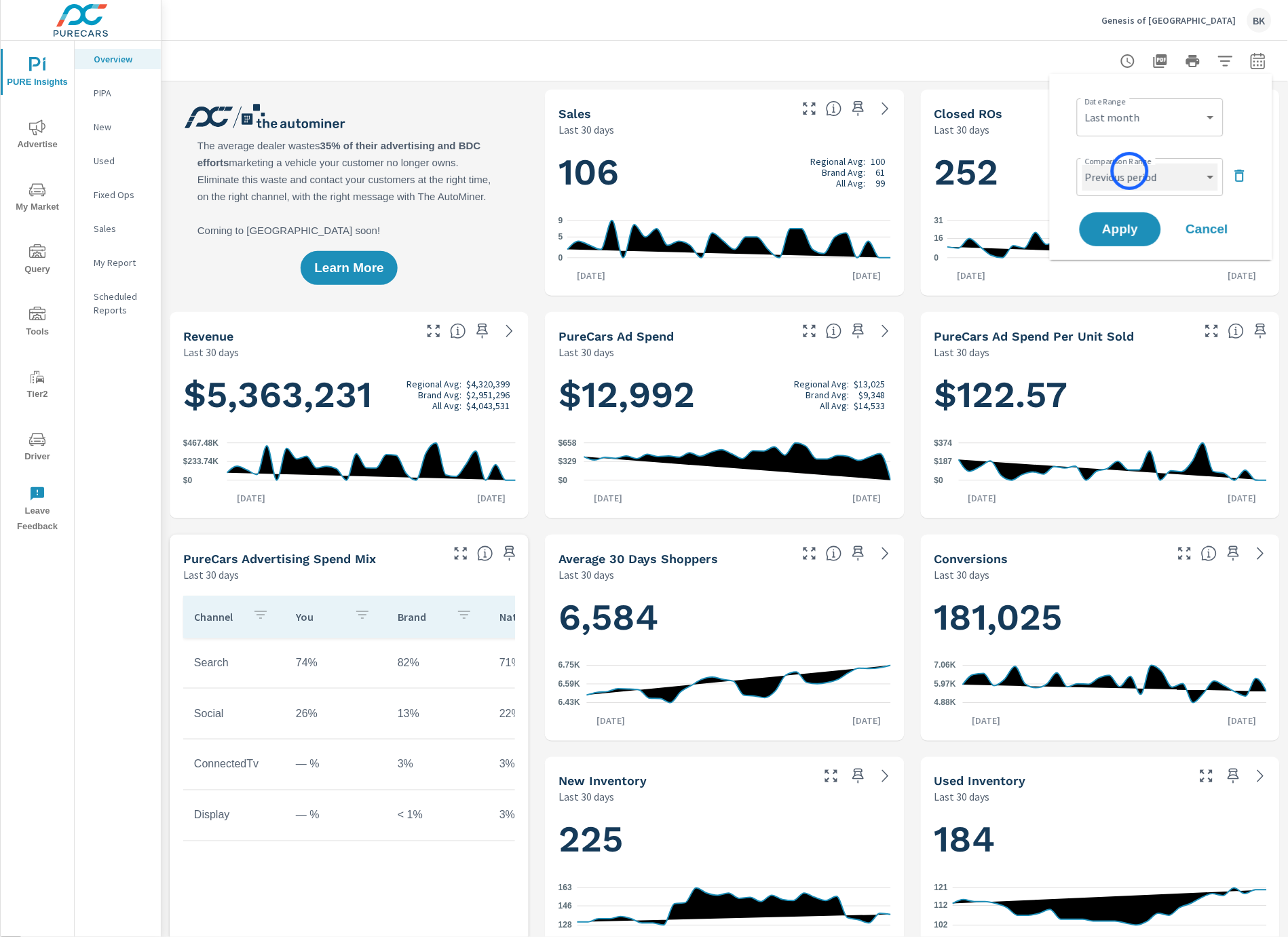
click at [1130, 171] on select "Custom Previous period Previous month Previous year" at bounding box center [1150, 177] width 135 height 27
select select "Previous month"
click at [1082, 164] on select "Custom Previous period Previous month Previous year" at bounding box center [1150, 177] width 135 height 27
click at [1113, 233] on span "Apply" at bounding box center [1121, 230] width 56 height 13
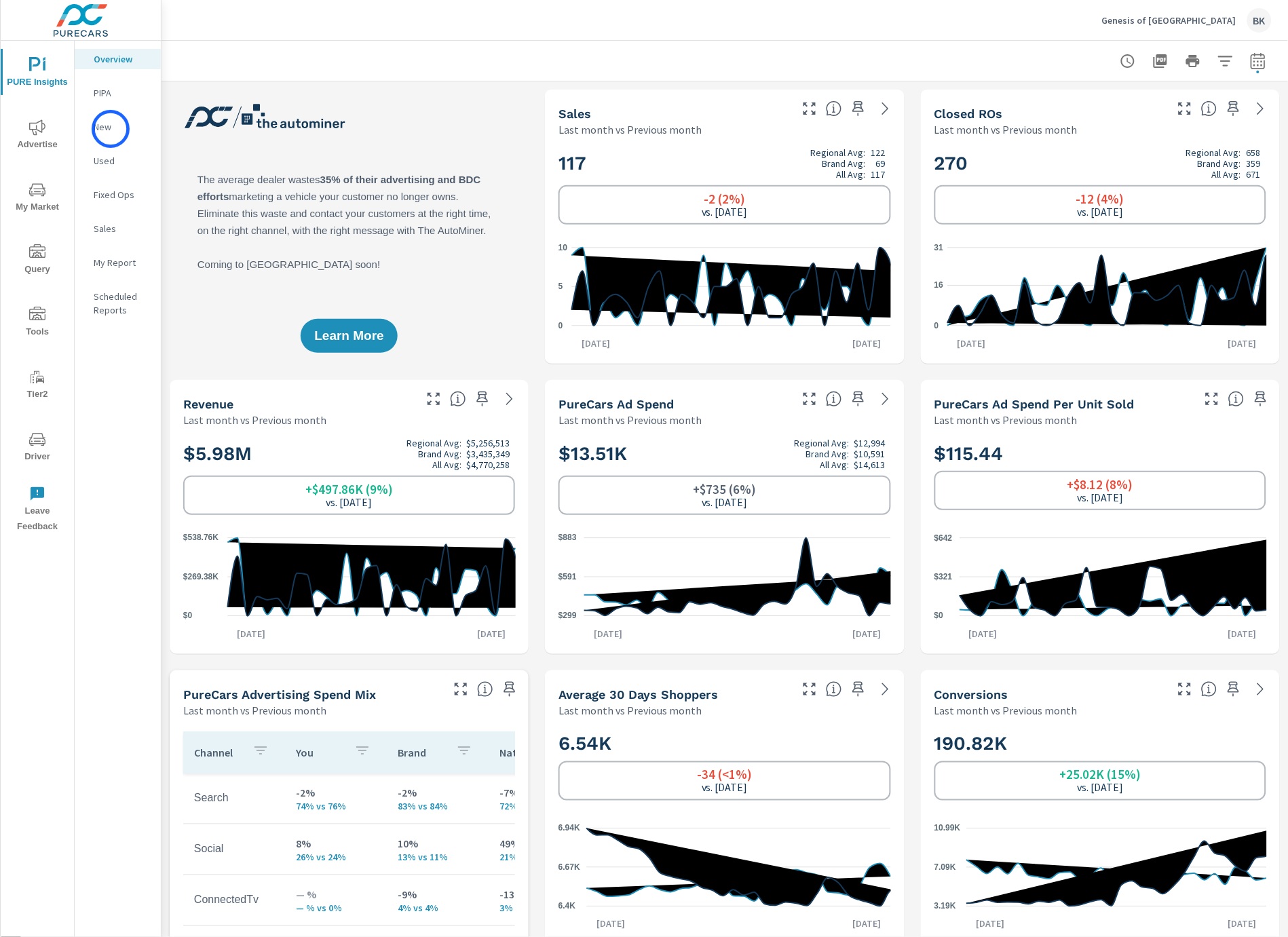
click at [110, 129] on p "New" at bounding box center [122, 127] width 56 height 14
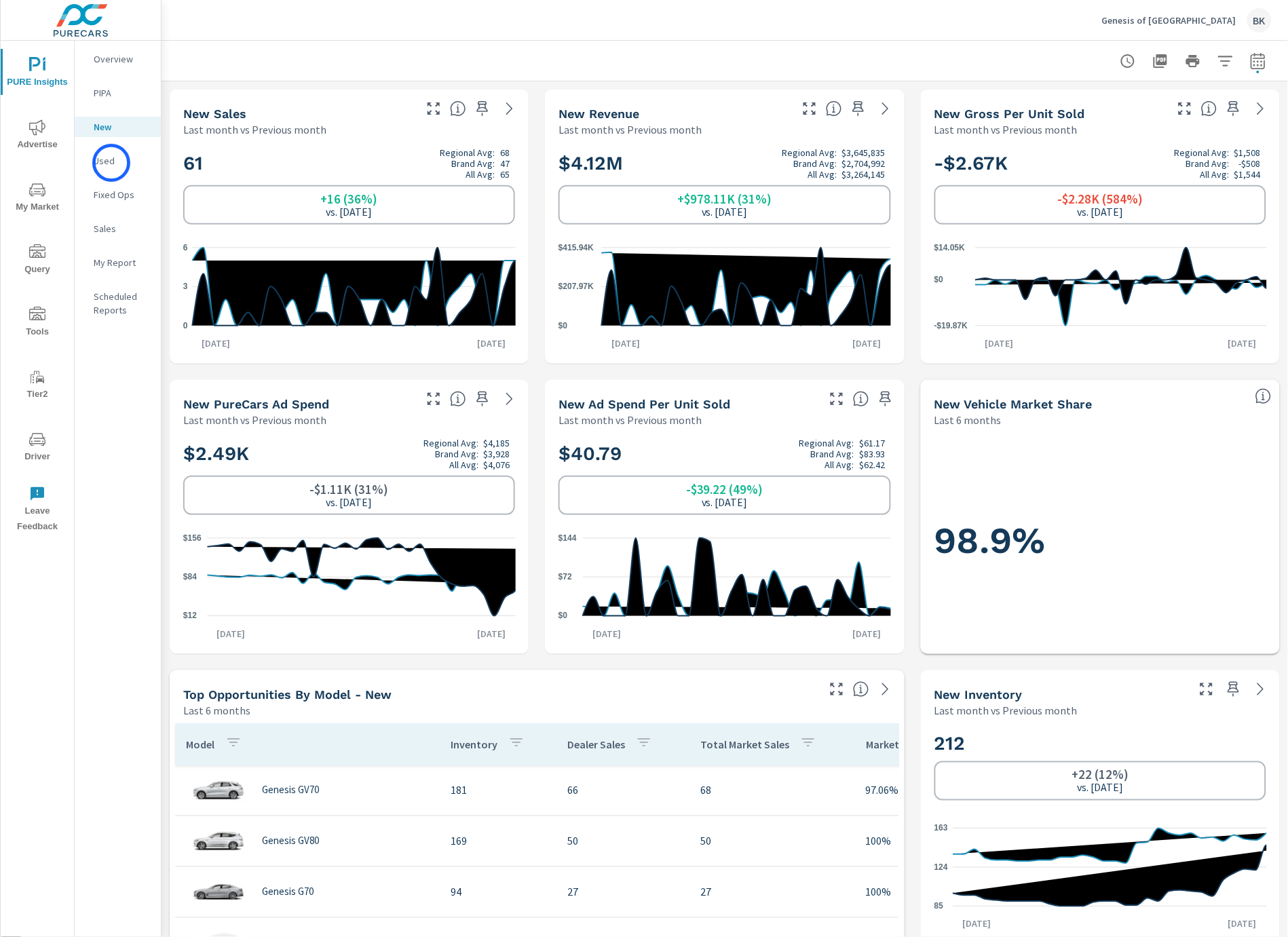
click at [111, 163] on p "Used" at bounding box center [122, 161] width 56 height 14
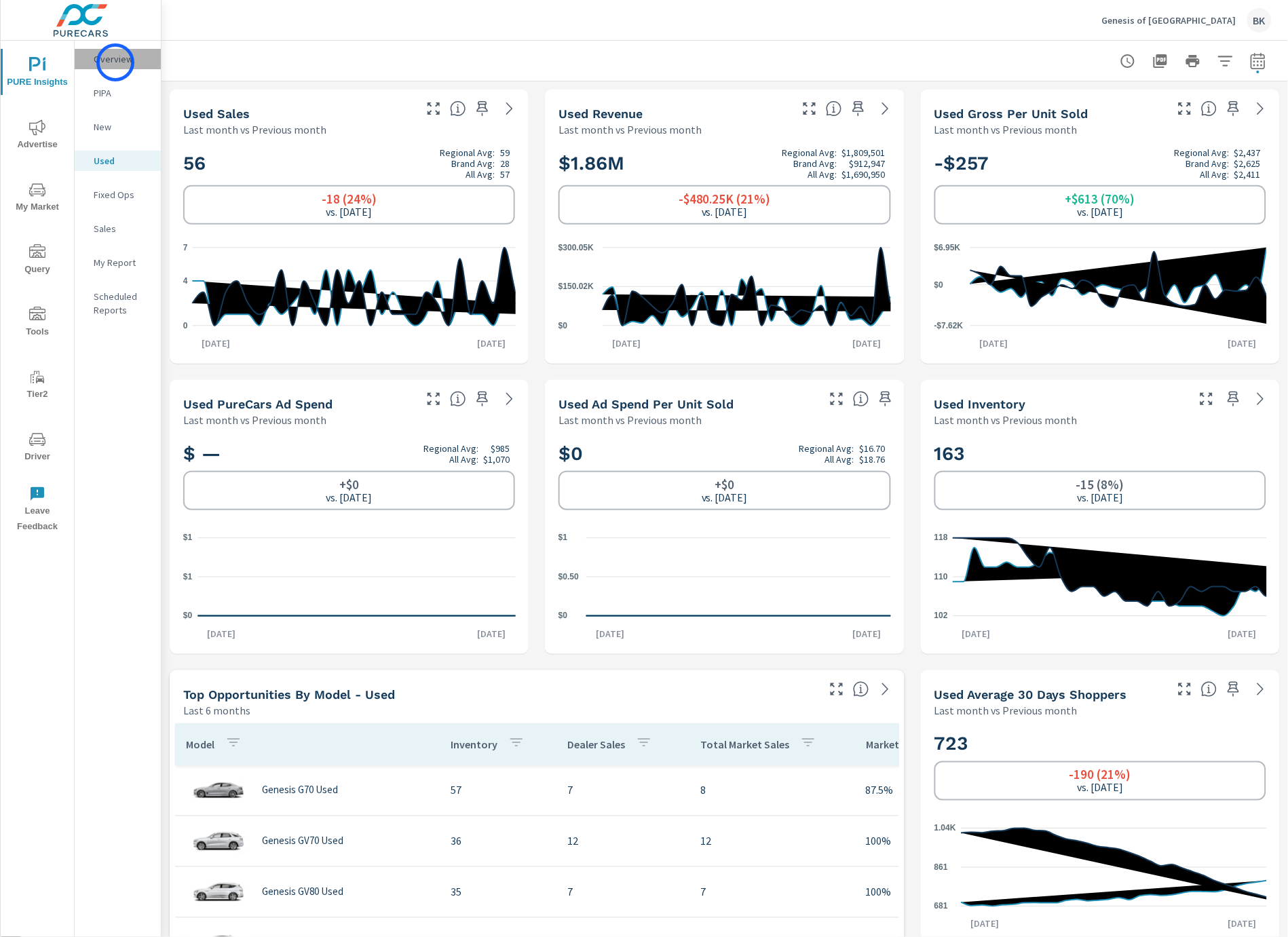
click at [115, 62] on p "Overview" at bounding box center [122, 59] width 56 height 14
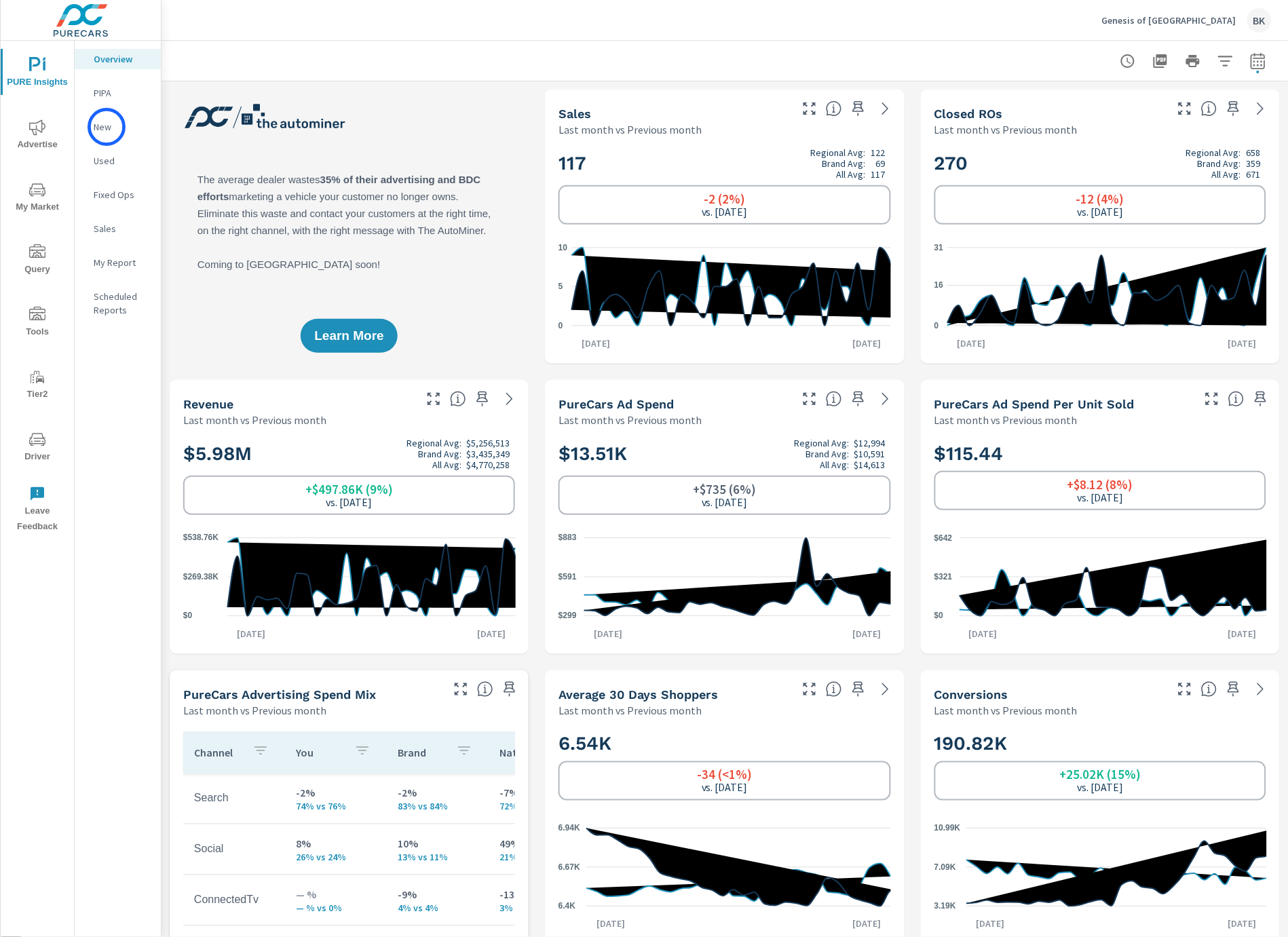
click at [106, 127] on p "New" at bounding box center [122, 127] width 56 height 14
